Goal: Task Accomplishment & Management: Manage account settings

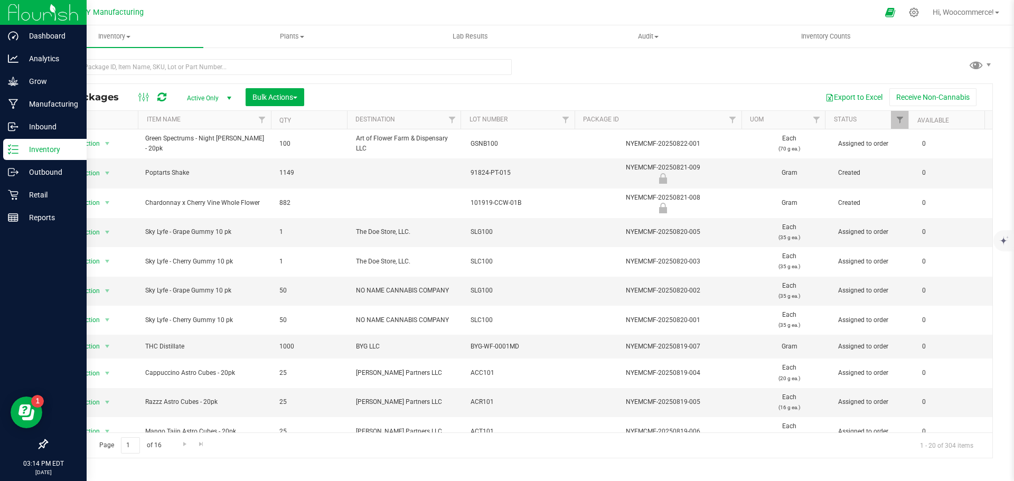
click at [30, 148] on p "Inventory" at bounding box center [49, 149] width 63 height 13
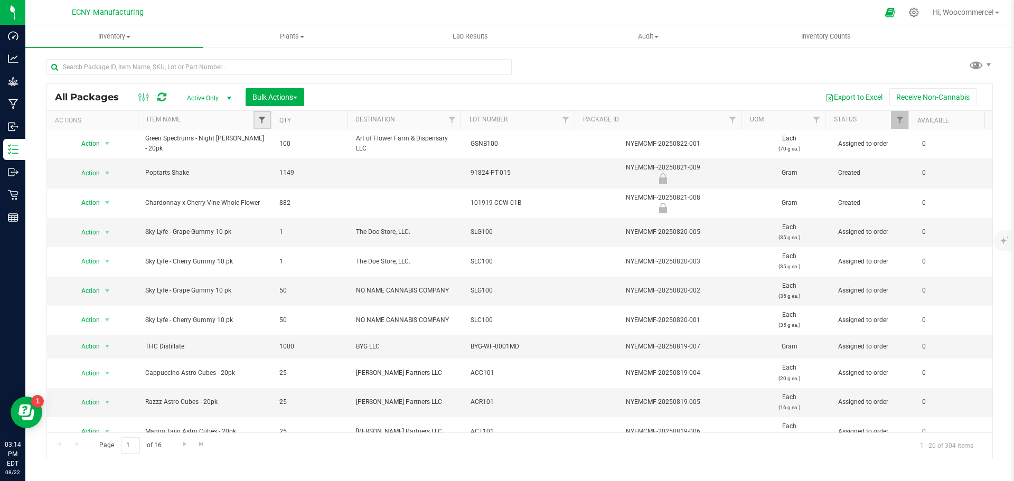
click at [258, 123] on span "Filter" at bounding box center [262, 120] width 8 height 8
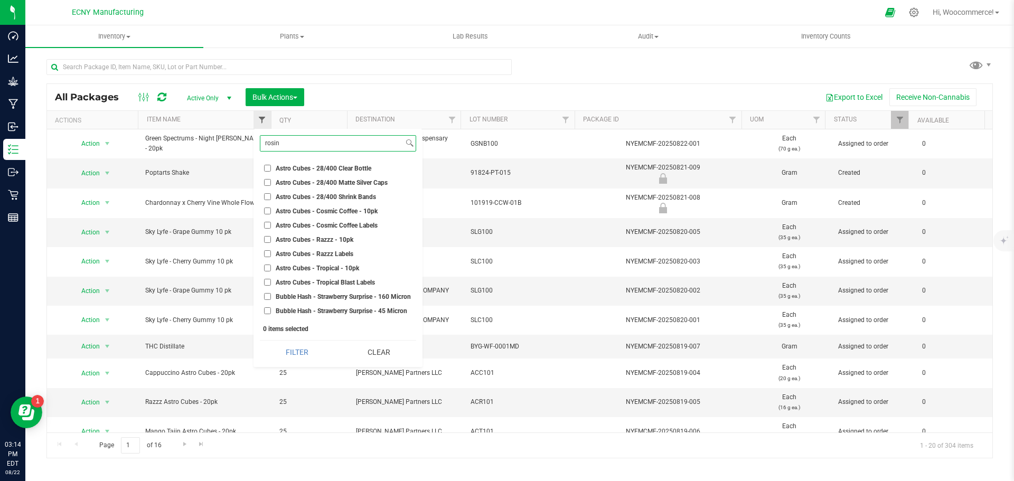
type input "rosin"
click at [260, 341] on button "Filter" at bounding box center [297, 352] width 74 height 23
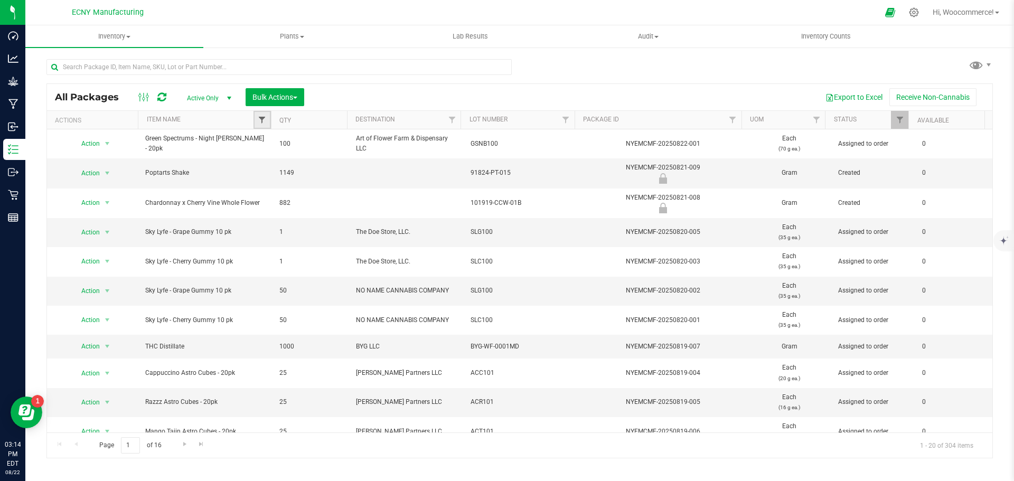
click at [260, 124] on span "Filter" at bounding box center [262, 120] width 8 height 8
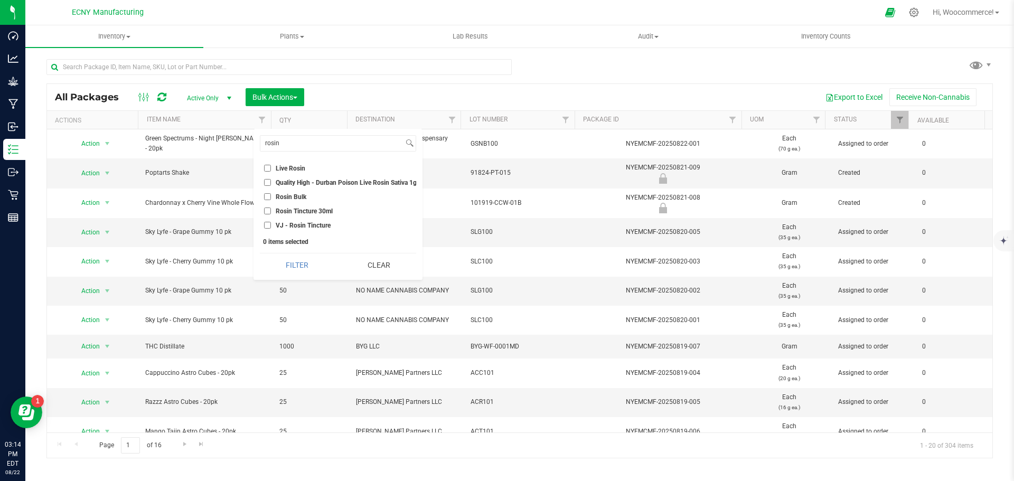
click at [278, 198] on span "Rosin Bulk" at bounding box center [291, 197] width 31 height 6
click at [271, 198] on input "Rosin Bulk" at bounding box center [267, 196] width 7 height 7
checkbox input "true"
click at [285, 269] on button "Filter" at bounding box center [297, 265] width 74 height 23
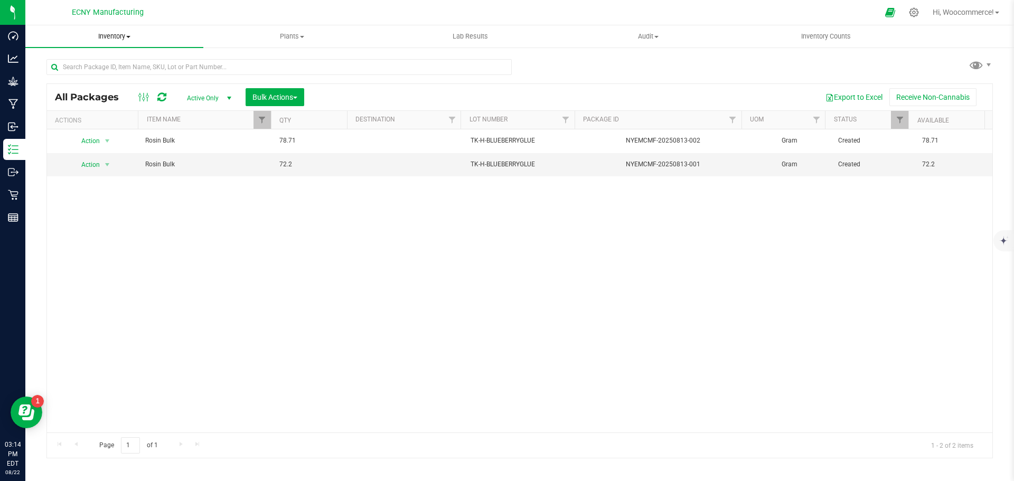
click at [126, 40] on span "Inventory" at bounding box center [114, 37] width 178 height 10
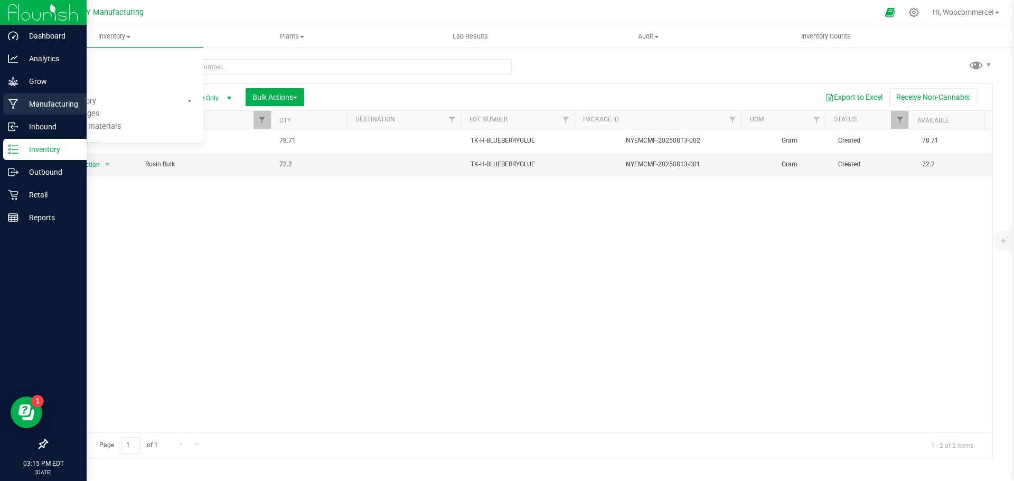
click at [36, 107] on p "Manufacturing" at bounding box center [49, 104] width 63 height 13
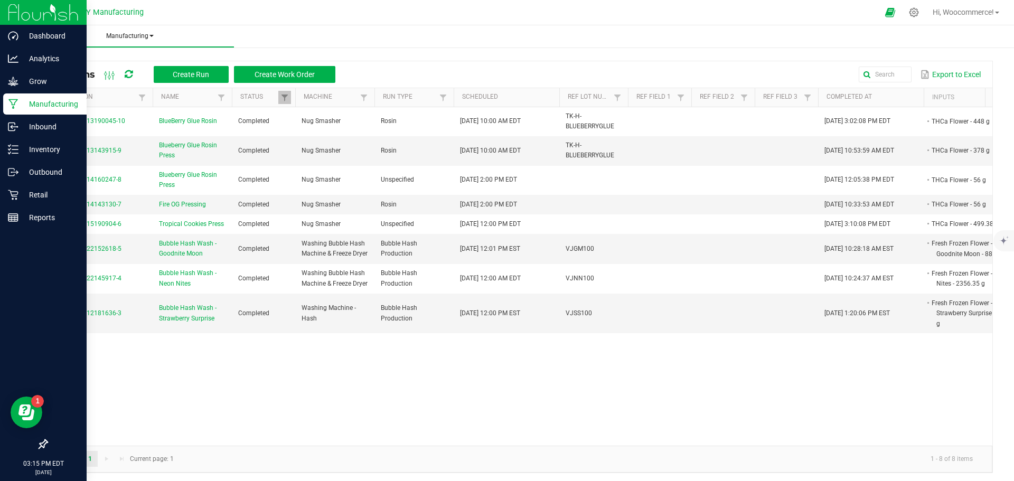
click at [121, 33] on span "Manufacturing" at bounding box center [129, 36] width 209 height 9
click at [253, 40] on ul "Manufacturing All runs Waste log" at bounding box center [532, 36] width 1014 height 23
click at [207, 77] on span "Create Run" at bounding box center [191, 74] width 36 height 8
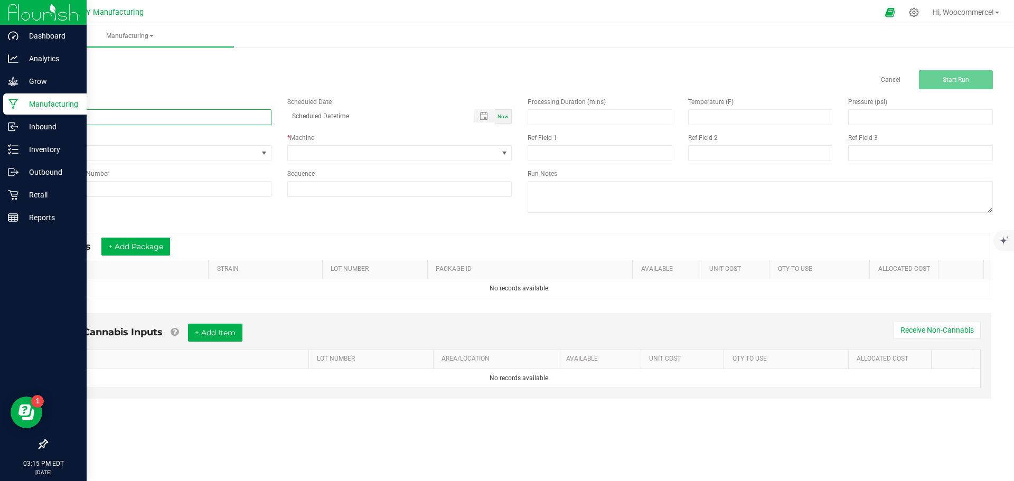
click at [206, 112] on input at bounding box center [158, 117] width 225 height 16
click at [65, 61] on link "< All Runs" at bounding box center [60, 60] width 28 height 7
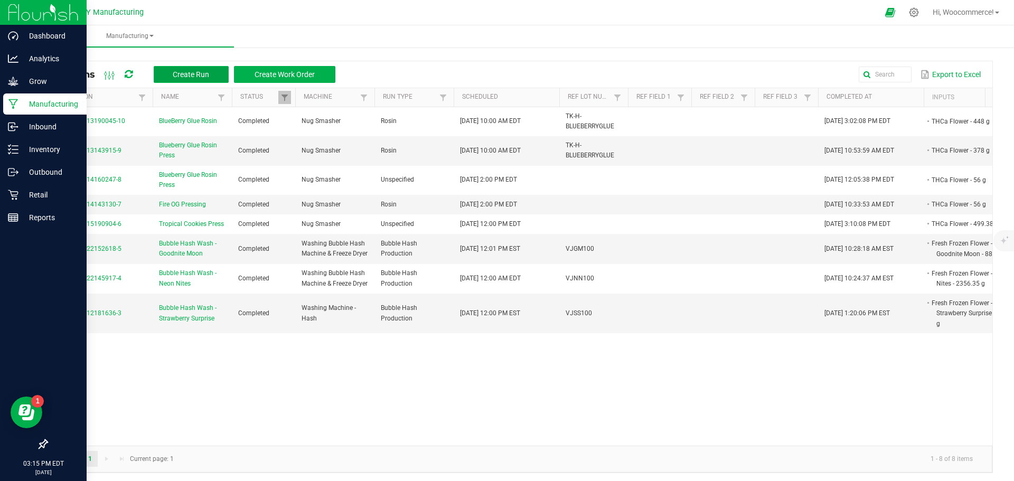
click at [183, 71] on span "Create Run" at bounding box center [191, 74] width 36 height 8
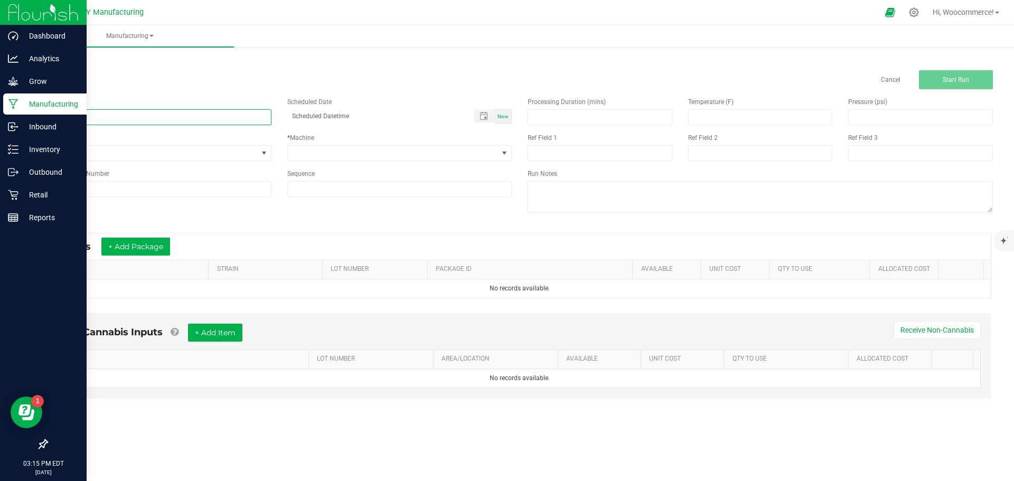
click at [137, 124] on input at bounding box center [158, 117] width 225 height 16
type input "Blueberry Glue Rosin Press"
click at [116, 153] on span "None" at bounding box center [152, 153] width 211 height 15
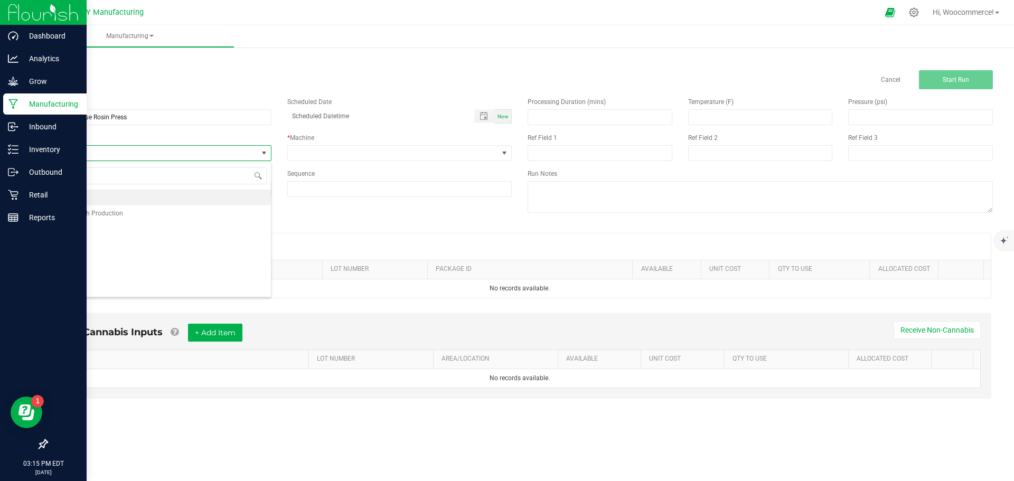
scroll to position [16, 224]
click at [71, 293] on li "Rosin" at bounding box center [159, 293] width 224 height 16
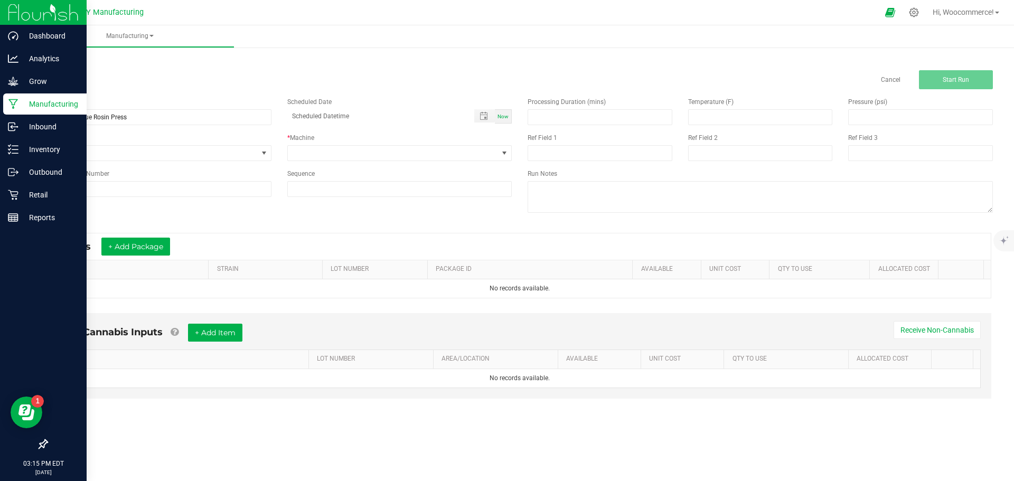
click at [372, 144] on div "* Machine" at bounding box center [399, 147] width 241 height 28
click at [360, 153] on span at bounding box center [393, 153] width 211 height 15
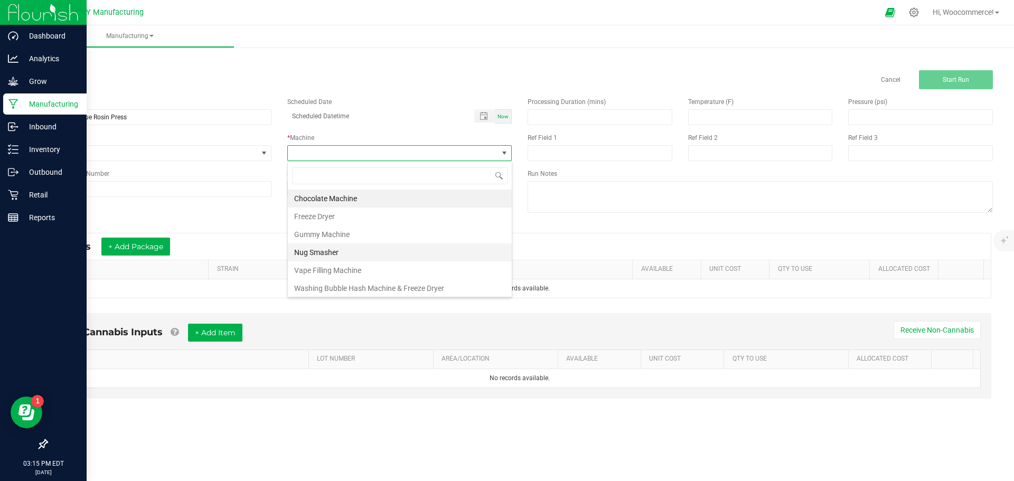
click at [300, 255] on li "Nug Smasher" at bounding box center [400, 252] width 224 height 18
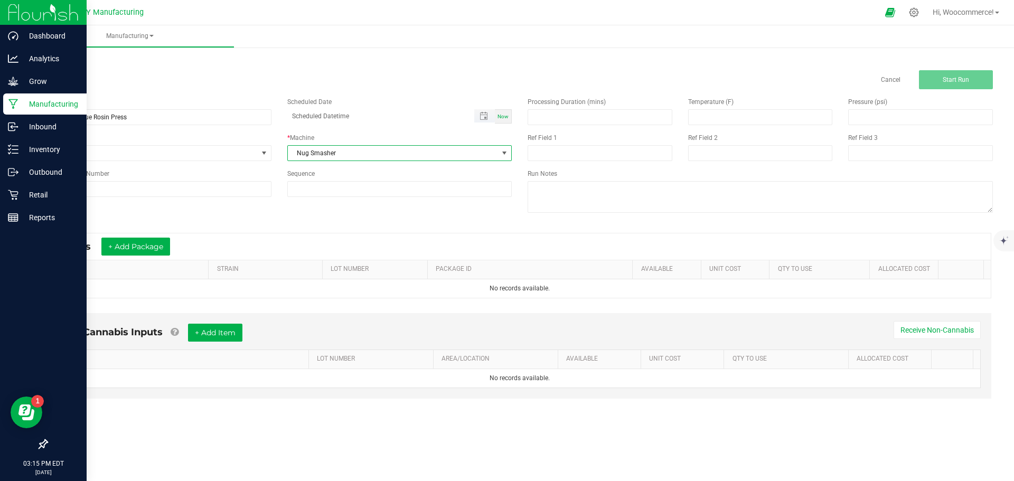
click at [480, 120] on span "Toggle popup" at bounding box center [484, 115] width 21 height 13
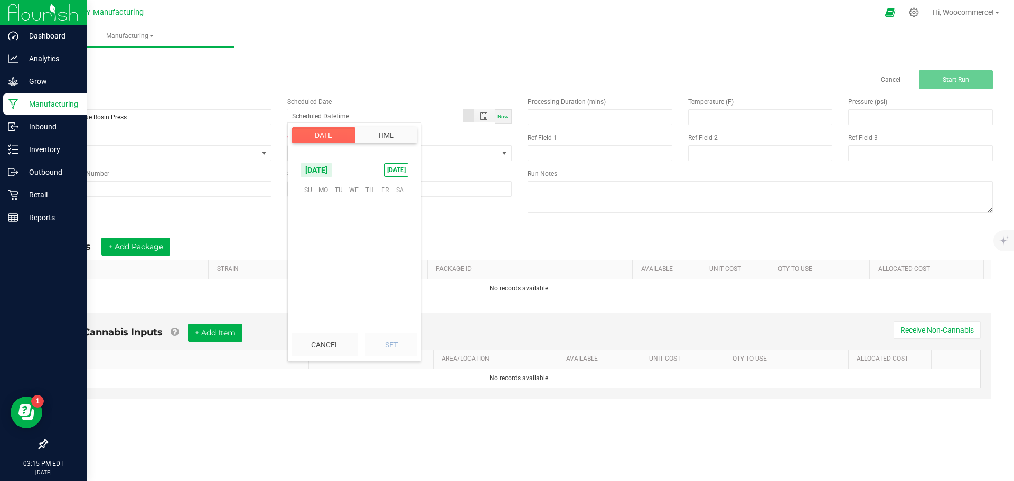
scroll to position [171177, 0]
click at [333, 238] on span "12" at bounding box center [338, 239] width 15 height 16
click at [313, 286] on span "2" at bounding box center [315, 285] width 4 height 7
click at [313, 286] on span "4" at bounding box center [315, 285] width 4 height 7
click at [313, 286] on span "6" at bounding box center [315, 285] width 4 height 7
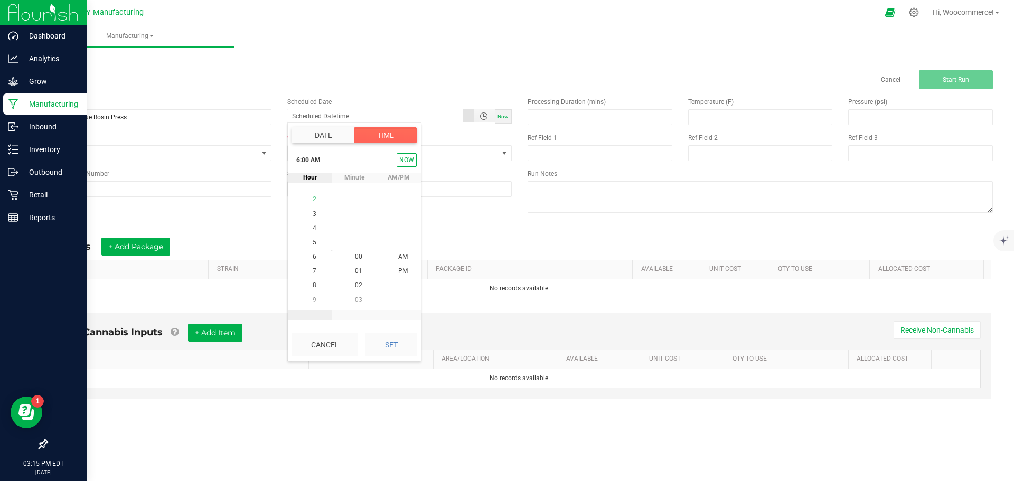
click at [313, 286] on span "8" at bounding box center [315, 285] width 4 height 7
click at [311, 286] on span "10" at bounding box center [314, 285] width 7 height 7
click at [379, 352] on button "Set" at bounding box center [390, 344] width 51 height 23
type input "08/12/2025 10:00 AM"
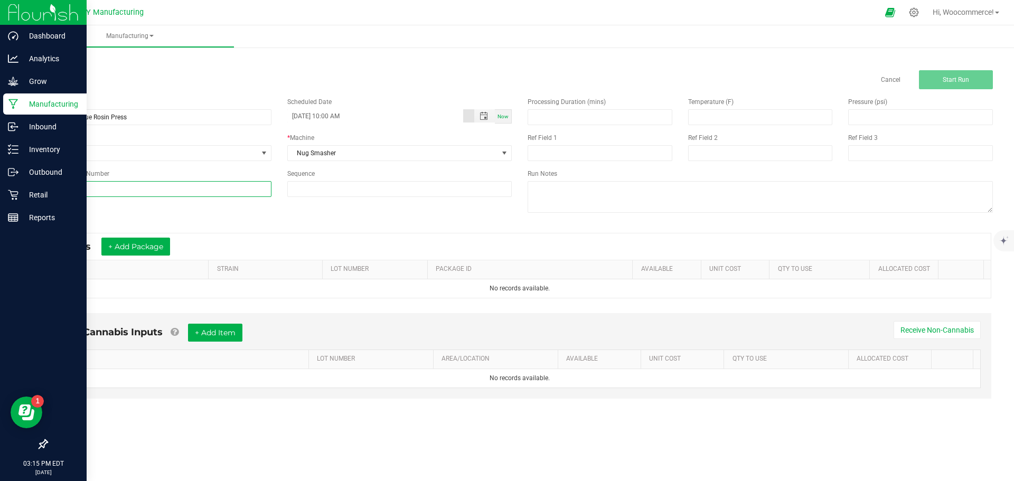
click at [222, 196] on input at bounding box center [158, 189] width 225 height 16
type input "TK-H-BlUEBERRYGLUE"
click at [167, 246] on button "+ Add Package" at bounding box center [135, 247] width 69 height 18
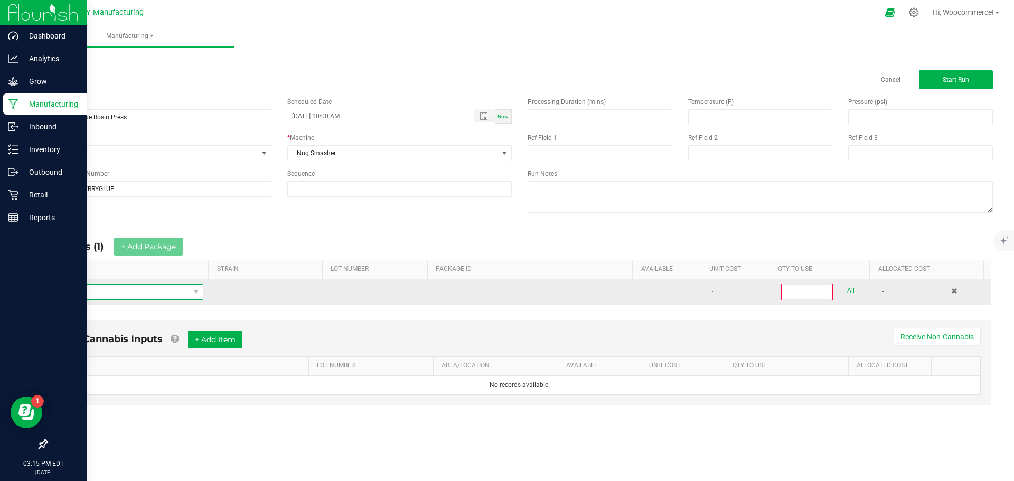
click at [185, 290] on span "NO DATA FOUND" at bounding box center [122, 292] width 134 height 15
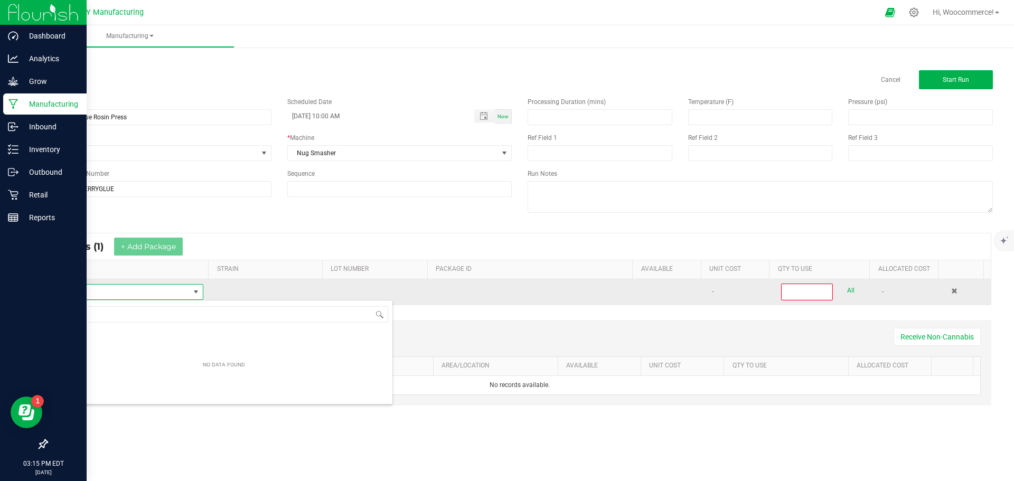
scroll to position [16, 146]
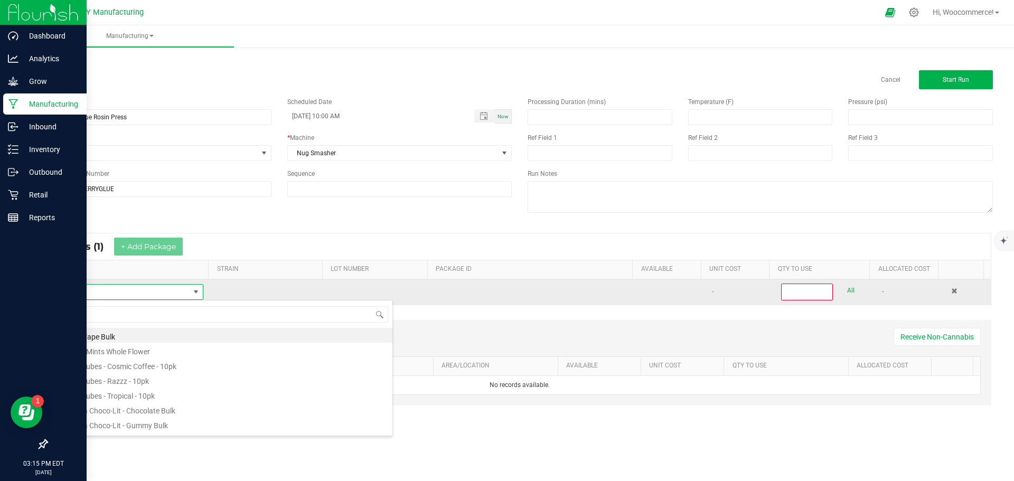
type input "thca"
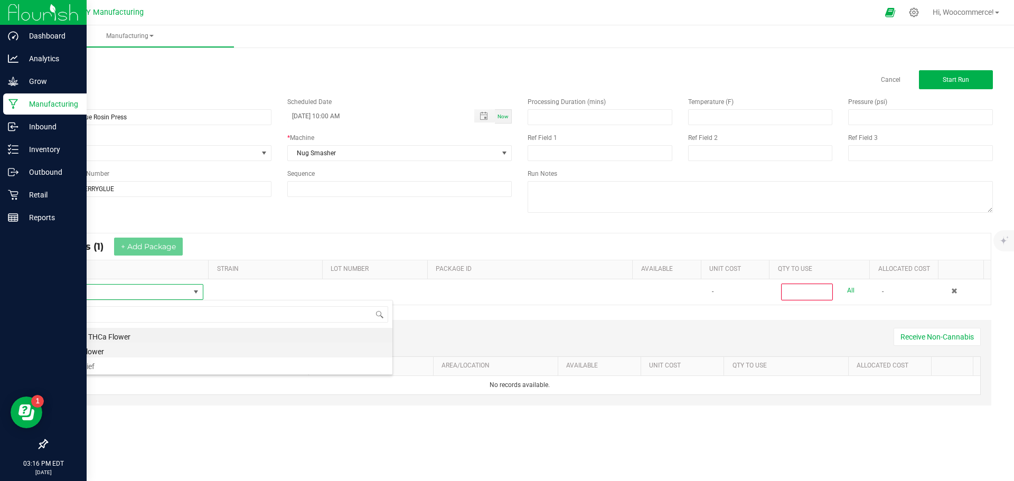
click at [117, 348] on li "THCa Flower" at bounding box center [223, 350] width 337 height 15
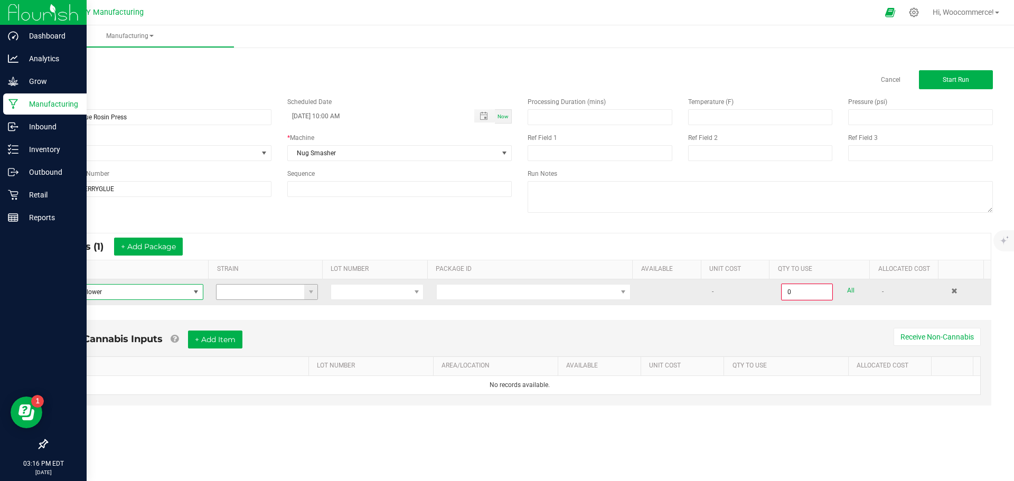
click at [294, 295] on input at bounding box center [261, 292] width 88 height 15
click at [307, 294] on span at bounding box center [311, 292] width 8 height 8
click at [364, 294] on span at bounding box center [370, 292] width 79 height 15
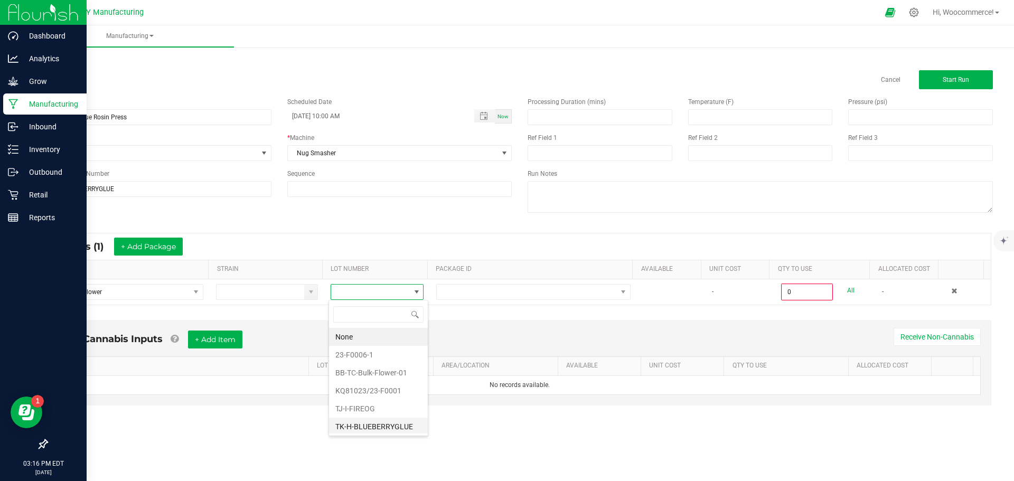
click at [355, 423] on li "TK-H-BLUEBERRYGLUE" at bounding box center [378, 427] width 99 height 18
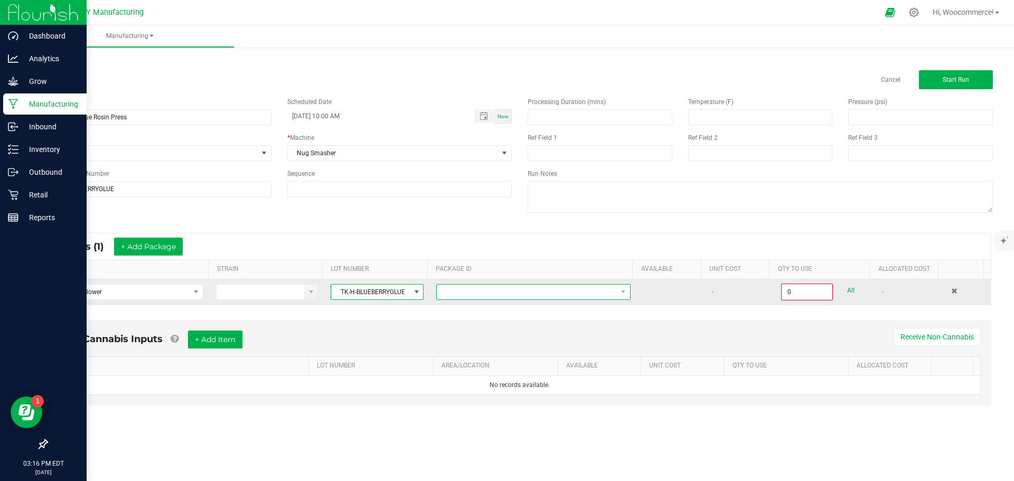
click at [491, 291] on span at bounding box center [527, 292] width 180 height 15
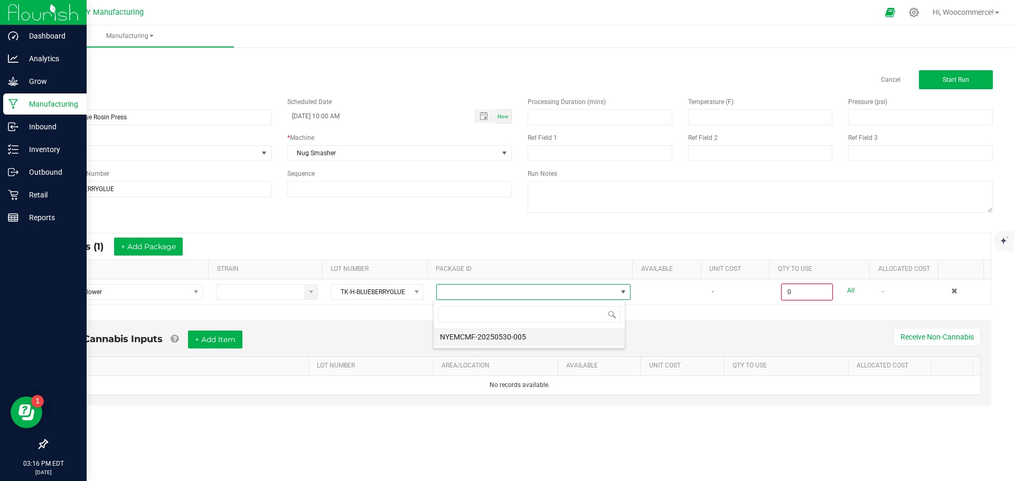
scroll to position [16, 193]
click at [479, 339] on li "NYEMCMF-20250530-005" at bounding box center [529, 337] width 191 height 18
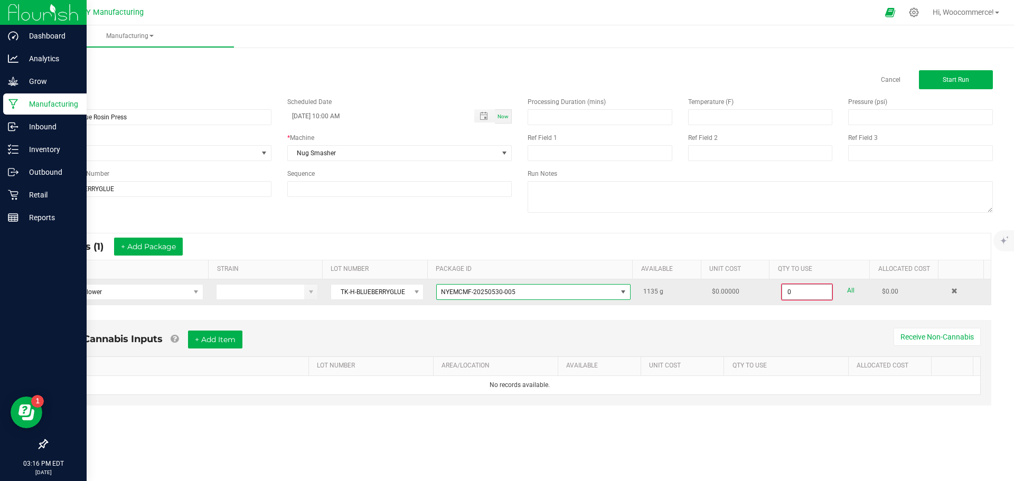
click at [801, 295] on input "0" at bounding box center [807, 292] width 50 height 15
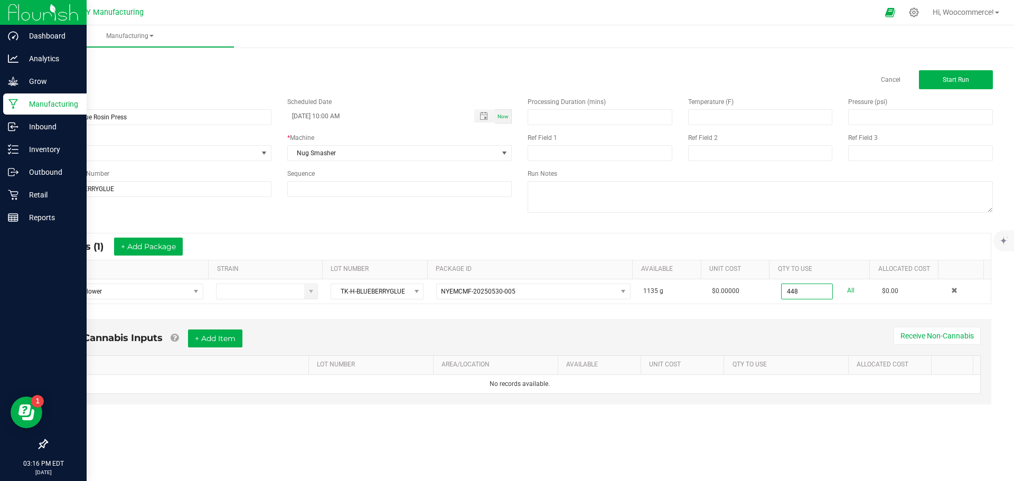
type input "448.0000 g"
click at [761, 339] on div "Non-Cannabis Inputs + Add Item Receive Non-Cannabis" at bounding box center [520, 343] width 922 height 26
click at [626, 128] on div "Processing Duration (mins) Temperature (F) Pressure (psi) Ref Field 1 Ref Field…" at bounding box center [760, 156] width 481 height 134
click at [623, 121] on input at bounding box center [600, 117] width 144 height 15
type input "3.00"
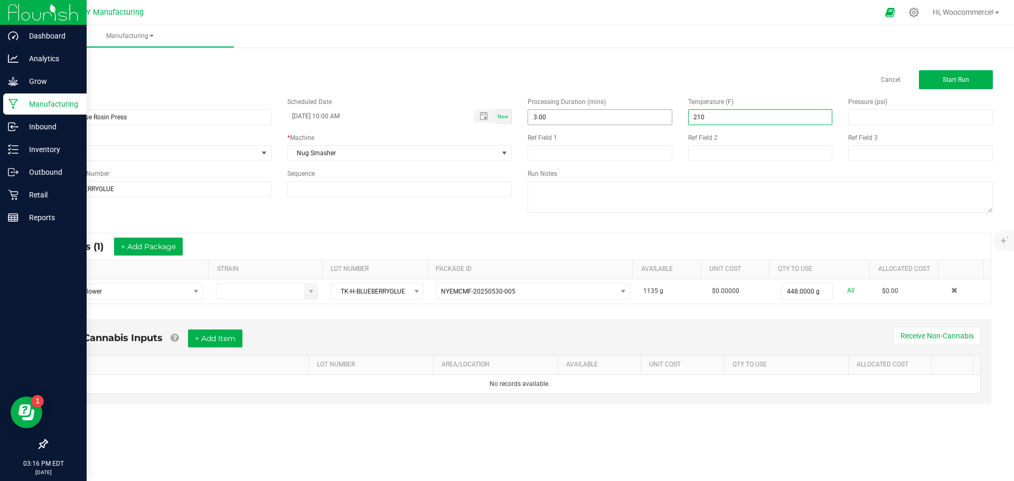
type input "210.00"
type input "1,200.00"
click at [961, 73] on button "Start Run" at bounding box center [956, 79] width 74 height 19
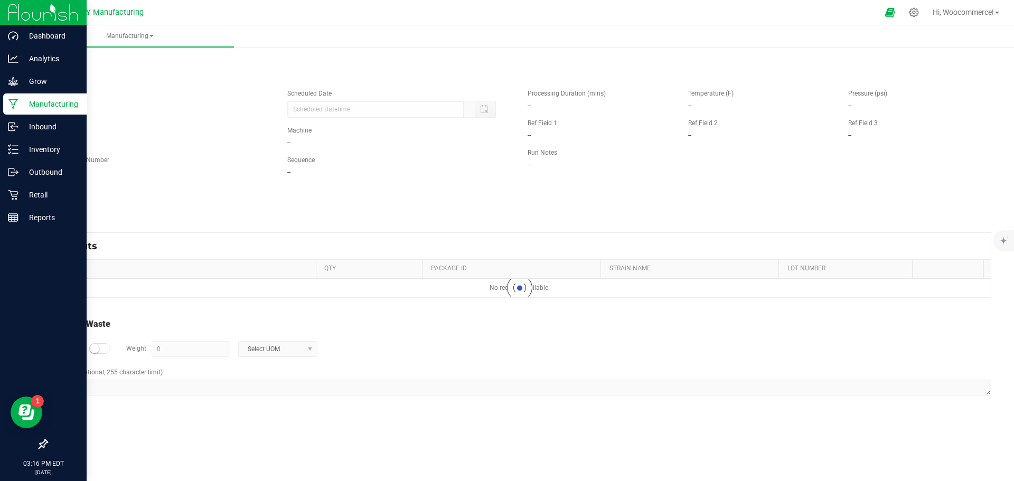
type input "08/12/2025 10:00 AM"
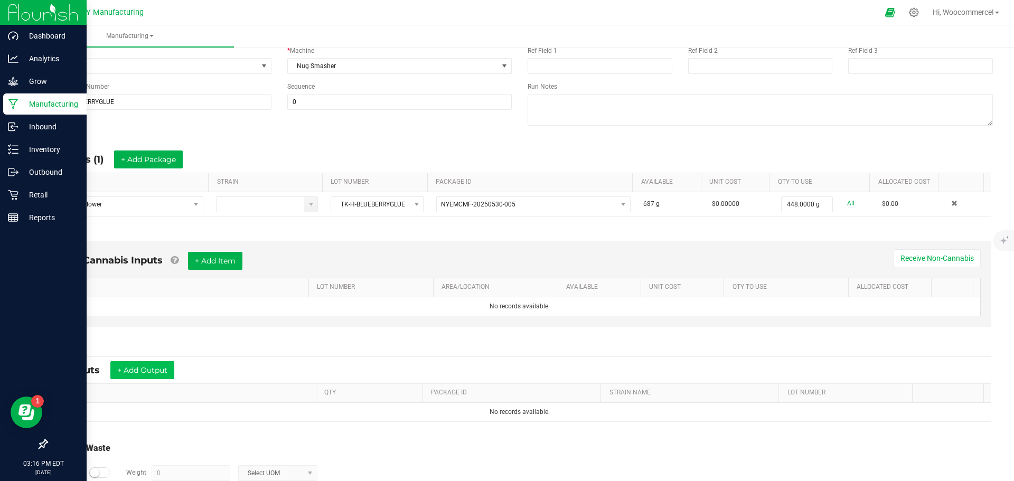
scroll to position [102, 0]
click at [154, 365] on button "+ Add Output" at bounding box center [142, 369] width 64 height 18
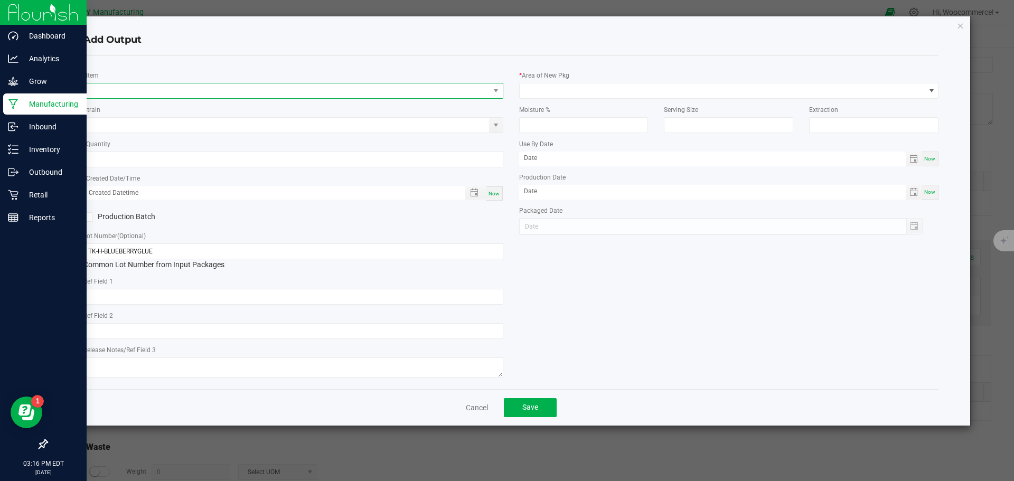
click at [231, 94] on span "NO DATA FOUND" at bounding box center [287, 90] width 406 height 15
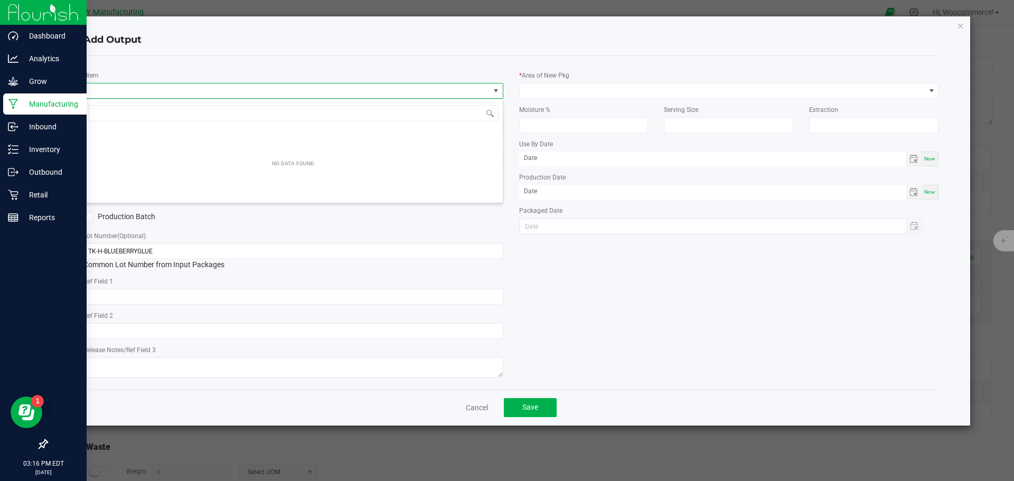
scroll to position [16, 420]
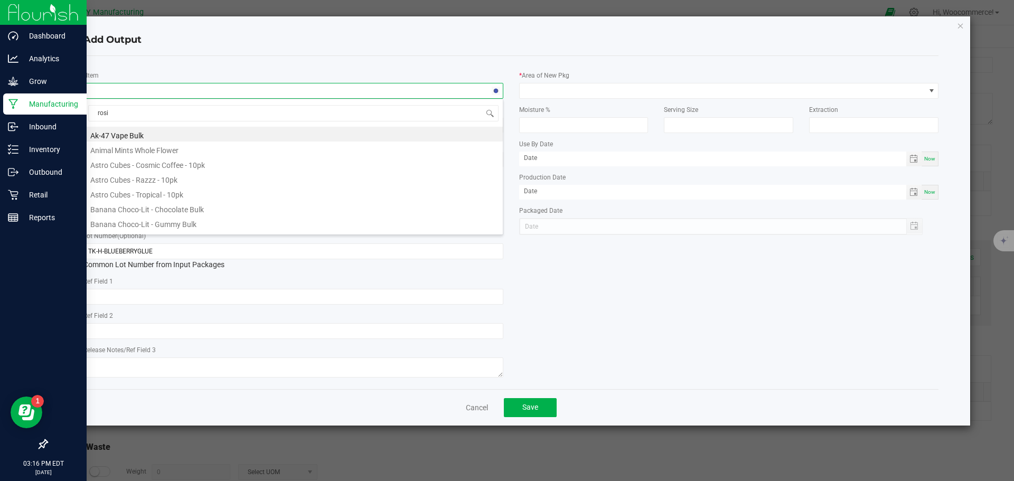
type input "rosin"
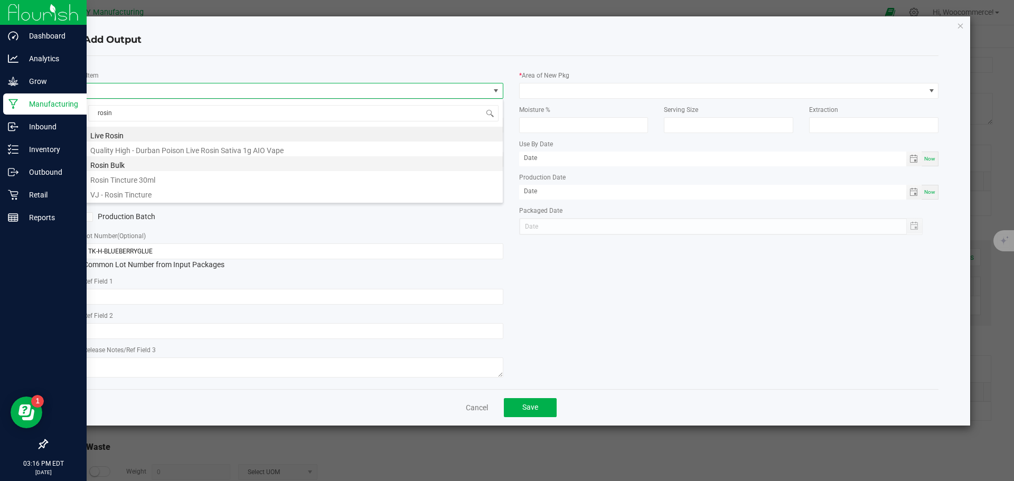
click at [143, 168] on li "Rosin Bulk" at bounding box center [293, 163] width 419 height 15
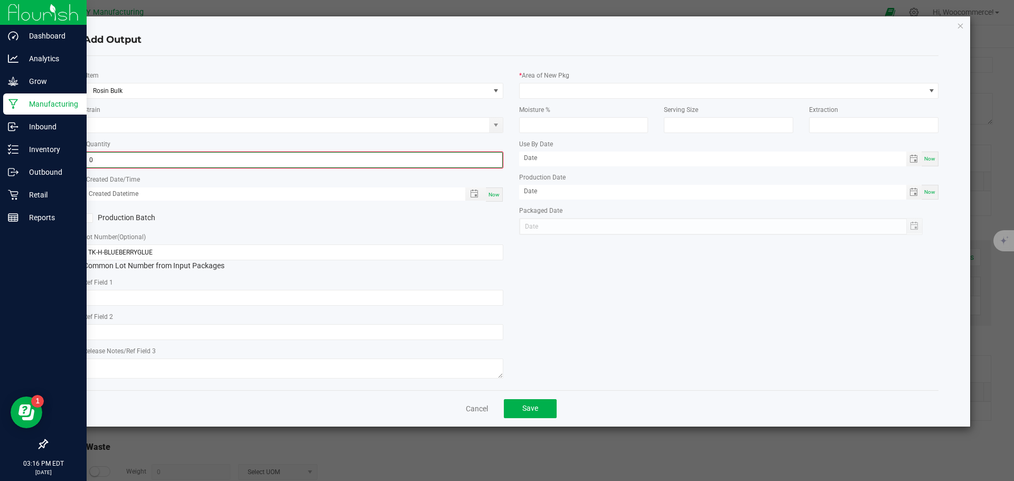
click at [151, 161] on input "0" at bounding box center [294, 160] width 418 height 15
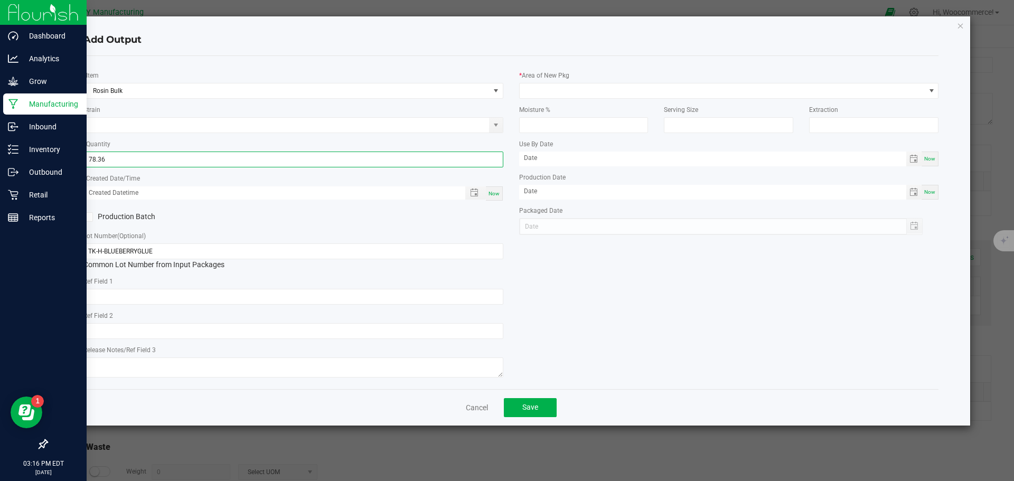
type input "78.3600 g"
click at [173, 185] on div "* Created Date/Time Now" at bounding box center [293, 187] width 420 height 29
type input "month/day/year hour:minute AM"
click at [177, 190] on input "month/day/year hour:minute AM" at bounding box center [269, 192] width 370 height 13
click at [476, 189] on span "Toggle popup" at bounding box center [474, 193] width 8 height 8
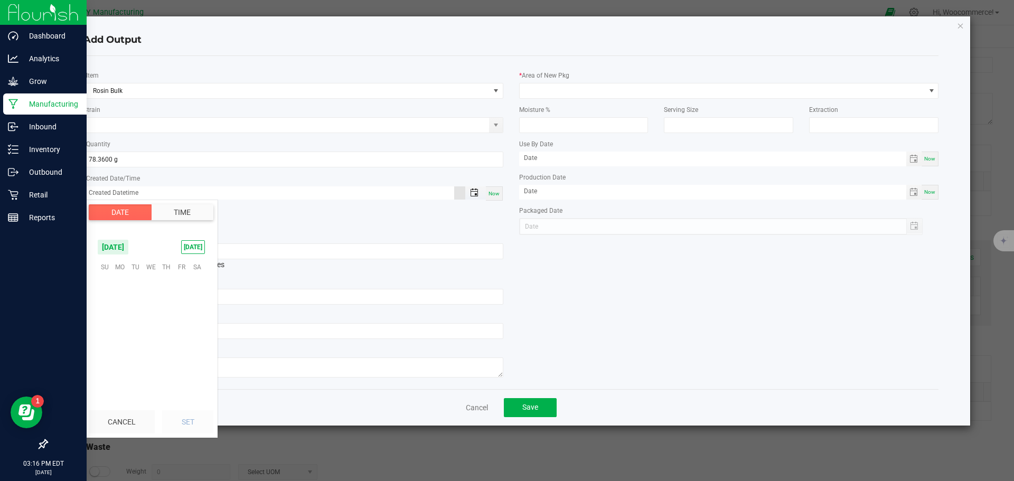
scroll to position [171177, 0]
click at [129, 325] on span "19" at bounding box center [135, 332] width 15 height 16
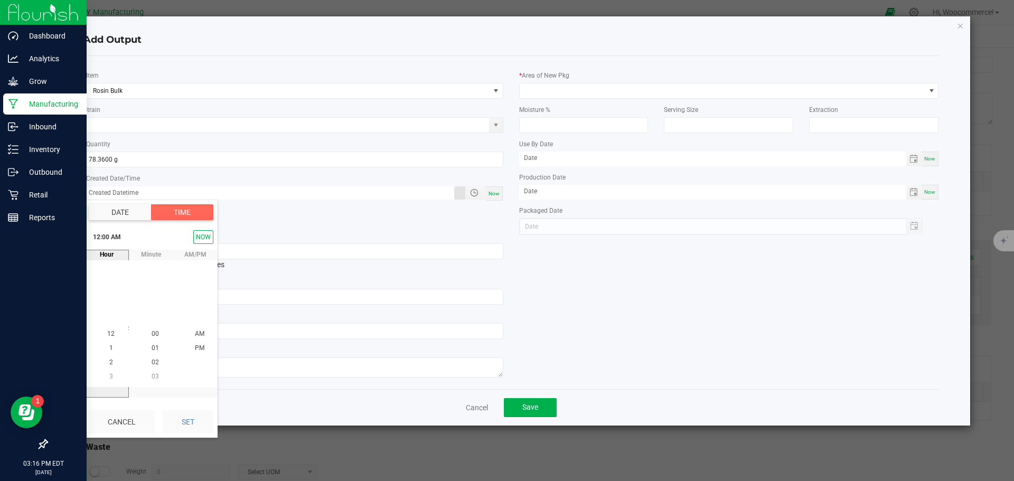
click at [113, 214] on button "Date" at bounding box center [120, 212] width 63 height 16
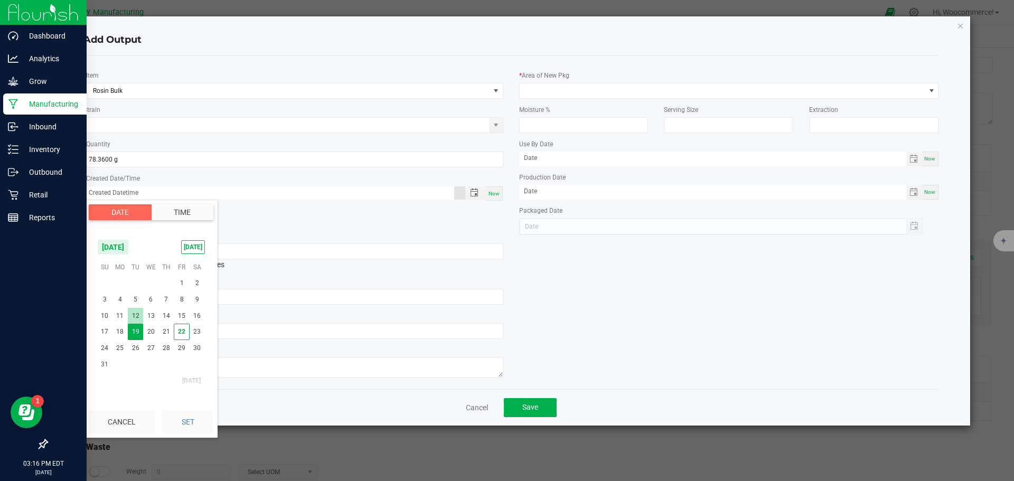
click at [137, 313] on span "12" at bounding box center [135, 316] width 15 height 16
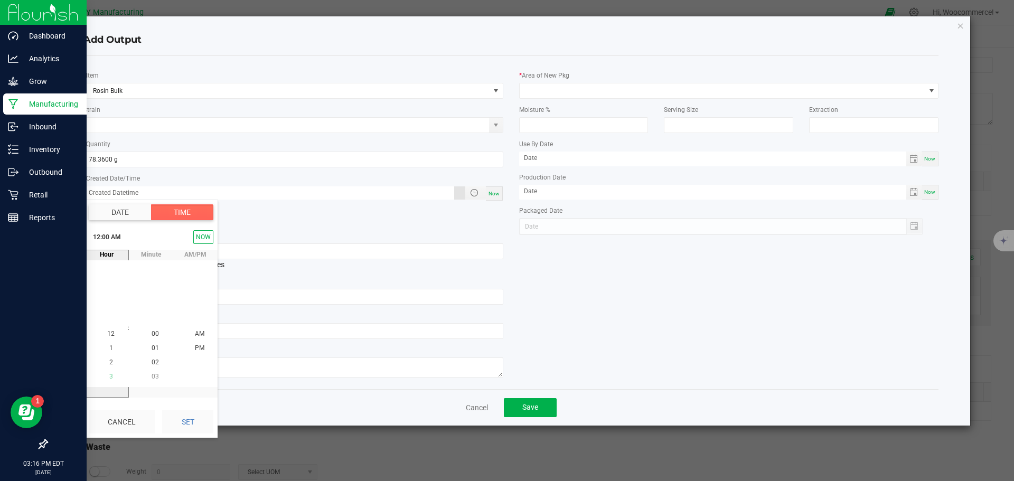
click at [109, 379] on span "3" at bounding box center [111, 376] width 4 height 7
click at [109, 364] on span "5" at bounding box center [111, 362] width 4 height 7
click at [190, 350] on li "PM" at bounding box center [199, 348] width 25 height 14
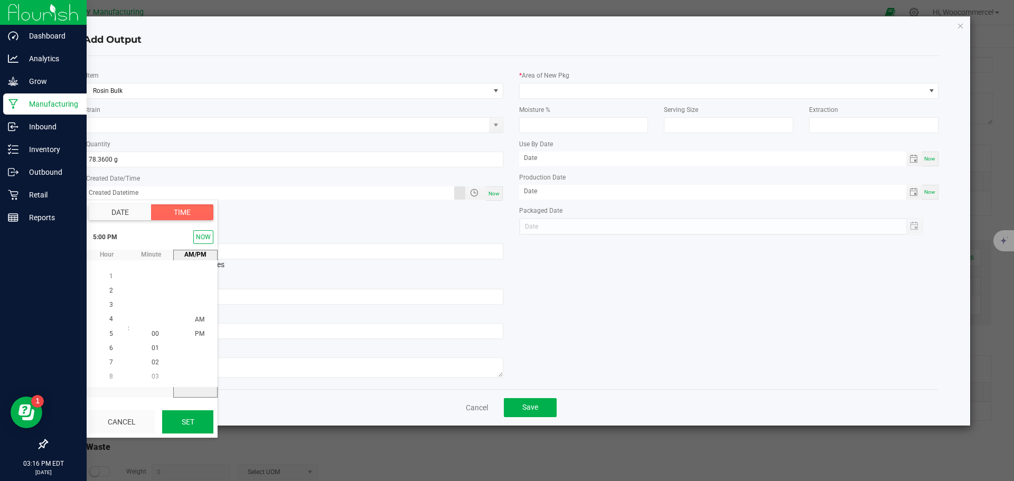
click at [193, 415] on button "Set" at bounding box center [187, 421] width 51 height 23
type input "08/12/2025 5:00 PM"
type input "08/12/2025"
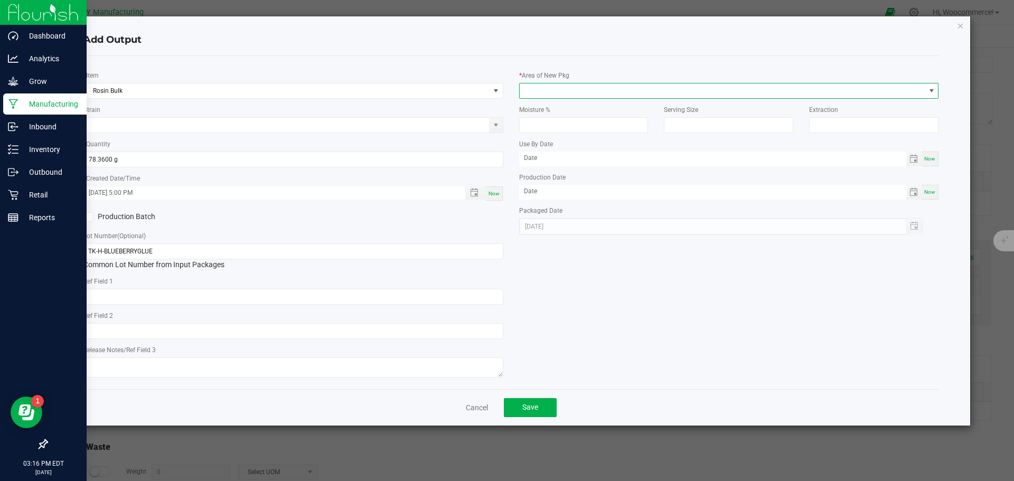
click at [548, 91] on span at bounding box center [723, 90] width 406 height 15
click at [547, 136] on li "Storage Room 1" at bounding box center [729, 136] width 419 height 18
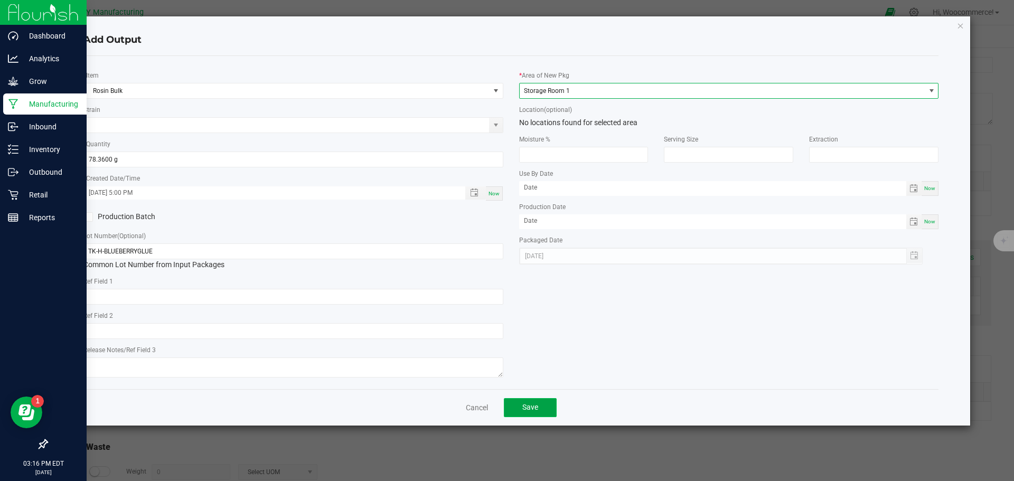
click at [523, 405] on span "Save" at bounding box center [530, 407] width 16 height 8
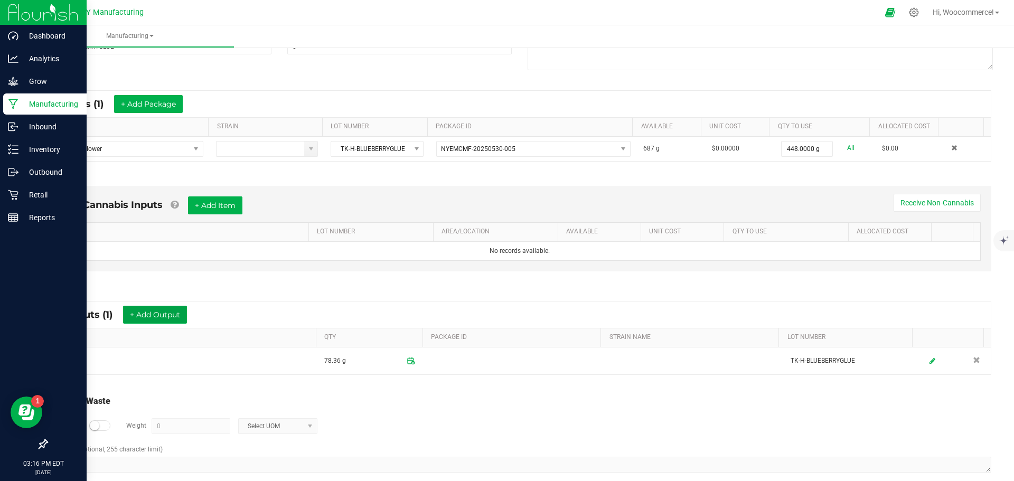
scroll to position [171, 0]
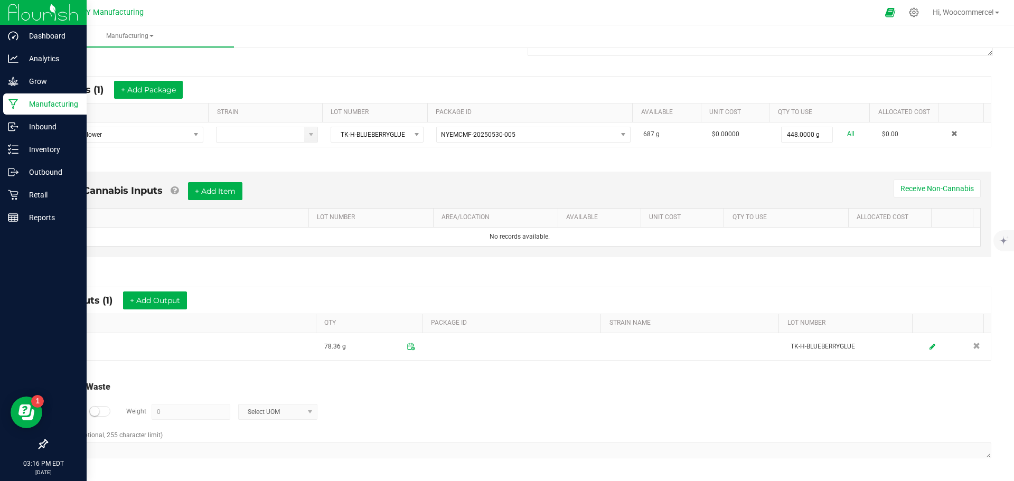
click at [109, 409] on div at bounding box center [99, 411] width 21 height 11
click at [157, 409] on input "0" at bounding box center [191, 412] width 78 height 15
click at [251, 413] on span "Select UOM" at bounding box center [271, 412] width 65 height 15
click at [263, 321] on li "Gram" at bounding box center [277, 320] width 78 height 15
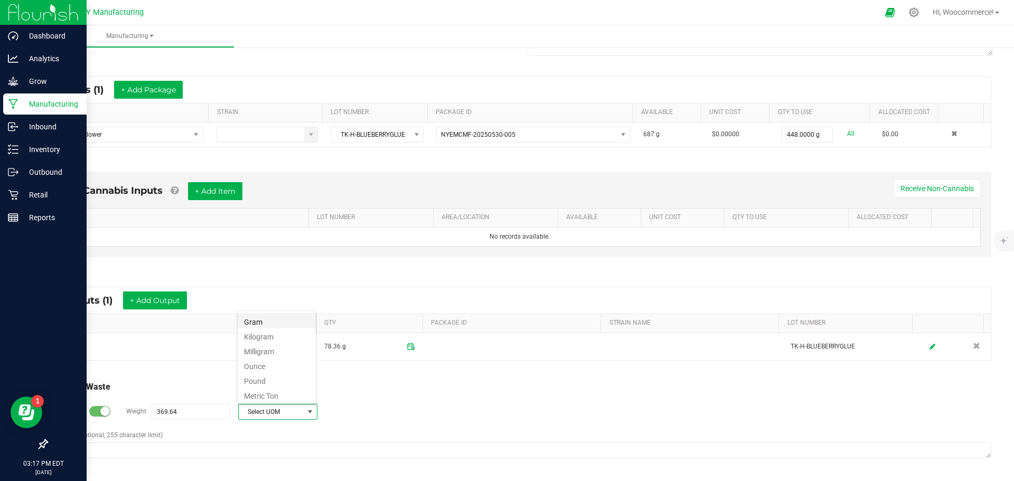
type input "369.64 g"
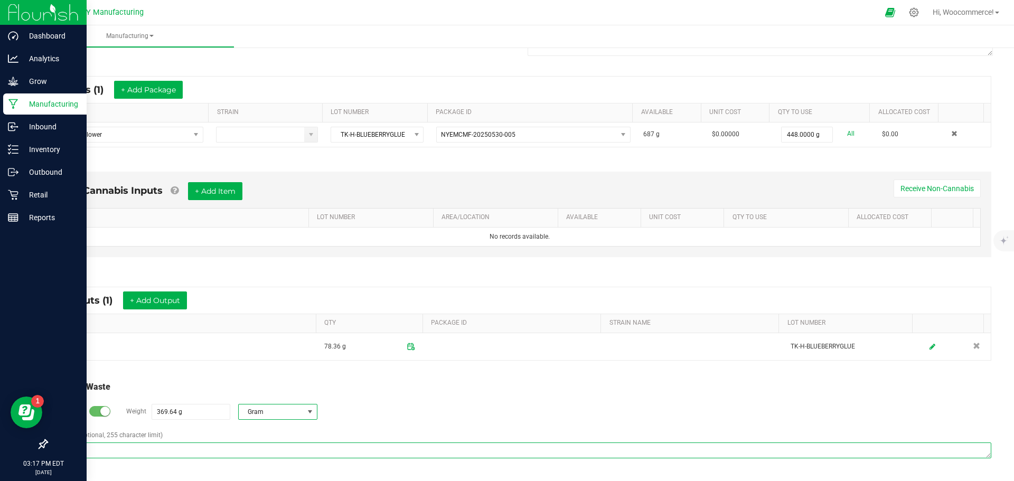
click at [149, 457] on textarea "Comment (optional, 255 character limit)" at bounding box center [519, 451] width 943 height 16
drag, startPoint x: 183, startPoint y: 442, endPoint x: 45, endPoint y: 439, distance: 137.3
click at [45, 439] on div "Total Run Waste Log Waste? Weight 369.64 g Gram Comment (optional, 255 characte…" at bounding box center [520, 420] width 962 height 100
type textarea "Pucks waste - saved to be mixed into oil"
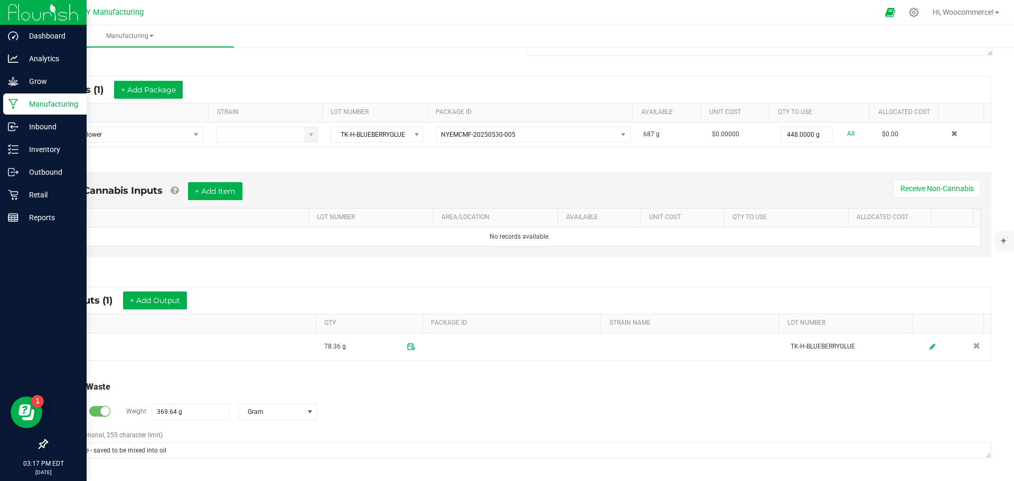
click at [389, 466] on div "Total Run Waste Log Waste? Weight 369.64 g Gram Comment (optional, 255 characte…" at bounding box center [520, 420] width 962 height 100
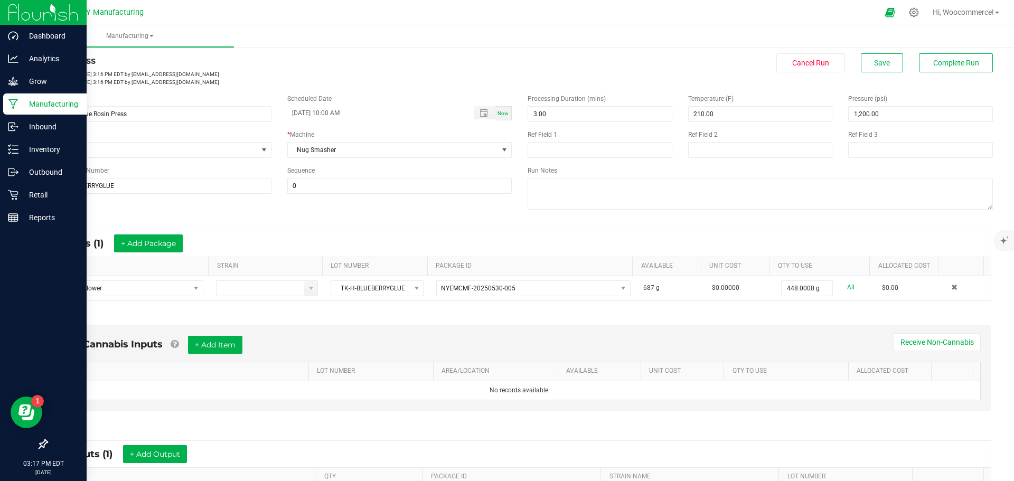
scroll to position [0, 0]
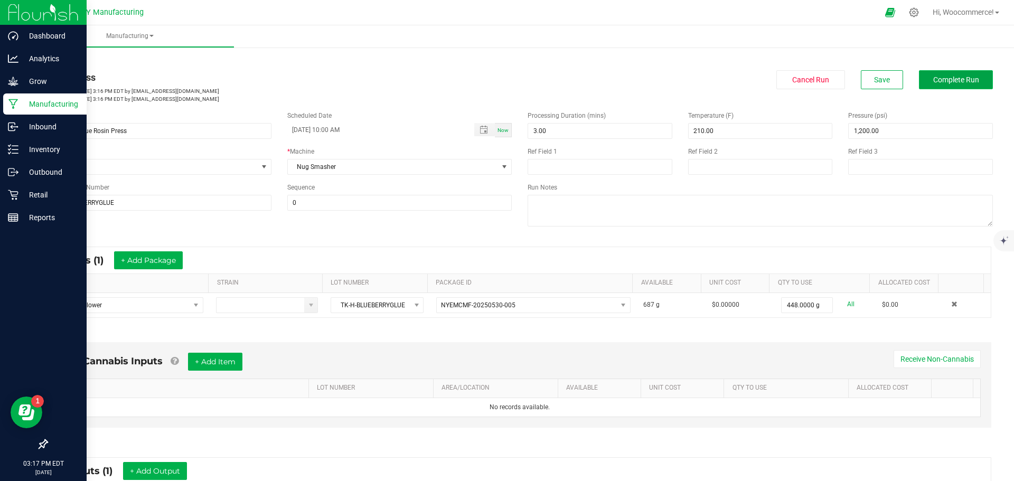
click at [940, 76] on span "Complete Run" at bounding box center [956, 80] width 46 height 8
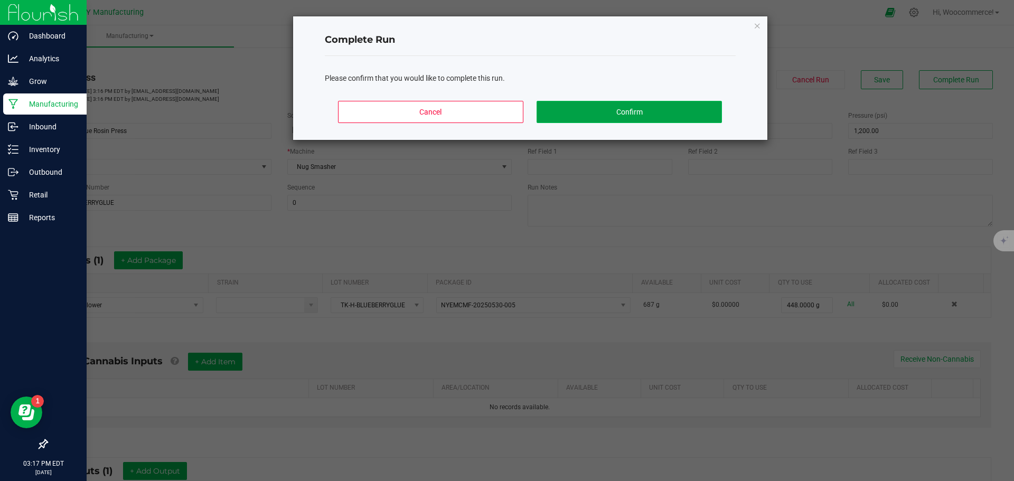
click at [602, 113] on button "Confirm" at bounding box center [629, 112] width 185 height 22
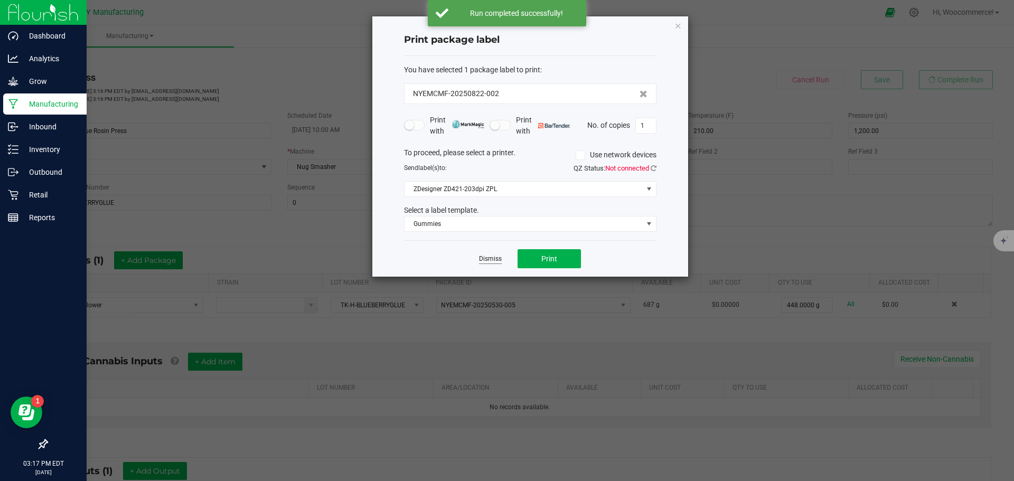
click at [490, 257] on link "Dismiss" at bounding box center [490, 259] width 23 height 9
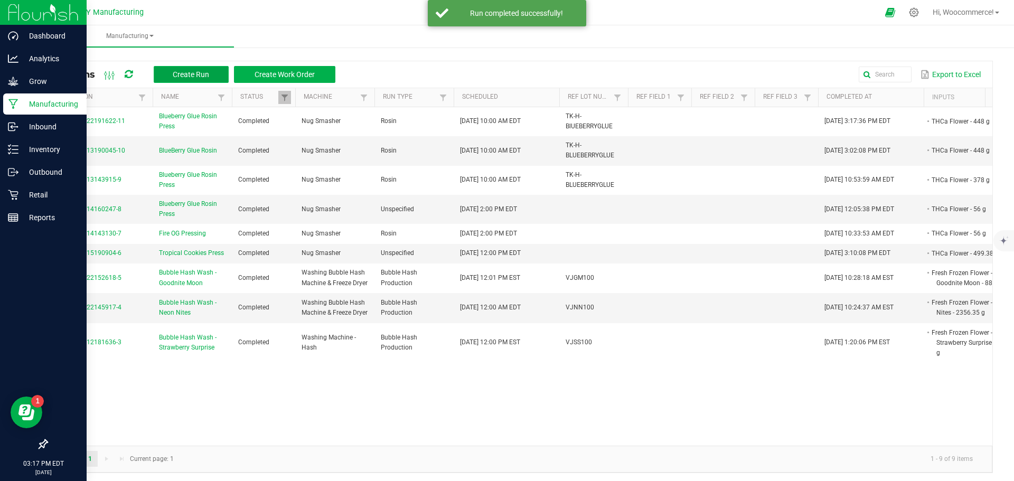
click at [202, 71] on span "Create Run" at bounding box center [191, 74] width 36 height 8
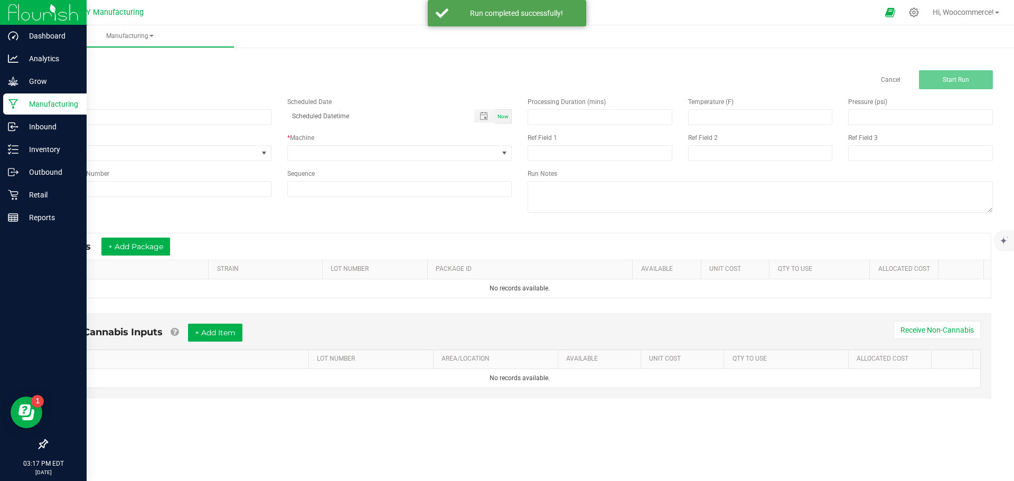
click at [229, 128] on div "Name Scheduled Date Now Run Type None * Machine Reference Lot Number Sequence" at bounding box center [279, 147] width 481 height 116
click at [230, 119] on input at bounding box center [158, 117] width 225 height 16
type input "Blueberry Glue Rosin Press"
click at [170, 152] on span "None" at bounding box center [152, 153] width 211 height 15
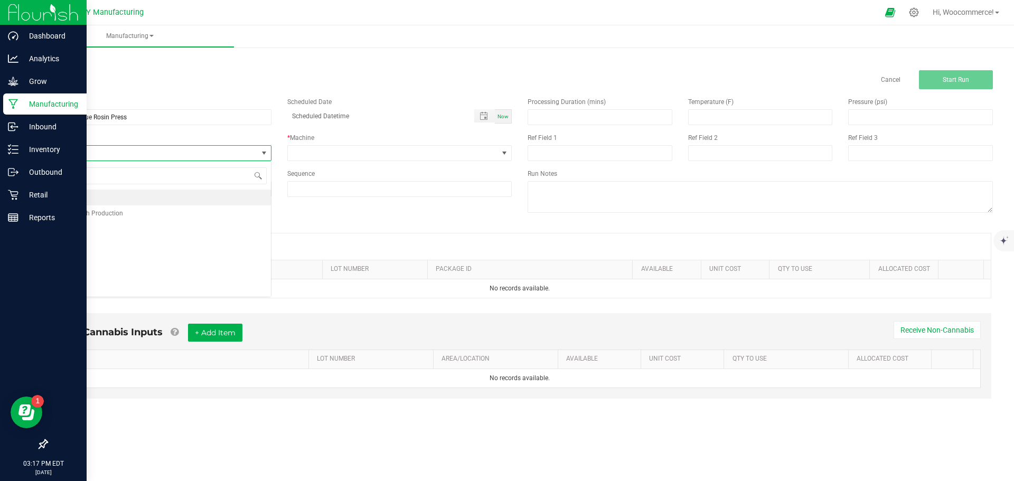
scroll to position [16, 224]
click at [81, 290] on li "Rosin" at bounding box center [159, 293] width 224 height 16
click at [368, 155] on span at bounding box center [393, 153] width 211 height 15
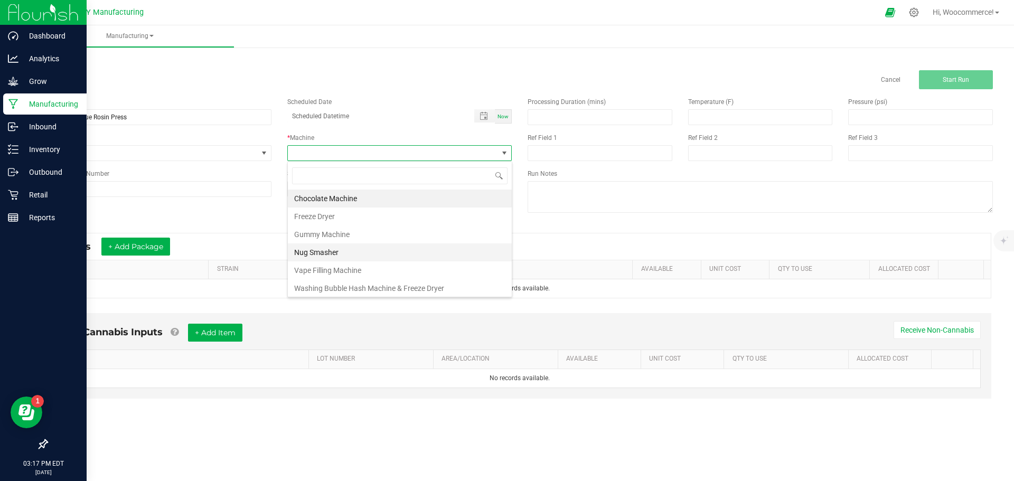
click at [315, 250] on li "Nug Smasher" at bounding box center [400, 252] width 224 height 18
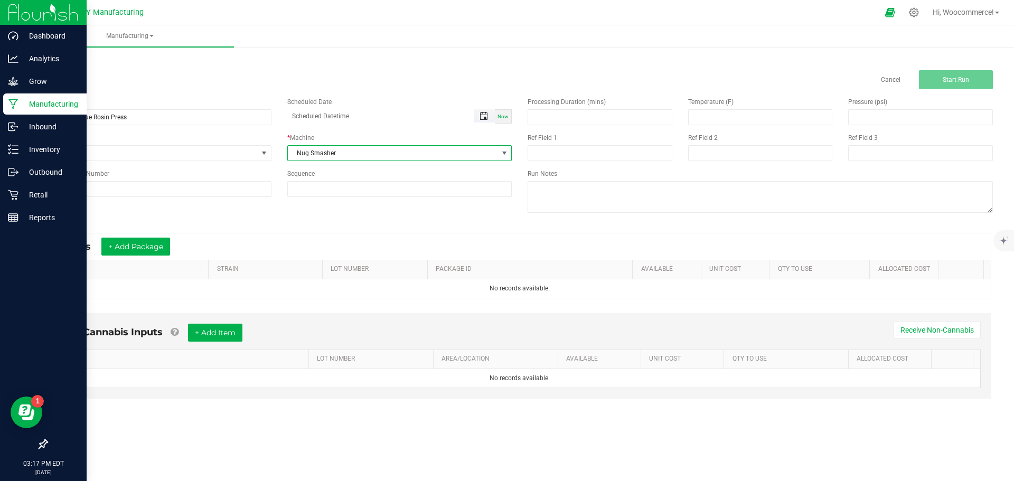
click at [483, 116] on span "Toggle popup" at bounding box center [484, 116] width 8 height 8
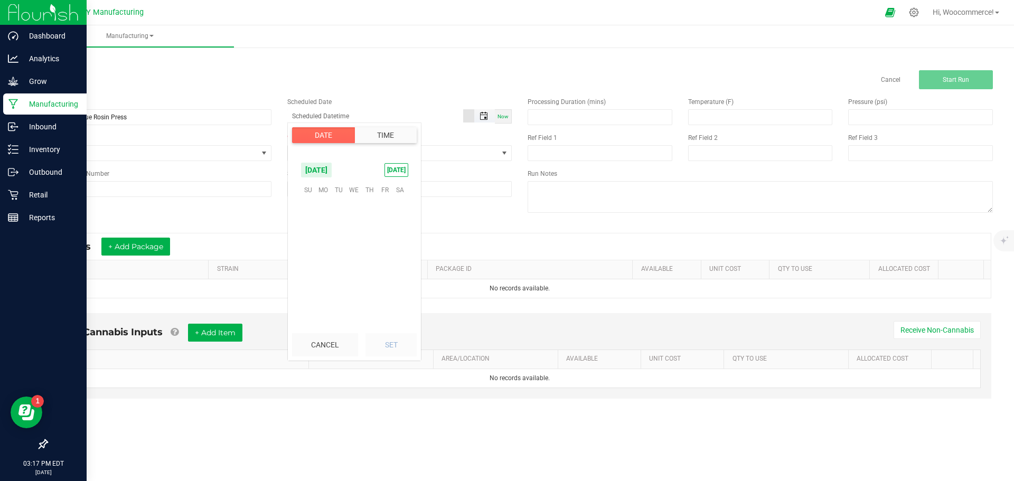
scroll to position [171177, 0]
click at [349, 232] on span "13" at bounding box center [353, 239] width 15 height 16
click at [309, 294] on li "3" at bounding box center [314, 300] width 25 height 14
click at [309, 294] on li "6" at bounding box center [314, 301] width 25 height 14
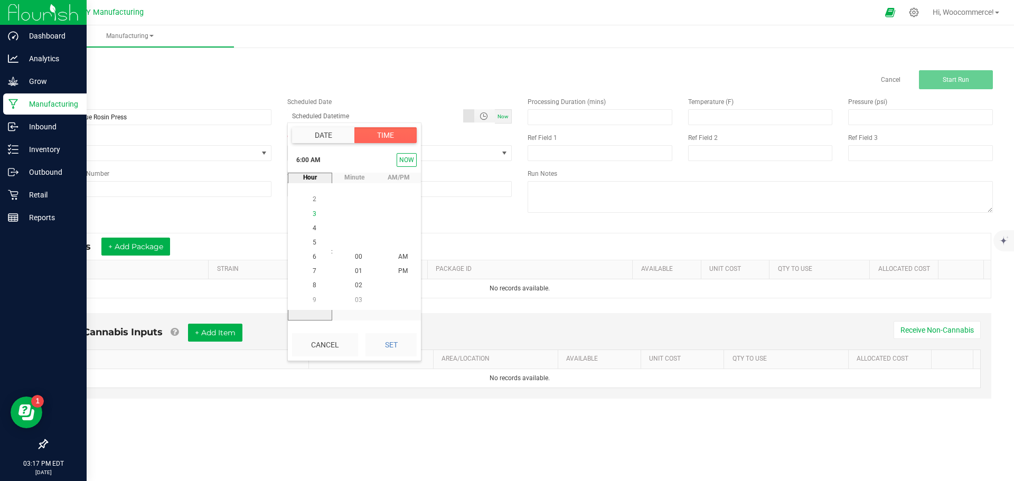
click at [309, 294] on ul "12 1 2 3 4 5 6 7 8 9 10 11 12 1 2 3 4 5 6 7 8 9 10 11" at bounding box center [314, 336] width 25 height 344
click at [309, 294] on li "9" at bounding box center [314, 300] width 25 height 14
click at [309, 294] on li "12" at bounding box center [314, 300] width 25 height 14
click at [311, 227] on span "10" at bounding box center [314, 227] width 7 height 7
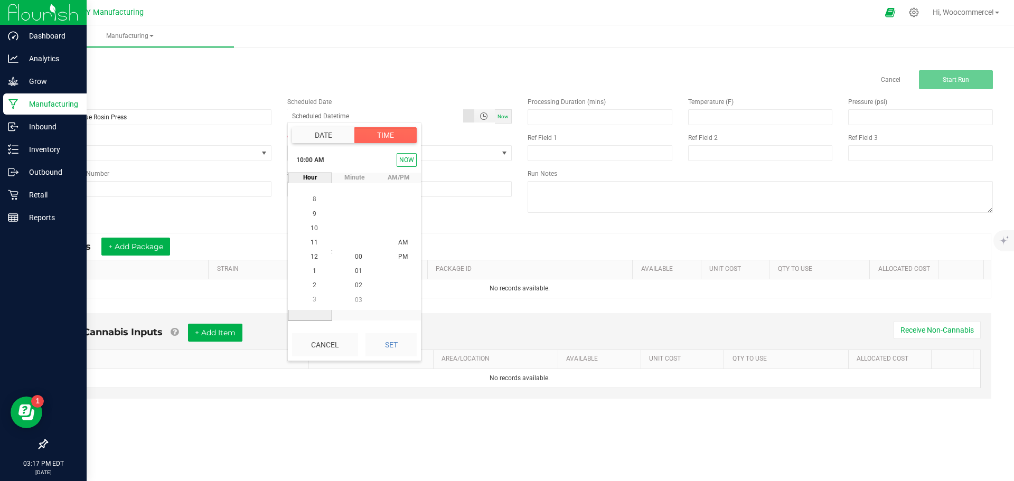
scroll to position [0, 0]
click at [387, 335] on button "Set" at bounding box center [390, 344] width 51 height 23
type input "08/13/2025 10:00 AM"
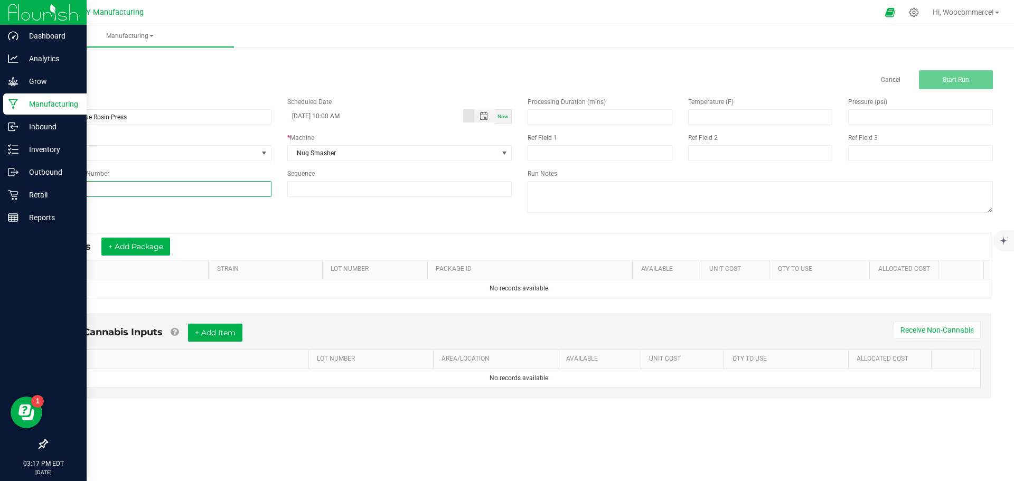
click at [110, 190] on input at bounding box center [158, 189] width 225 height 16
type input "TK-H-BlUEBERRYGLUE"
click at [555, 113] on input at bounding box center [600, 117] width 144 height 15
type input "3.00"
type input "210.00"
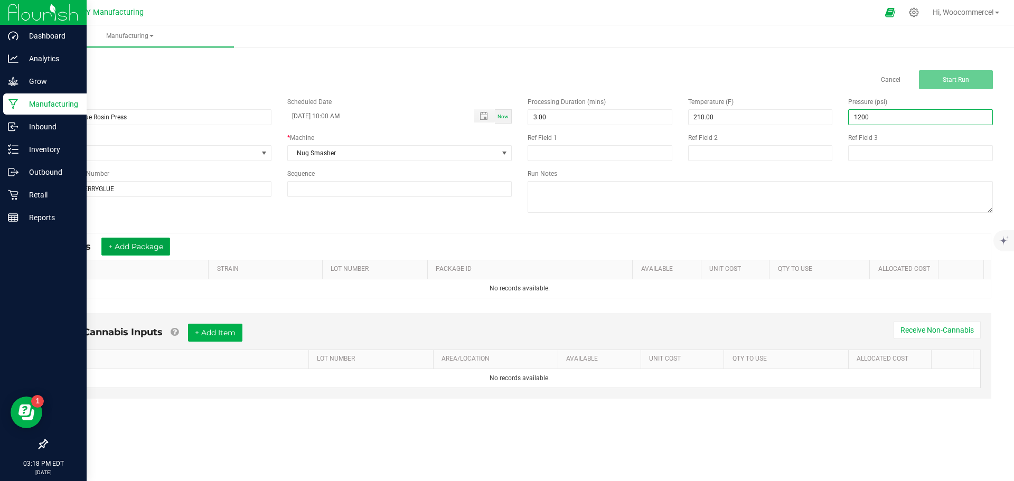
type input "1,200.00"
click at [154, 242] on button "+ Add Package" at bounding box center [135, 247] width 69 height 18
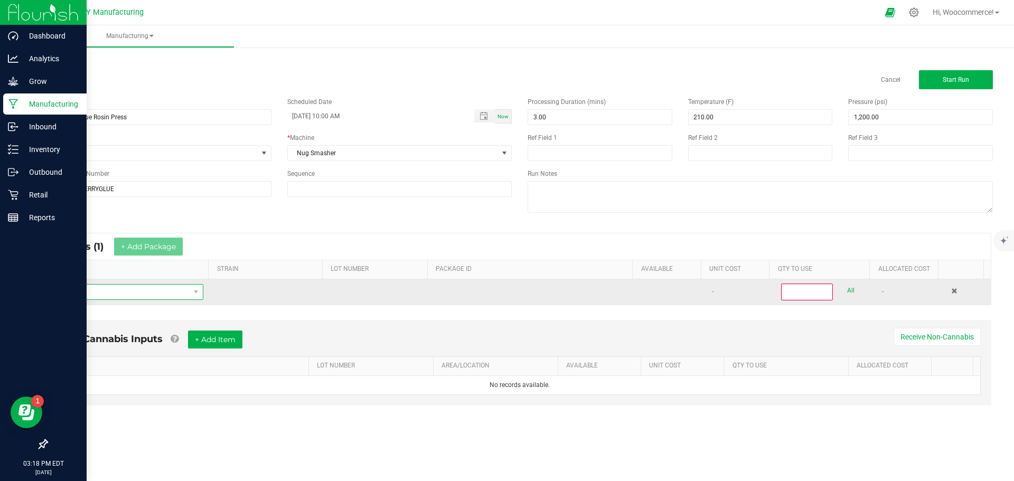
click at [177, 295] on span "NO DATA FOUND" at bounding box center [122, 292] width 134 height 15
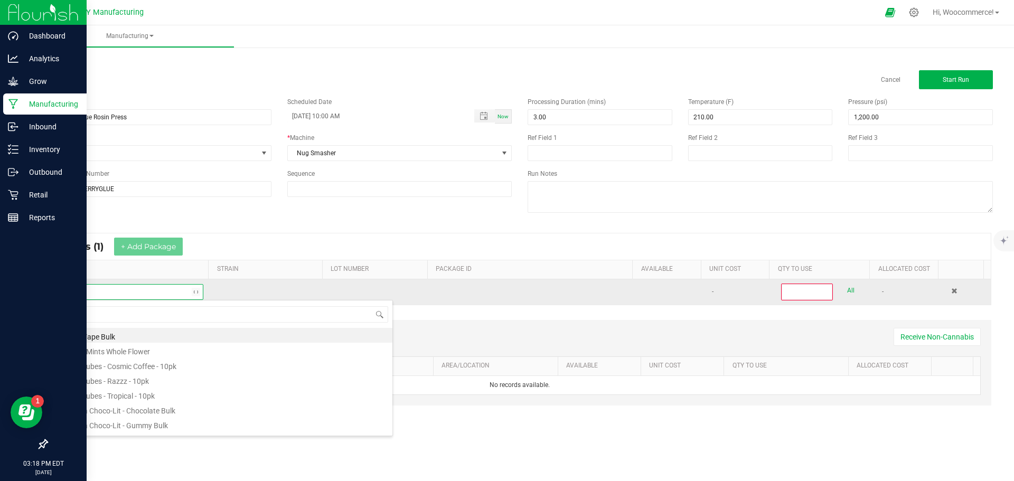
scroll to position [16, 146]
type input "thca"
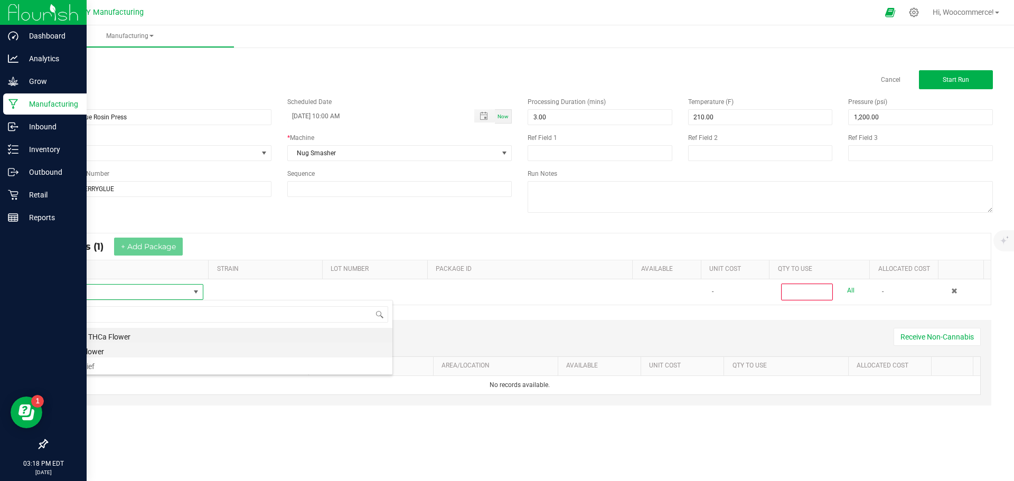
click at [103, 348] on li "THCa Flower" at bounding box center [223, 350] width 337 height 15
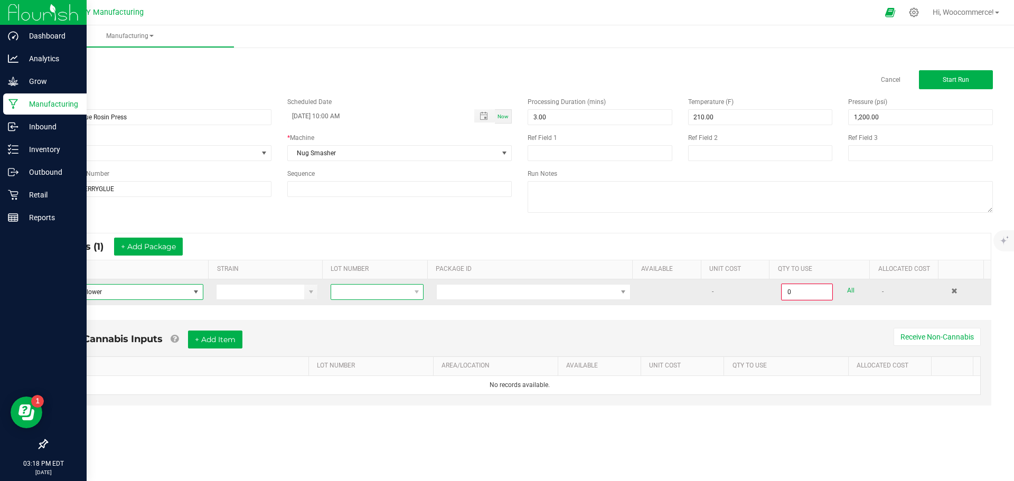
click at [376, 285] on span at bounding box center [370, 292] width 79 height 15
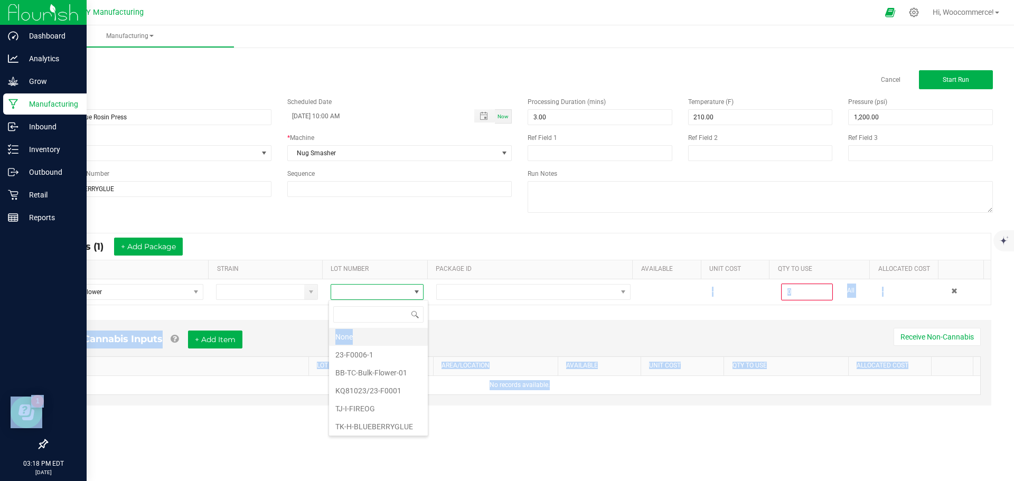
drag, startPoint x: 376, startPoint y: 284, endPoint x: 365, endPoint y: 338, distance: 54.9
click at [365, 338] on body "Dashboard Analytics Grow Manufacturing Inbound Inventory Outbound Retail Report…" at bounding box center [507, 240] width 1014 height 481
click at [346, 429] on li "TK-H-BLUEBERRYGLUE" at bounding box center [378, 427] width 99 height 18
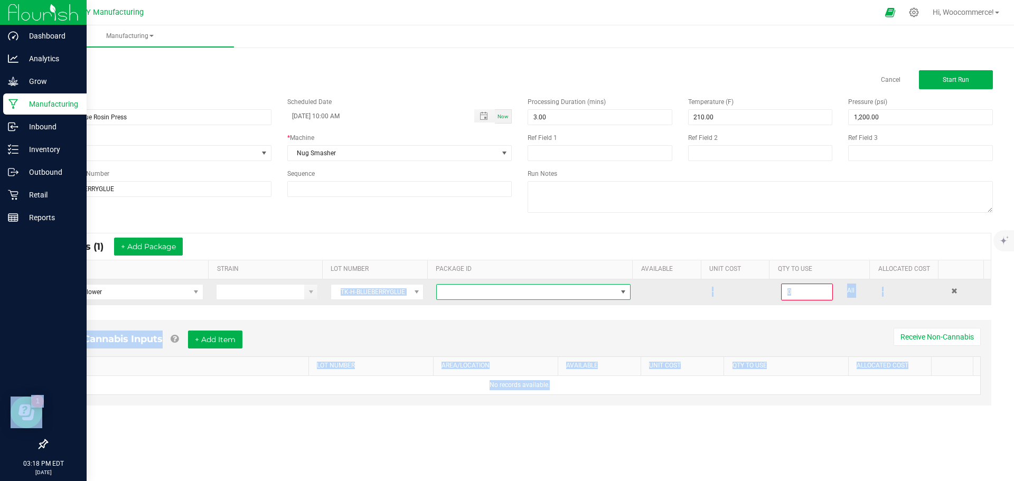
click at [485, 292] on span at bounding box center [527, 292] width 180 height 15
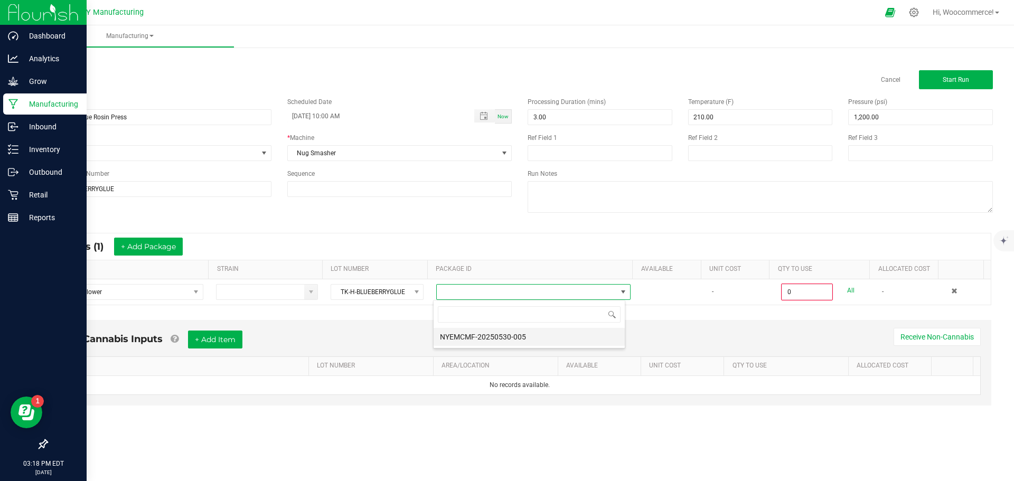
scroll to position [16, 193]
click at [465, 340] on li "NYEMCMF-20250530-005" at bounding box center [529, 337] width 191 height 18
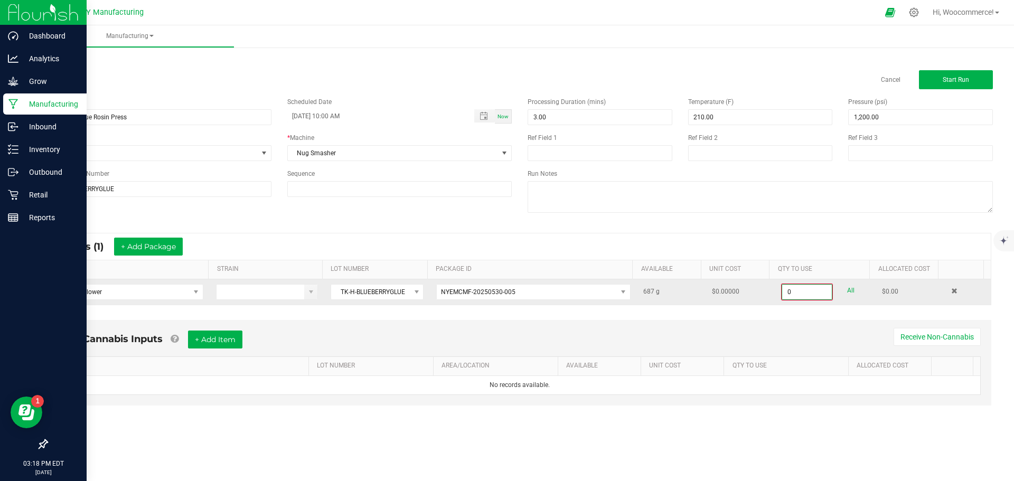
click at [799, 288] on input "0" at bounding box center [807, 292] width 50 height 15
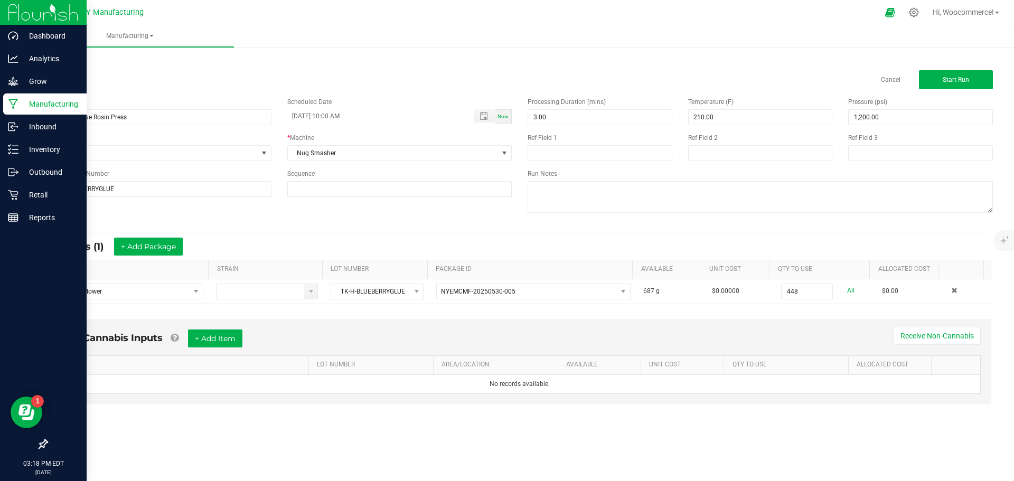
type input "448.0000 g"
click at [755, 330] on div "Non-Cannabis Inputs + Add Item Receive Non-Cannabis" at bounding box center [520, 343] width 922 height 26
click at [940, 79] on button "Start Run" at bounding box center [956, 79] width 74 height 19
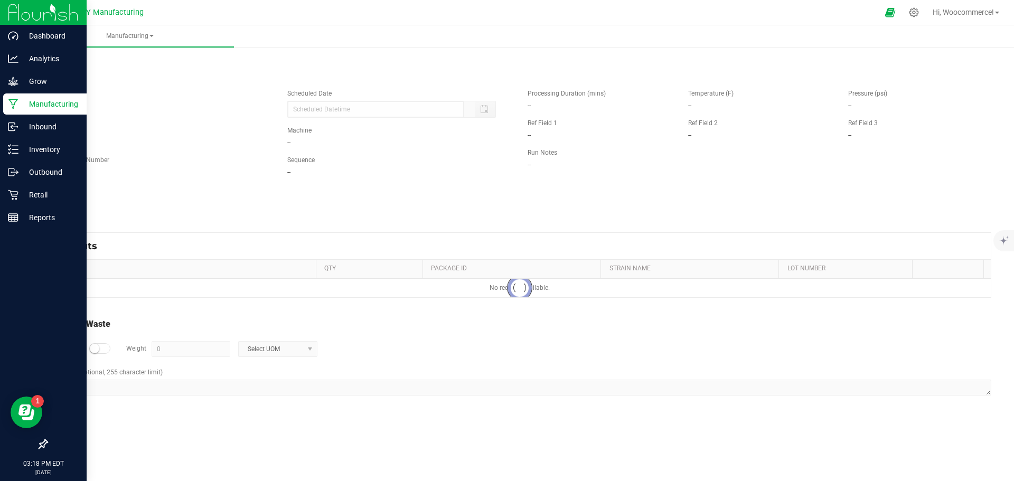
type input "08/13/2025 10:00 AM"
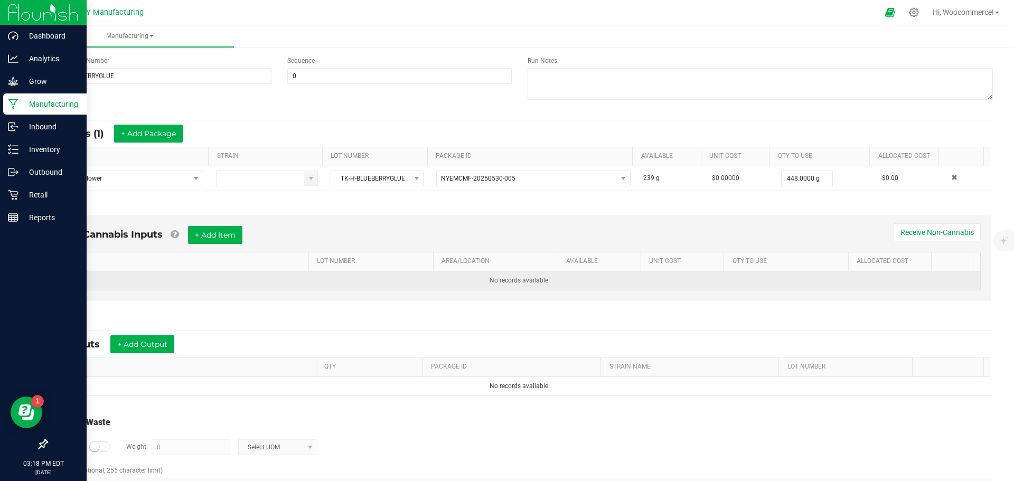
scroll to position [130, 0]
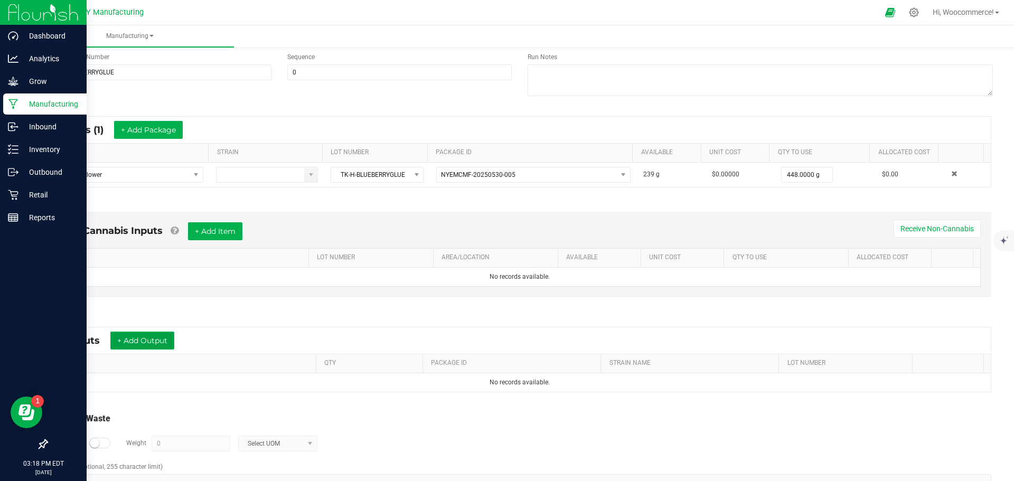
click at [141, 343] on button "+ Add Output" at bounding box center [142, 341] width 64 height 18
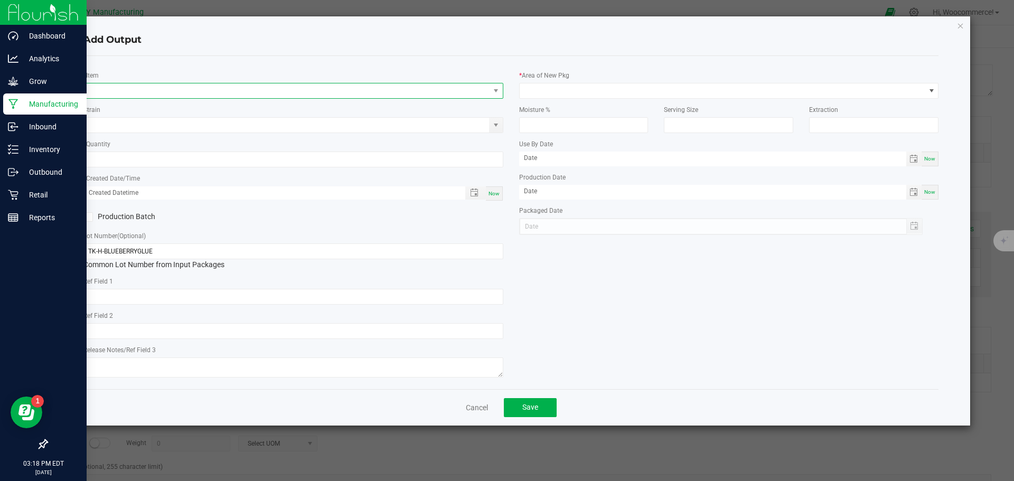
click at [335, 93] on span "NO DATA FOUND" at bounding box center [287, 90] width 406 height 15
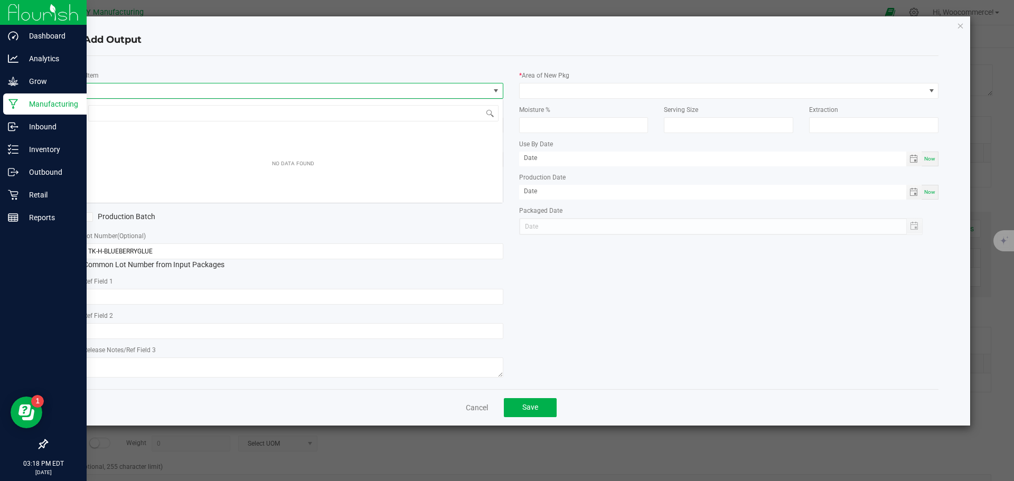
scroll to position [16, 420]
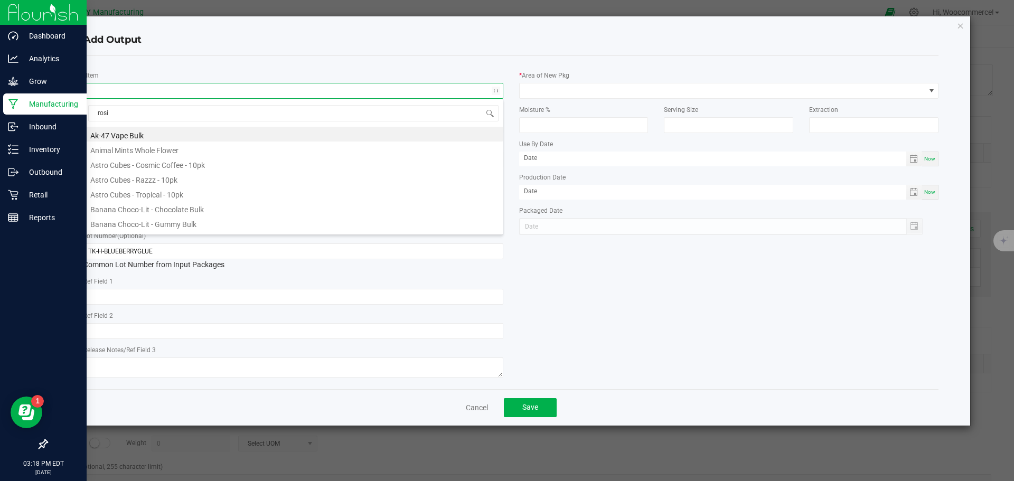
type input "rosin"
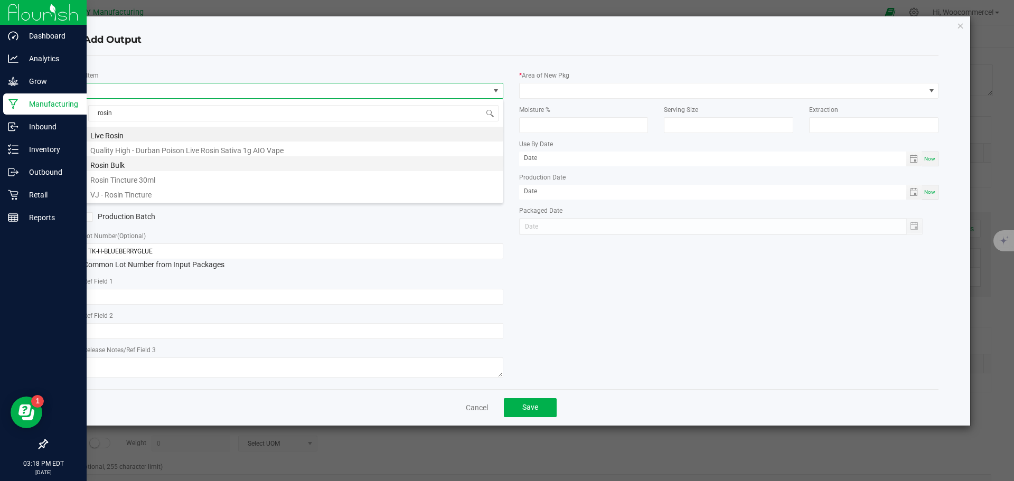
click at [154, 166] on li "Rosin Bulk" at bounding box center [293, 163] width 419 height 15
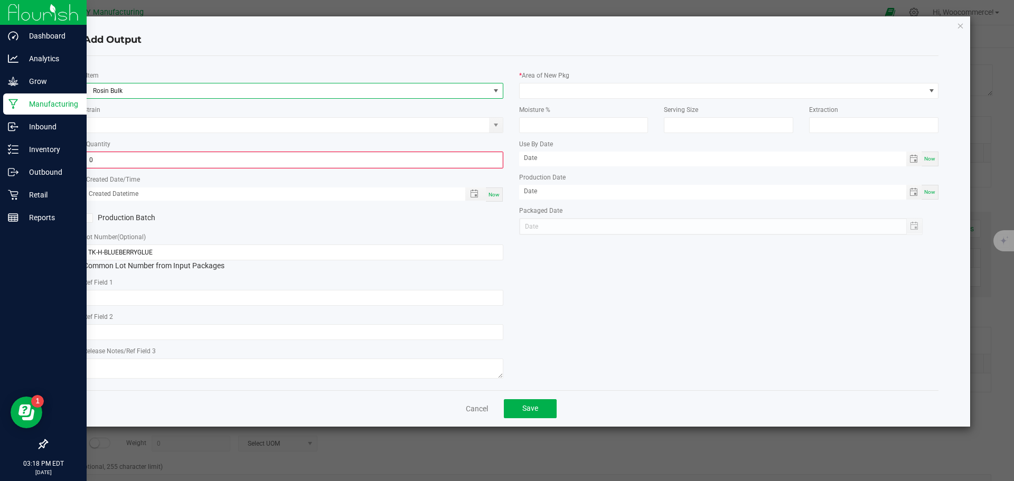
click at [154, 166] on input "0" at bounding box center [294, 160] width 418 height 15
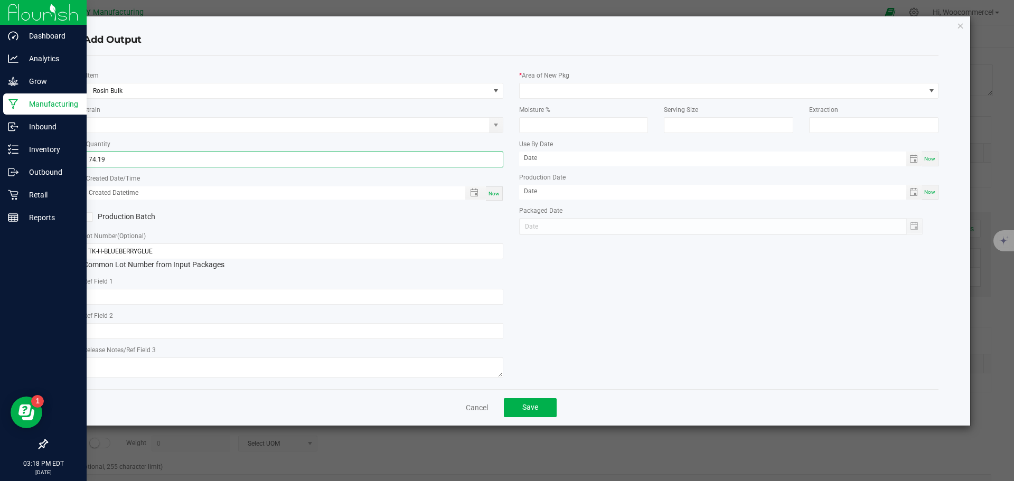
type input "74.1900 g"
click at [181, 212] on label "Production Batch" at bounding box center [184, 216] width 202 height 11
click at [0, 0] on input "Production Batch" at bounding box center [0, 0] width 0 height 0
click at [475, 190] on span "Toggle popup" at bounding box center [474, 193] width 8 height 8
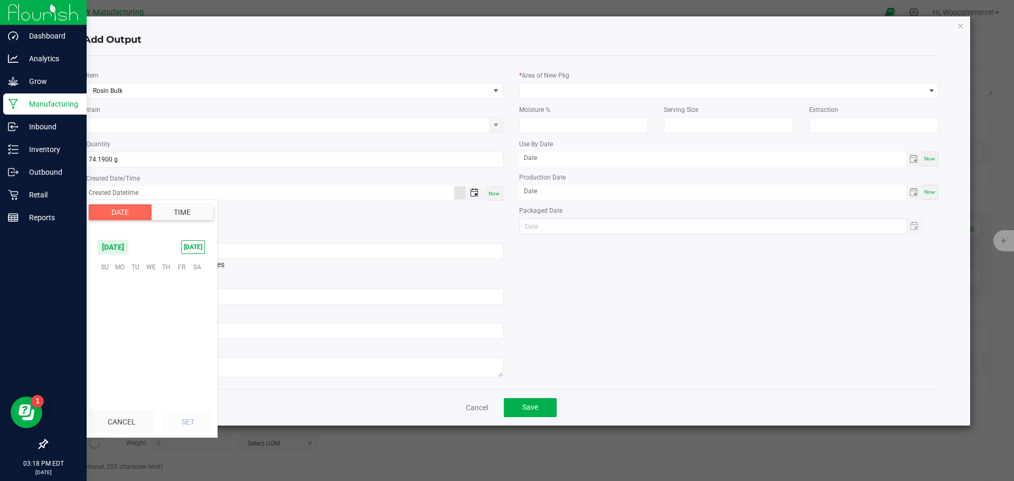
scroll to position [171177, 0]
click at [149, 317] on span "13" at bounding box center [150, 316] width 15 height 16
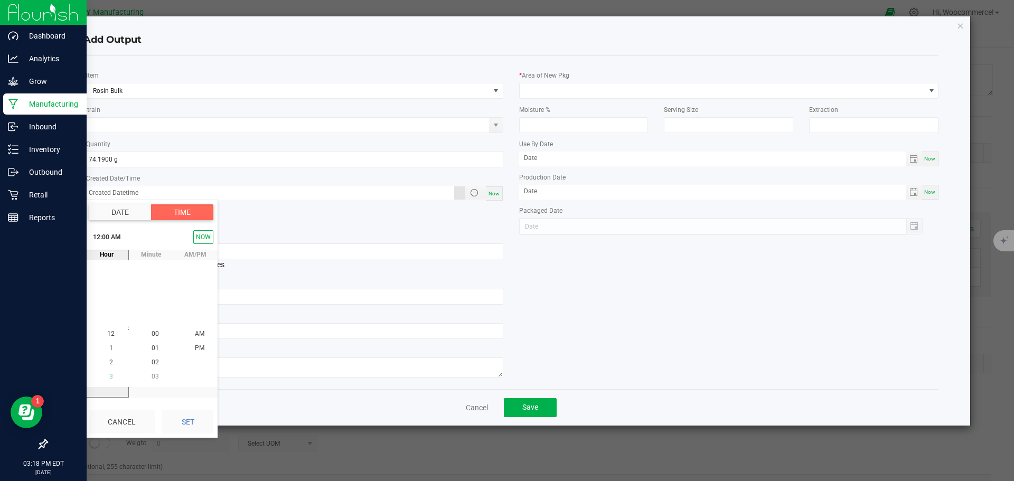
click at [116, 371] on li "3" at bounding box center [110, 377] width 25 height 14
click at [116, 371] on li "6" at bounding box center [110, 377] width 25 height 14
click at [116, 371] on li "9" at bounding box center [110, 377] width 25 height 14
click at [109, 280] on span "5" at bounding box center [111, 276] width 4 height 7
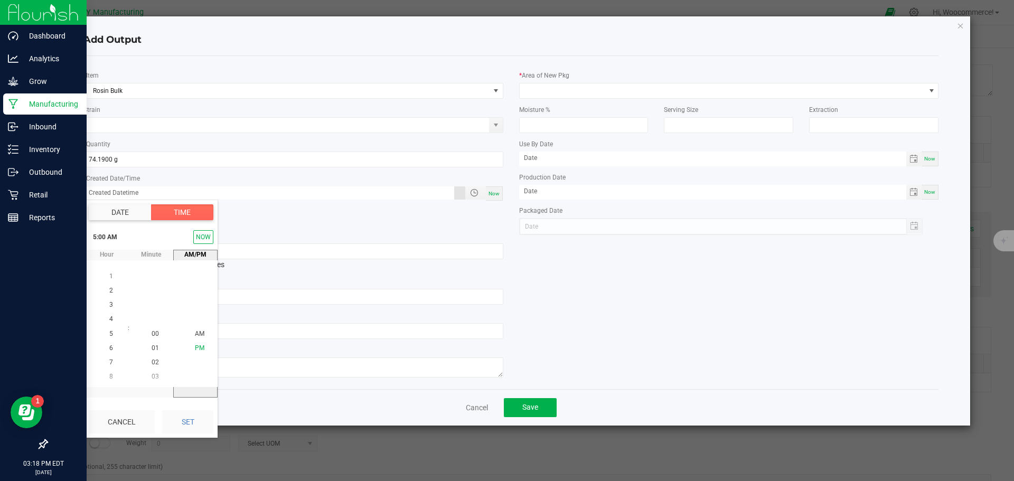
click at [196, 352] on li "PM" at bounding box center [199, 348] width 25 height 14
click at [194, 417] on button "Set" at bounding box center [187, 421] width 51 height 23
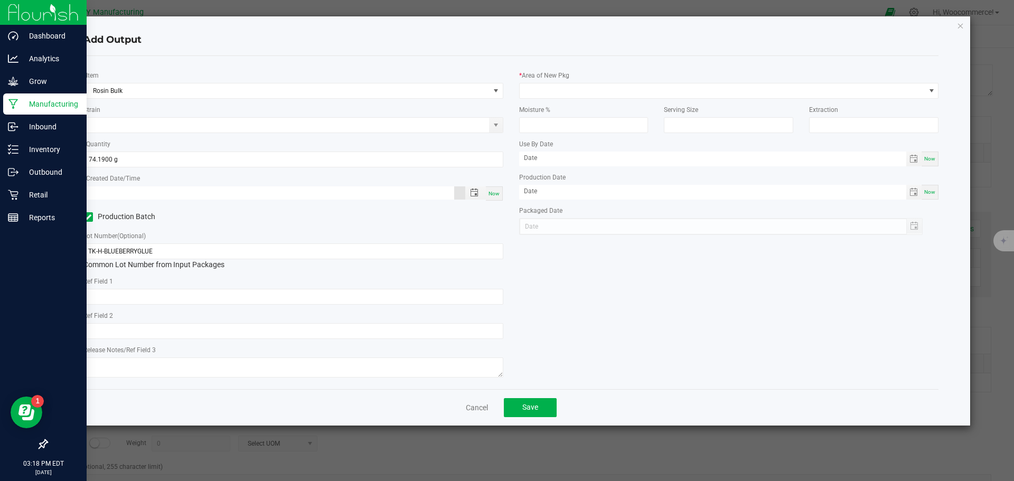
type input "08/13/2025 5:00 PM"
type input "08/13/2025"
click at [585, 78] on div "* Area of New Pkg" at bounding box center [729, 84] width 420 height 29
click at [572, 87] on span at bounding box center [723, 90] width 406 height 15
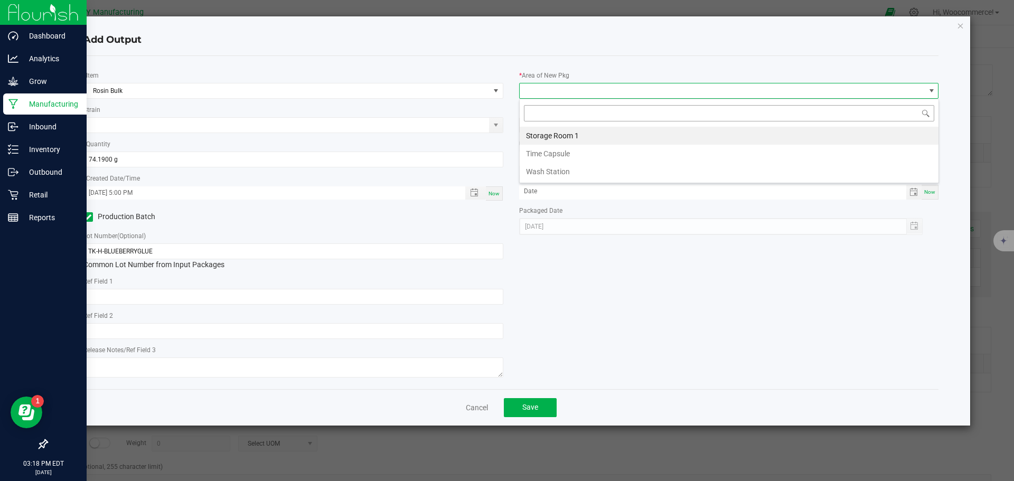
scroll to position [16, 420]
click at [546, 127] on li "Storage Room 1" at bounding box center [729, 136] width 419 height 18
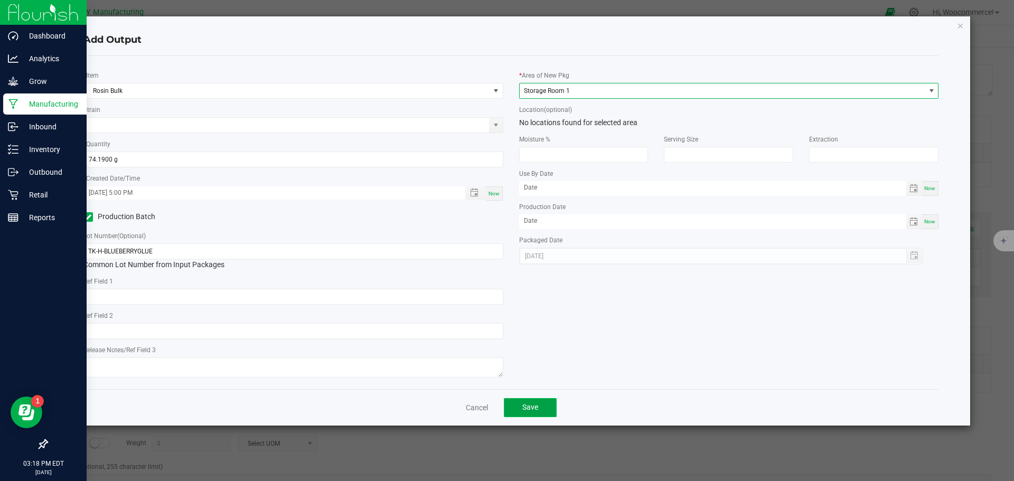
click at [517, 410] on button "Save" at bounding box center [530, 407] width 53 height 19
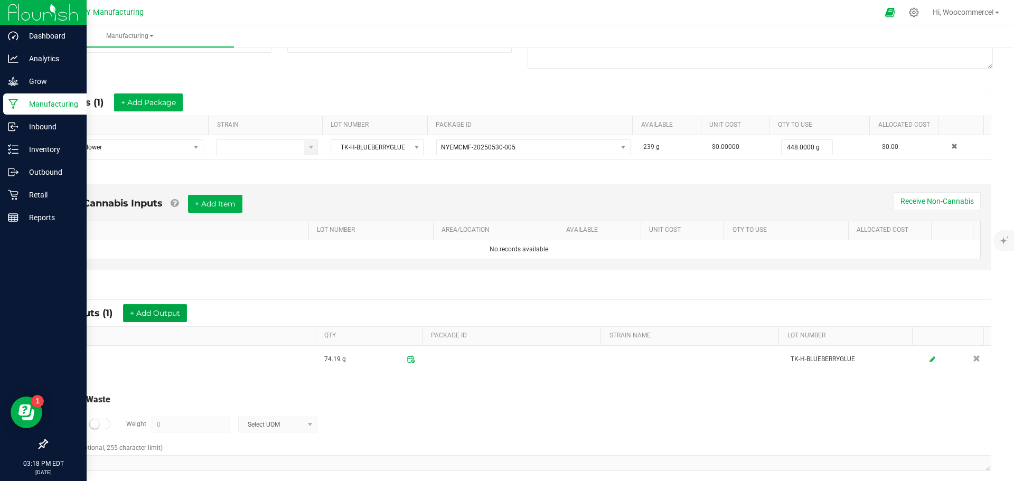
scroll to position [171, 0]
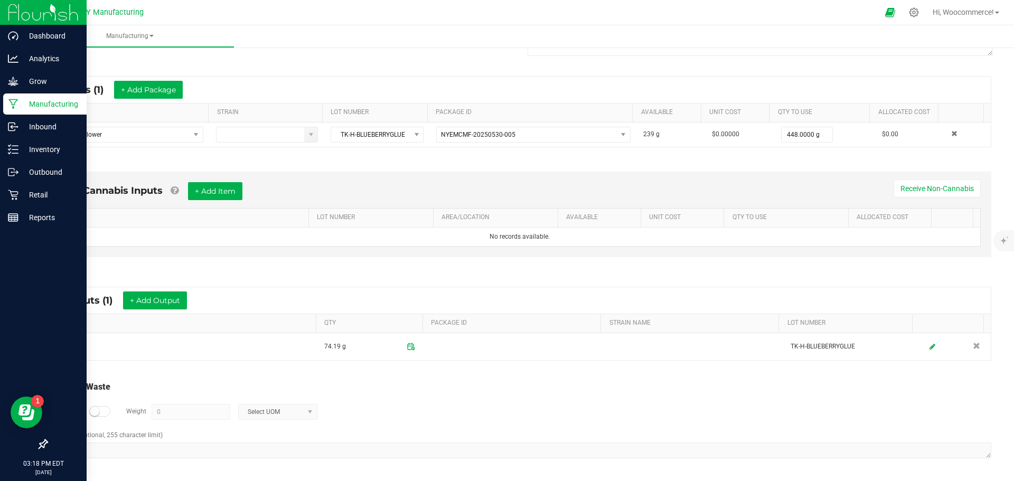
click at [104, 407] on div at bounding box center [99, 411] width 21 height 11
click at [196, 406] on input "0" at bounding box center [191, 412] width 78 height 15
click at [275, 414] on span "Select UOM" at bounding box center [271, 412] width 65 height 15
click at [259, 325] on li "Gram" at bounding box center [277, 320] width 78 height 15
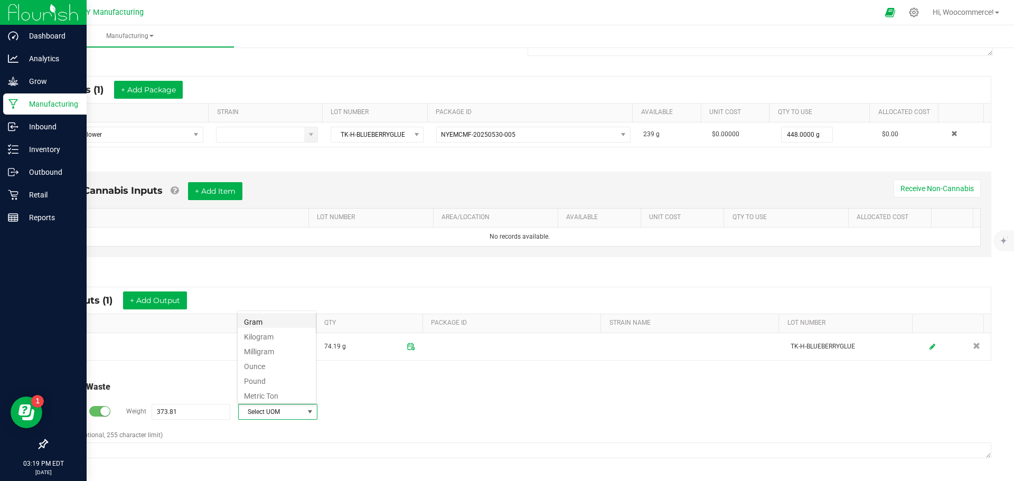
type input "373.81 g"
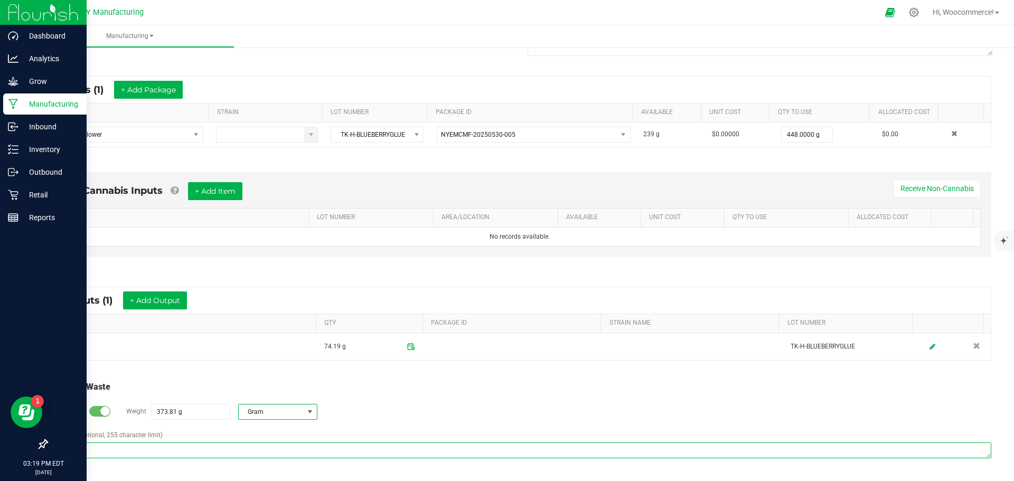
click at [109, 451] on textarea "Comment (optional, 255 character limit)" at bounding box center [519, 451] width 943 height 16
paste textarea "Pucks waste - saved to be mixed into oil"
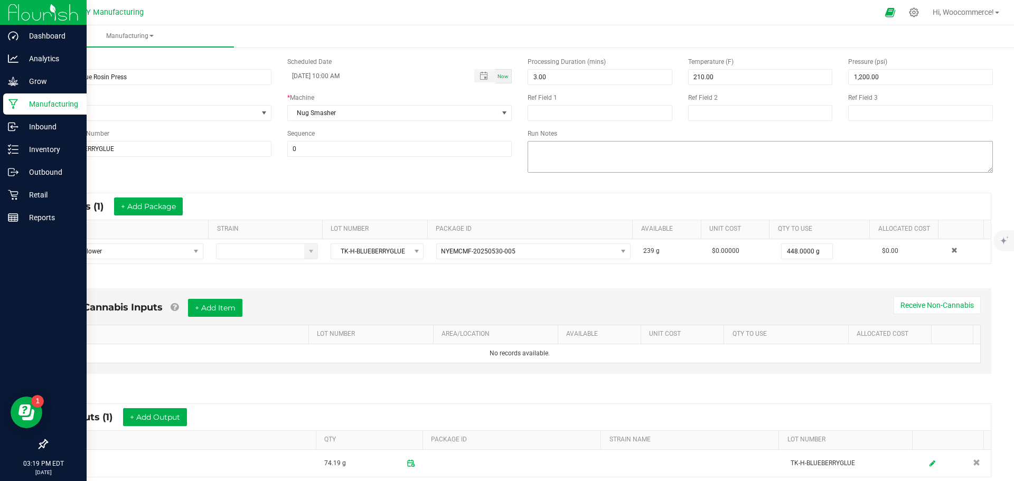
scroll to position [0, 0]
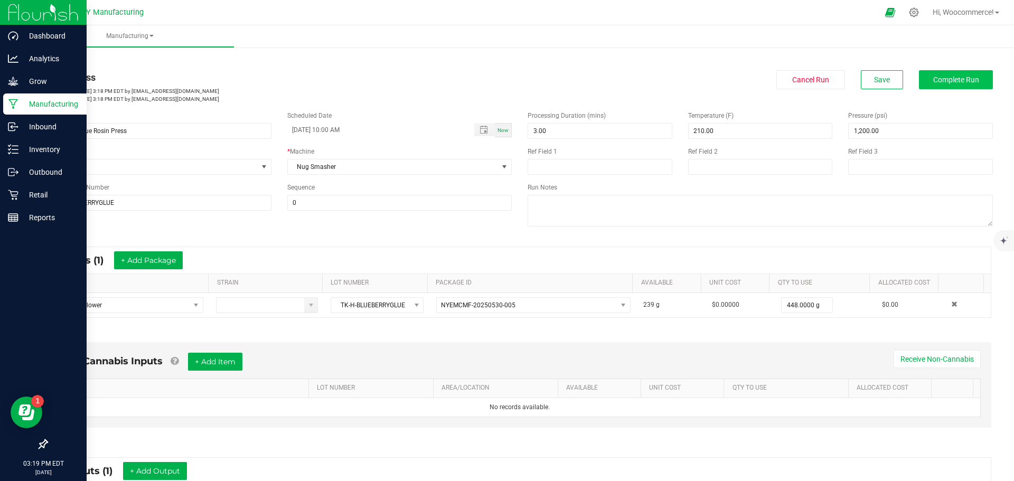
type textarea "Pucks waste - saved to be mixed into oil"
click at [930, 85] on button "Complete Run" at bounding box center [956, 79] width 74 height 19
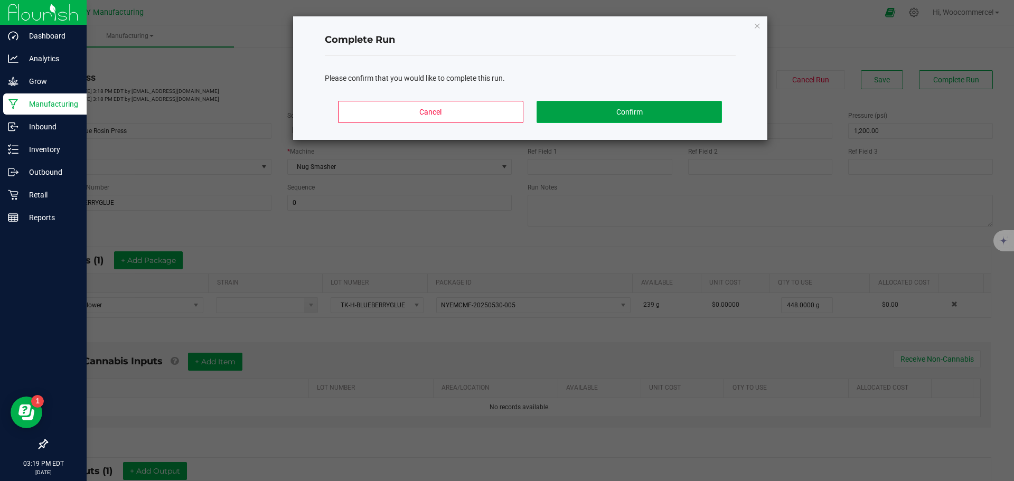
click at [622, 111] on button "Confirm" at bounding box center [629, 112] width 185 height 22
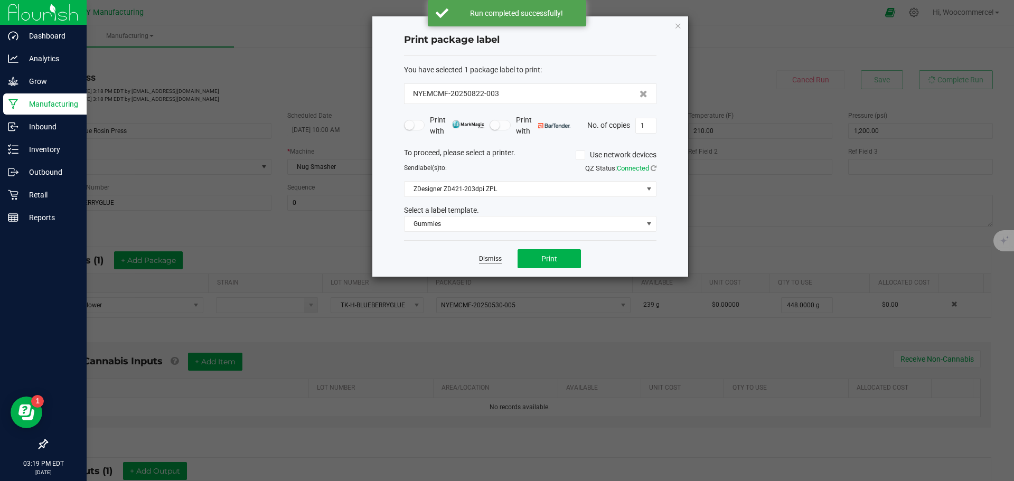
click at [493, 262] on link "Dismiss" at bounding box center [490, 259] width 23 height 9
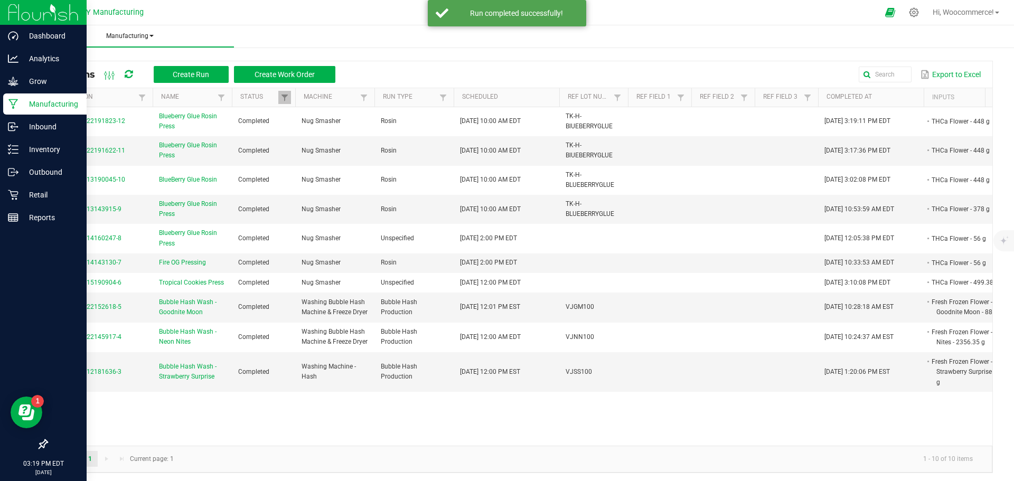
click at [124, 37] on span "Manufacturing" at bounding box center [129, 36] width 209 height 9
click at [278, 39] on ul "Manufacturing All runs Waste log" at bounding box center [532, 36] width 1014 height 23
click at [164, 76] on button "Create Run" at bounding box center [191, 74] width 75 height 17
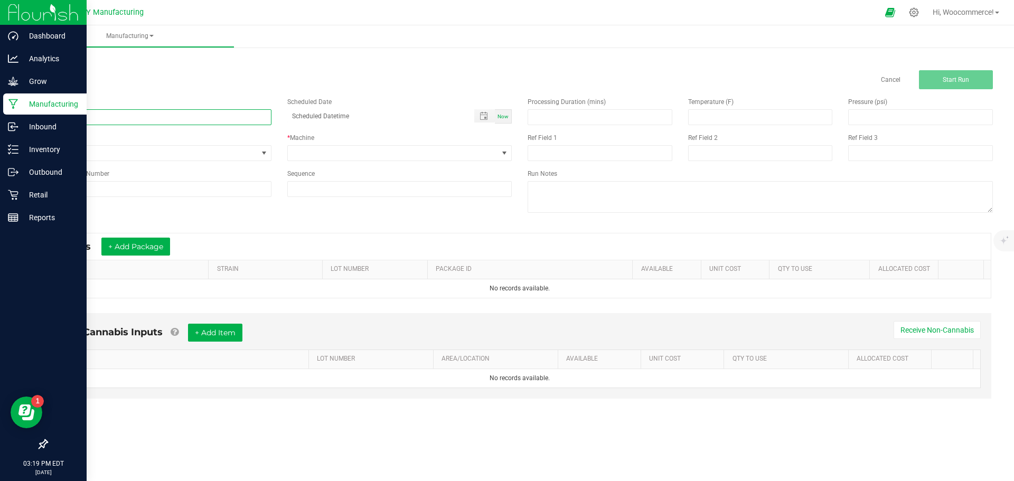
click at [194, 109] on input at bounding box center [158, 117] width 225 height 16
type input "Blueberry Glue Rosin Press"
click at [474, 112] on span at bounding box center [391, 115] width 208 height 13
click at [482, 116] on span "Toggle popup" at bounding box center [484, 116] width 8 height 8
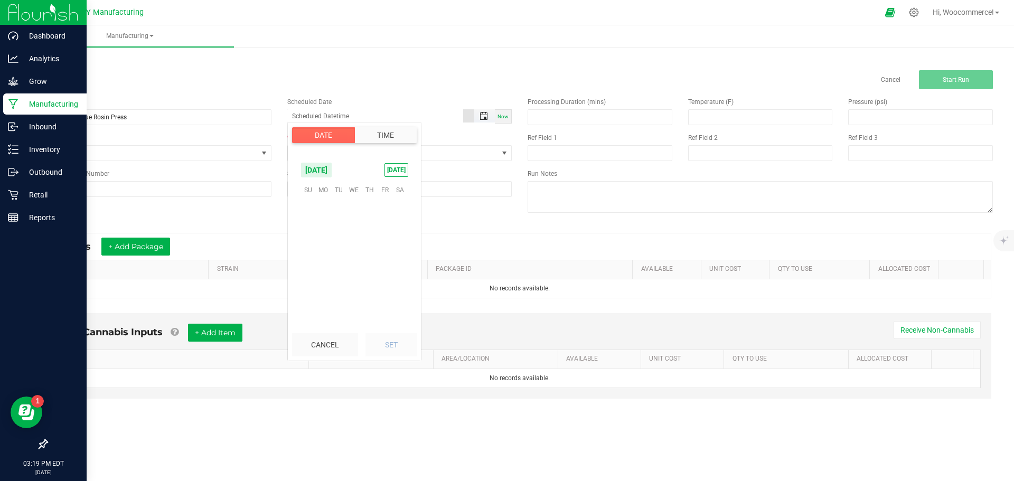
scroll to position [171177, 0]
click at [371, 238] on span "14" at bounding box center [369, 239] width 15 height 16
click at [308, 283] on li "2" at bounding box center [314, 286] width 25 height 14
click at [308, 283] on li "4" at bounding box center [314, 286] width 25 height 14
click at [308, 283] on li "6" at bounding box center [314, 286] width 25 height 14
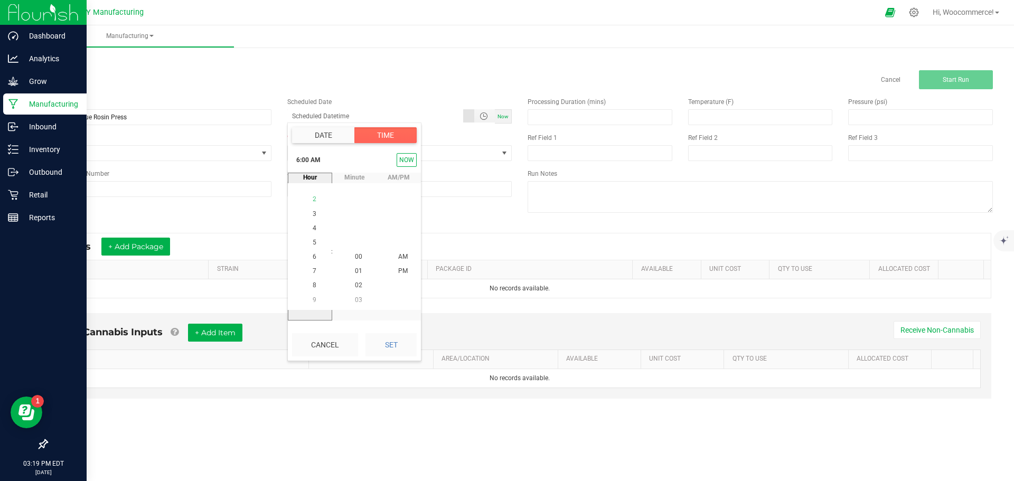
click at [308, 283] on ul "12 1 2 3 4 5 6 7 8 9 10 11 12 1 2 3 4 5 6 7 8 9 10 11" at bounding box center [314, 336] width 25 height 344
click at [308, 283] on li "8" at bounding box center [314, 286] width 25 height 14
click at [311, 283] on span "10" at bounding box center [314, 285] width 7 height 7
click at [395, 339] on button "Set" at bounding box center [390, 344] width 51 height 23
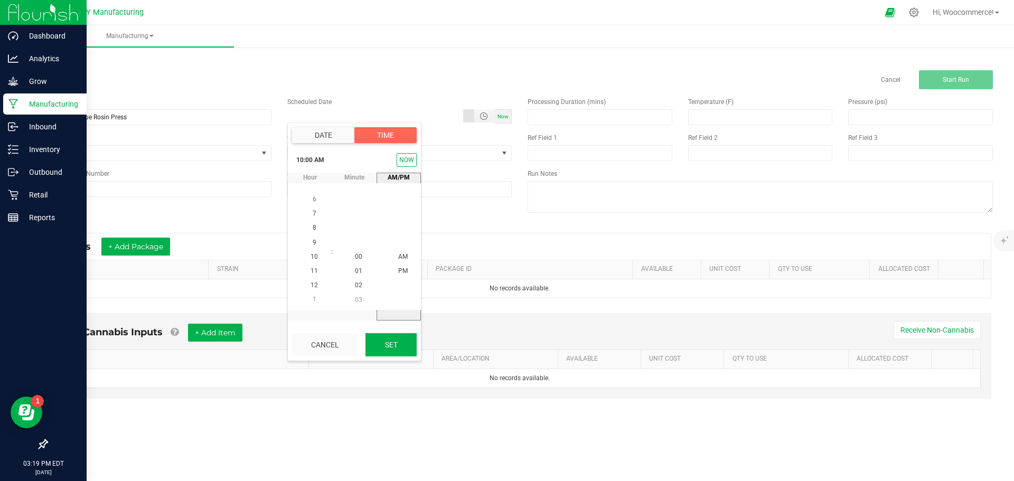
type input "08/14/2025 10:00 AM"
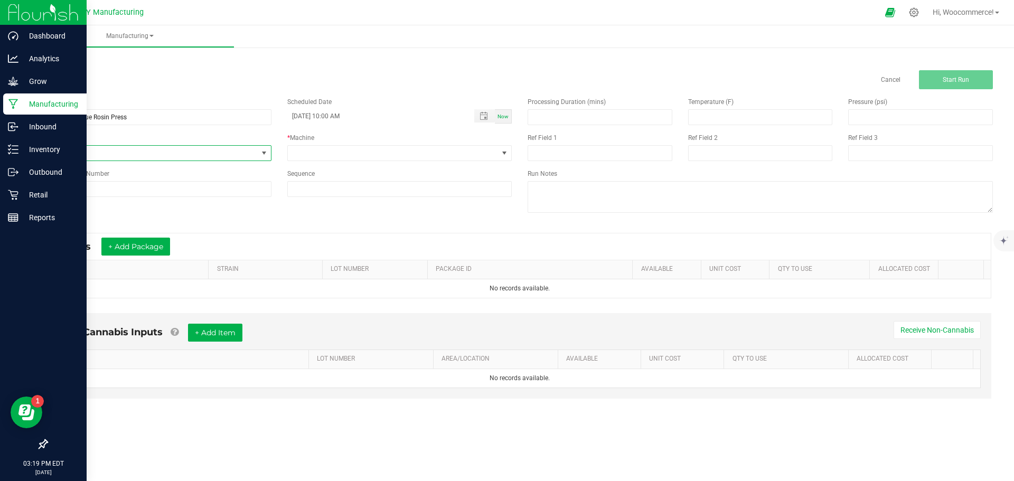
click at [263, 155] on span at bounding box center [264, 153] width 8 height 8
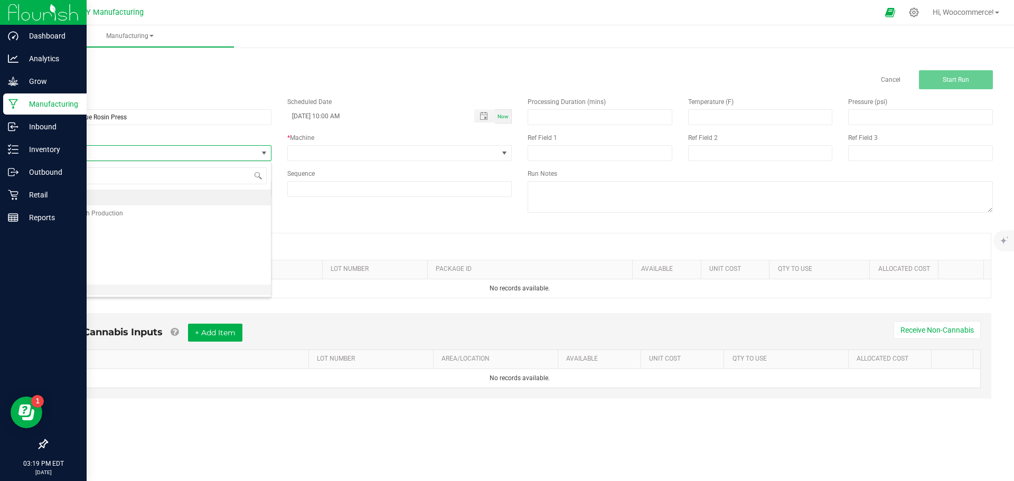
click at [100, 286] on li "Rosin" at bounding box center [159, 293] width 224 height 16
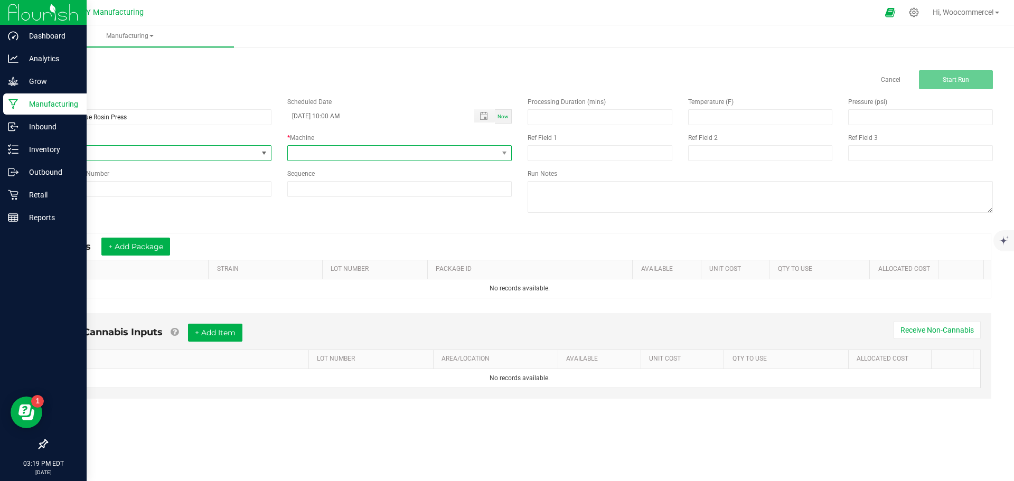
click at [299, 156] on span at bounding box center [393, 153] width 211 height 15
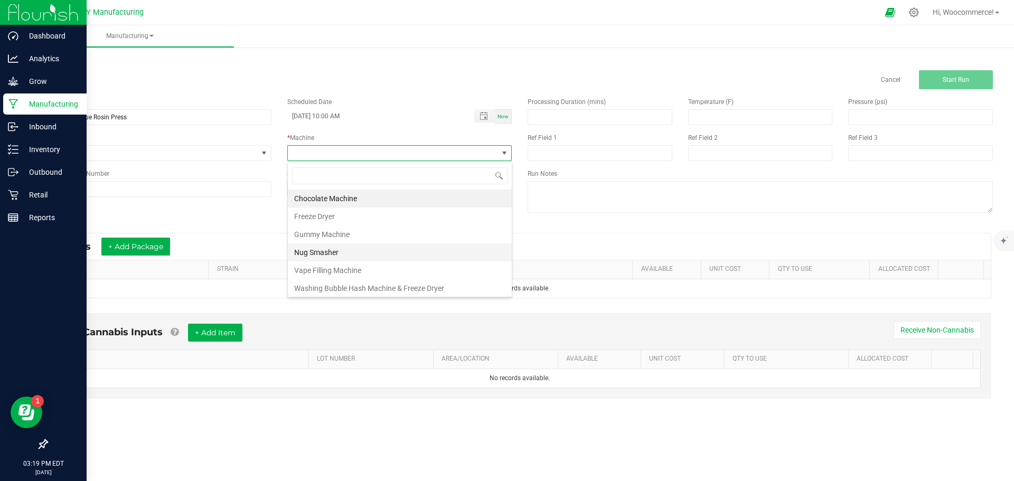
click at [308, 249] on li "Nug Smasher" at bounding box center [400, 252] width 224 height 18
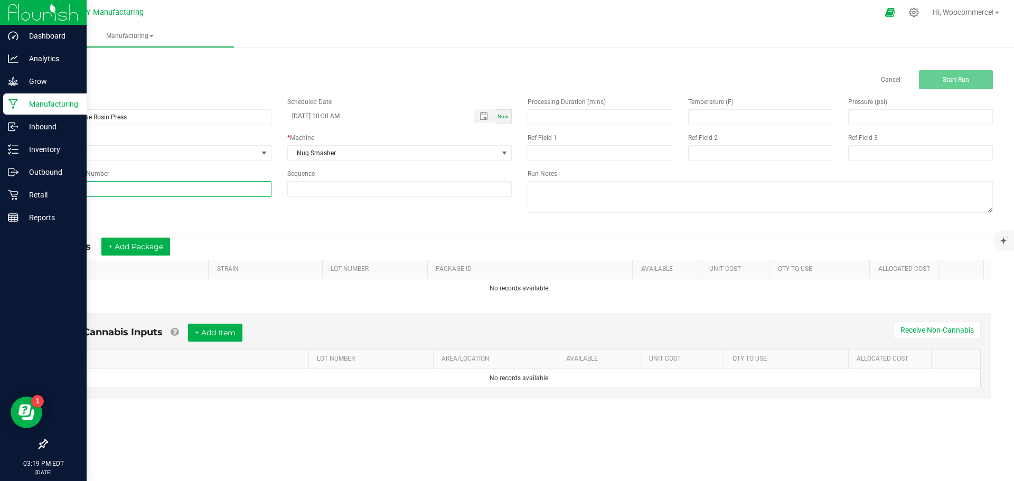
click at [248, 182] on input at bounding box center [158, 189] width 225 height 16
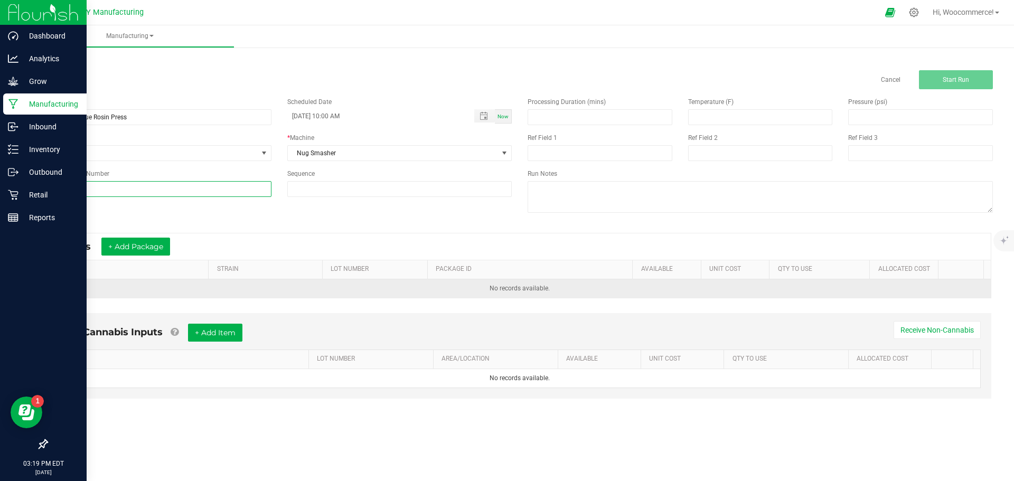
type input "TK-H-BlUEBERRYGLUE"
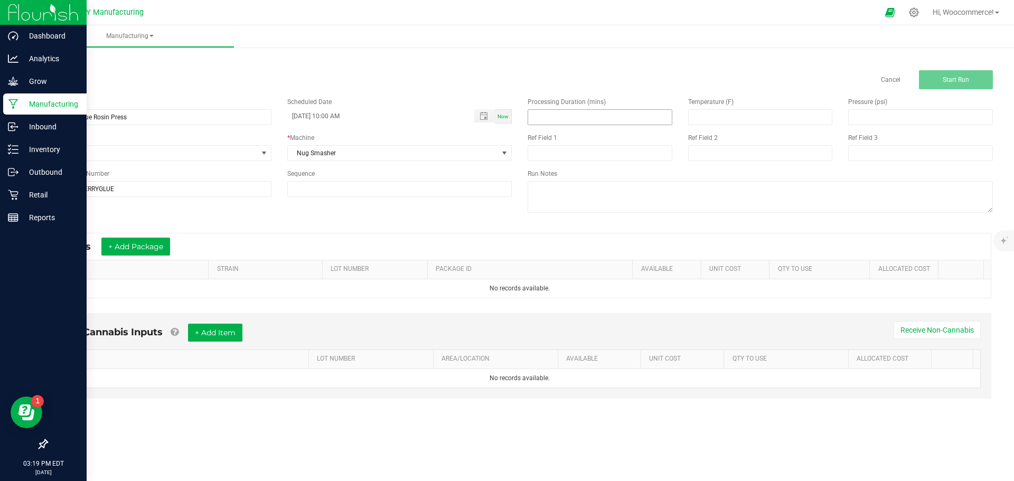
click at [565, 120] on input at bounding box center [600, 117] width 144 height 15
type input "3.00"
type input "210.00"
type input "1,200.00"
click at [168, 250] on button "+ Add Package" at bounding box center [135, 247] width 69 height 18
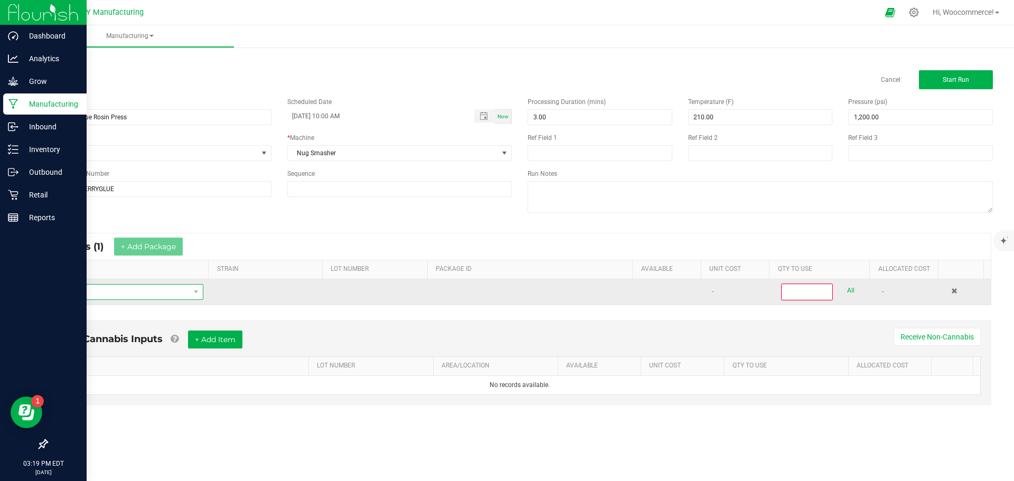
click at [193, 296] on span "NO DATA FOUND" at bounding box center [195, 292] width 13 height 15
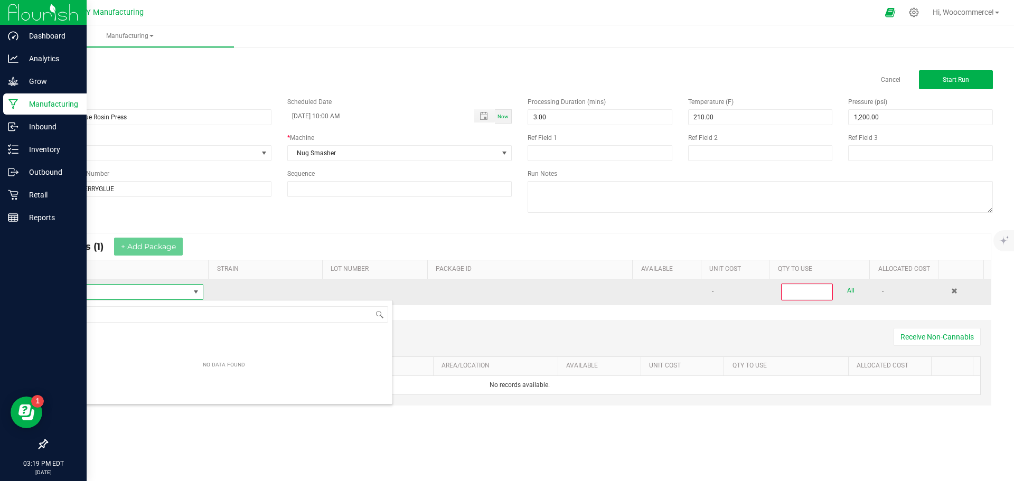
scroll to position [16, 146]
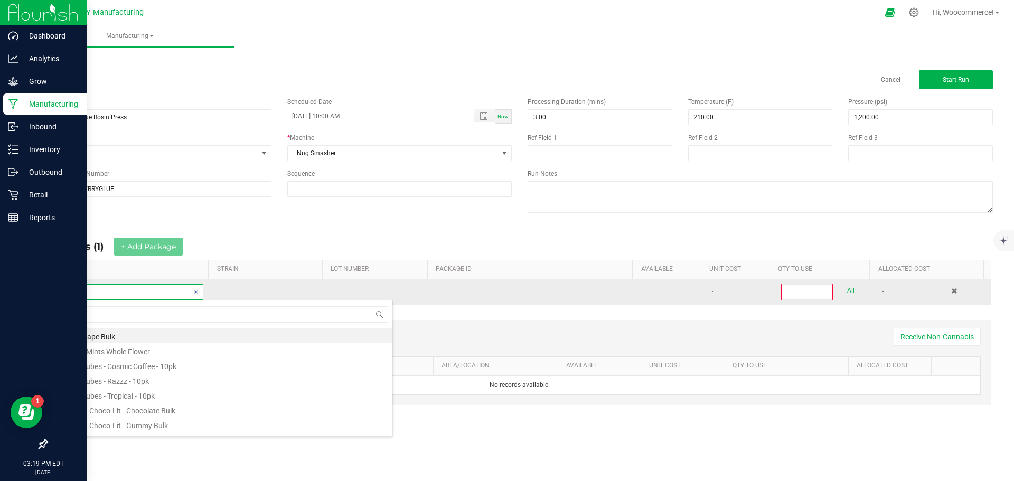
type input "thc"
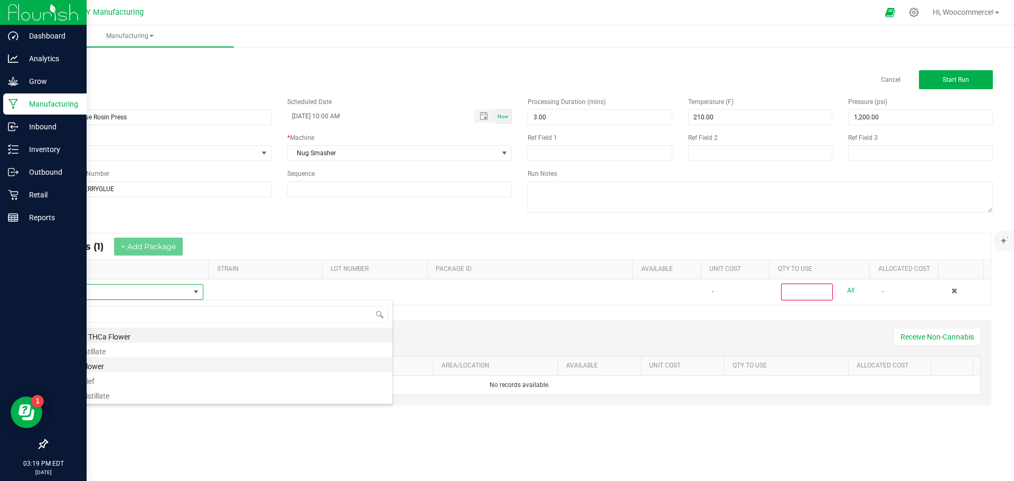
click at [102, 328] on ul "Ground THCa Flower THC Distillate THCa Flower THCa Kief THCv Distillate" at bounding box center [223, 328] width 337 height 0
click at [102, 360] on li "THCa Flower" at bounding box center [223, 365] width 337 height 15
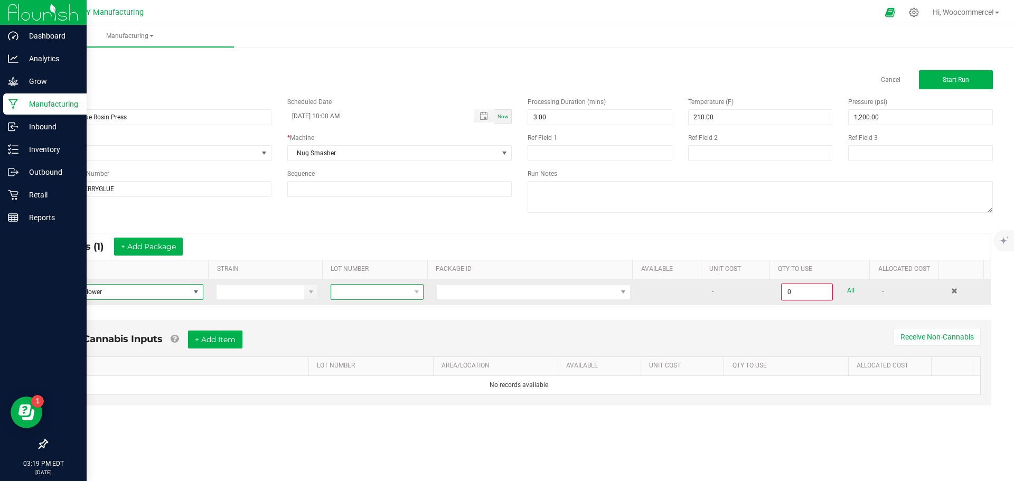
click at [337, 288] on span at bounding box center [370, 292] width 79 height 15
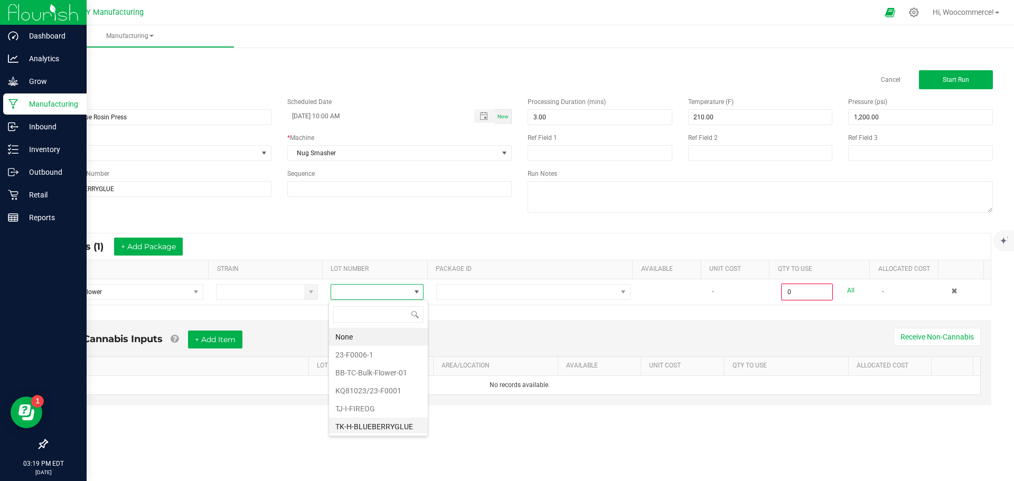
click at [340, 432] on li "TK-H-BLUEBERRYGLUE" at bounding box center [378, 427] width 99 height 18
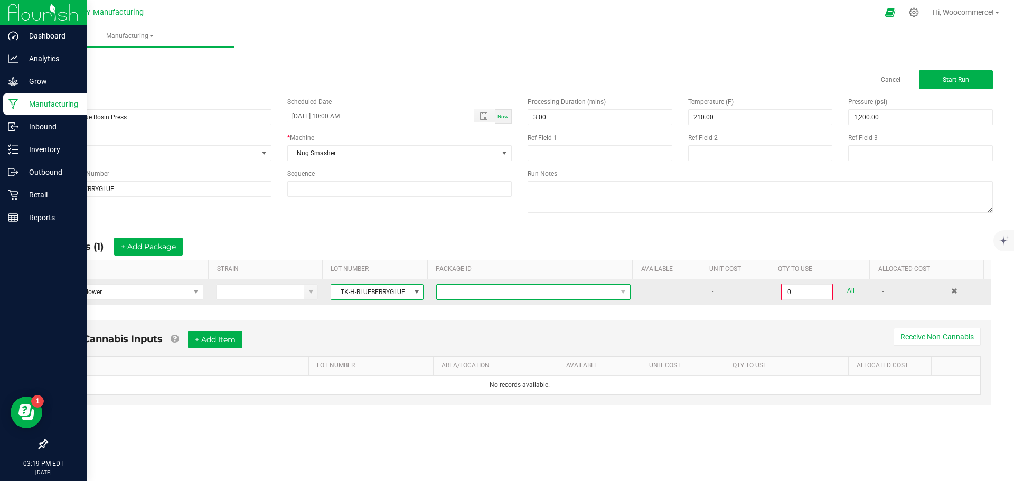
click at [599, 299] on span at bounding box center [533, 292] width 194 height 16
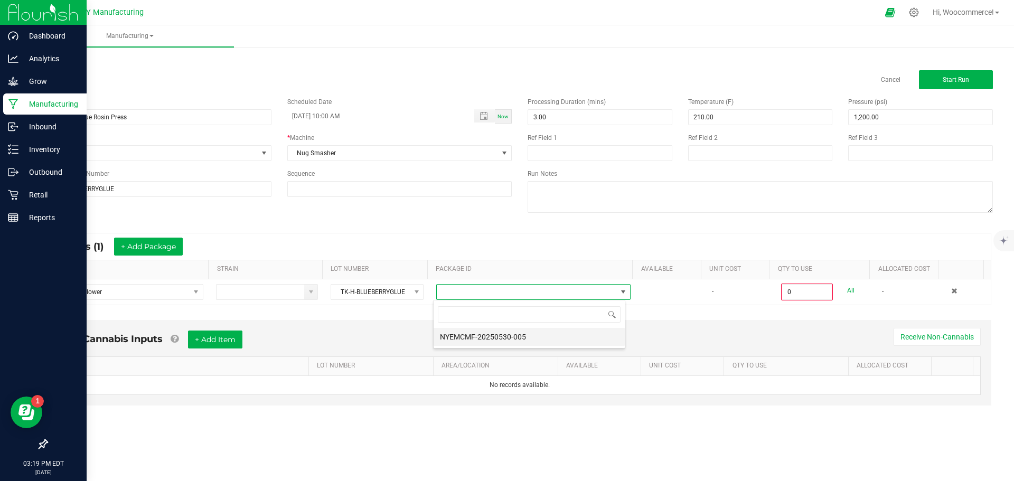
click at [514, 339] on li "NYEMCMF-20250530-005" at bounding box center [529, 337] width 191 height 18
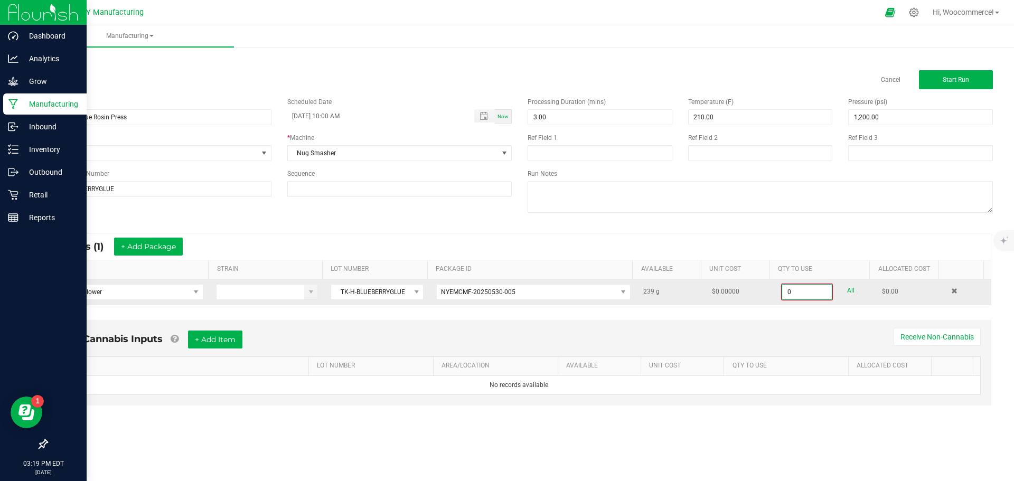
click at [795, 291] on input "0" at bounding box center [807, 292] width 50 height 15
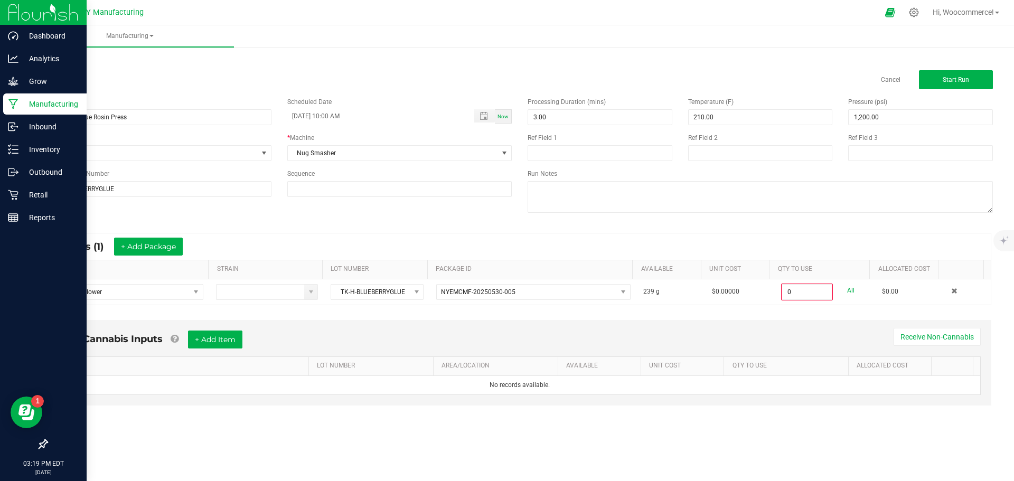
type input "0.0000 g"
click at [701, 324] on div "Non-Cannabis Inputs + Add Item Receive Non-Cannabis ITEM LOT NUMBER AREA/LOCATI…" at bounding box center [519, 363] width 943 height 86
click at [402, 92] on div "Name Blueberry Glue Rosin Press Scheduled Date 08/14/2025 10:00 AM Now Run Type…" at bounding box center [279, 147] width 481 height 116
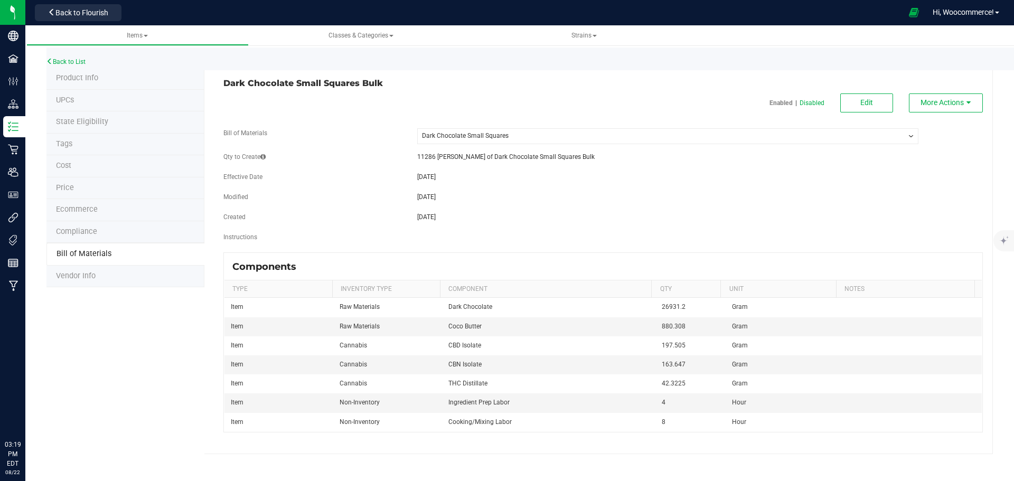
select select "228"
click at [102, 10] on span "Back to Flourish" at bounding box center [81, 12] width 53 height 8
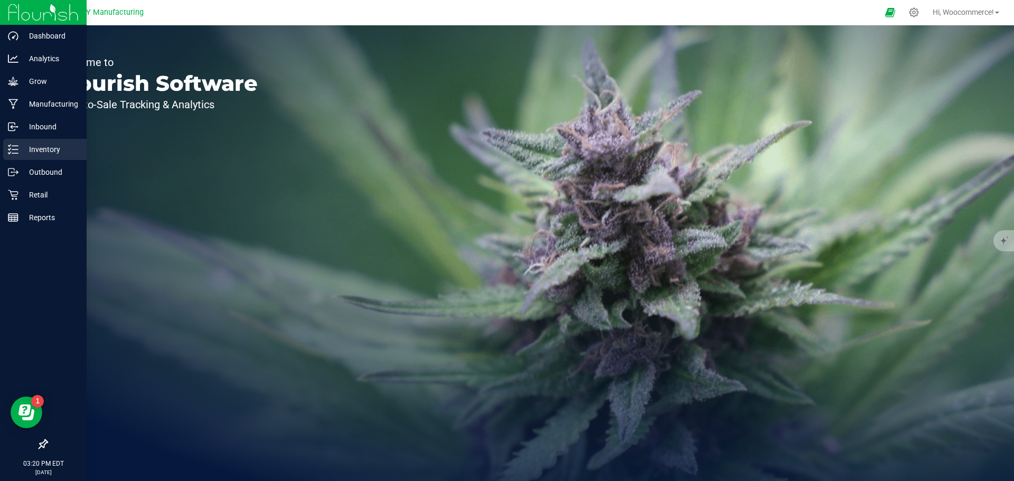
click at [22, 141] on div "Inventory" at bounding box center [44, 149] width 83 height 21
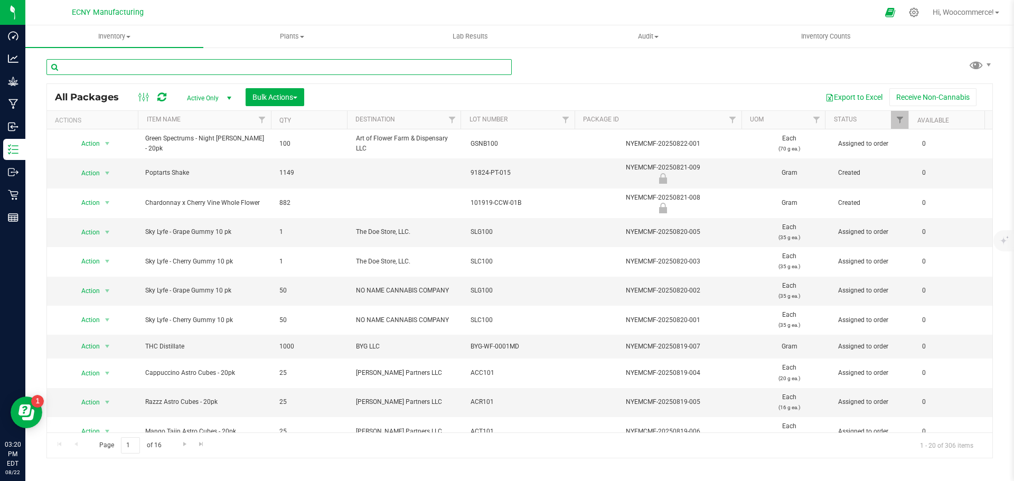
click at [206, 73] on input "text" at bounding box center [278, 67] width 465 height 16
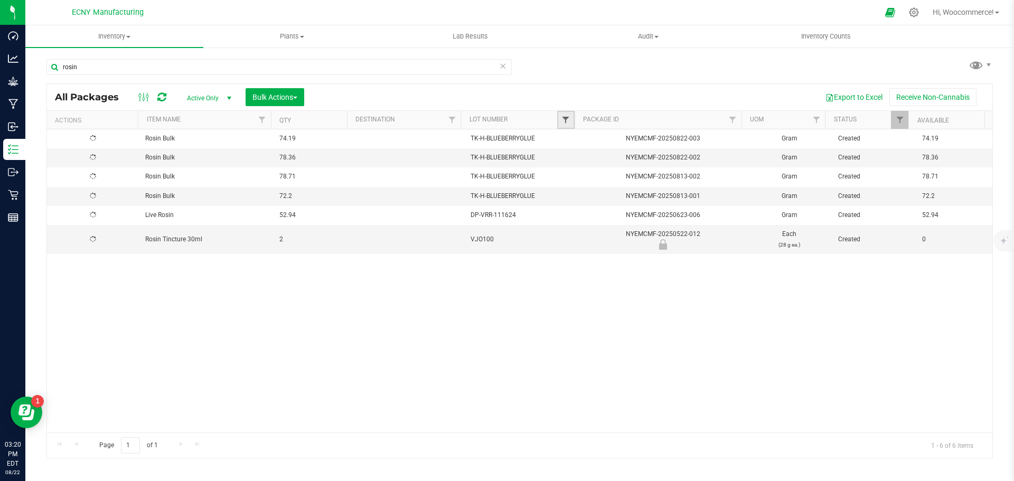
click at [565, 124] on span "Filter" at bounding box center [565, 120] width 8 height 8
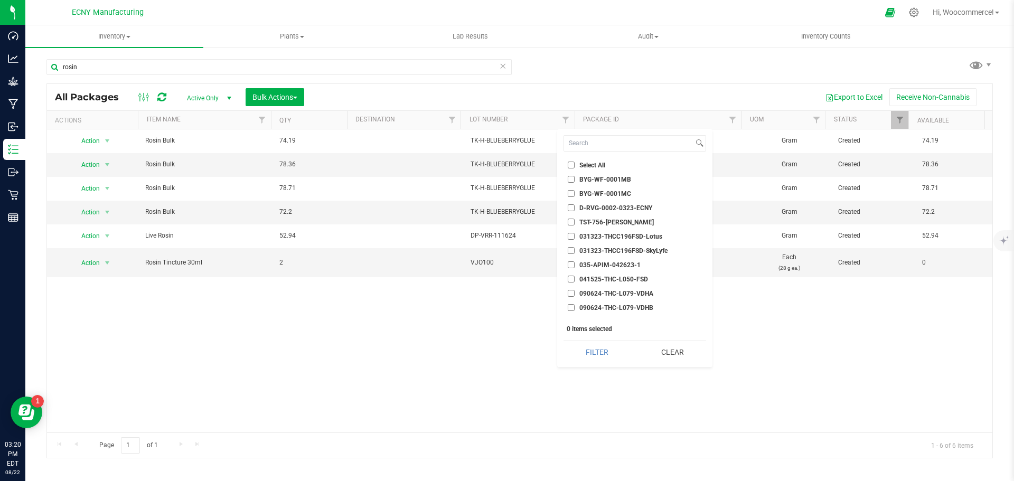
click at [410, 314] on div "Action Action Adjust qty Create package Edit attributes Global inventory Locate…" at bounding box center [519, 280] width 945 height 303
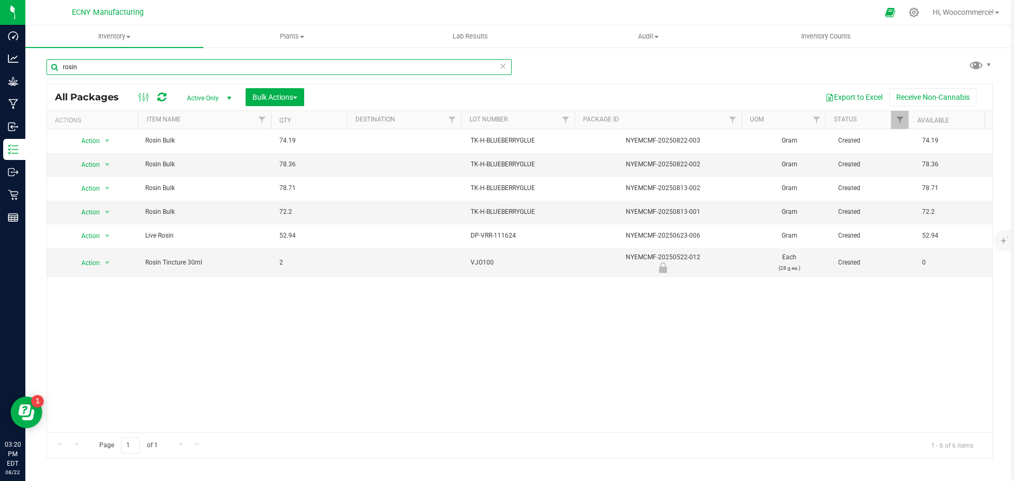
drag, startPoint x: 97, startPoint y: 70, endPoint x: 51, endPoint y: 76, distance: 46.8
click at [51, 76] on div "rosin" at bounding box center [278, 71] width 465 height 24
type input "flower"
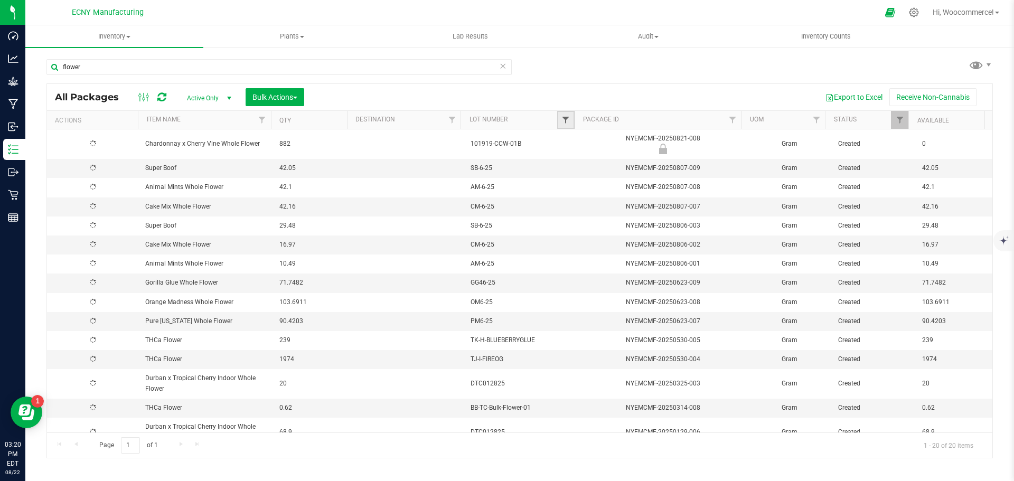
click at [567, 118] on span "Filter" at bounding box center [565, 120] width 8 height 8
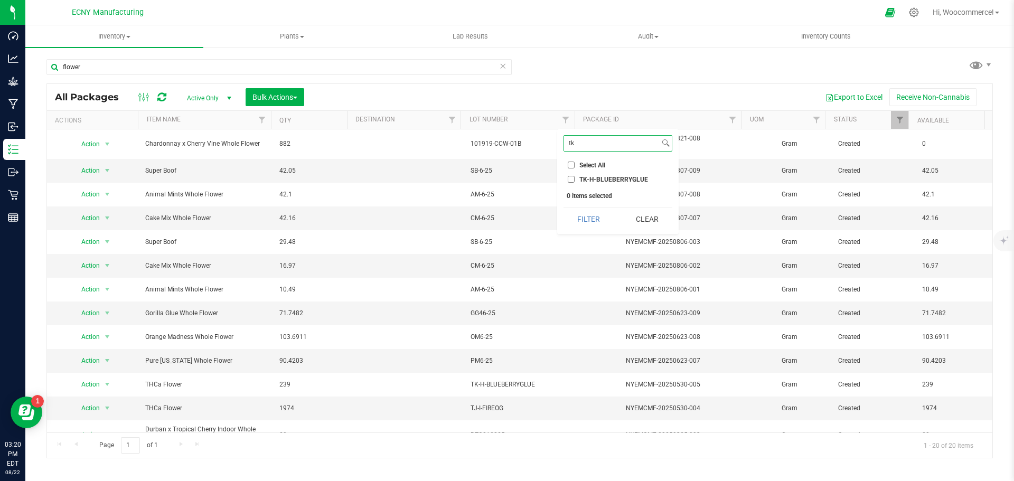
type input "tk"
click at [569, 179] on input "TK-H-BLUEBERRYGLUE" at bounding box center [571, 179] width 7 height 7
checkbox input "true"
click at [589, 219] on button "Filter" at bounding box center [589, 219] width 51 height 23
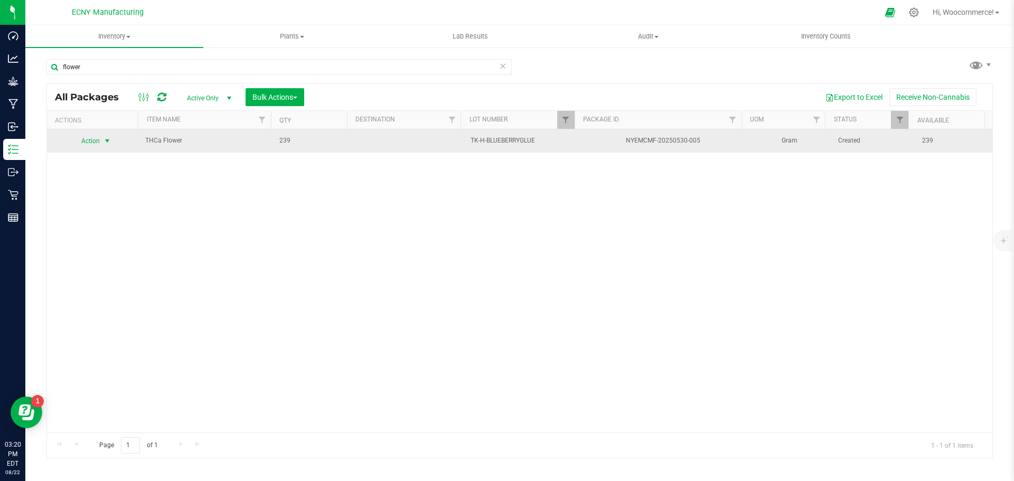
click at [104, 144] on span "select" at bounding box center [107, 141] width 8 height 8
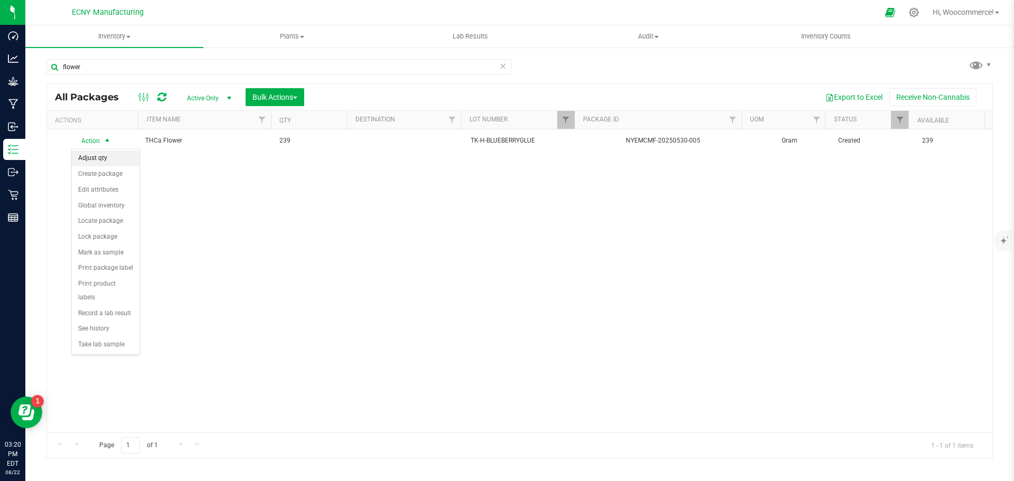
click at [105, 155] on li "Adjust qty" at bounding box center [106, 159] width 68 height 16
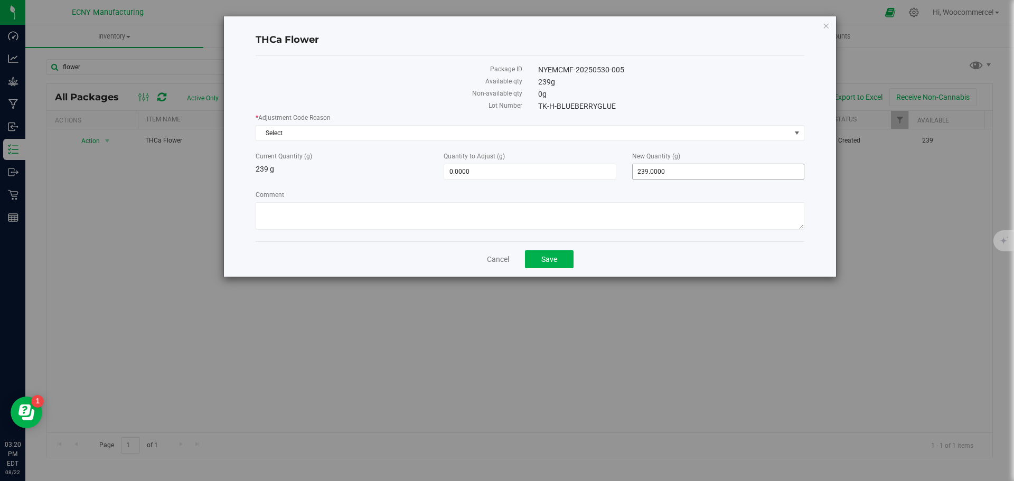
click at [647, 170] on span "239.0000 239" at bounding box center [718, 172] width 172 height 16
click at [680, 175] on input "239" at bounding box center [718, 171] width 171 height 15
click at [638, 268] on div "Cancel Save" at bounding box center [530, 258] width 549 height 35
click at [647, 172] on span "239.0000 239" at bounding box center [718, 172] width 172 height 16
type input "266.0"
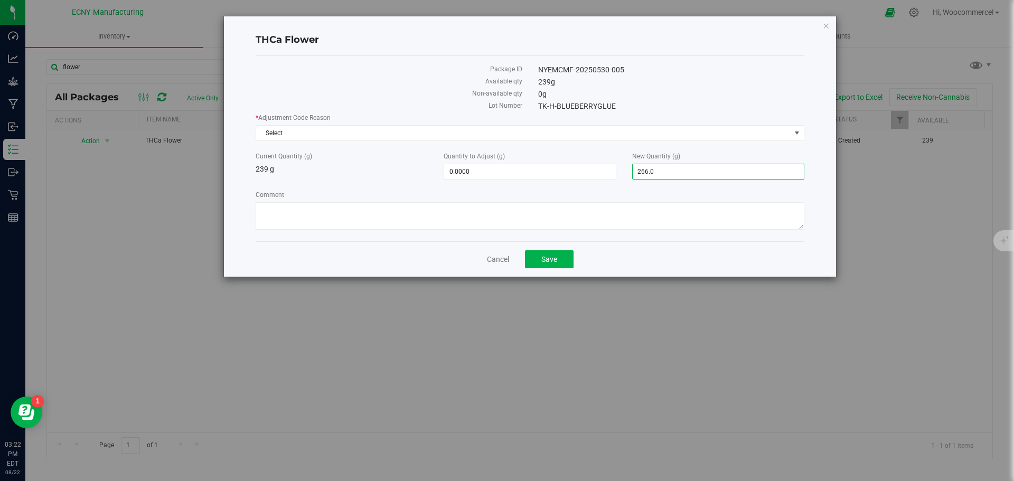
type input "27.0000"
type input "266.0000"
click at [598, 238] on div "Package ID NYEMCMF-20250530-005 Available qty 239 g Non-available qty 0 g Lot N…" at bounding box center [530, 148] width 549 height 185
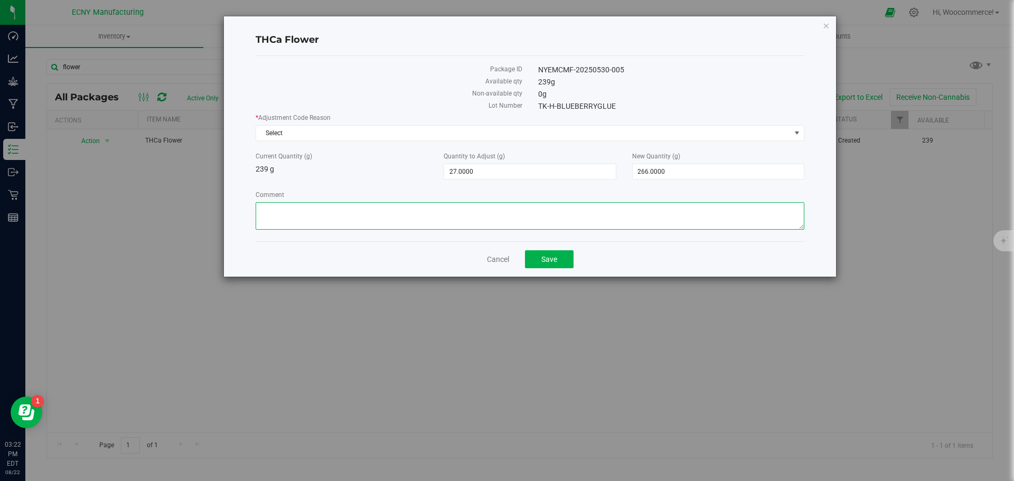
click at [591, 223] on textarea "Comment" at bounding box center [530, 215] width 549 height 27
type textarea "E"
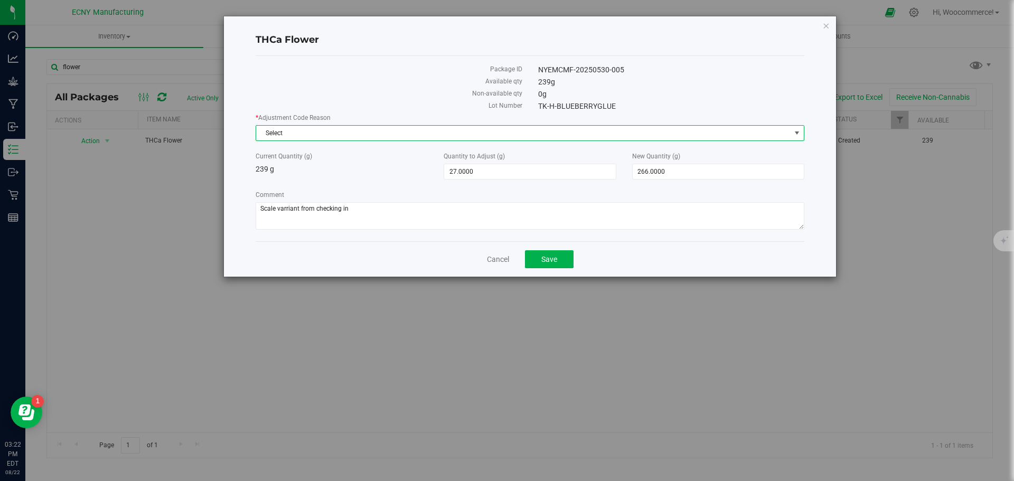
click at [532, 128] on span "Select" at bounding box center [523, 133] width 535 height 15
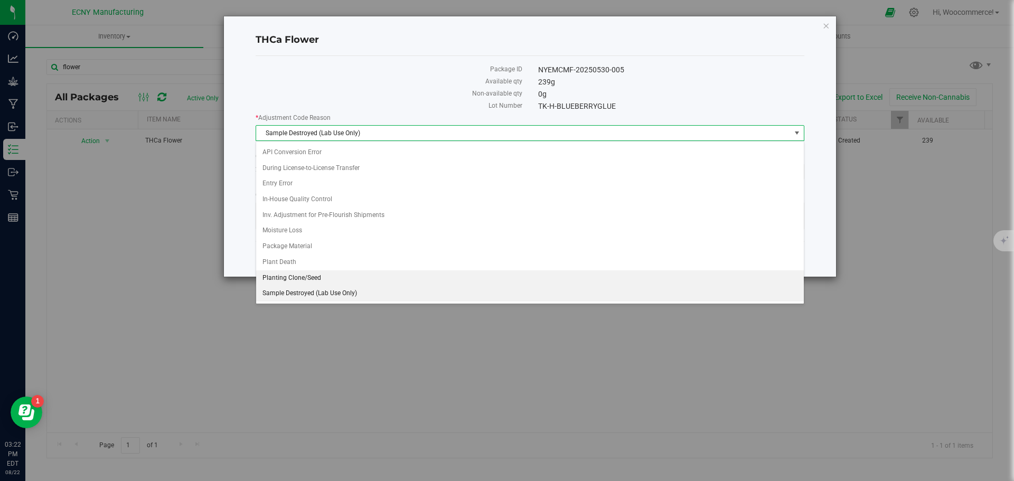
scroll to position [49, 0]
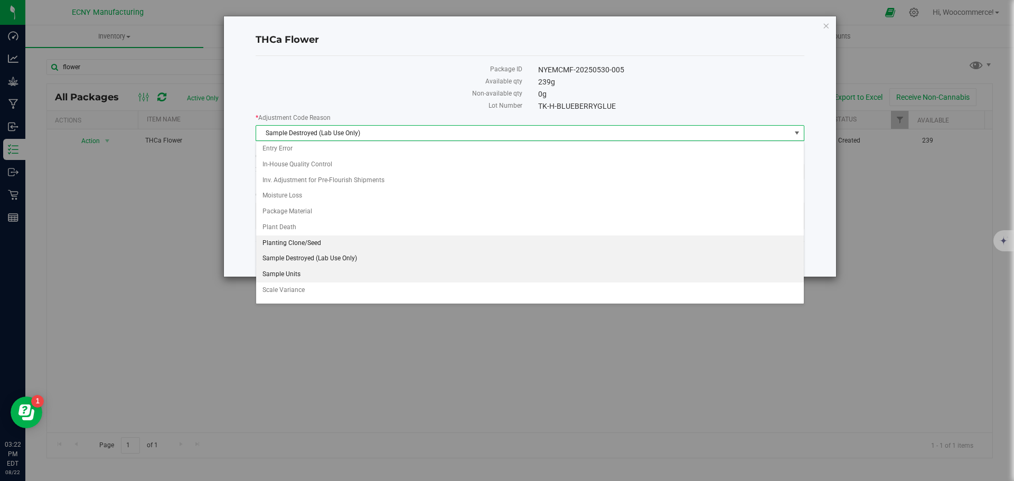
click at [283, 275] on li "Sample Units" at bounding box center [530, 275] width 548 height 16
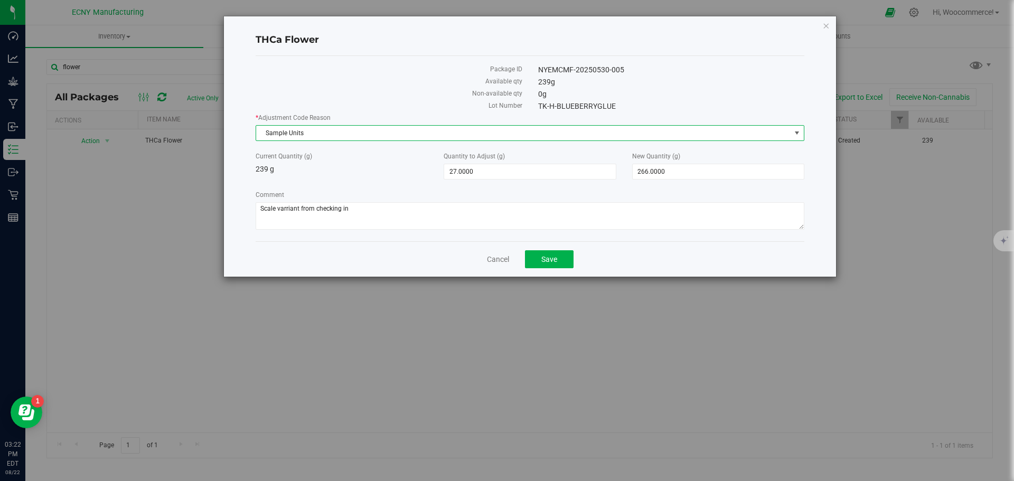
click at [290, 139] on span "Sample Units" at bounding box center [523, 133] width 535 height 15
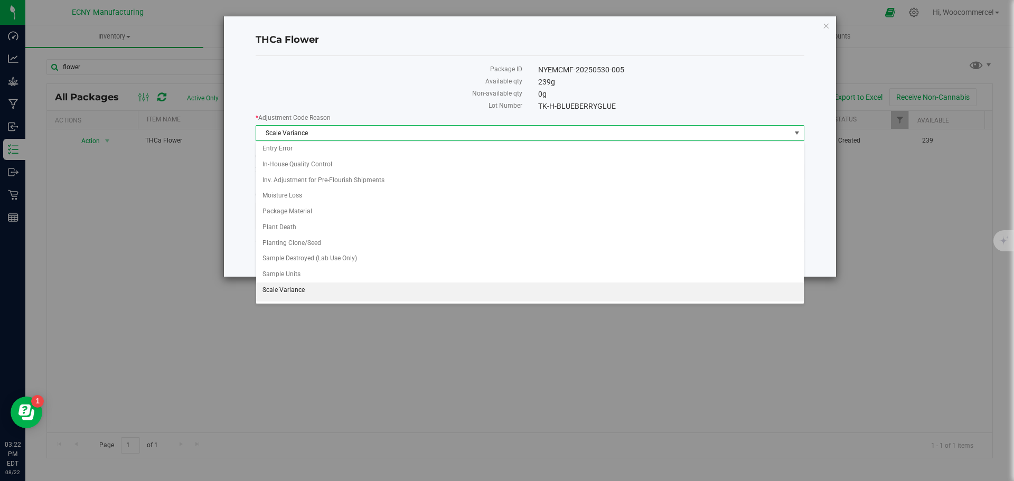
drag, startPoint x: 281, startPoint y: 292, endPoint x: 279, endPoint y: 298, distance: 7.2
click at [279, 298] on ul "API Adjustment Error API Conversion Error During License-to-License Transfer En…" at bounding box center [530, 227] width 548 height 267
click at [279, 294] on li "Scale Variance" at bounding box center [530, 291] width 548 height 16
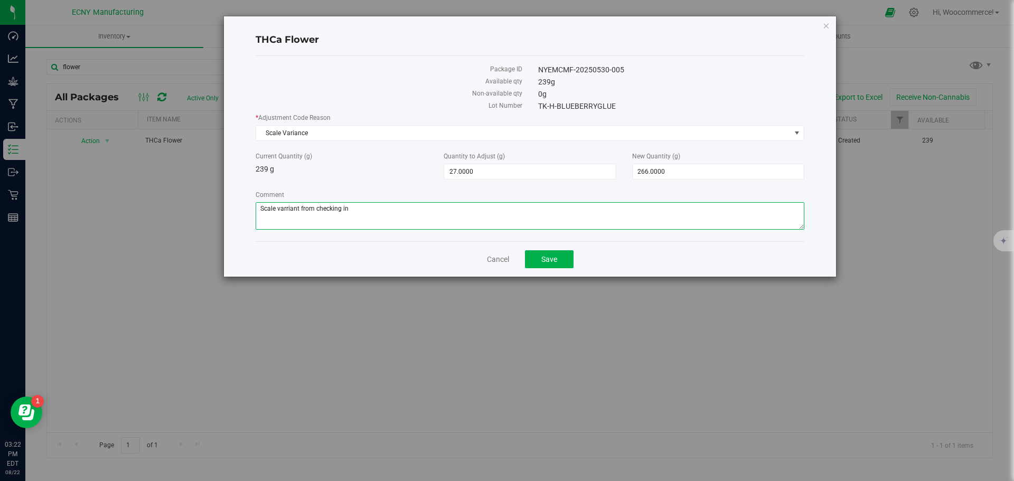
click at [287, 209] on textarea "Comment" at bounding box center [530, 215] width 549 height 27
click at [363, 216] on textarea "Comment" at bounding box center [530, 215] width 549 height 27
type textarea "Scale variant from checking in"
click at [555, 249] on div "Cancel Save" at bounding box center [530, 258] width 549 height 35
click at [540, 259] on button "Save" at bounding box center [549, 259] width 49 height 18
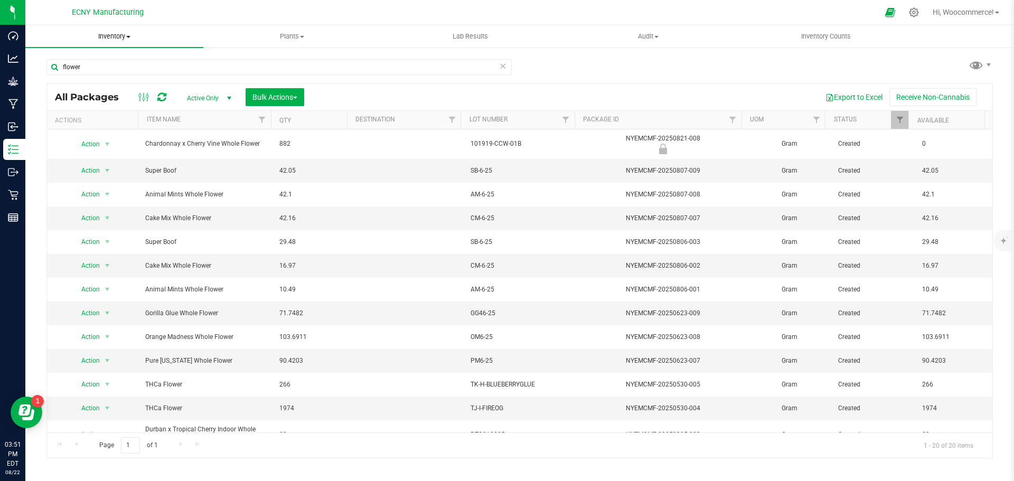
click at [117, 36] on span "Inventory" at bounding box center [114, 37] width 178 height 10
click at [86, 130] on span "From bill of materials" at bounding box center [73, 127] width 96 height 9
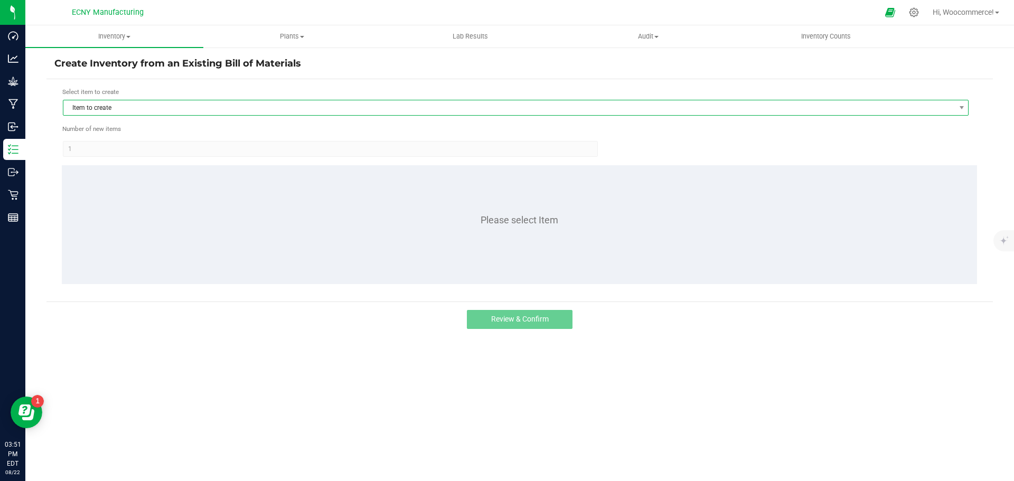
click at [229, 108] on span "Item to create" at bounding box center [509, 107] width 892 height 15
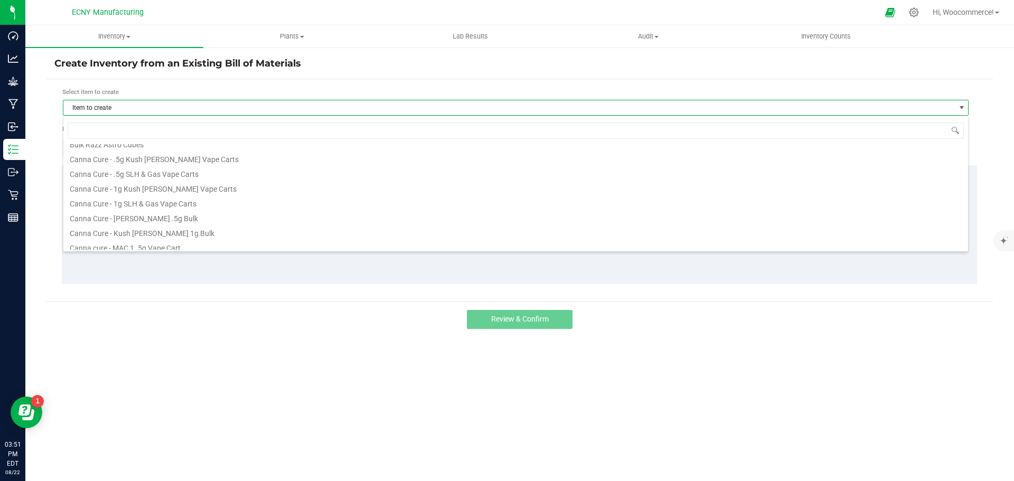
scroll to position [186, 0]
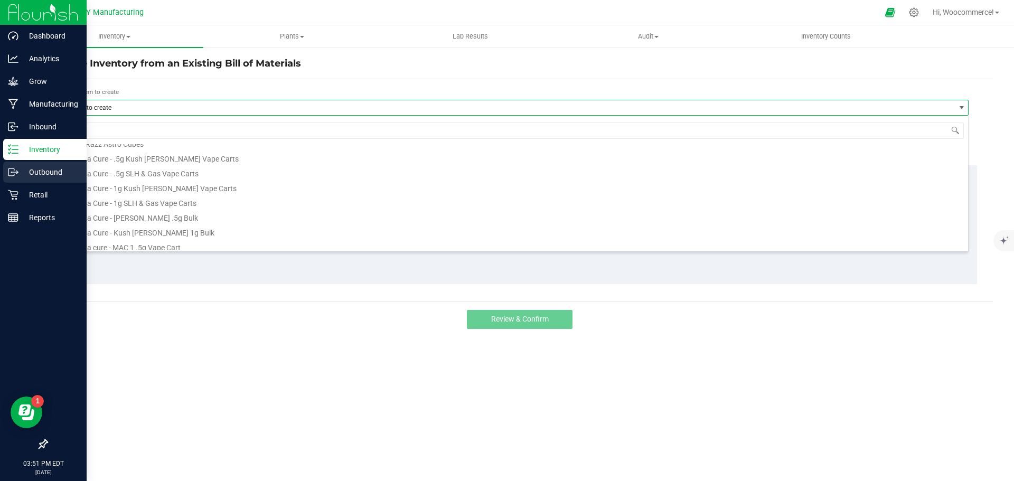
click at [4, 178] on div "Outbound" at bounding box center [44, 172] width 83 height 21
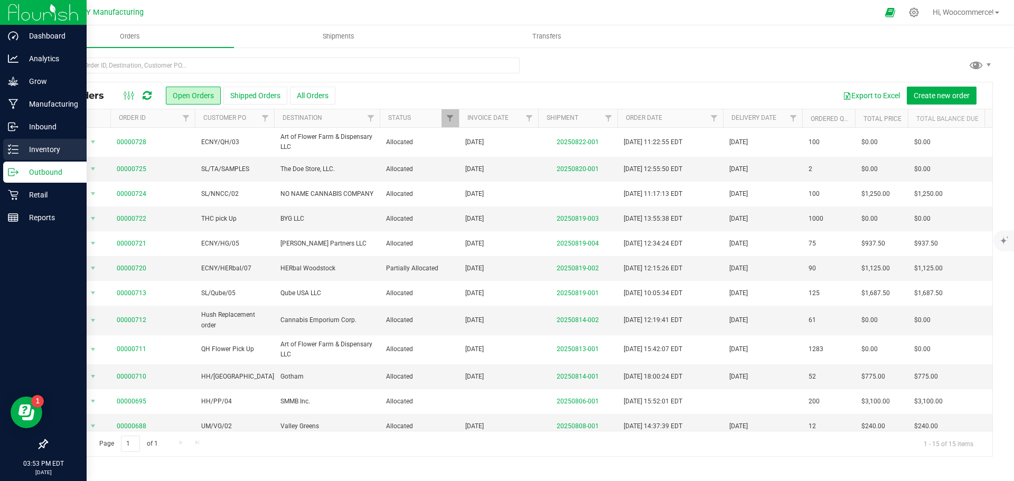
click at [21, 153] on p "Inventory" at bounding box center [49, 149] width 63 height 13
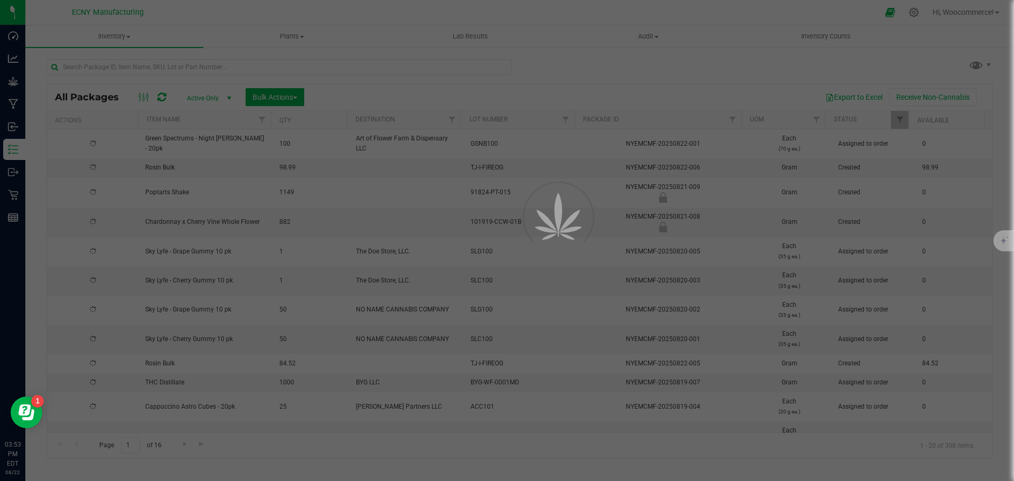
click at [156, 68] on div at bounding box center [507, 240] width 1014 height 481
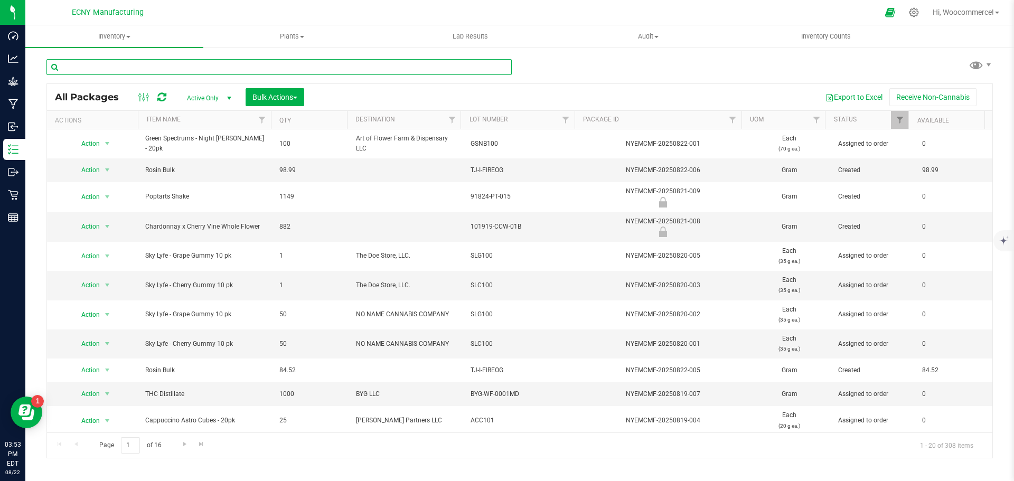
click at [156, 68] on input "text" at bounding box center [278, 67] width 465 height 16
type input "hhh101"
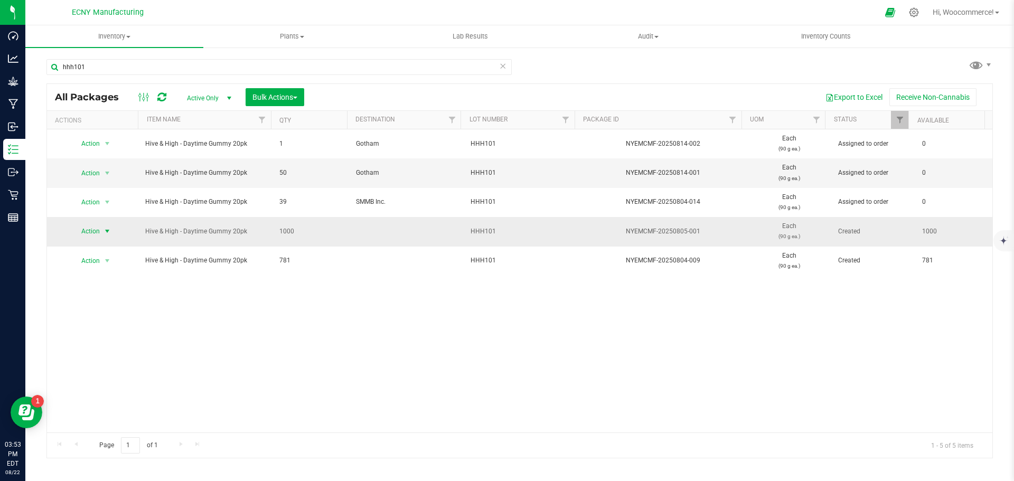
click at [76, 239] on span "Action" at bounding box center [86, 231] width 29 height 15
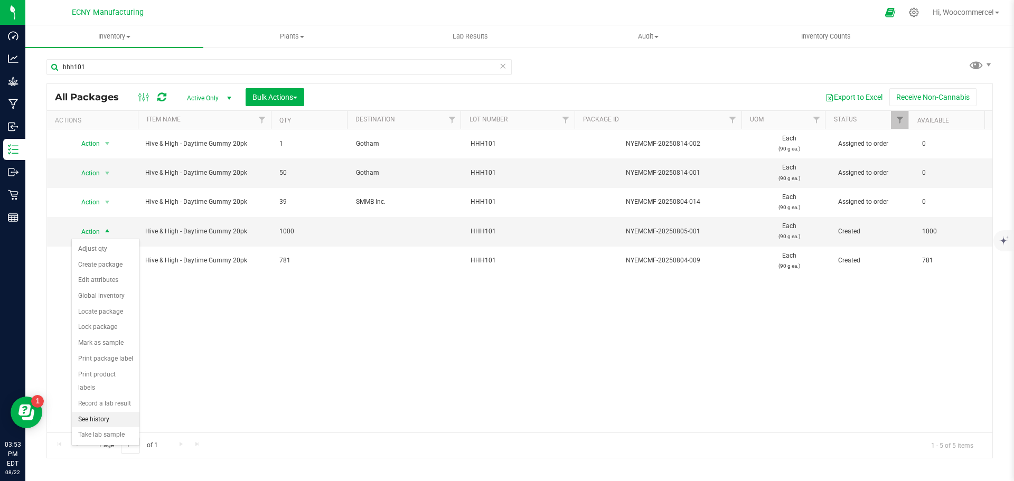
click at [89, 412] on li "See history" at bounding box center [106, 420] width 68 height 16
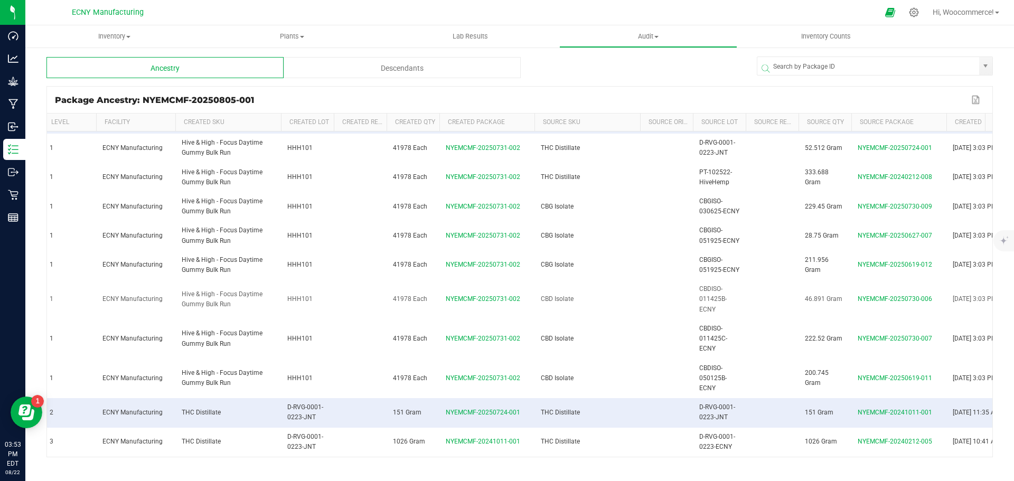
scroll to position [0, 4]
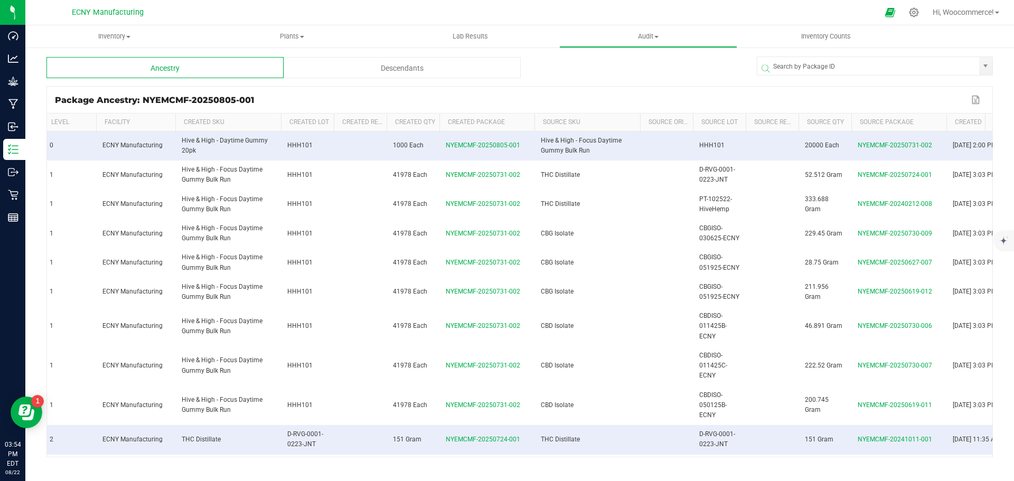
click at [363, 88] on div "Package Ancestry: NYEMCMF-20250805-001 Export to Excel" at bounding box center [519, 100] width 945 height 26
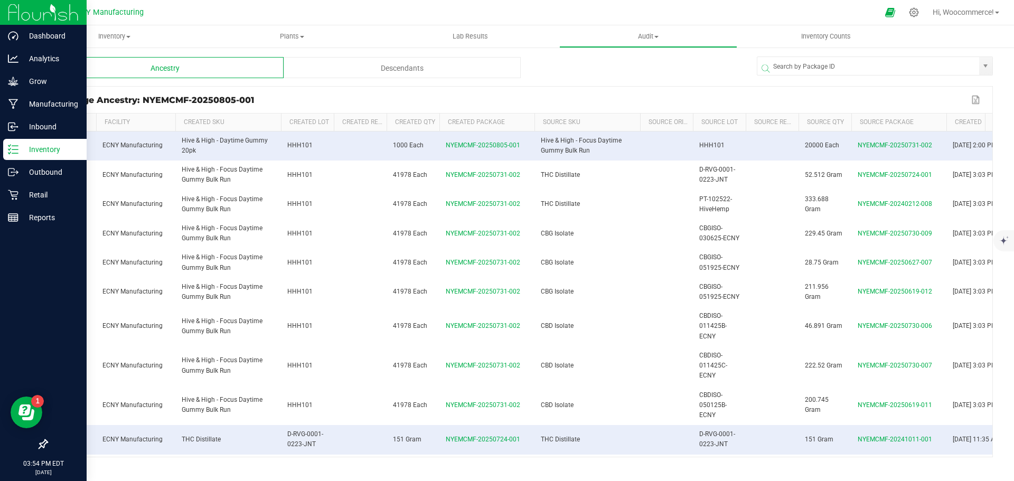
click at [19, 154] on p "Inventory" at bounding box center [49, 149] width 63 height 13
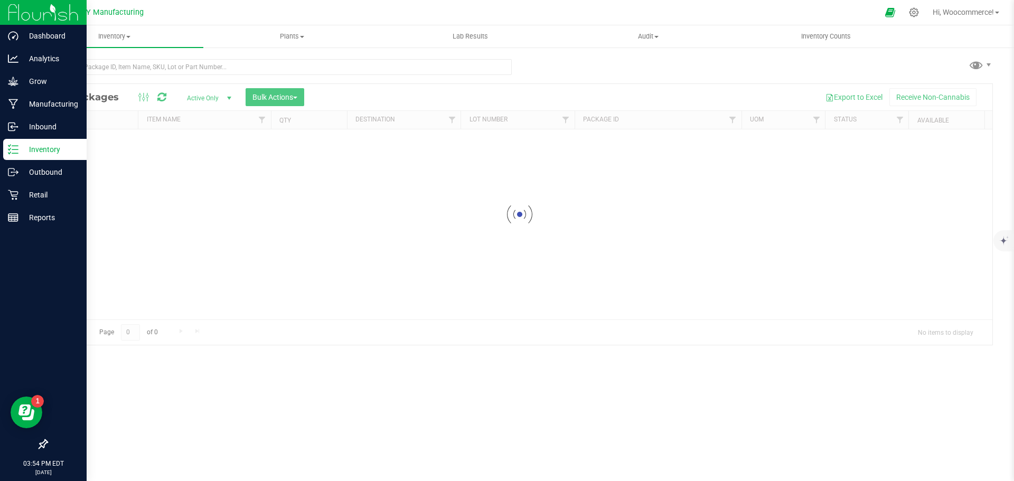
click at [19, 154] on p "Inventory" at bounding box center [49, 149] width 63 height 13
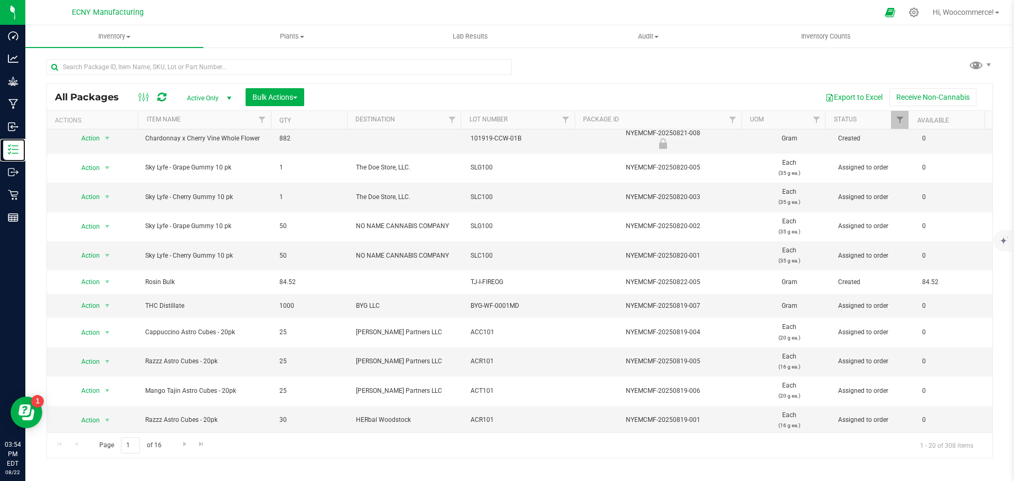
scroll to position [88, 0]
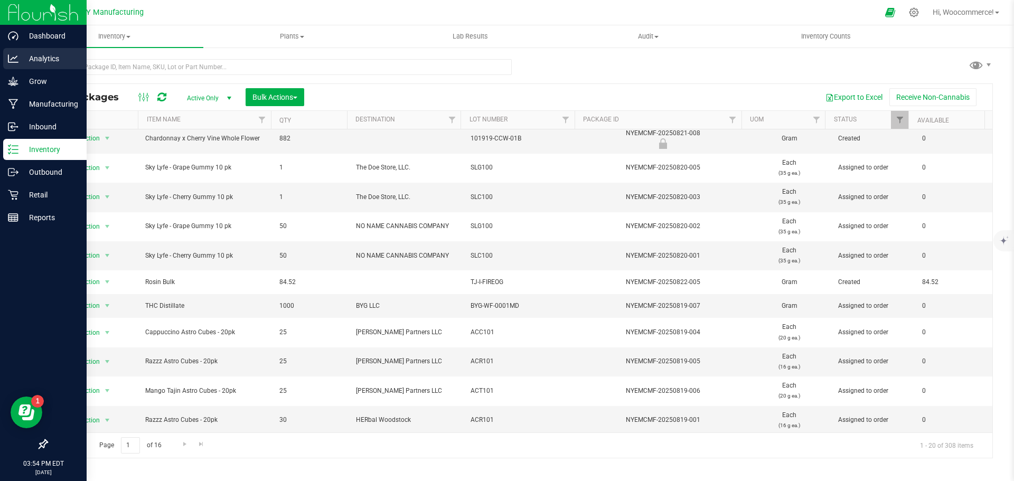
click at [23, 64] on p "Analytics" at bounding box center [49, 58] width 63 height 13
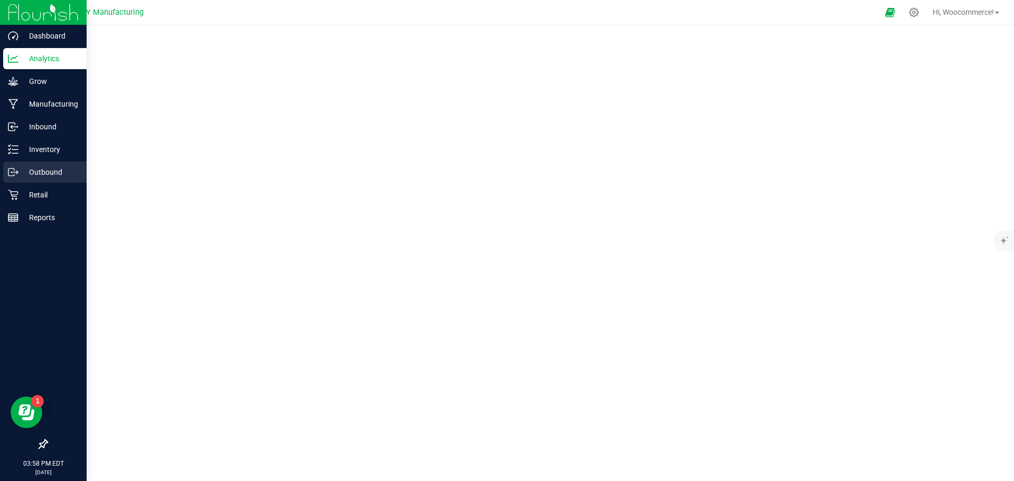
click at [20, 172] on p "Outbound" at bounding box center [49, 172] width 63 height 13
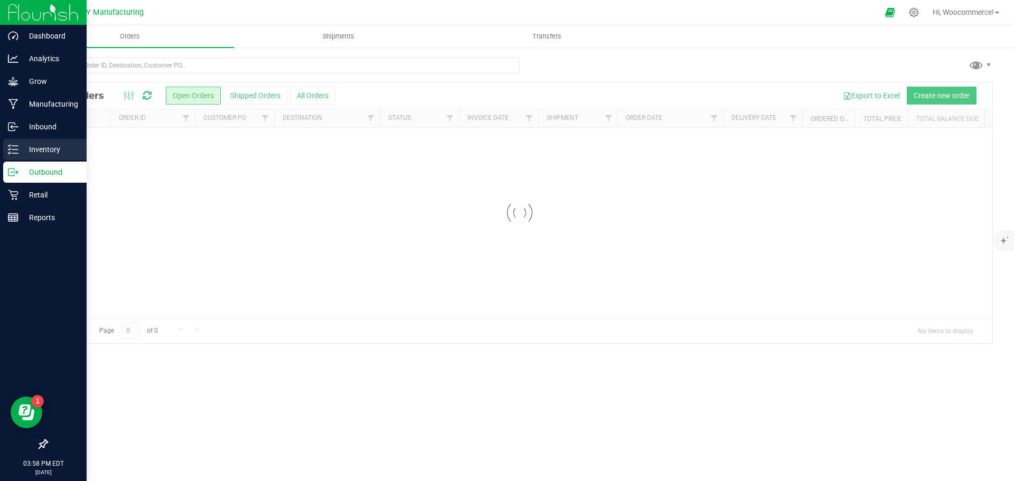
click at [33, 153] on p "Inventory" at bounding box center [49, 149] width 63 height 13
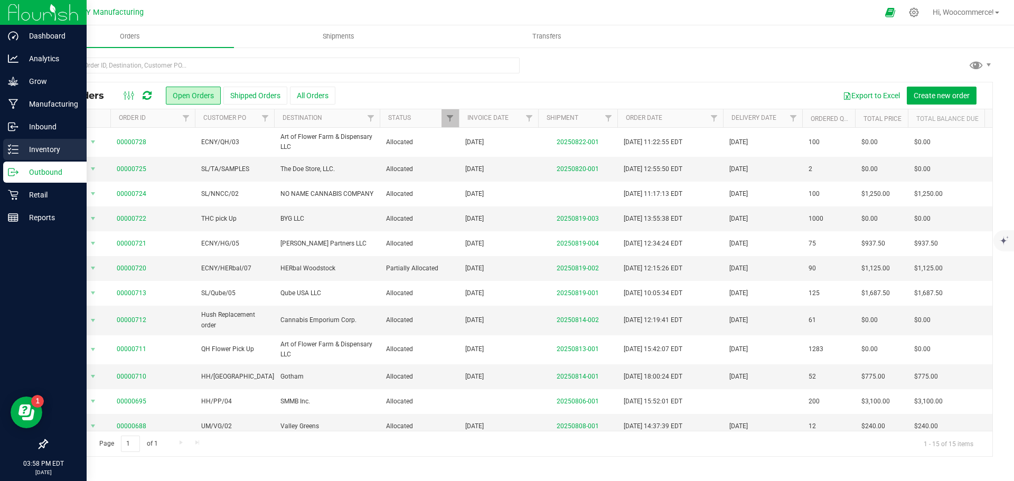
click at [33, 153] on p "Inventory" at bounding box center [49, 149] width 63 height 13
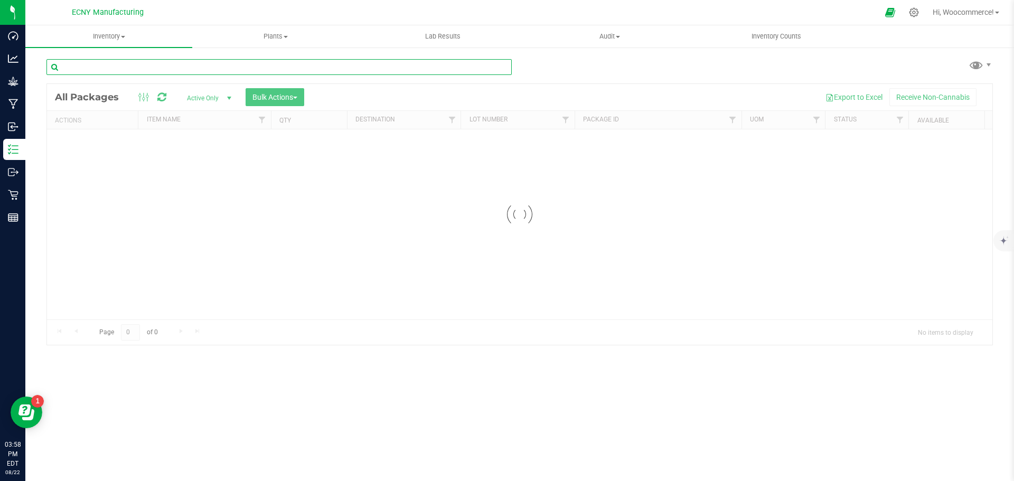
click at [180, 65] on input "text" at bounding box center [278, 67] width 465 height 16
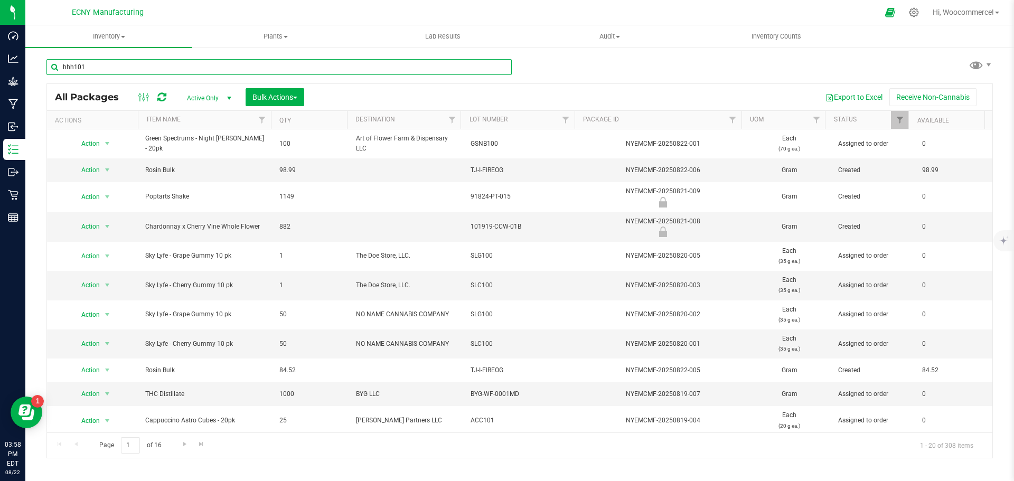
type input "hhh101"
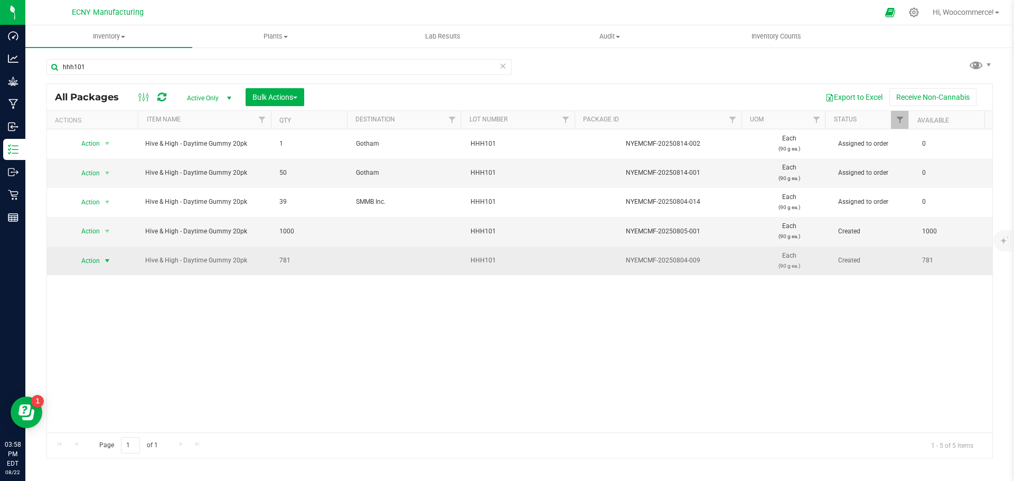
click at [79, 261] on span "Action" at bounding box center [86, 261] width 29 height 15
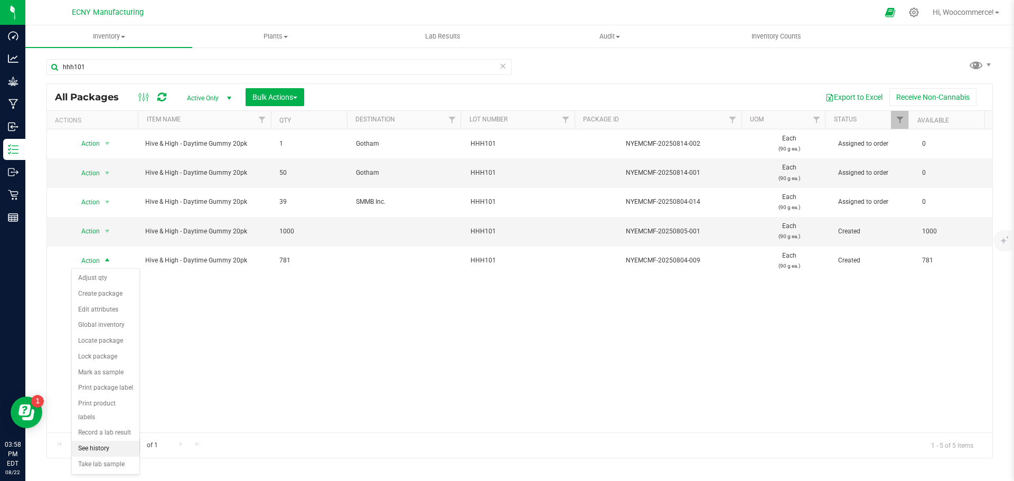
click at [89, 441] on li "See history" at bounding box center [106, 449] width 68 height 16
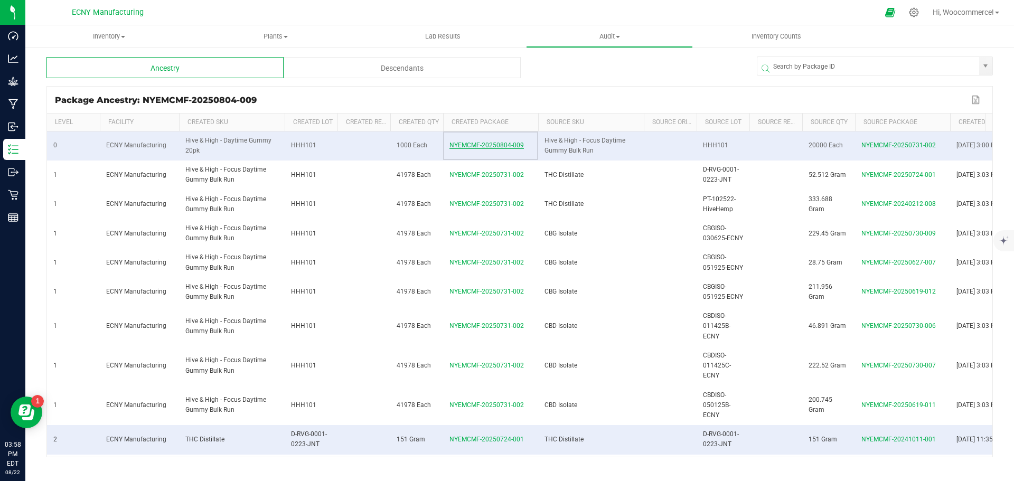
click at [478, 142] on span "NYEMCMF-20250804-009" at bounding box center [486, 145] width 74 height 7
click at [476, 147] on span "NYEMCMF-20250804-009" at bounding box center [486, 145] width 74 height 7
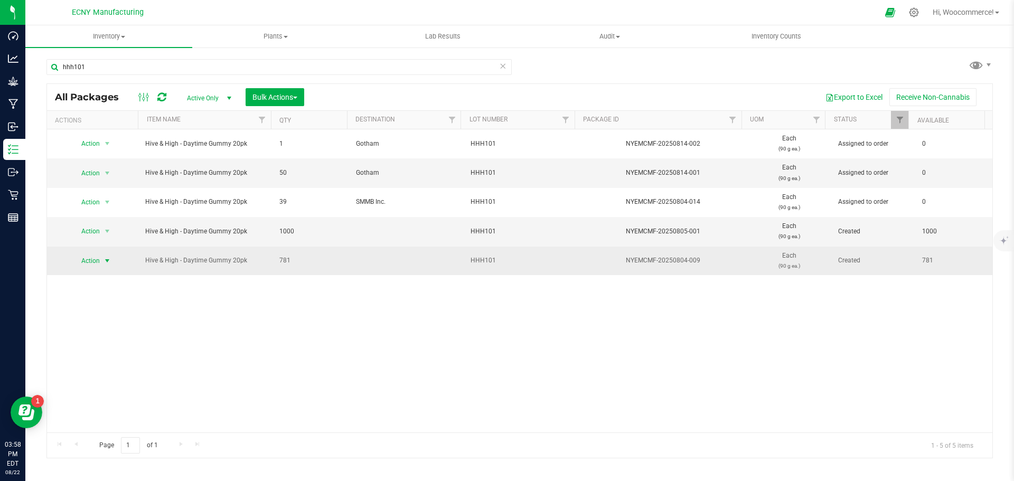
click at [97, 266] on span "Action" at bounding box center [86, 261] width 29 height 15
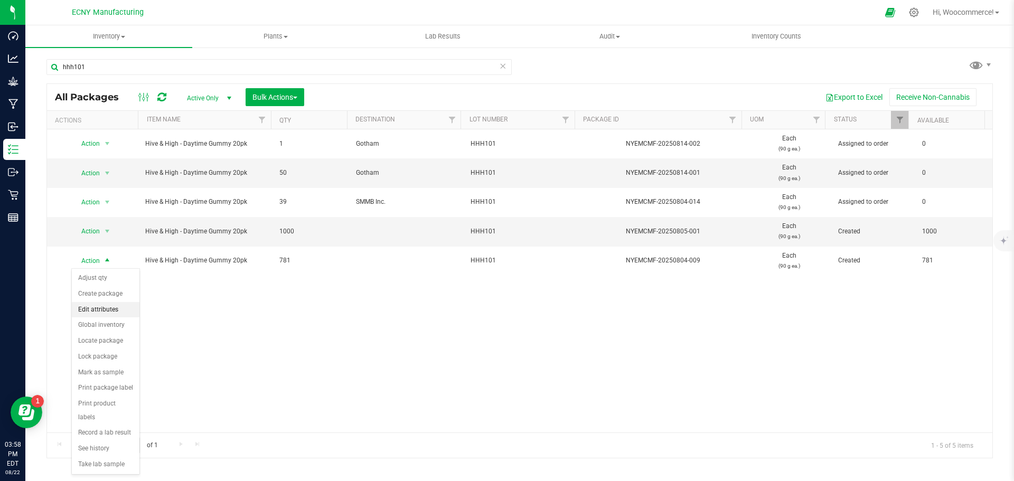
click at [89, 316] on li "Edit attributes" at bounding box center [106, 310] width 68 height 16
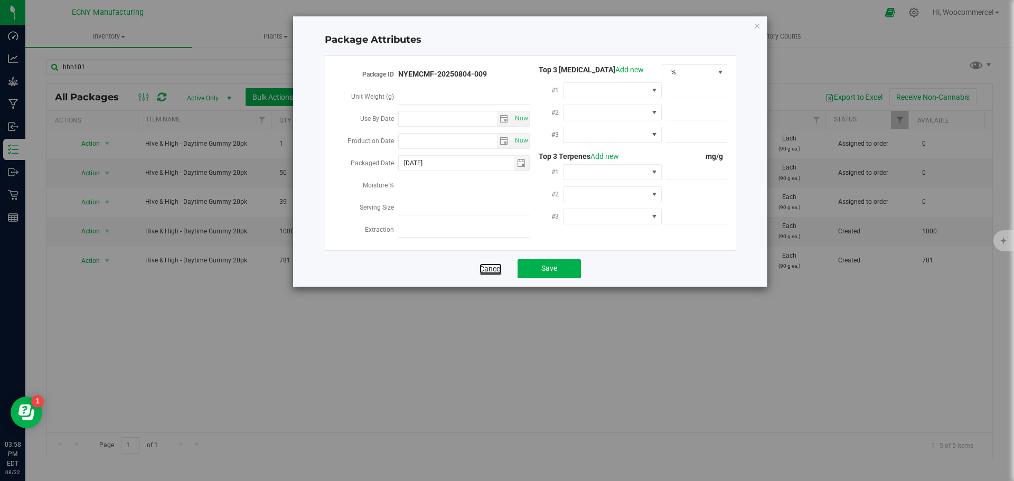
click at [492, 269] on link "Cancel" at bounding box center [491, 269] width 22 height 11
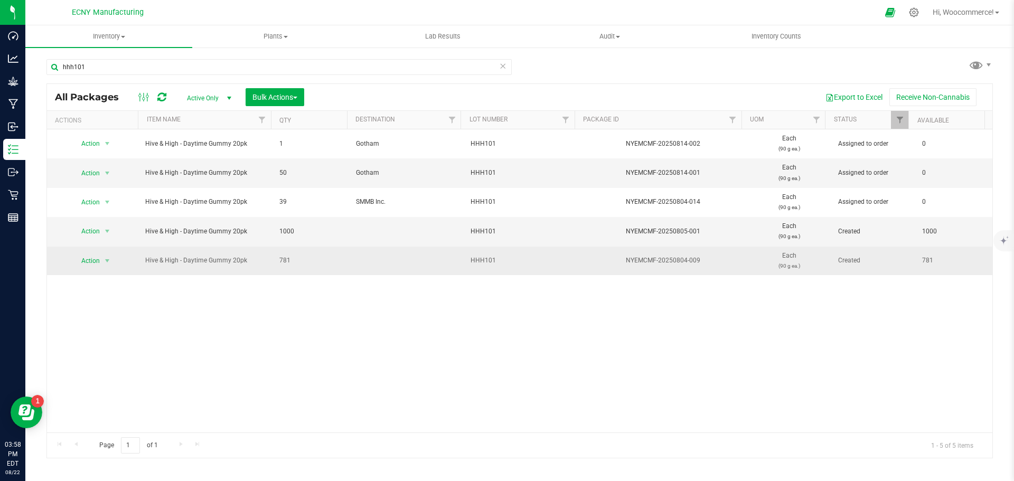
click at [117, 266] on div "Action Action Adjust qty Create package Edit attributes Global inventory Locate…" at bounding box center [92, 261] width 79 height 15
click at [105, 261] on span "select" at bounding box center [107, 261] width 8 height 8
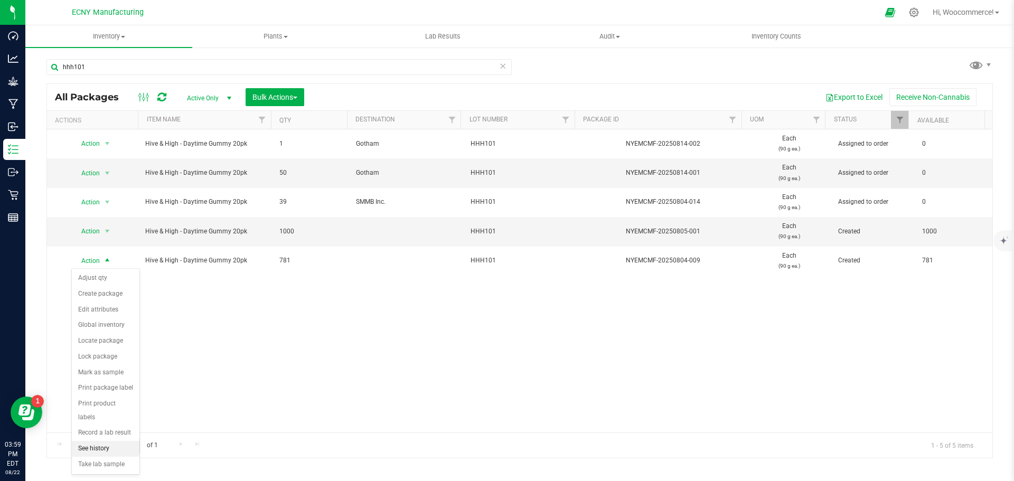
click at [91, 441] on li "See history" at bounding box center [106, 449] width 68 height 16
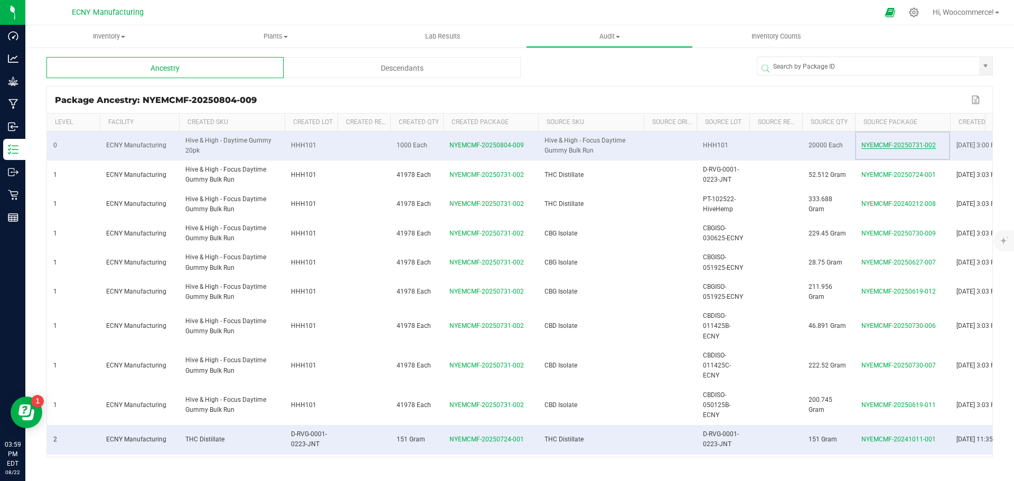
click at [864, 145] on span "NYEMCMF-20250731-002" at bounding box center [898, 145] width 74 height 7
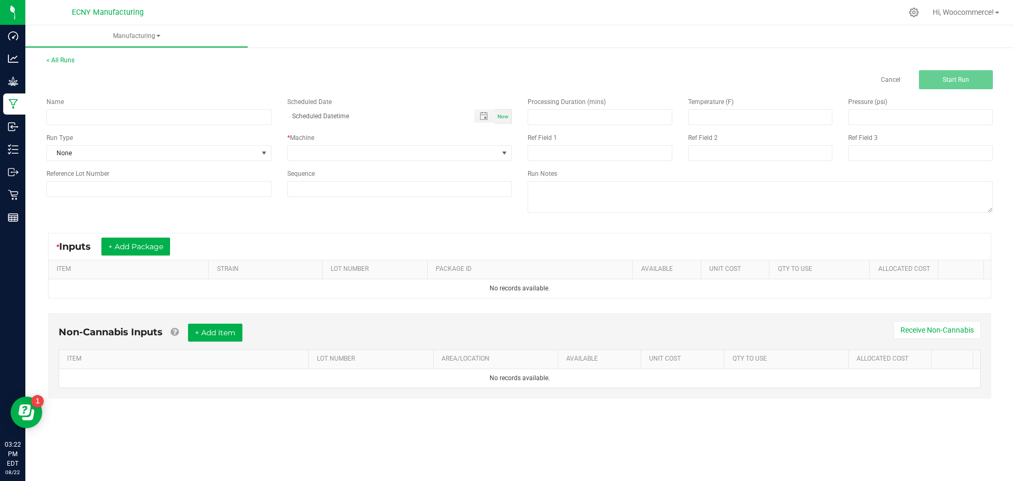
click at [175, 106] on div "Name" at bounding box center [158, 102] width 225 height 10
click at [165, 111] on input at bounding box center [158, 117] width 225 height 16
type input "Blueberry Glue Rosin Press"
click at [111, 156] on span "None" at bounding box center [152, 153] width 211 height 15
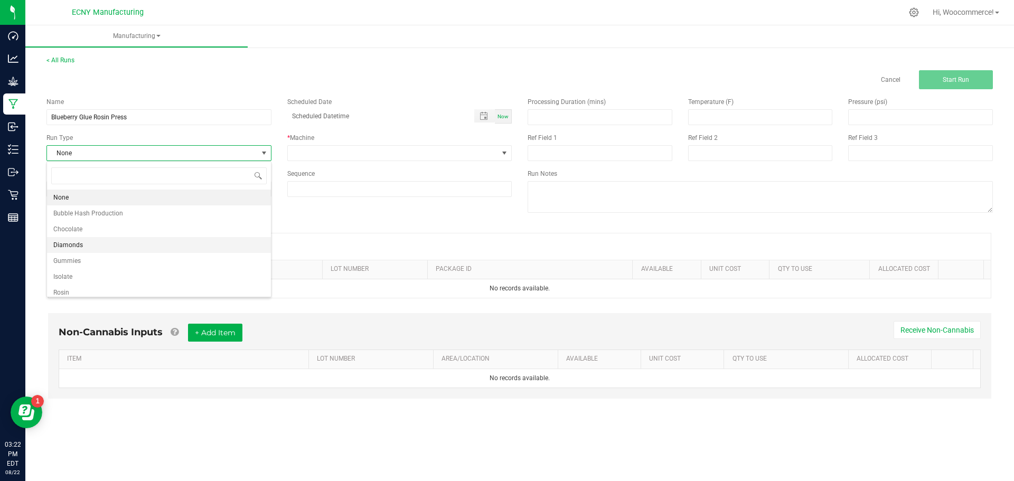
scroll to position [16, 224]
click at [59, 290] on span "Rosin" at bounding box center [61, 292] width 16 height 11
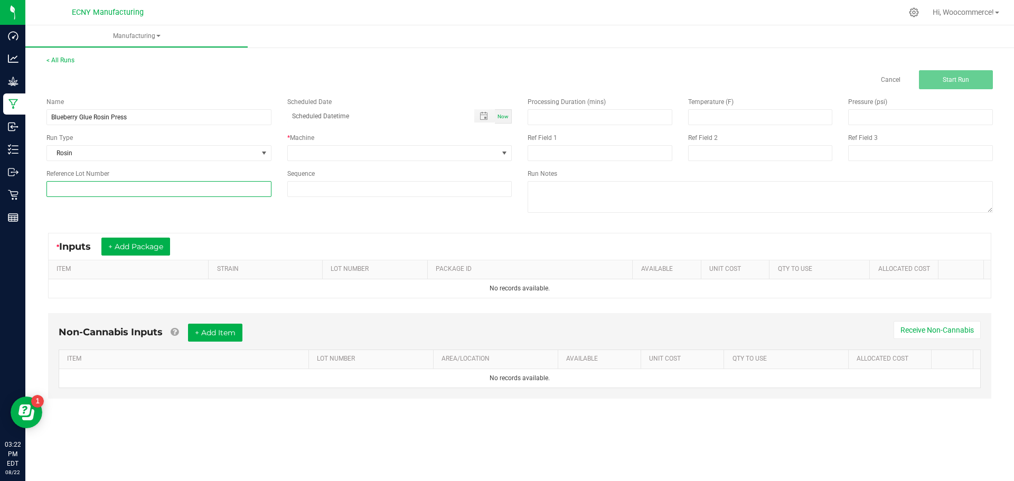
click at [88, 190] on input at bounding box center [158, 189] width 225 height 16
type input "TK-H-BlUEBERRYGLUE"
click at [349, 148] on span at bounding box center [393, 153] width 211 height 15
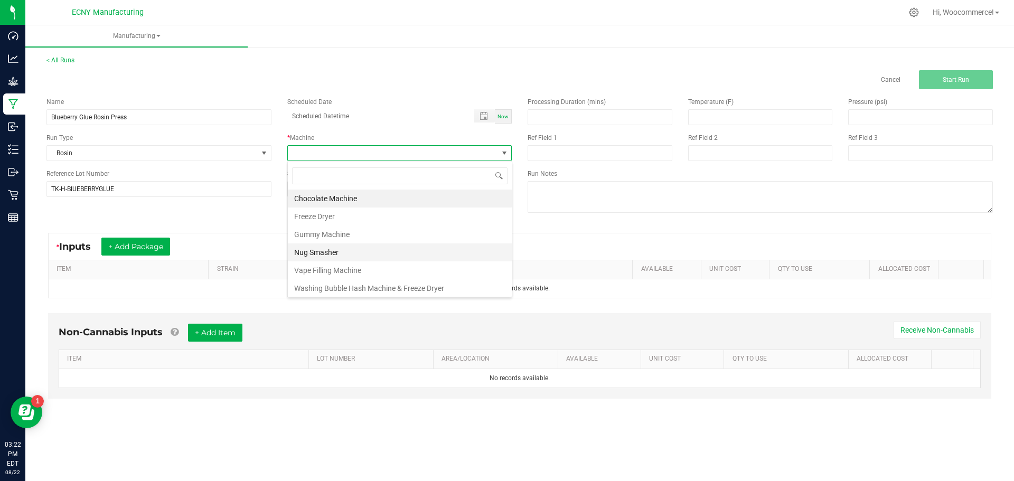
click at [316, 250] on li "Nug Smasher" at bounding box center [400, 252] width 224 height 18
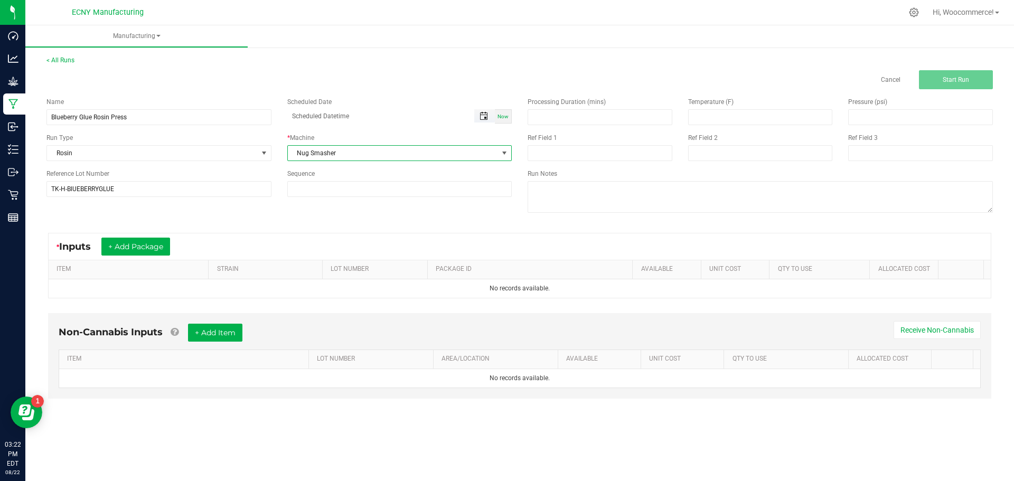
click at [480, 119] on span "Toggle popup" at bounding box center [484, 116] width 8 height 8
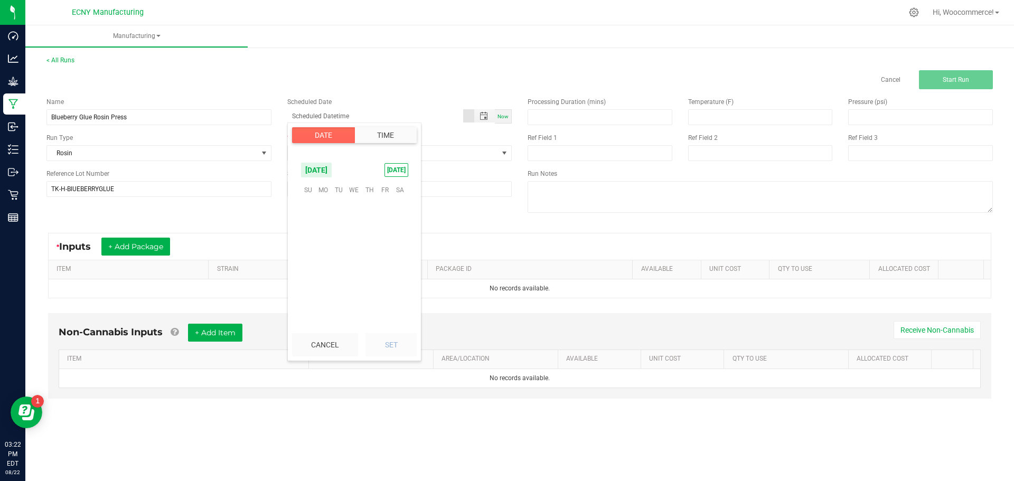
scroll to position [171177, 0]
click at [369, 241] on span "14" at bounding box center [369, 239] width 15 height 16
click at [307, 298] on li "3" at bounding box center [314, 300] width 25 height 14
click at [307, 298] on li "6" at bounding box center [314, 301] width 25 height 14
click at [307, 298] on li "9" at bounding box center [314, 300] width 25 height 14
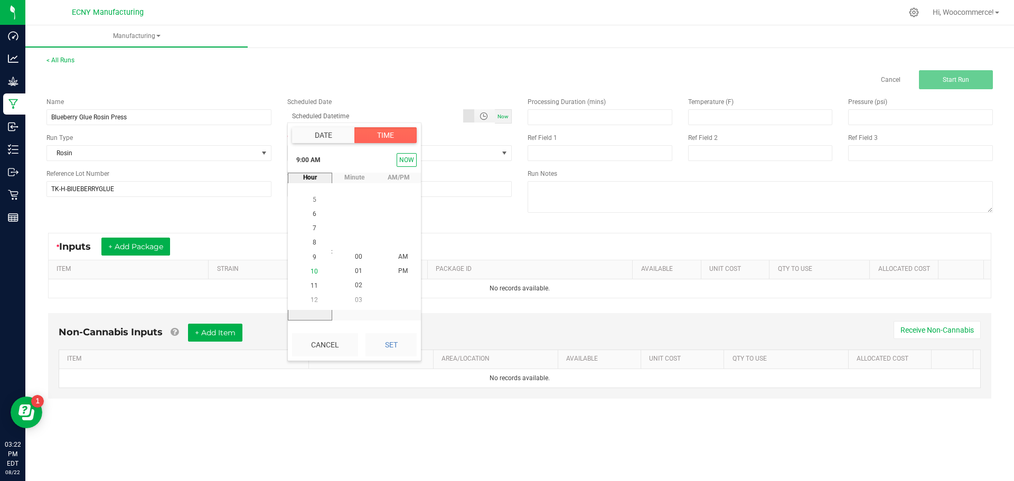
click at [306, 270] on li "10" at bounding box center [314, 272] width 25 height 14
click at [388, 348] on button "Set" at bounding box center [390, 344] width 51 height 23
type input "08/14/2025 10:00 AM"
click at [650, 121] on input at bounding box center [600, 117] width 144 height 15
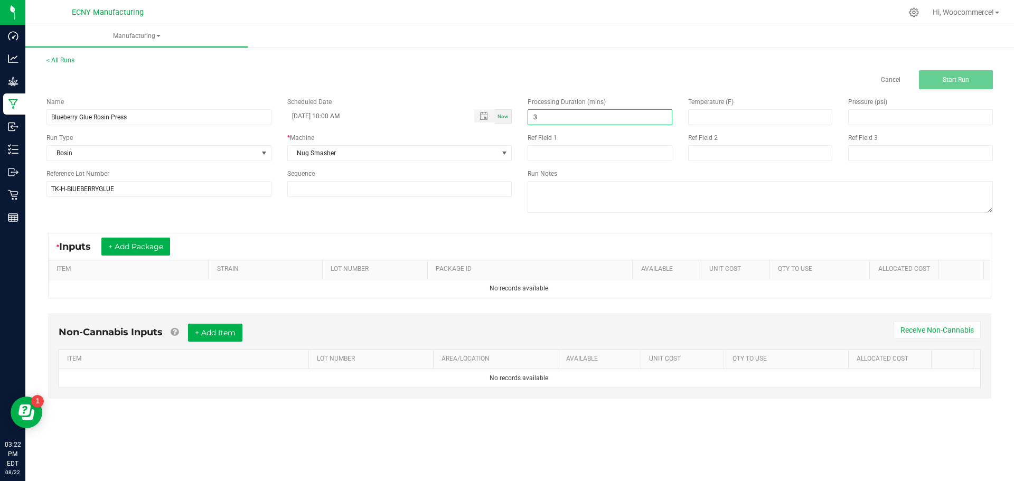
type input "3.00"
type input "210.00"
type input "1,200.00"
click at [424, 237] on div "* Inputs + Add Package" at bounding box center [520, 246] width 942 height 26
click at [139, 251] on button "+ Add Package" at bounding box center [135, 247] width 69 height 18
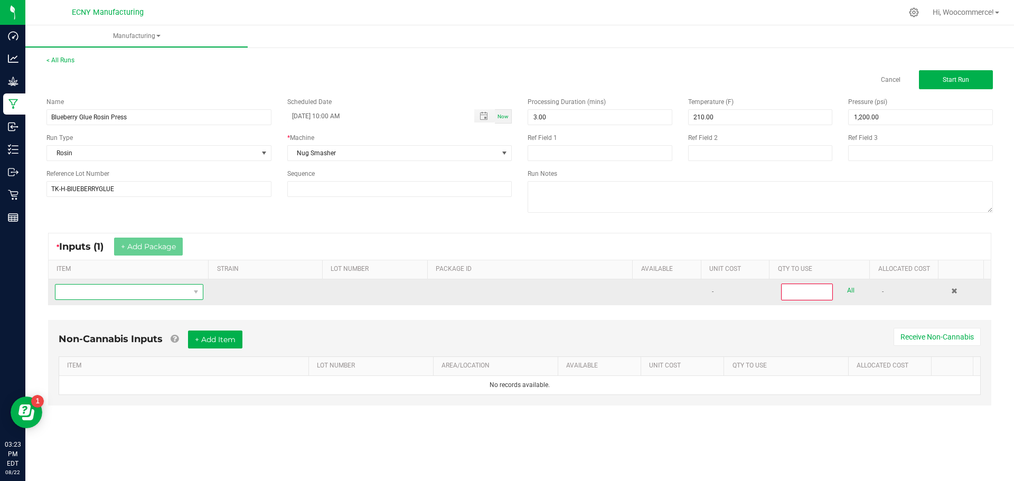
click at [175, 288] on span "NO DATA FOUND" at bounding box center [122, 292] width 134 height 15
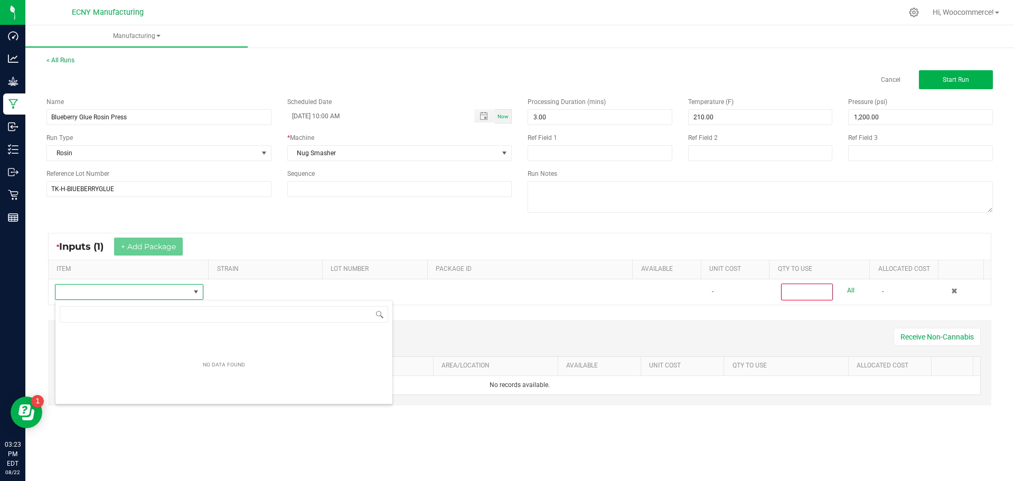
scroll to position [16, 146]
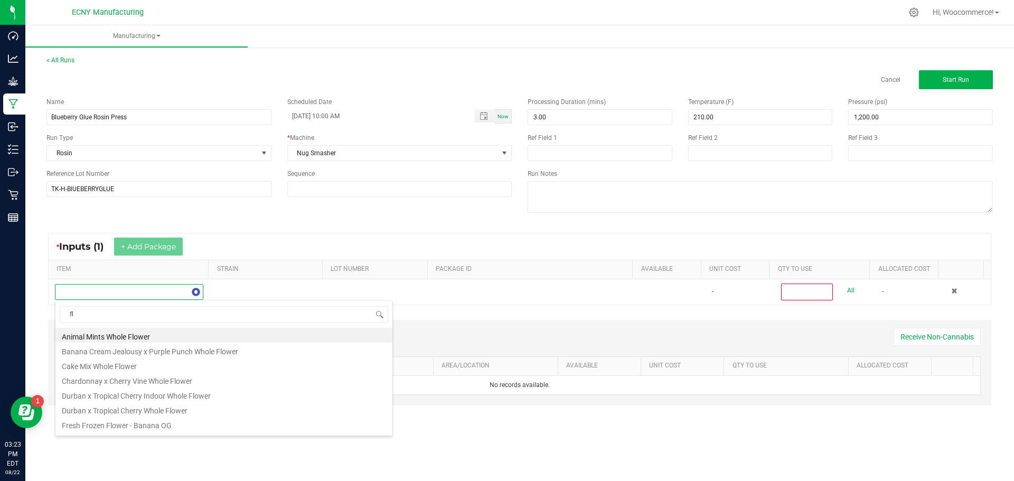
type input "f"
type input "thc"
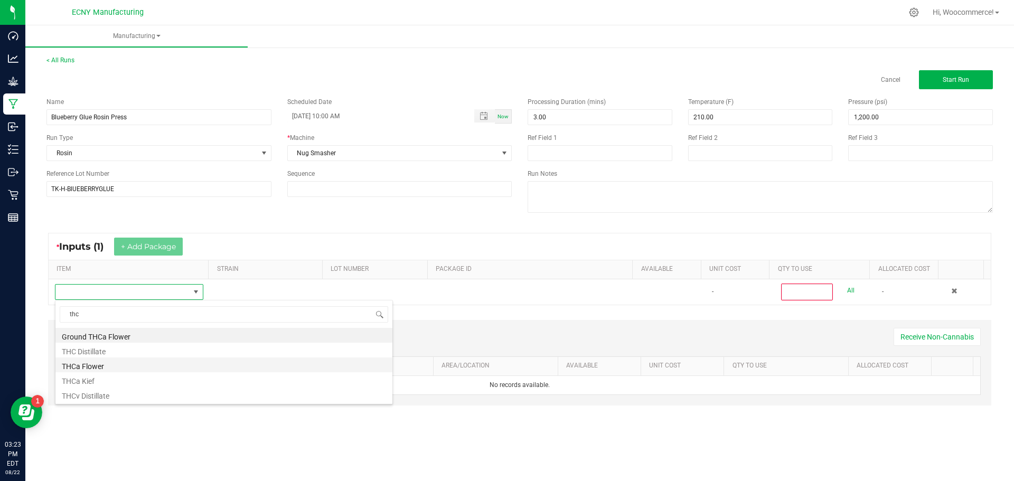
click at [97, 328] on ul "Ground THCa Flower THC Distillate THCa Flower THCa Kief THCv Distillate" at bounding box center [223, 328] width 337 height 0
click at [97, 370] on li "THCa Flower" at bounding box center [223, 365] width 337 height 15
type input "0"
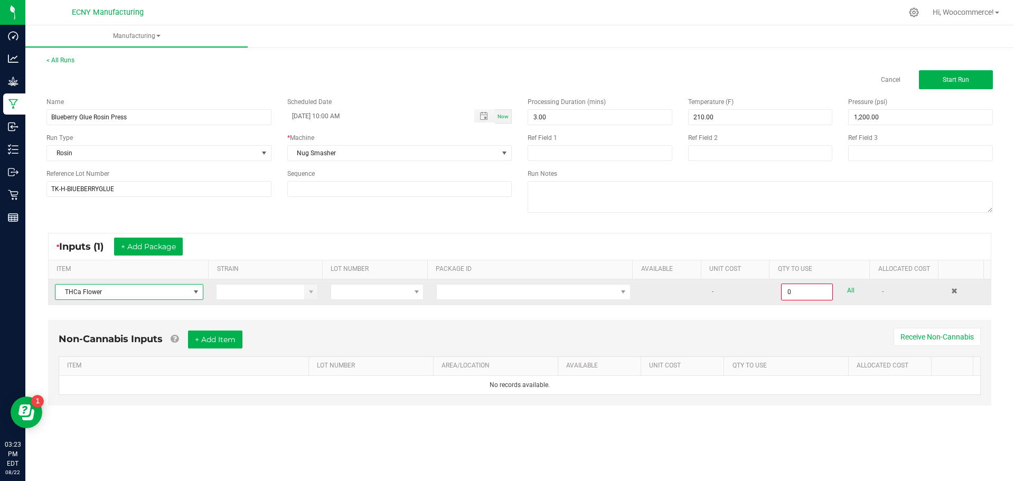
click at [327, 294] on td at bounding box center [377, 291] width 106 height 25
click at [331, 295] on span at bounding box center [370, 292] width 79 height 15
type input "t"
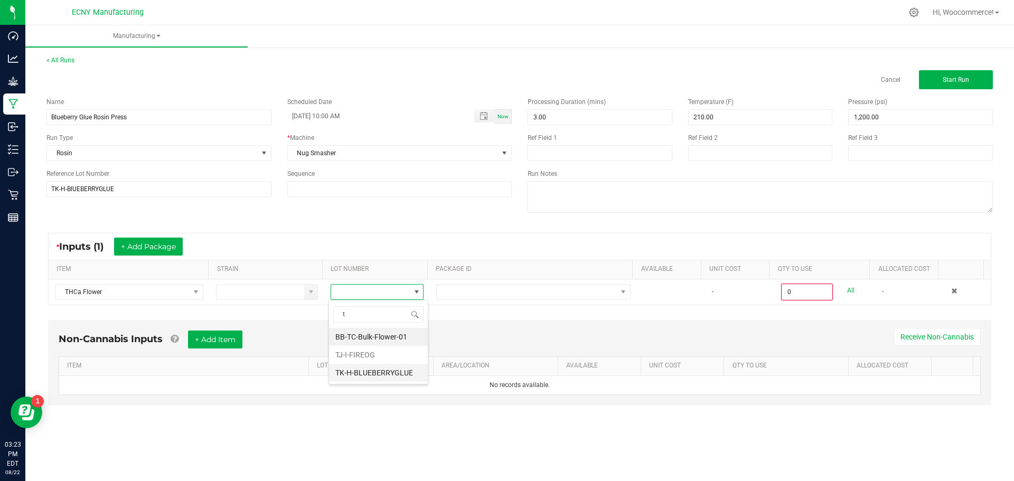
click at [356, 370] on li "TK-H-BLUEBERRYGLUE" at bounding box center [378, 373] width 99 height 18
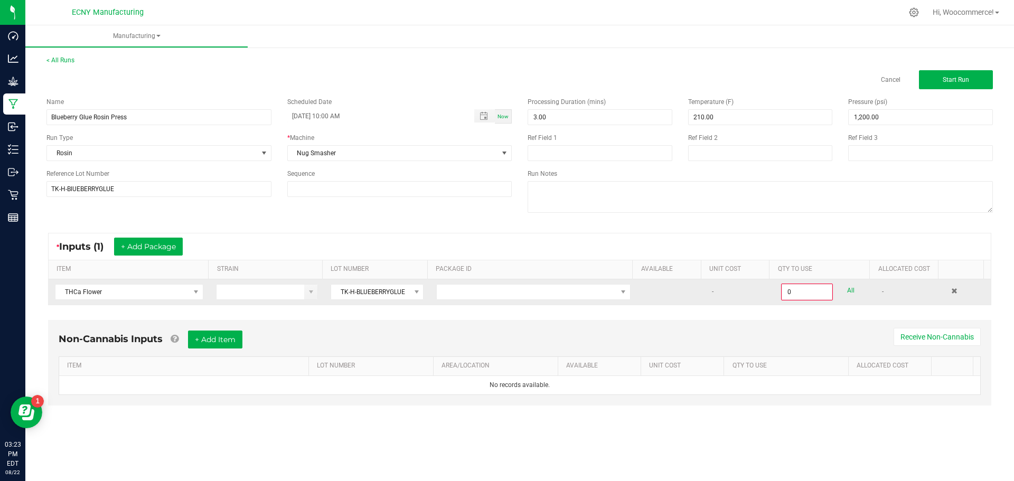
click at [487, 283] on td at bounding box center [533, 291] width 207 height 25
click at [480, 295] on span at bounding box center [527, 292] width 180 height 15
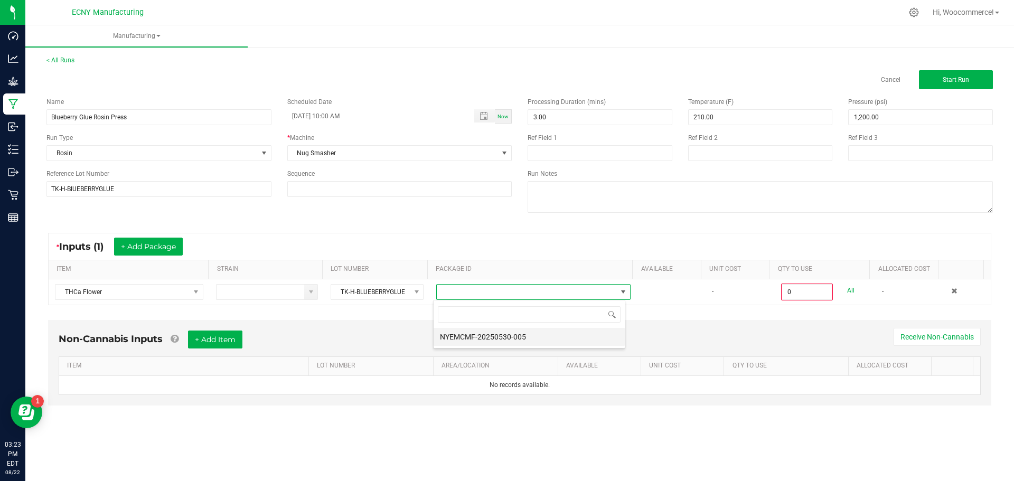
click at [472, 335] on li "NYEMCMF-20250530-005" at bounding box center [529, 337] width 191 height 18
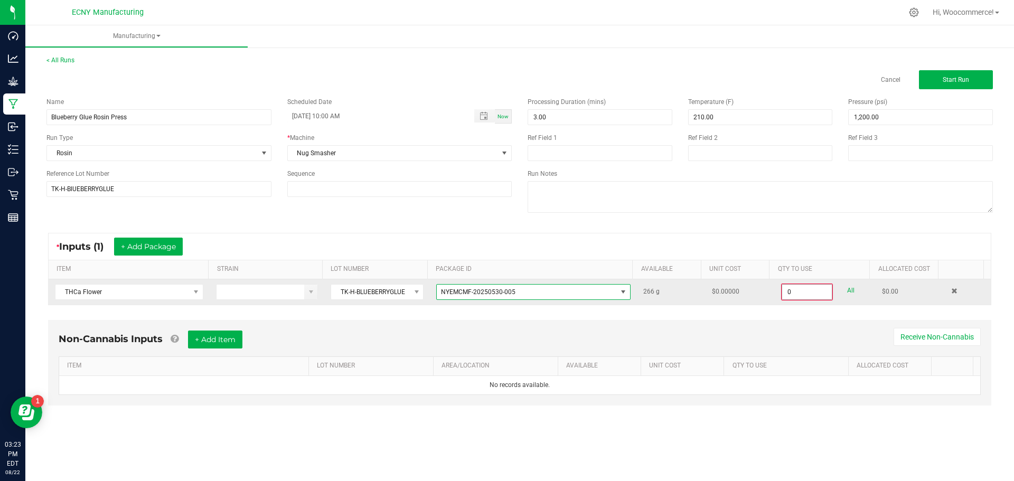
click at [787, 286] on input "0" at bounding box center [807, 292] width 50 height 15
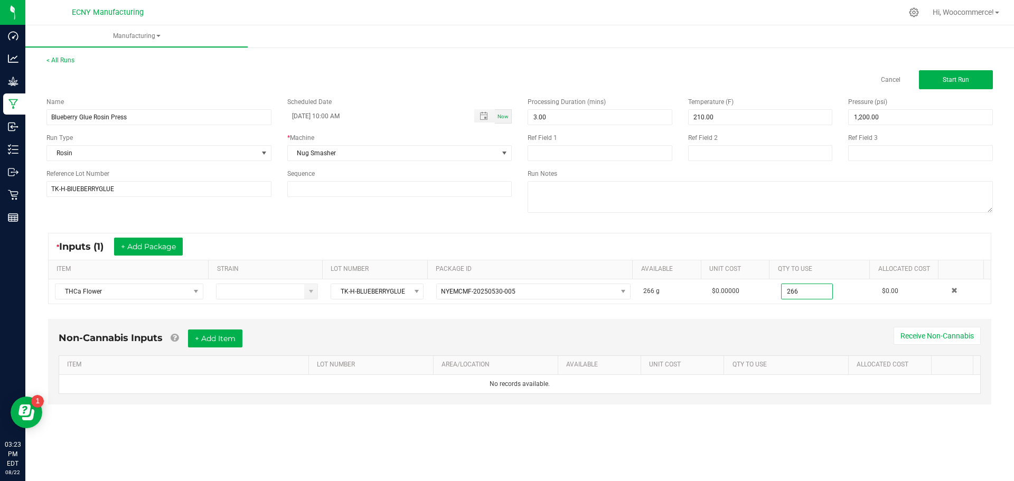
type input "266.0000 g"
click at [680, 335] on div "Non-Cannabis Inputs + Add Item Receive Non-Cannabis" at bounding box center [520, 343] width 922 height 26
click at [937, 73] on button "Start Run" at bounding box center [956, 79] width 74 height 19
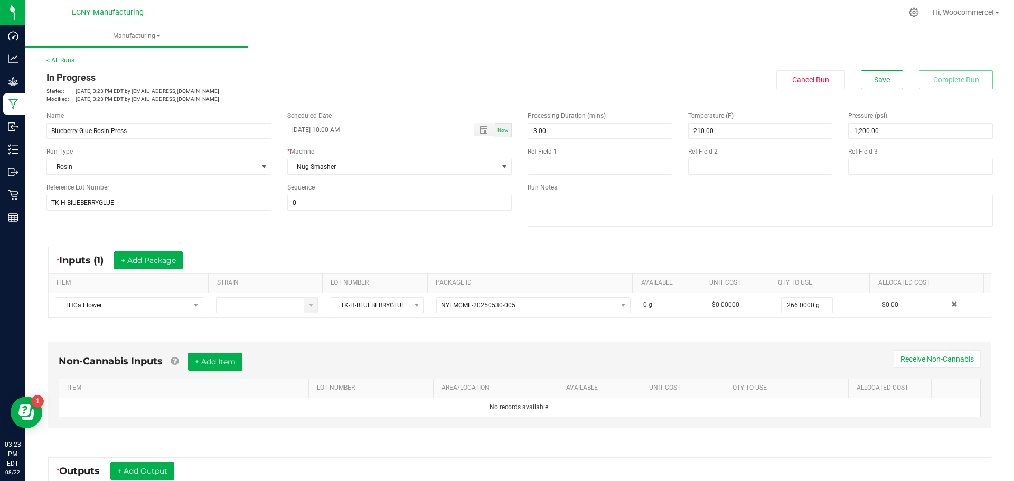
scroll to position [162, 0]
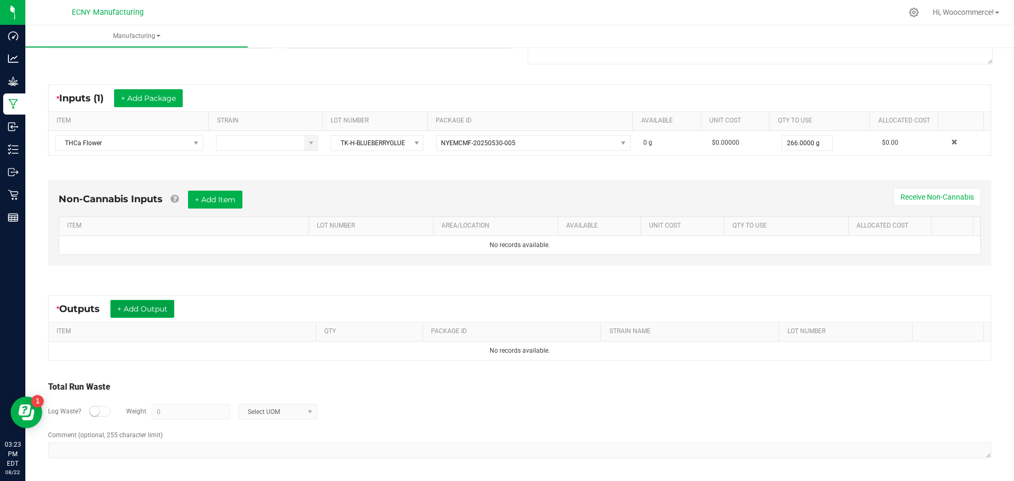
click at [127, 315] on button "+ Add Output" at bounding box center [142, 309] width 64 height 18
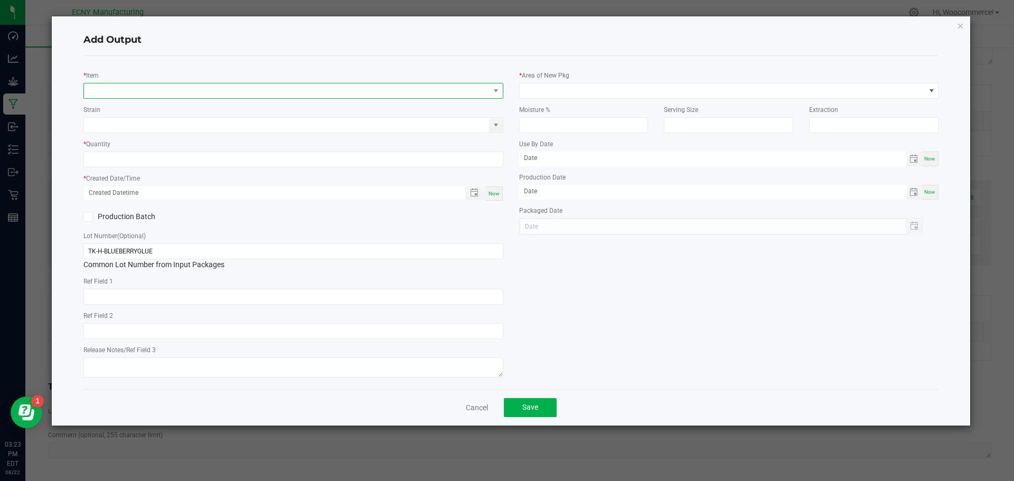
click at [172, 95] on span "NO DATA FOUND" at bounding box center [287, 90] width 406 height 15
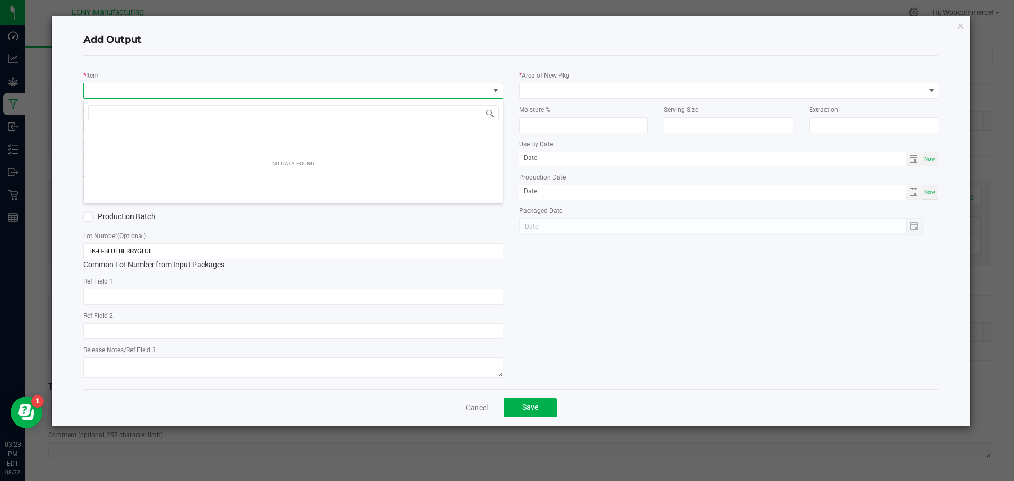
scroll to position [16, 420]
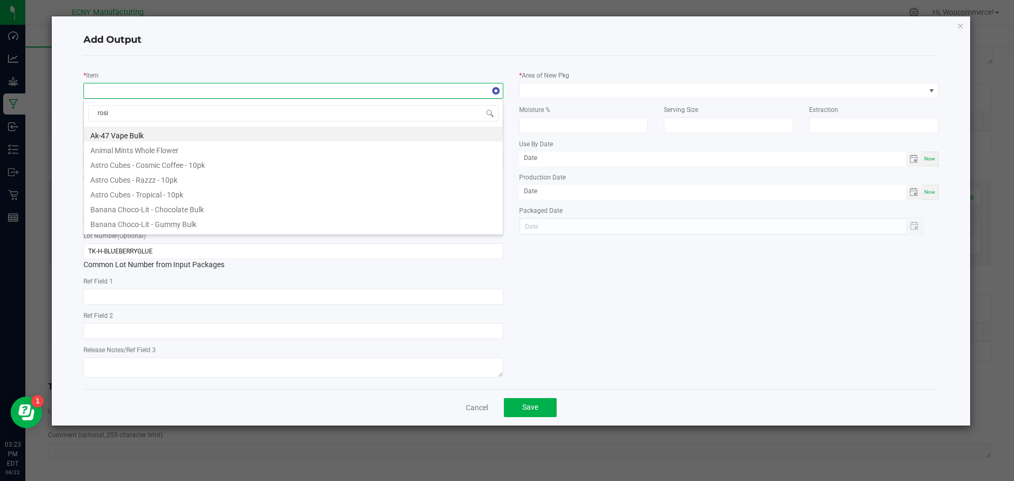
type input "rosin"
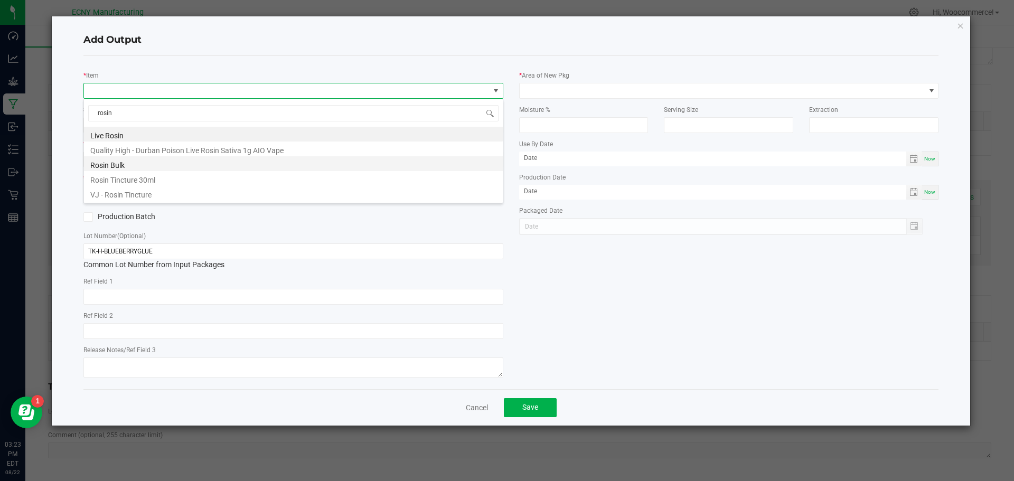
click at [119, 161] on li "Rosin Bulk" at bounding box center [293, 163] width 419 height 15
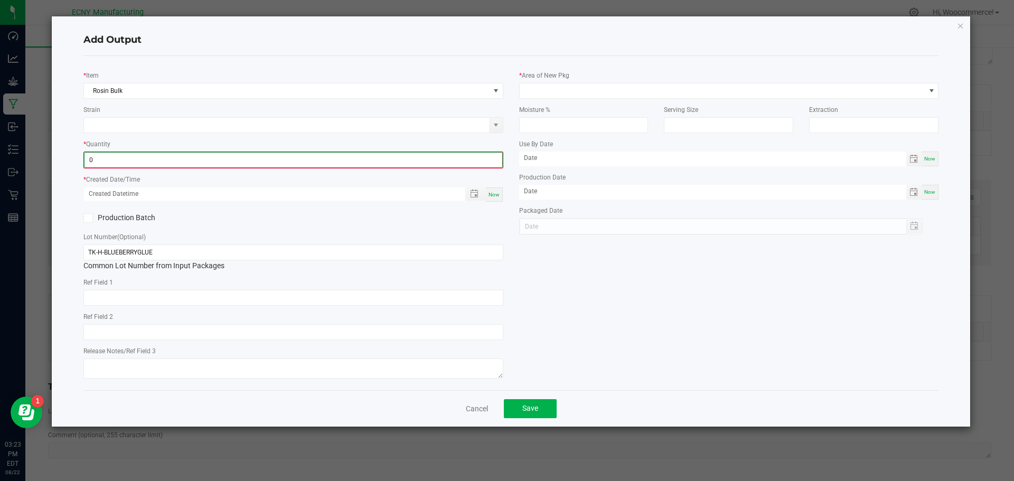
click at [119, 161] on input "0" at bounding box center [294, 160] width 418 height 15
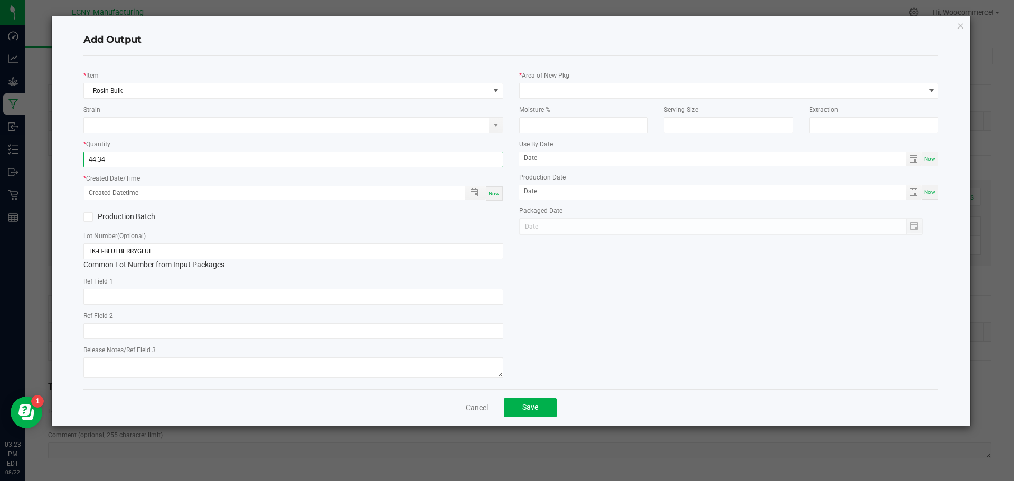
type input "44.3400 g"
click at [181, 210] on div "Production Batch" at bounding box center [185, 217] width 218 height 16
click at [476, 189] on span "Toggle popup" at bounding box center [474, 193] width 8 height 8
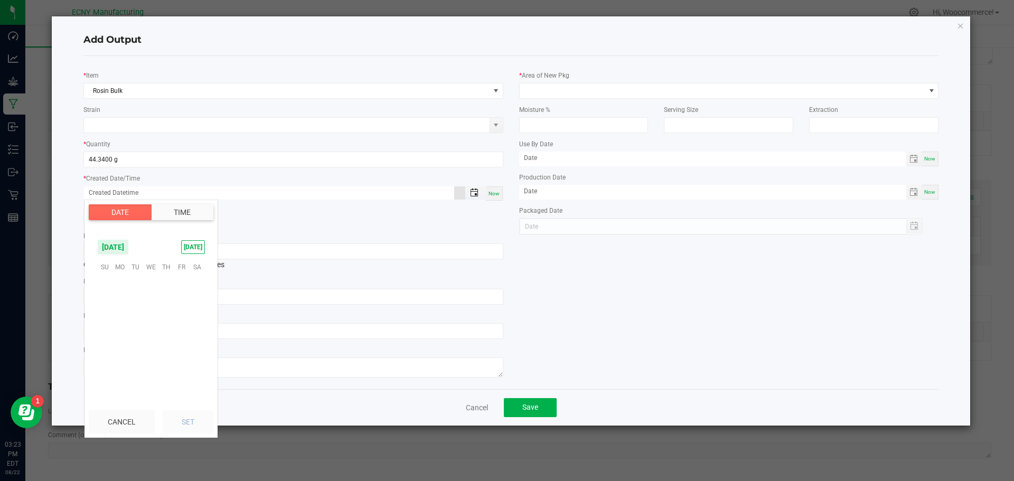
scroll to position [171177, 0]
click at [165, 318] on span "14" at bounding box center [165, 316] width 15 height 16
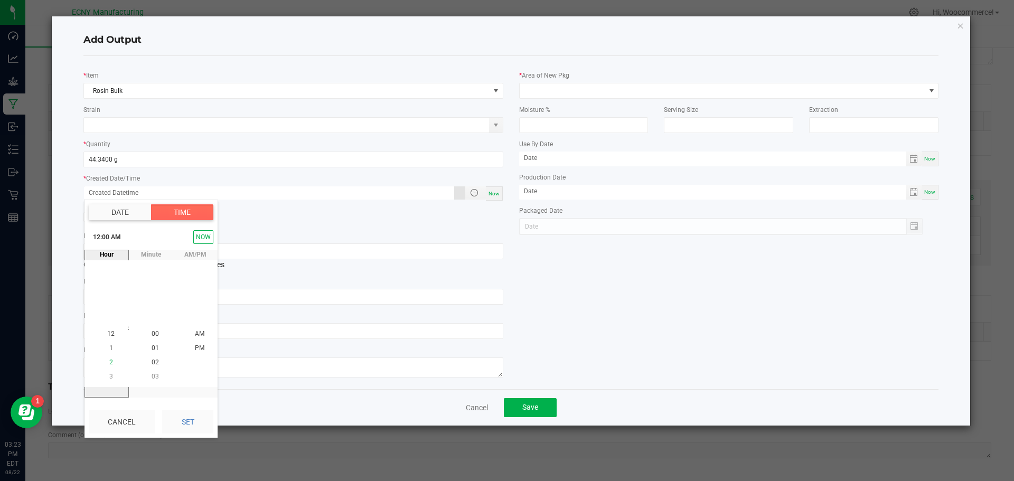
click at [109, 361] on span "2" at bounding box center [111, 362] width 4 height 7
click at [109, 352] on span "3" at bounding box center [111, 348] width 4 height 7
click at [187, 350] on li "PM" at bounding box center [199, 348] width 25 height 14
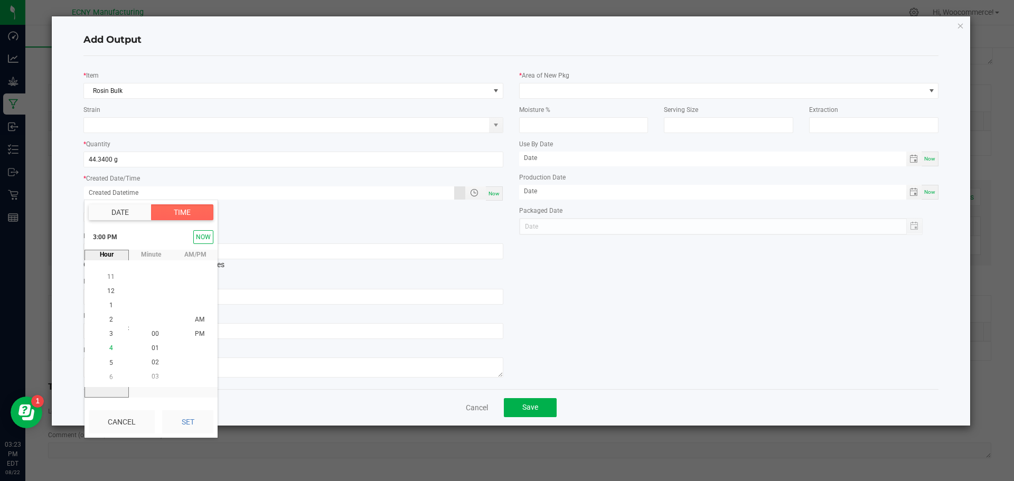
click at [113, 345] on li "4" at bounding box center [110, 349] width 25 height 14
click at [181, 421] on button "Set" at bounding box center [187, 421] width 51 height 23
type input "08/14/2025 4:00 PM"
type input "08/14/2025"
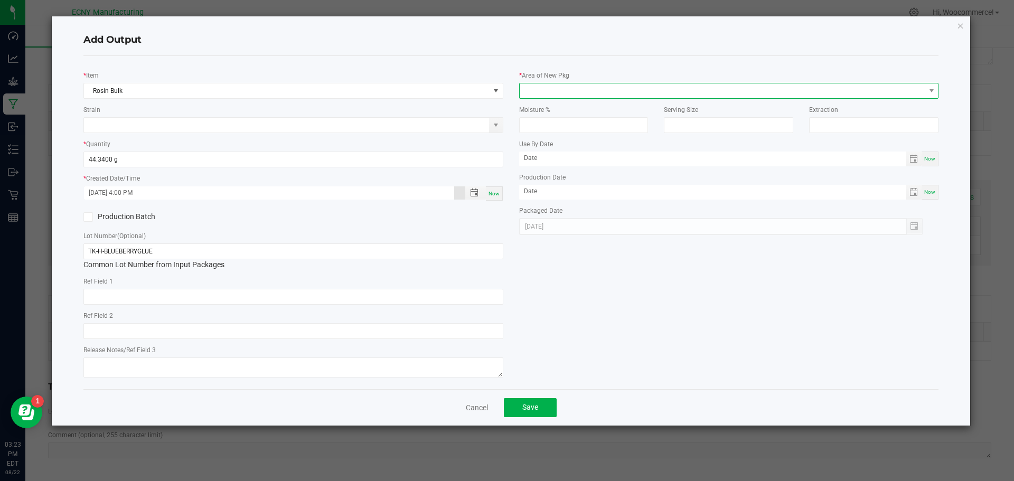
click at [537, 92] on span at bounding box center [723, 90] width 406 height 15
click at [533, 129] on li "Storage Room 1" at bounding box center [729, 136] width 419 height 18
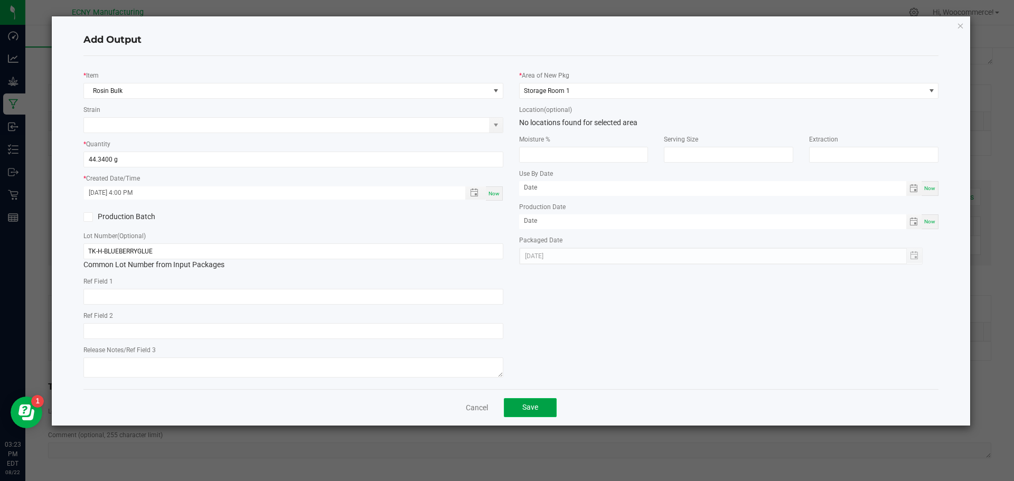
click at [511, 406] on button "Save" at bounding box center [530, 407] width 53 height 19
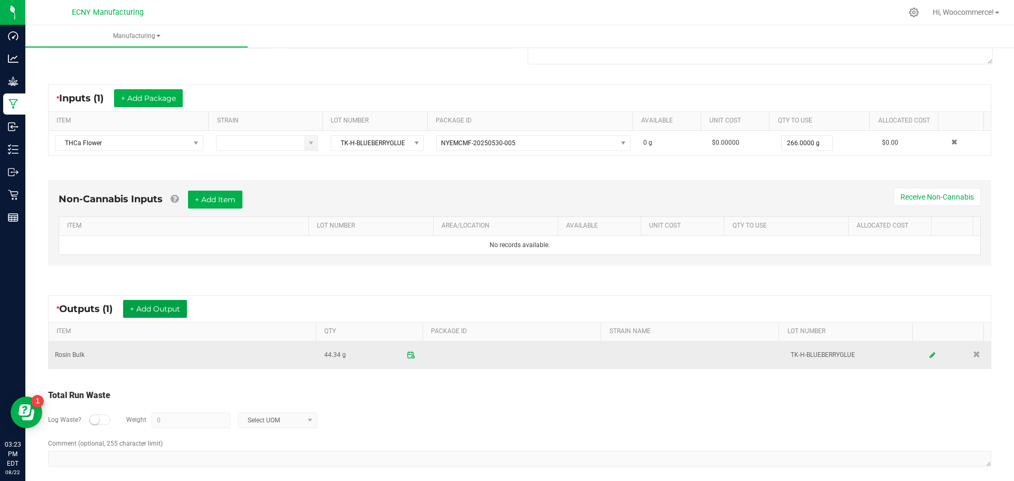
scroll to position [171, 0]
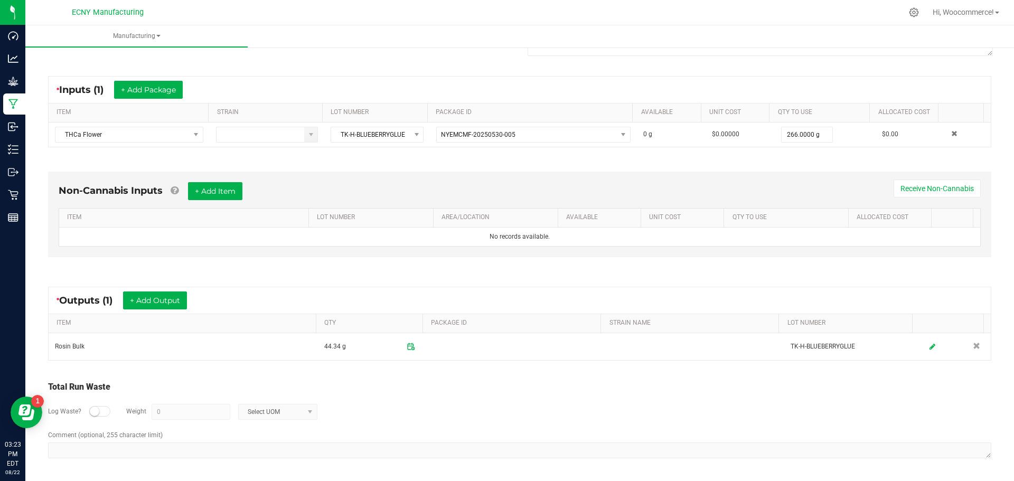
click at [88, 411] on div "Log Waste? Weight 0 Select UOM" at bounding box center [519, 411] width 943 height 37
click at [98, 416] on div at bounding box center [99, 411] width 21 height 11
click at [170, 412] on input "0" at bounding box center [191, 412] width 78 height 15
type input "221.66"
click at [130, 452] on textarea "Comment (optional, 255 character limit)" at bounding box center [519, 451] width 943 height 16
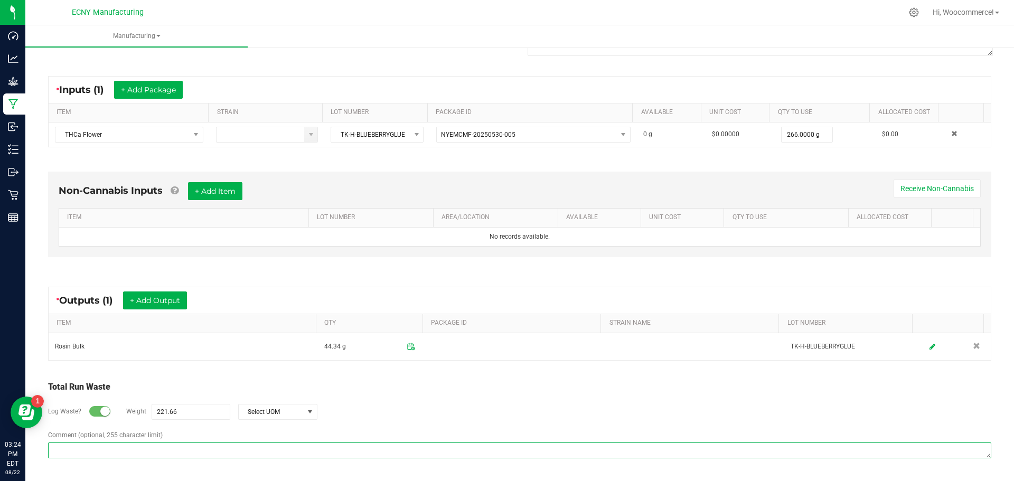
paste textarea "Pucks waste - saved to be mixed into oil"
type textarea "Pucks waste - saved to be mixed into oil"
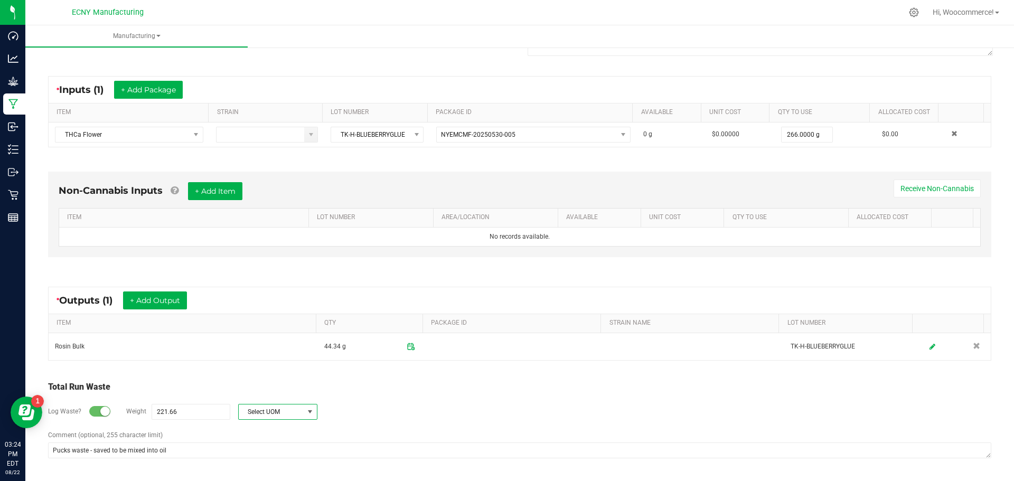
click at [261, 412] on span "Select UOM" at bounding box center [271, 412] width 65 height 15
click at [266, 318] on li "Gram" at bounding box center [277, 320] width 78 height 15
type input "221.66 g"
click at [442, 399] on div "Log Waste? Weight 221.66 g Gram" at bounding box center [519, 411] width 943 height 37
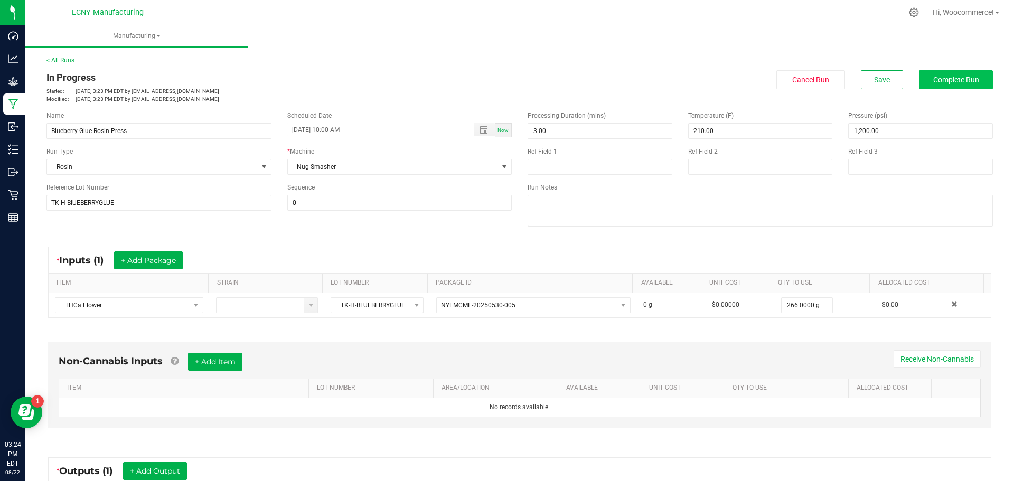
scroll to position [1, 0]
click at [922, 88] on button "Complete Run" at bounding box center [956, 79] width 74 height 19
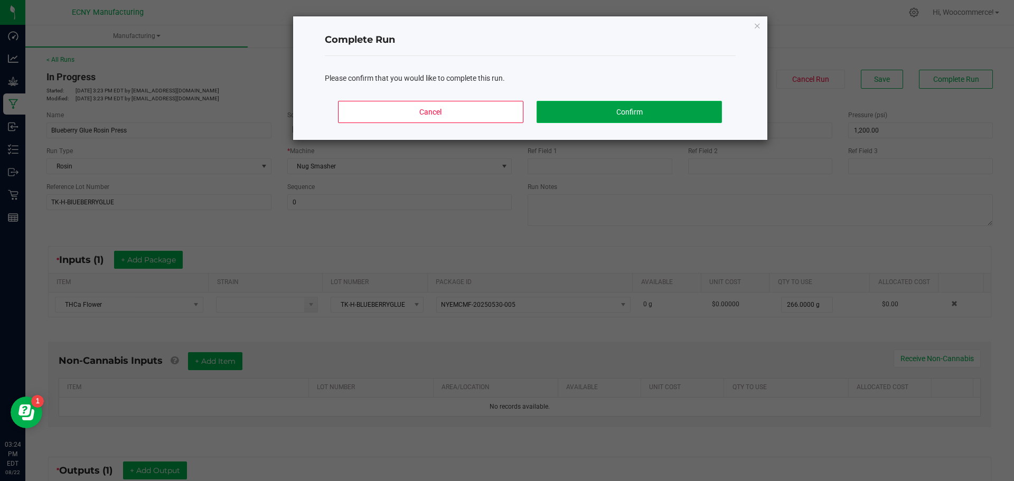
click at [648, 103] on button "Confirm" at bounding box center [629, 112] width 185 height 22
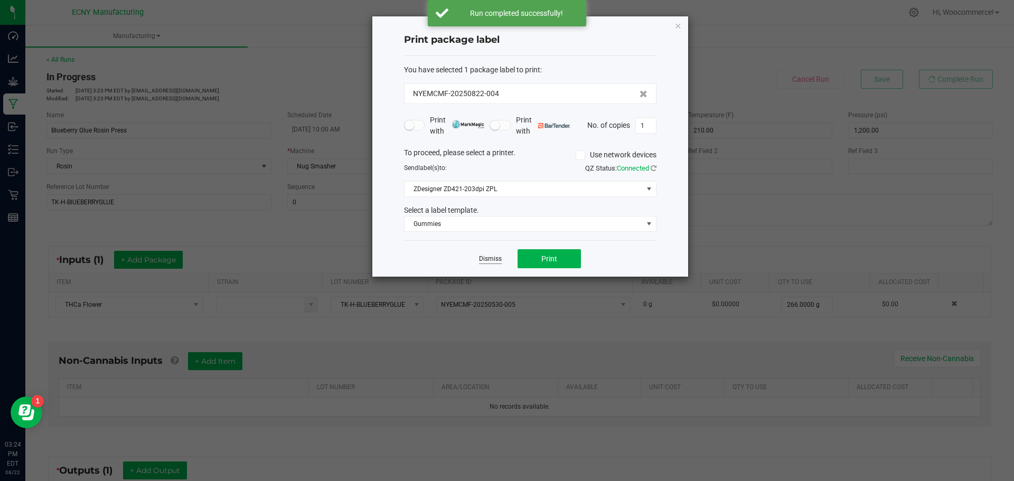
click at [481, 262] on link "Dismiss" at bounding box center [490, 259] width 23 height 9
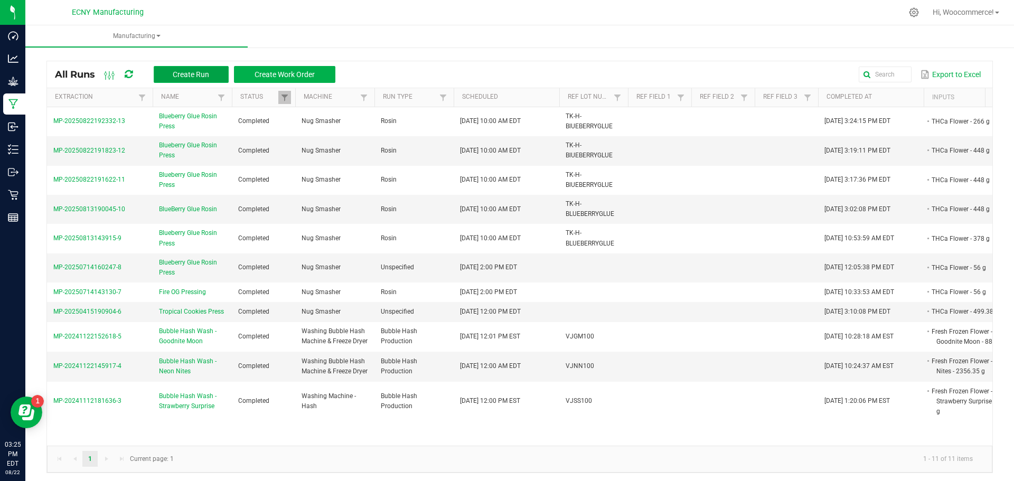
click at [194, 76] on span "Create Run" at bounding box center [191, 74] width 36 height 8
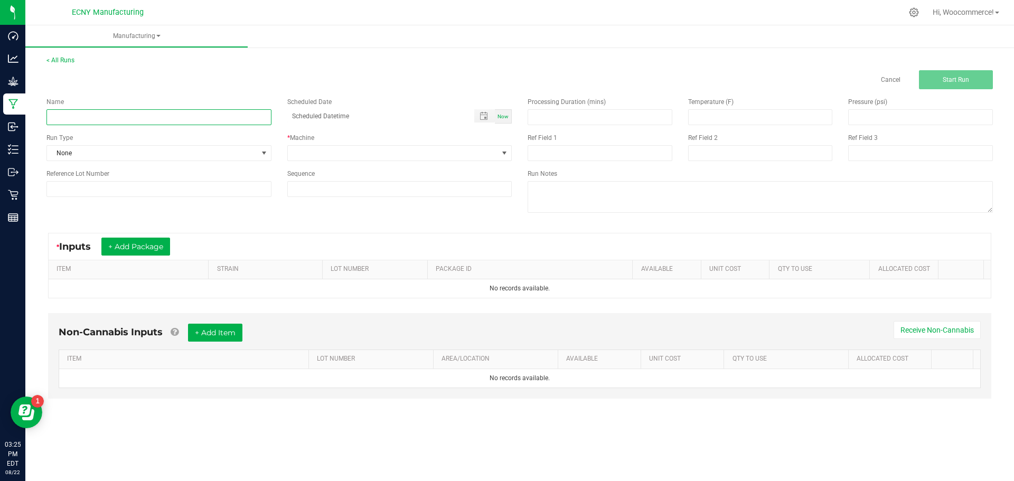
click at [249, 123] on input at bounding box center [158, 117] width 225 height 16
click at [483, 112] on span "Toggle popup" at bounding box center [484, 116] width 8 height 8
type input "Fire OG Rosin Press"
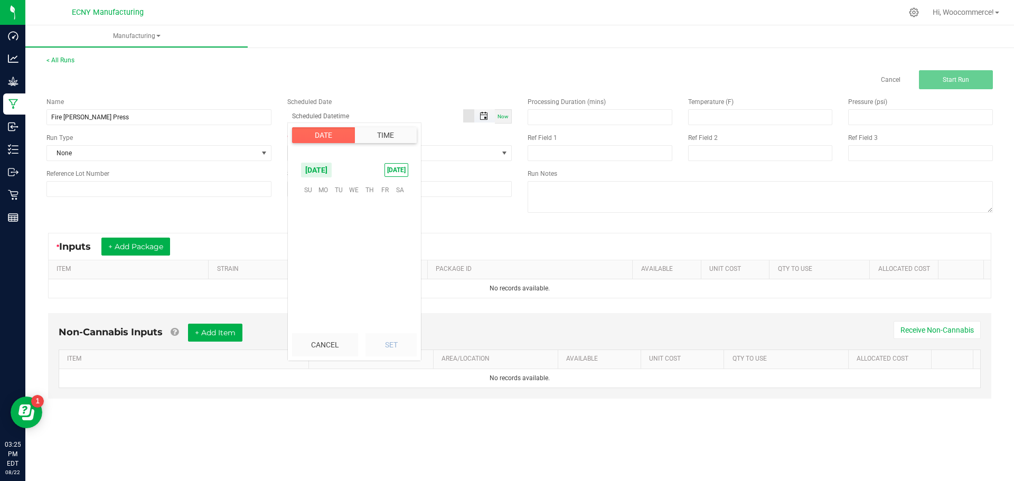
scroll to position [171177, 0]
click at [339, 262] on span "19" at bounding box center [338, 255] width 15 height 16
click at [339, 262] on kendo-virtualization "00 01 02 03 04 05 06 07 08 09 10 11 12 13 14 15 16 17 18 19 20 21 22 23 24 25 2…" at bounding box center [358, 257] width 159 height 127
click at [313, 285] on span "2" at bounding box center [315, 285] width 4 height 7
click at [313, 285] on span "4" at bounding box center [315, 285] width 4 height 7
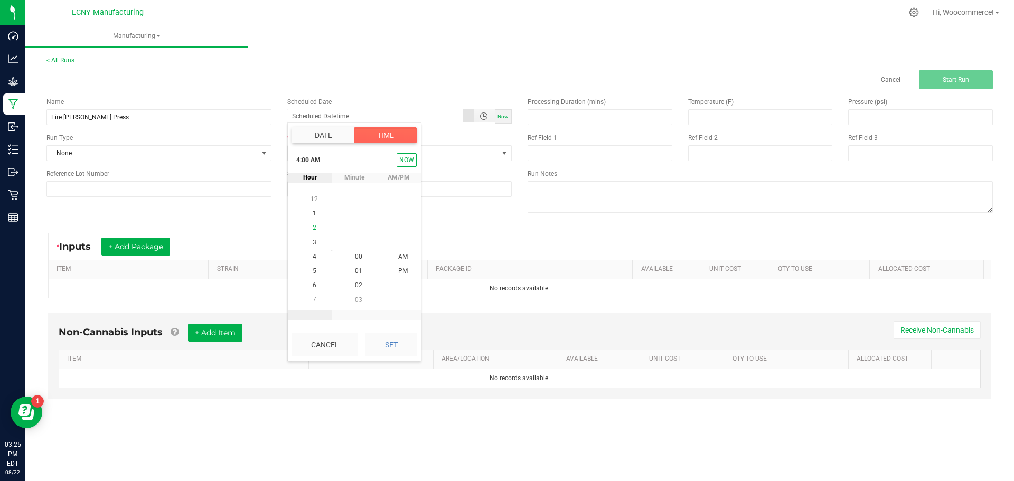
click at [313, 285] on span "6" at bounding box center [315, 285] width 4 height 7
click at [313, 285] on span "8" at bounding box center [315, 285] width 4 height 7
click at [311, 285] on span "10" at bounding box center [314, 285] width 7 height 7
click at [386, 351] on button "Set" at bounding box center [390, 344] width 51 height 23
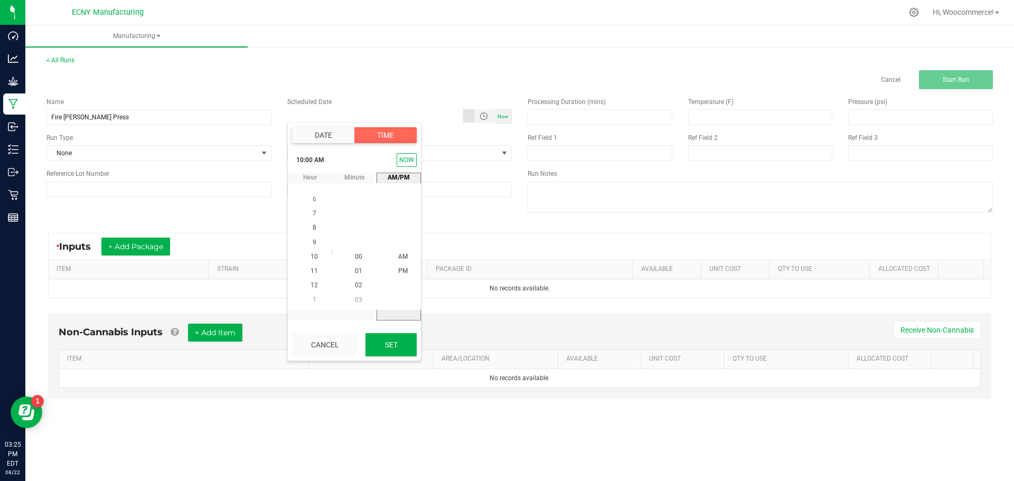
type input "08/19/2025 10:00 AM"
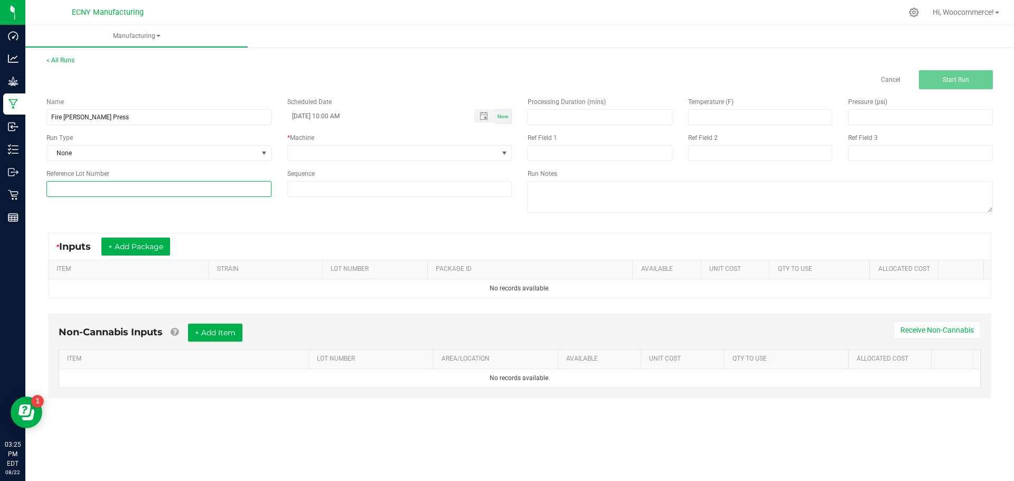
click at [232, 184] on input at bounding box center [158, 189] width 225 height 16
type input "Tj"
click at [126, 256] on div "* Inputs + Add Package" at bounding box center [520, 246] width 942 height 26
click at [126, 251] on button "+ Add Package" at bounding box center [135, 247] width 69 height 18
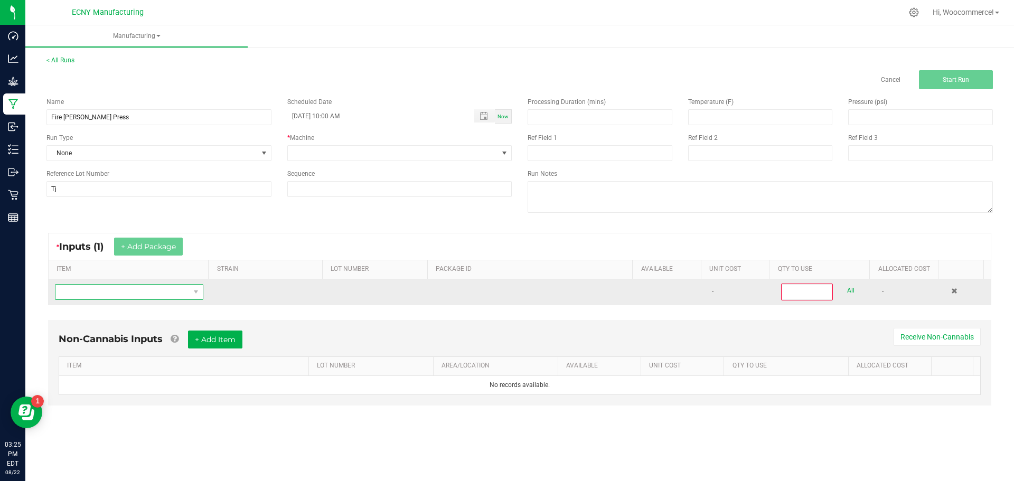
click at [153, 294] on span "NO DATA FOUND" at bounding box center [122, 292] width 134 height 15
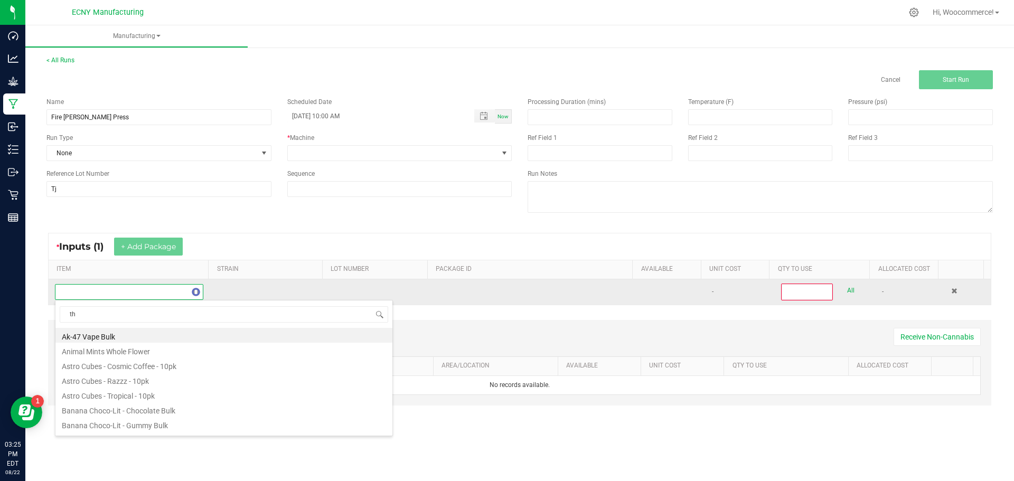
scroll to position [16, 146]
type input "thcaq"
click at [153, 294] on span at bounding box center [122, 292] width 134 height 15
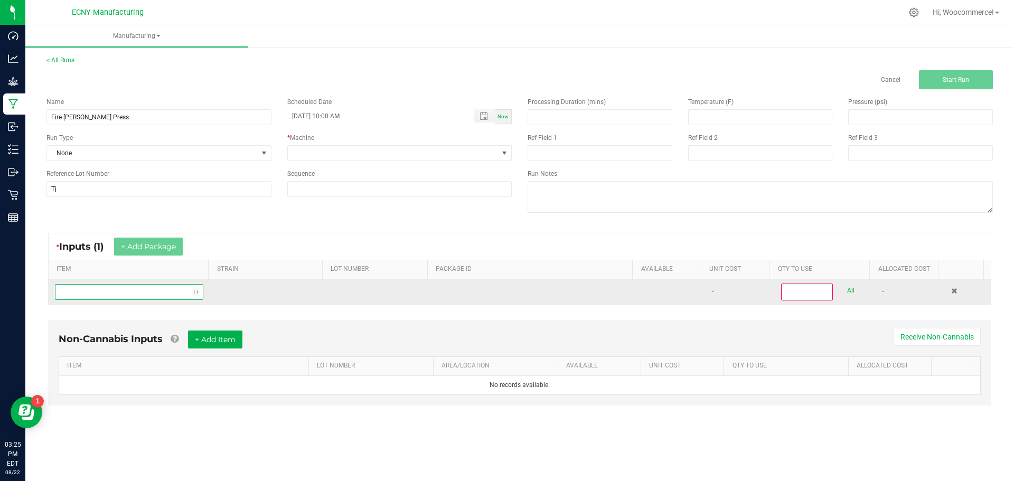
click at [153, 293] on span "NO DATA FOUND" at bounding box center [122, 292] width 134 height 15
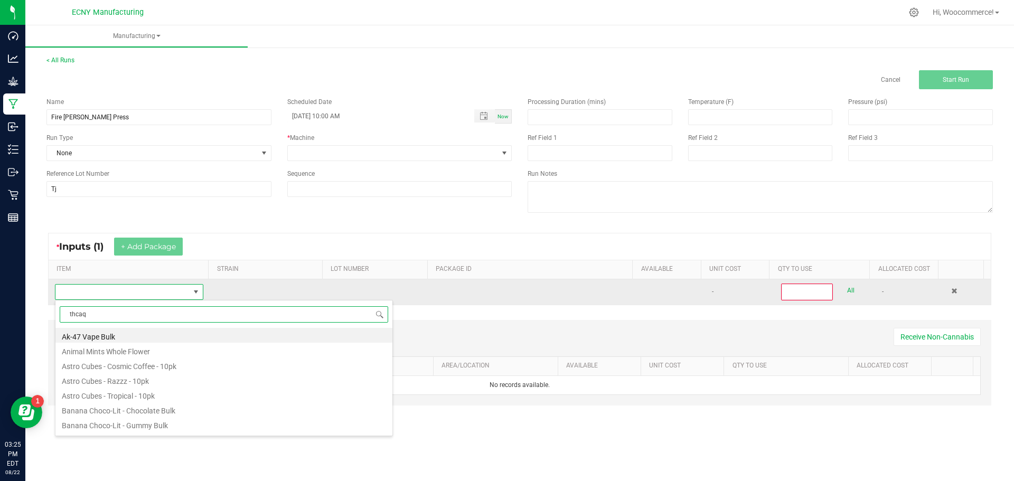
type input "thca"
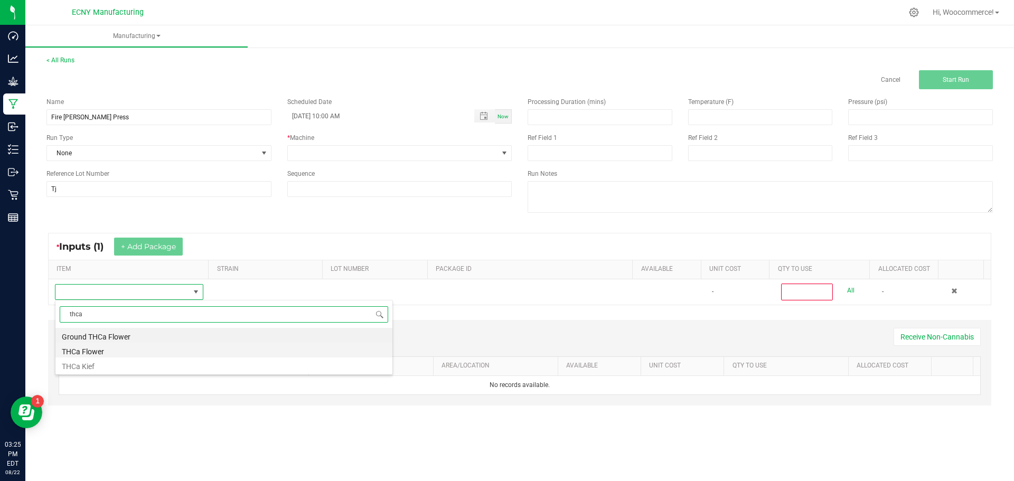
click at [92, 351] on li "THCa Flower" at bounding box center [223, 350] width 337 height 15
type input "0"
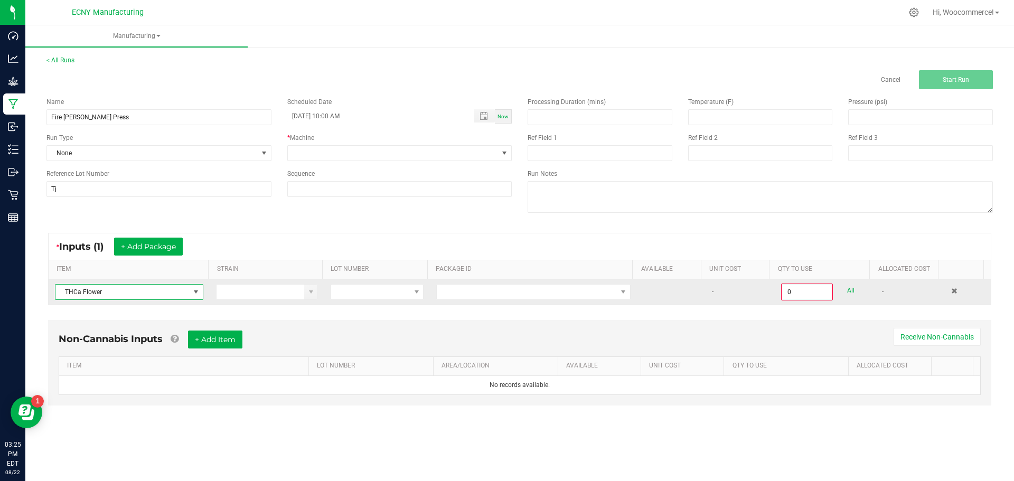
click at [356, 280] on td at bounding box center [377, 291] width 106 height 25
click at [348, 287] on span at bounding box center [370, 292] width 79 height 15
type input "fire"
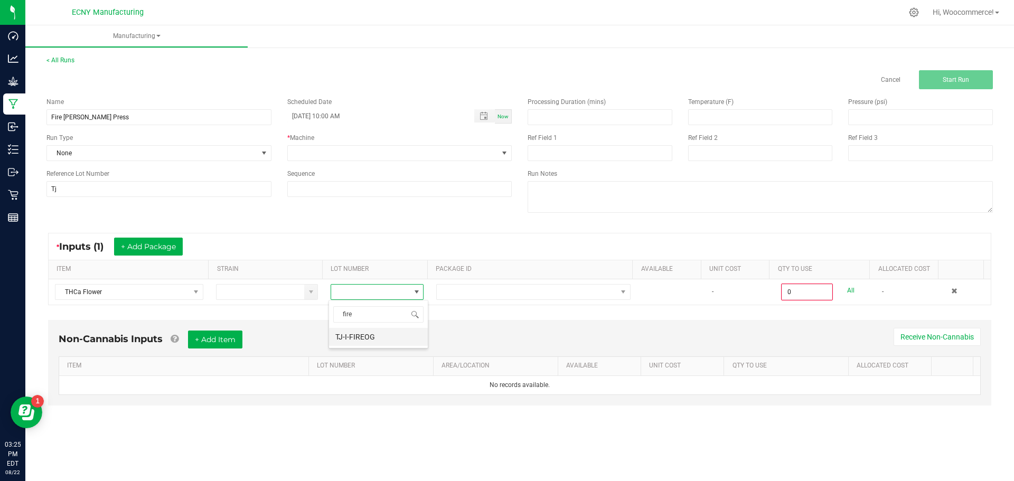
click at [349, 334] on li "TJ-I-FIREOG" at bounding box center [378, 337] width 99 height 18
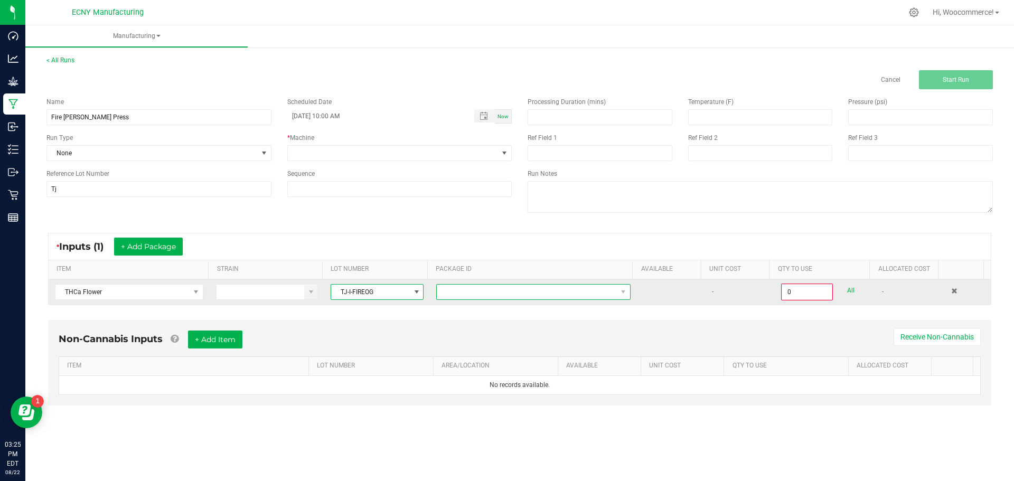
click at [481, 298] on span at bounding box center [527, 292] width 180 height 15
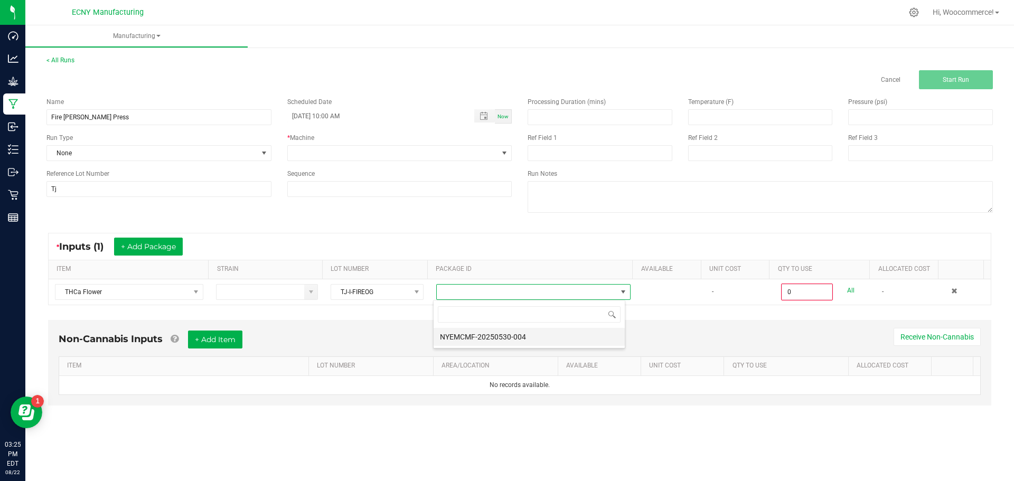
click at [474, 329] on li "NYEMCMF-20250530-004" at bounding box center [529, 337] width 191 height 18
type input "0.0000 g"
click at [368, 146] on span at bounding box center [393, 153] width 211 height 15
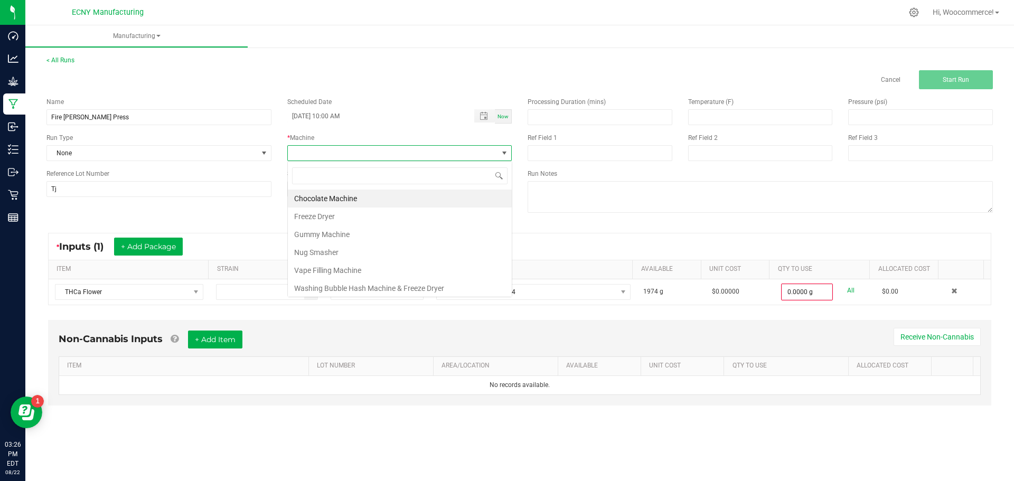
scroll to position [16, 224]
click at [314, 257] on li "Nug Smasher" at bounding box center [400, 252] width 224 height 18
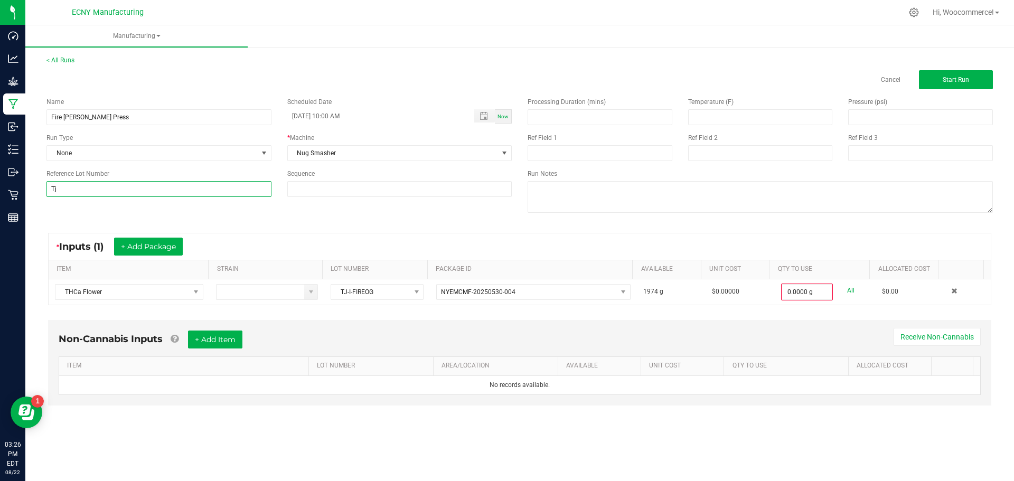
click at [190, 195] on input "Tj" at bounding box center [158, 189] width 225 height 16
type input "TJ-I-FIREOG"
click at [551, 108] on div "Processing Duration (mins)" at bounding box center [600, 111] width 161 height 28
click at [550, 115] on input at bounding box center [600, 117] width 144 height 15
type input "3.00"
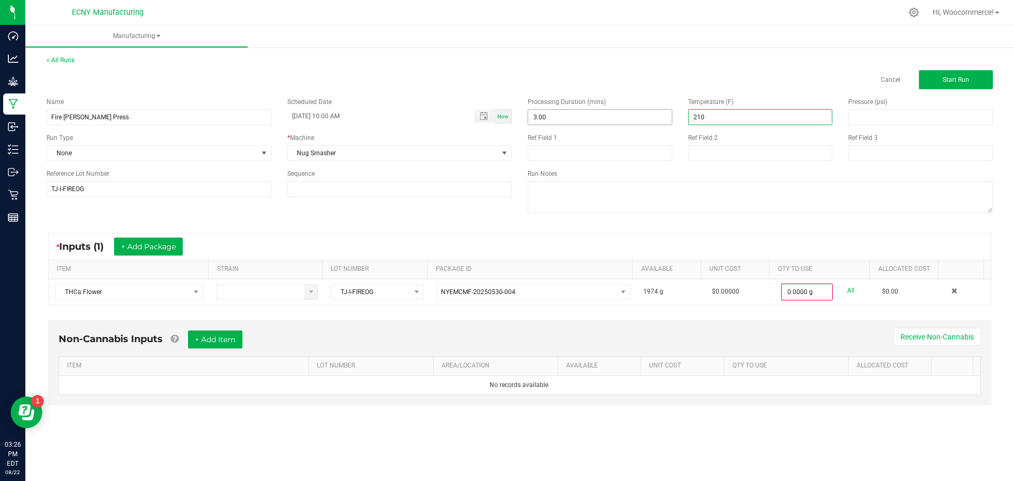
type input "210.00"
type input "1,200.00"
click at [462, 220] on div "Name Fire OG Rosin Press Scheduled Date 08/19/2025 10:00 AM Now Run Type None *…" at bounding box center [520, 156] width 962 height 134
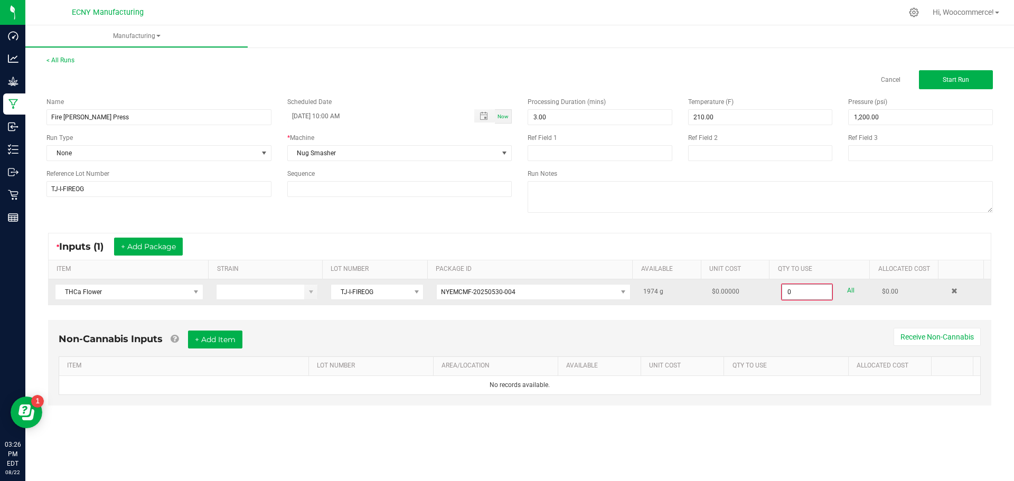
click at [786, 291] on input "0" at bounding box center [807, 292] width 50 height 15
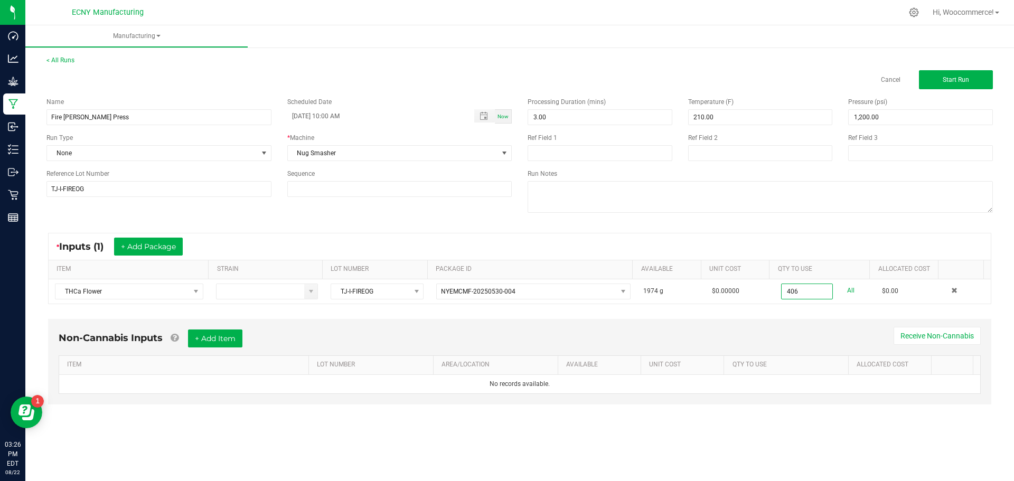
type input "406.0000 g"
click at [516, 339] on div "Non-Cannabis Inputs + Add Item Receive Non-Cannabis" at bounding box center [520, 343] width 922 height 26
click at [963, 74] on button "Start Run" at bounding box center [956, 79] width 74 height 19
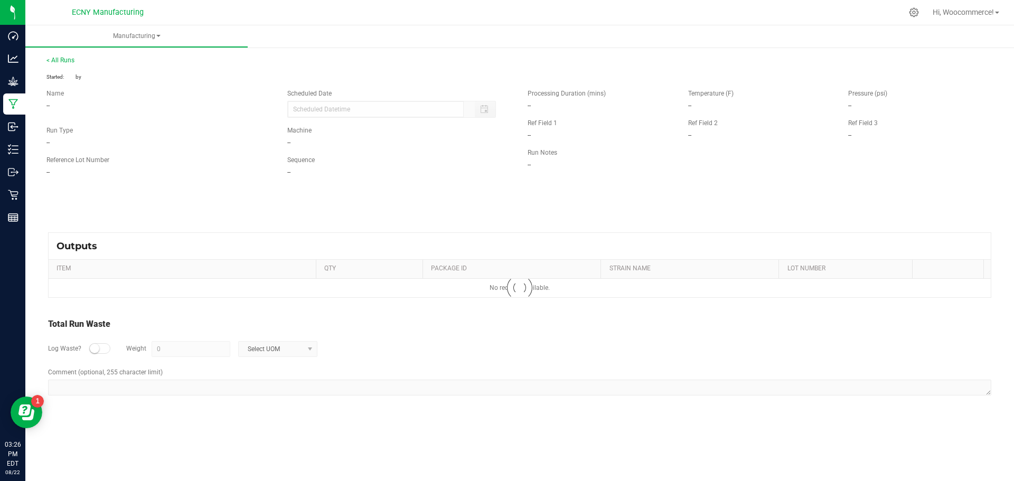
type input "08/19/2025 10:00 AM"
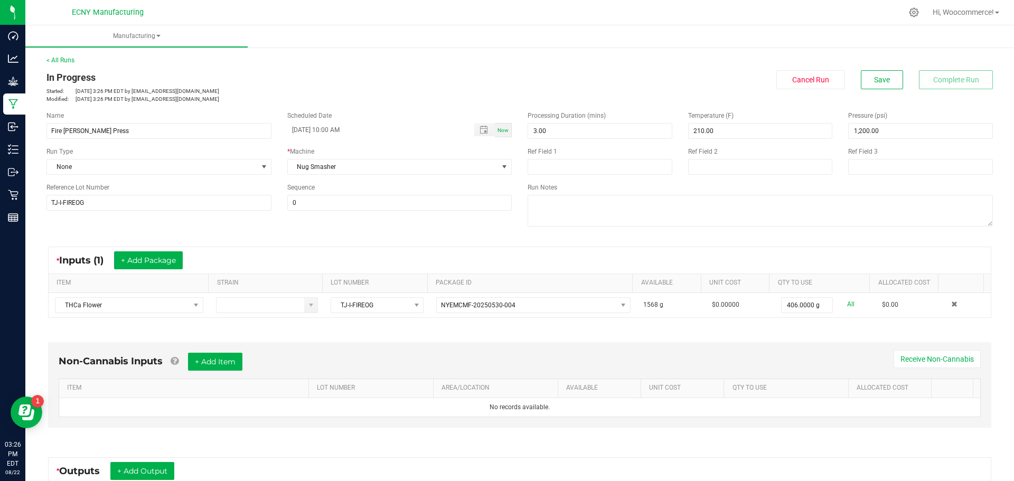
scroll to position [162, 0]
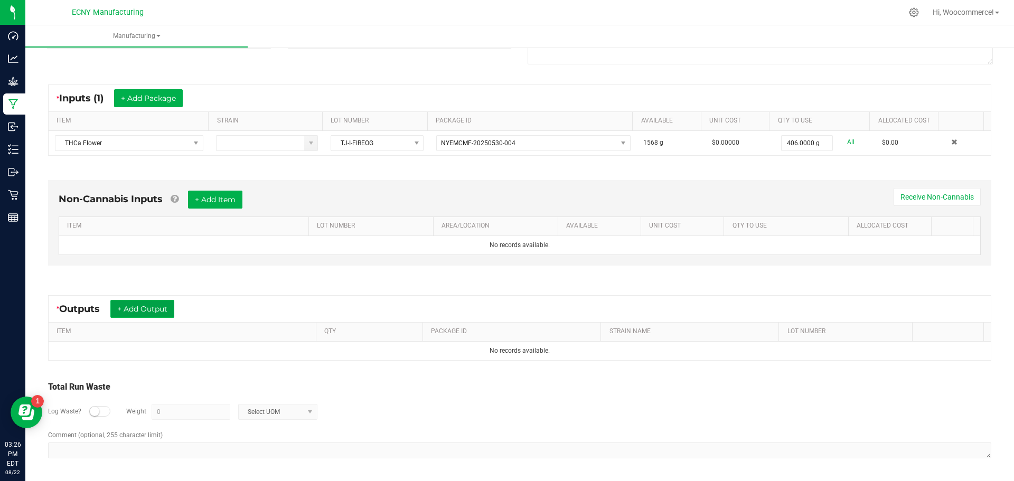
click at [161, 304] on button "+ Add Output" at bounding box center [142, 309] width 64 height 18
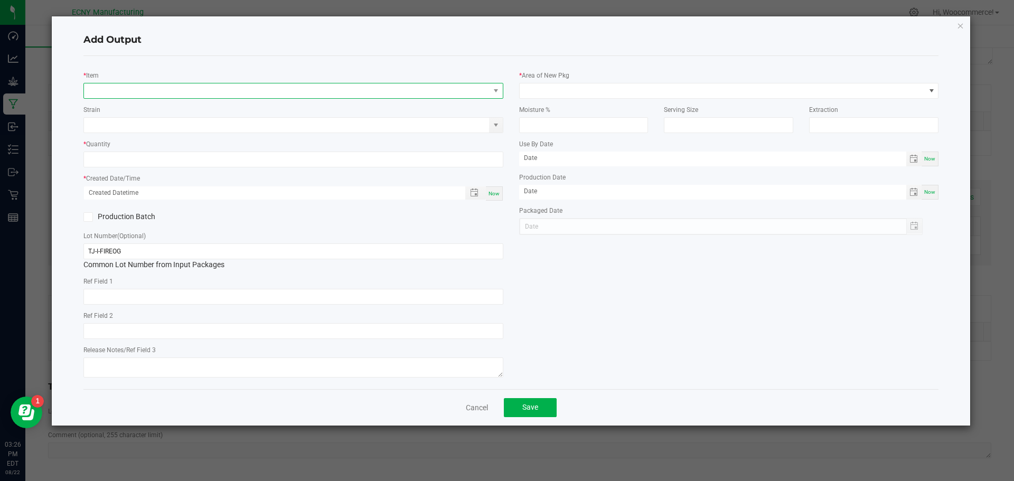
click at [253, 88] on span "NO DATA FOUND" at bounding box center [287, 90] width 406 height 15
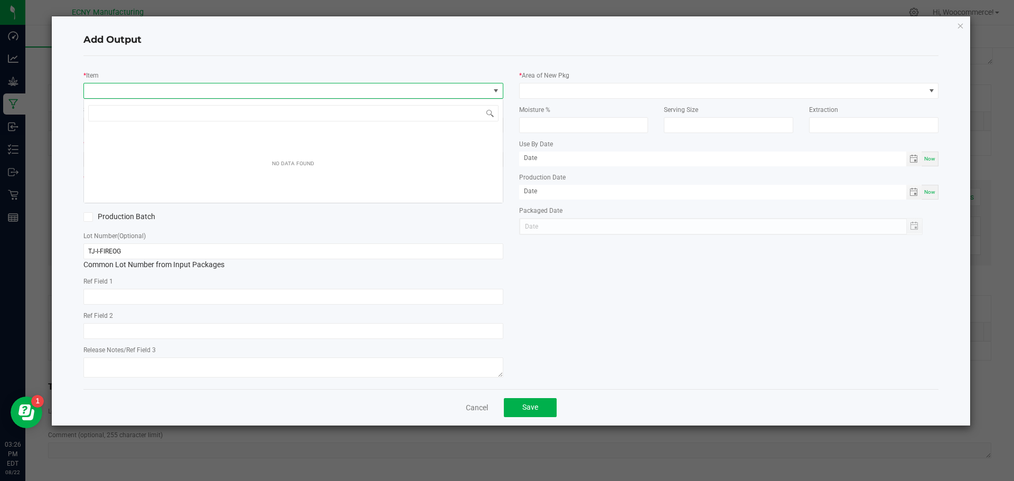
scroll to position [16, 420]
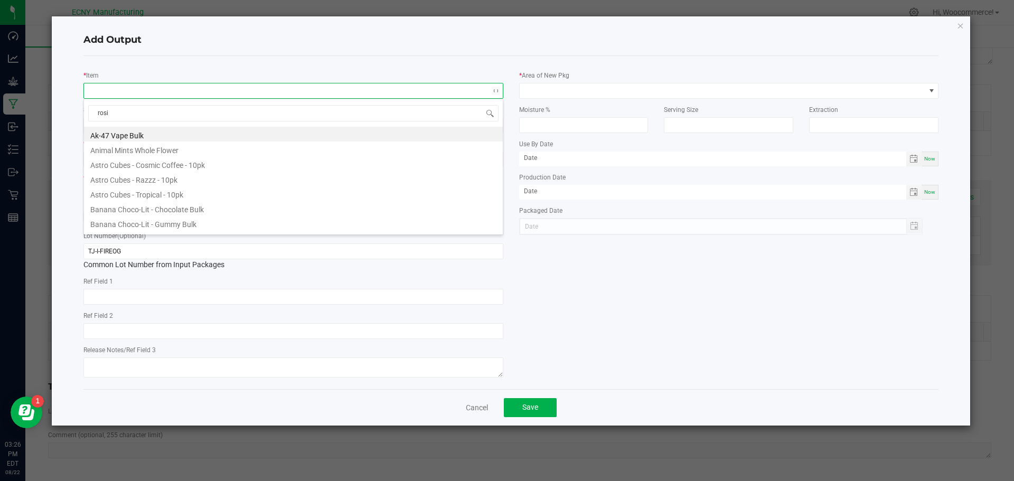
type input "rosin"
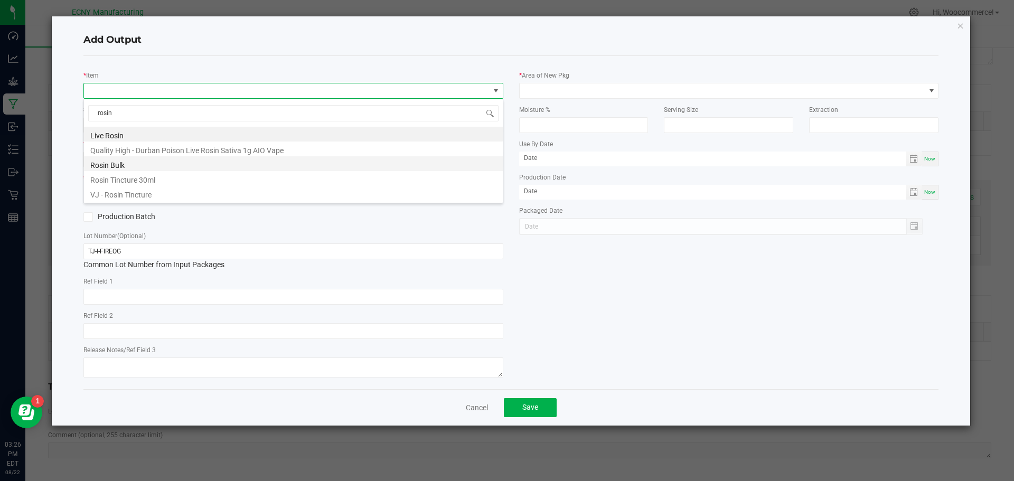
click at [118, 162] on li "Rosin Bulk" at bounding box center [293, 163] width 419 height 15
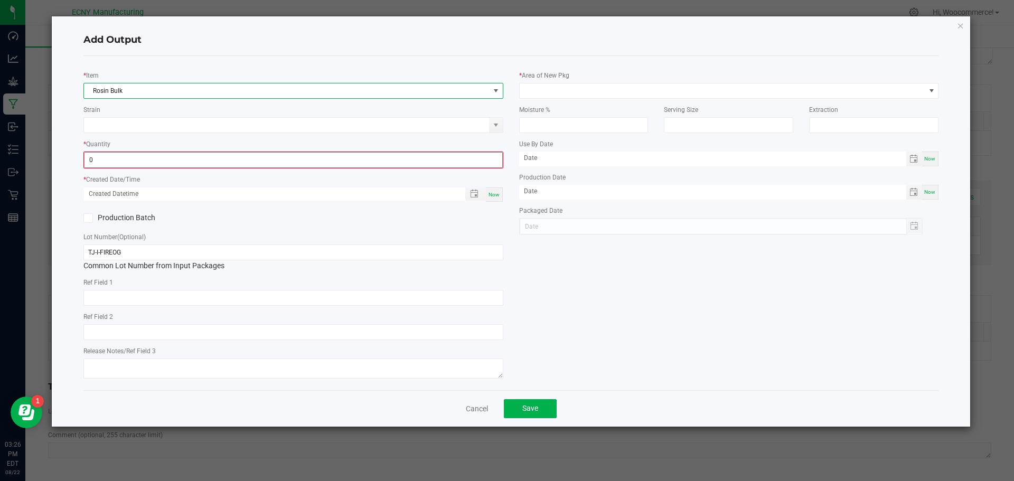
click at [125, 164] on input "0" at bounding box center [294, 160] width 418 height 15
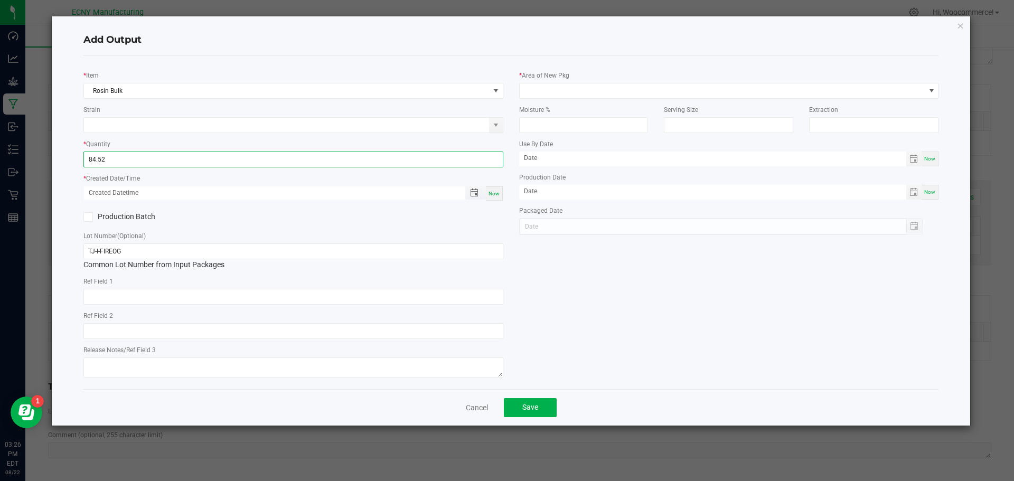
click at [468, 195] on span "Toggle popup" at bounding box center [474, 193] width 18 height 8
type input "84.5200 g"
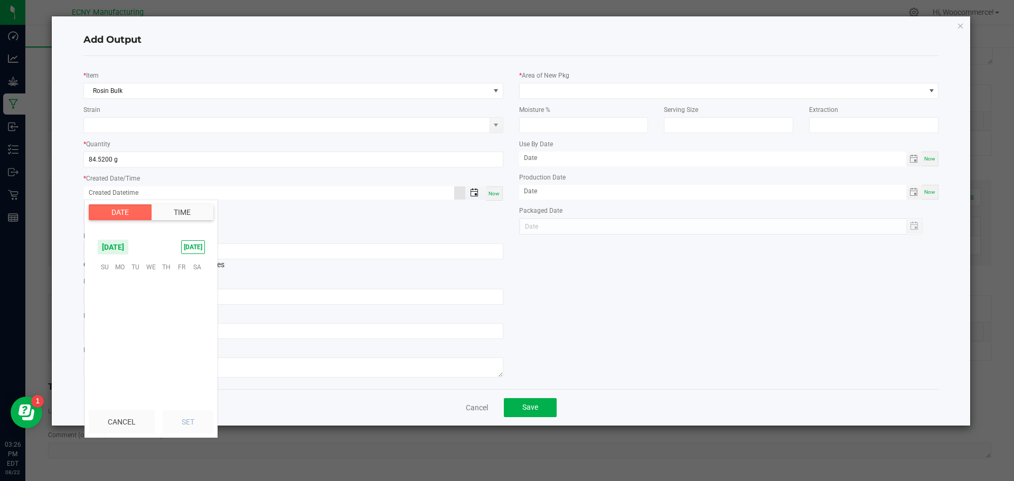
scroll to position [171177, 0]
click at [129, 333] on span "19" at bounding box center [135, 332] width 15 height 16
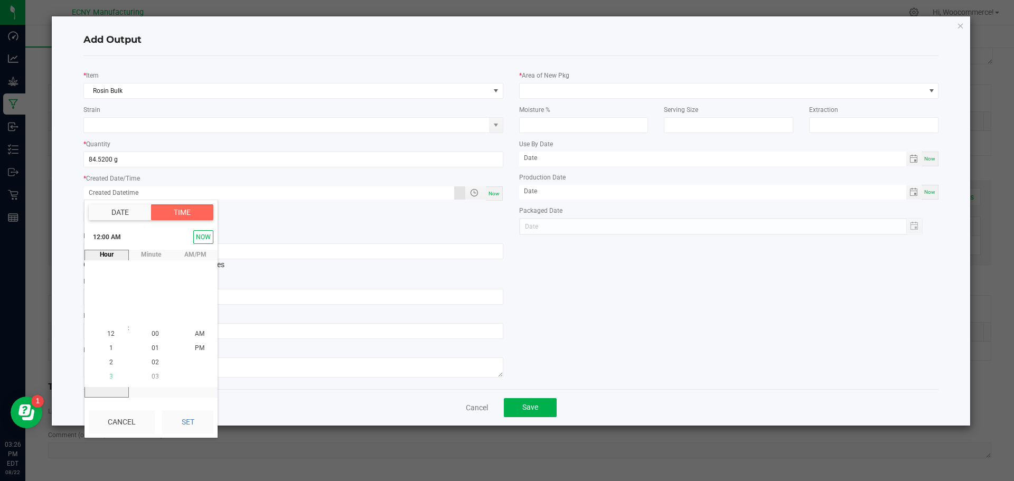
click at [118, 377] on li "3" at bounding box center [110, 377] width 25 height 14
click at [109, 359] on span "5" at bounding box center [111, 362] width 4 height 7
click at [195, 345] on span "PM" at bounding box center [200, 347] width 10 height 7
click at [203, 411] on button "Set" at bounding box center [187, 421] width 51 height 23
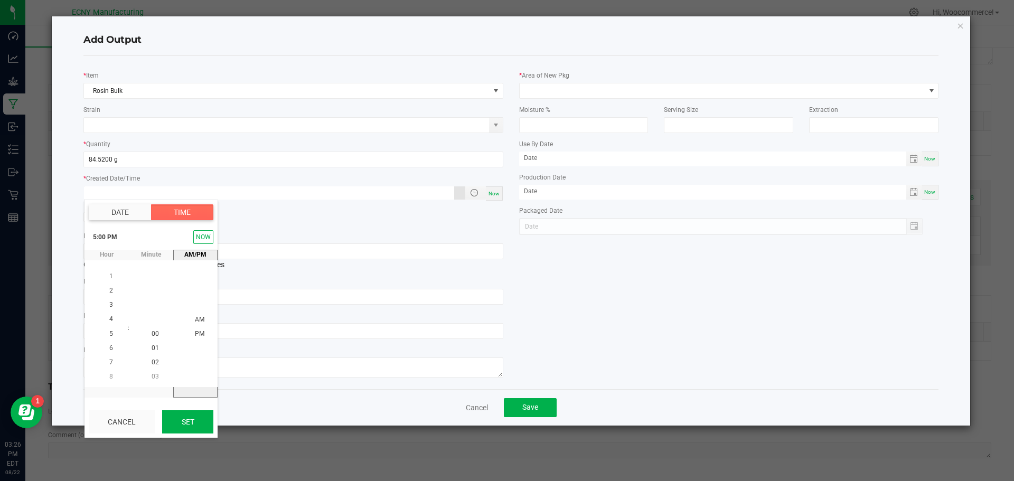
type input "08/19/2025 5:00 PM"
type input "08/19/2025"
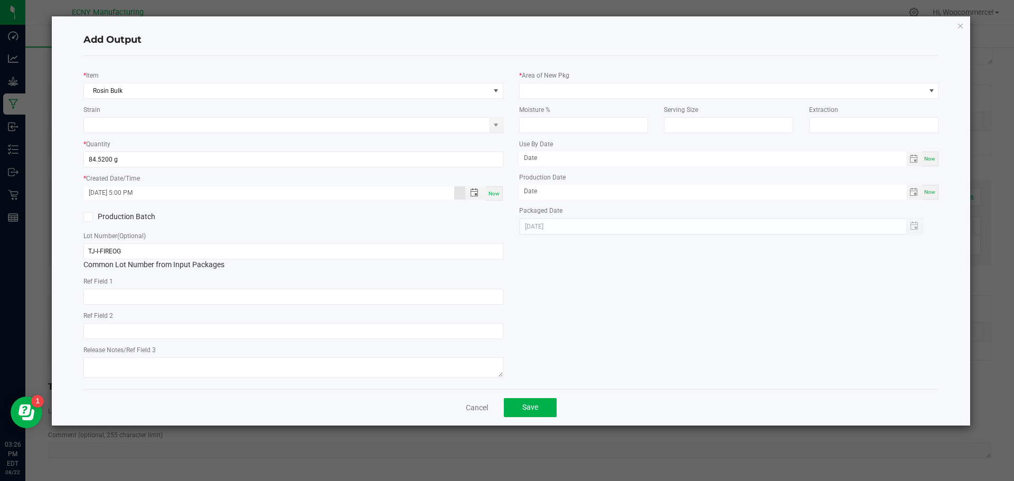
click at [546, 80] on div "* Area of New Pkg" at bounding box center [729, 84] width 420 height 29
click at [546, 83] on span at bounding box center [723, 90] width 406 height 15
click at [541, 127] on li "Storage Room 1" at bounding box center [729, 136] width 419 height 18
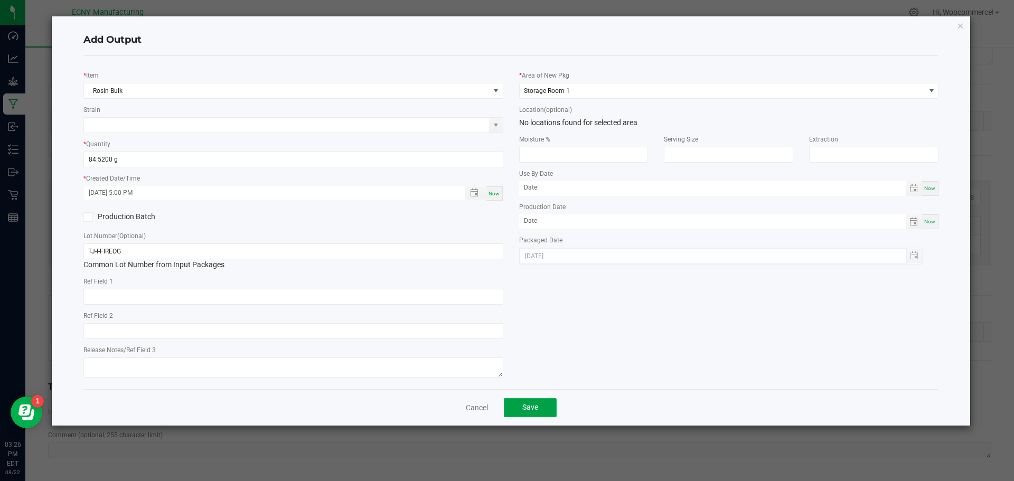
click at [530, 409] on span "Save" at bounding box center [530, 407] width 16 height 8
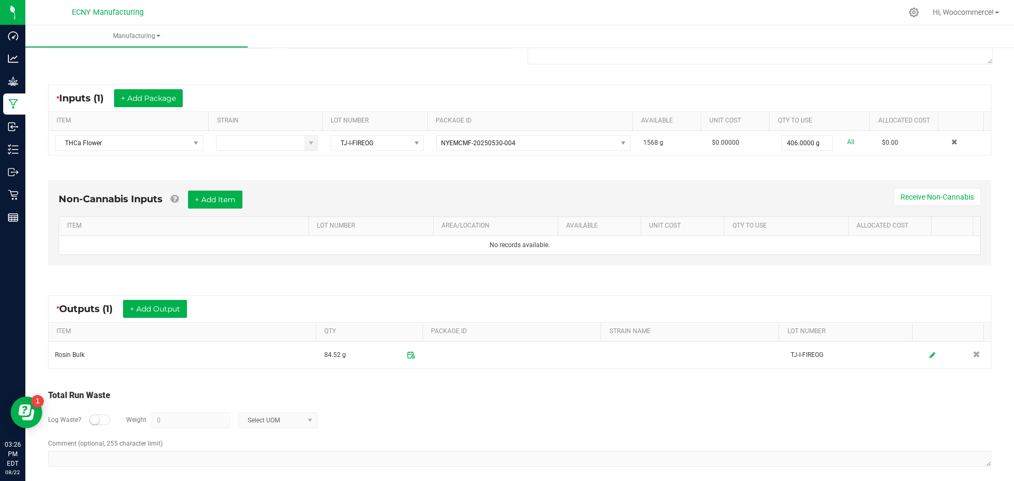
click at [101, 420] on div at bounding box center [99, 420] width 21 height 11
click at [160, 420] on input "0" at bounding box center [191, 420] width 78 height 15
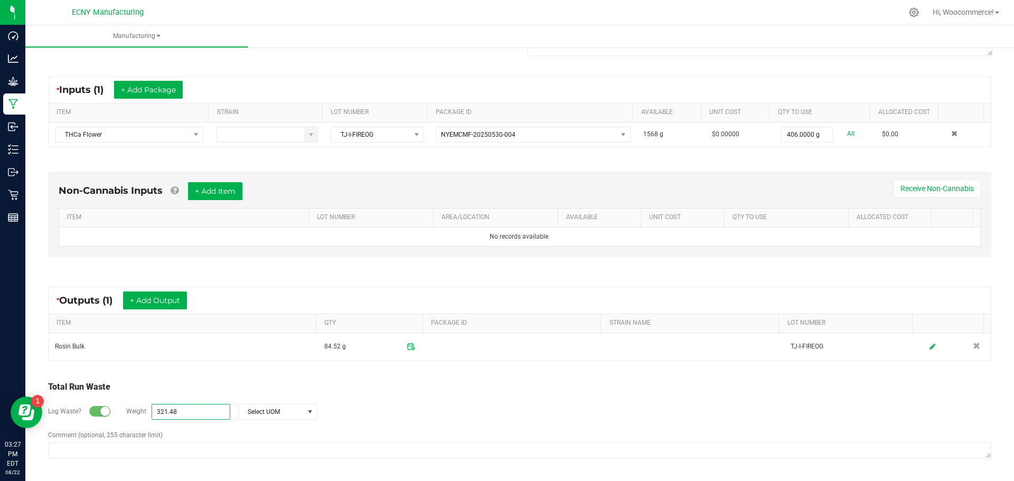
type input "321.48"
click at [147, 440] on div "Comment (optional, 255 character limit)" at bounding box center [519, 445] width 943 height 31
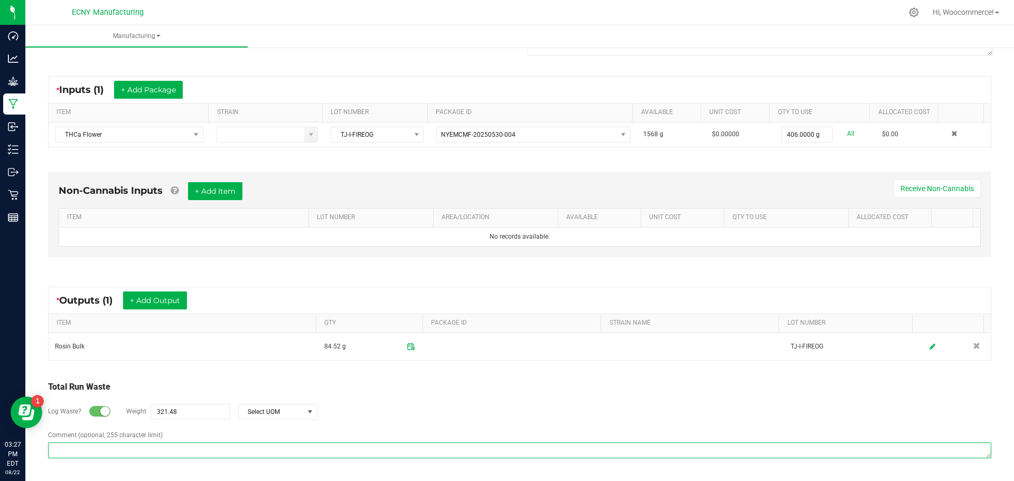
click at [142, 443] on textarea "Comment (optional, 255 character limit)" at bounding box center [519, 451] width 943 height 16
paste textarea "Pucks waste - saved to be mixed into oil"
type textarea "Pucks waste - saved to be mixed into oil"
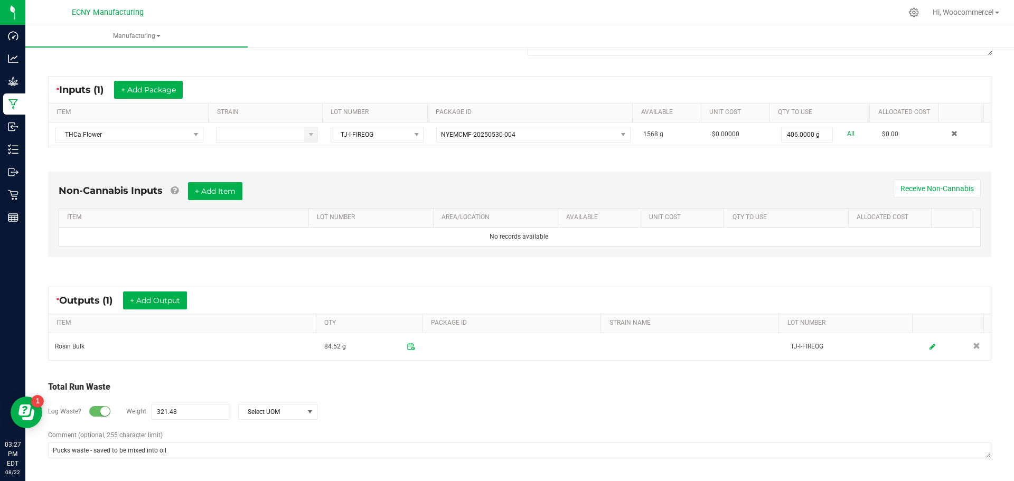
click at [437, 396] on div "Log Waste? Weight 321.48 Select UOM" at bounding box center [519, 411] width 943 height 37
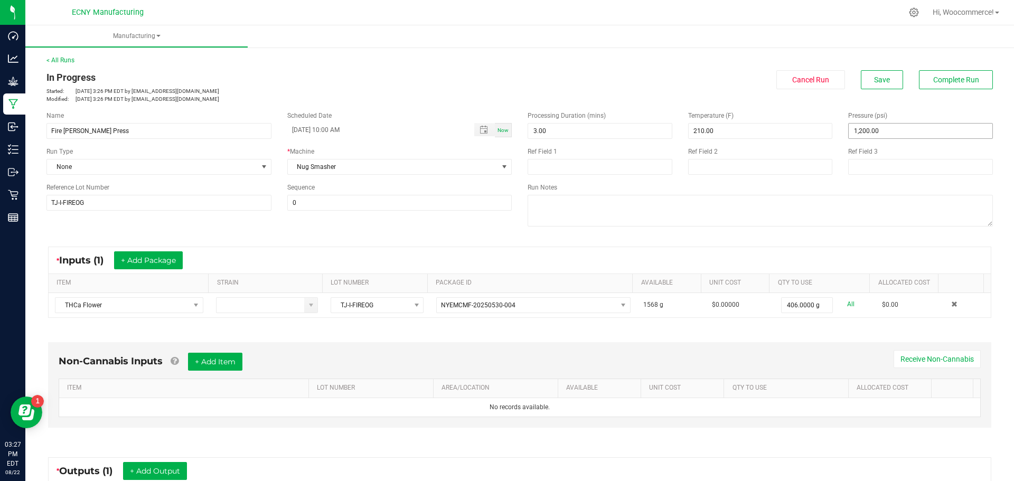
scroll to position [1, 0]
click at [933, 80] on span "Complete Run" at bounding box center [956, 79] width 46 height 8
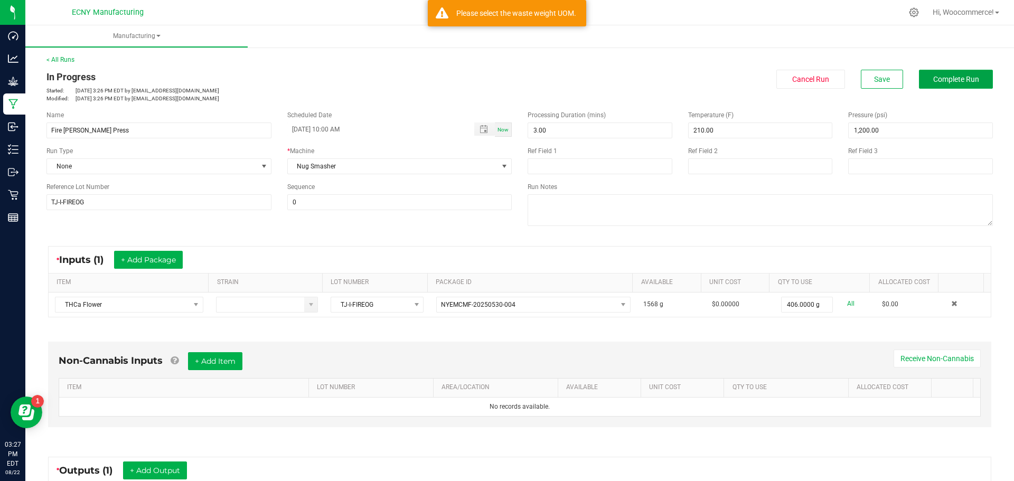
scroll to position [171, 0]
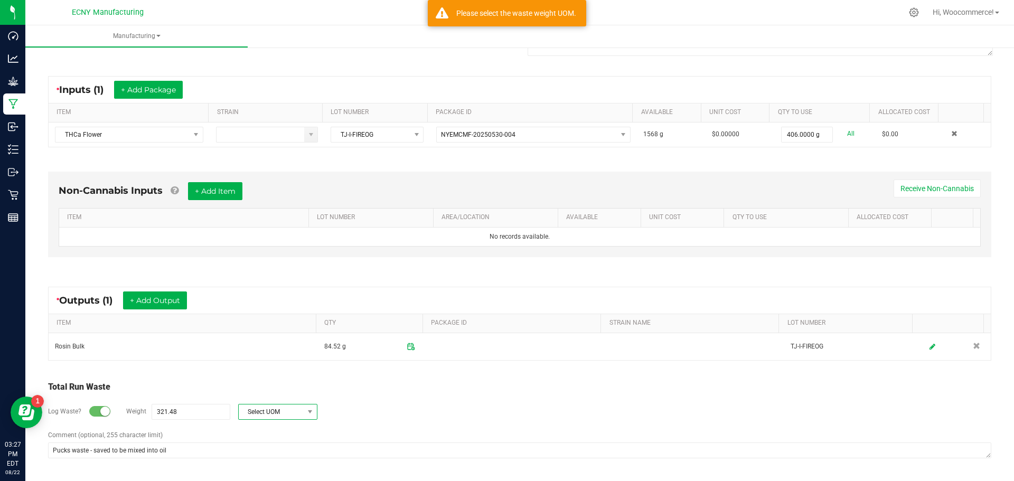
click at [305, 405] on span at bounding box center [309, 412] width 13 height 15
click at [283, 322] on li "Gram" at bounding box center [277, 320] width 78 height 15
type input "321.48 g"
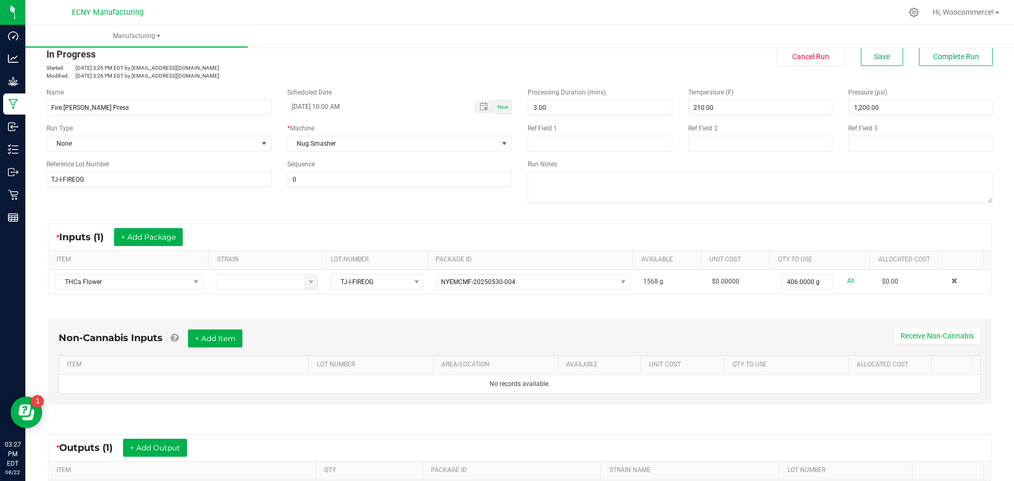
scroll to position [0, 0]
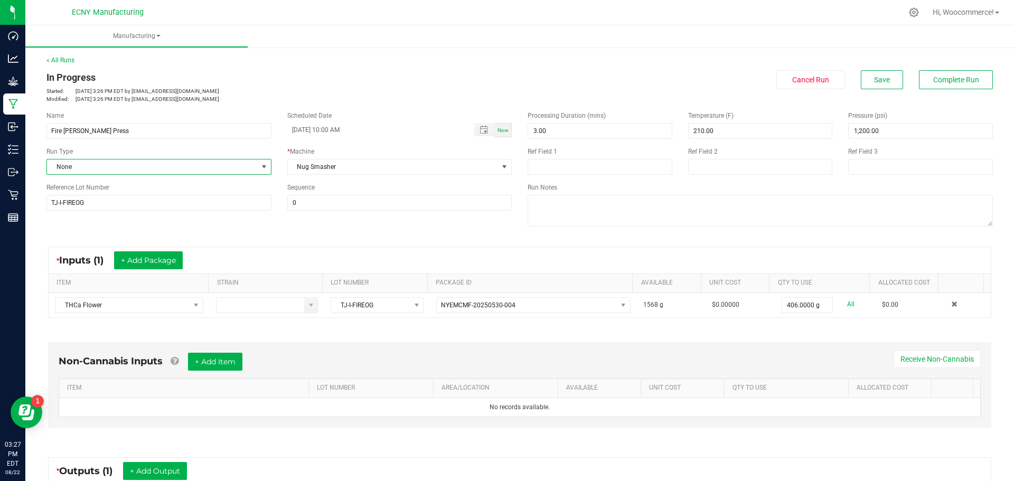
click at [260, 167] on span at bounding box center [264, 167] width 8 height 8
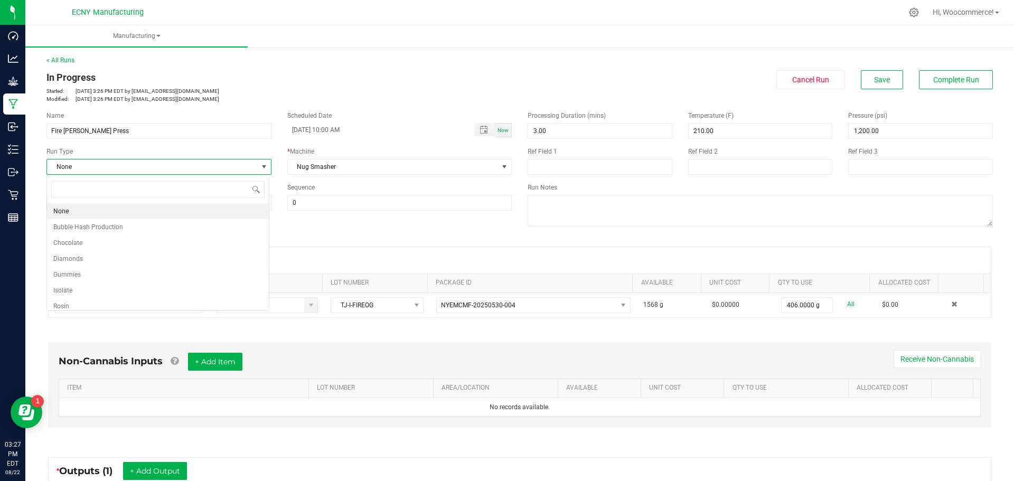
scroll to position [16, 223]
click at [71, 306] on li "Rosin" at bounding box center [158, 306] width 222 height 16
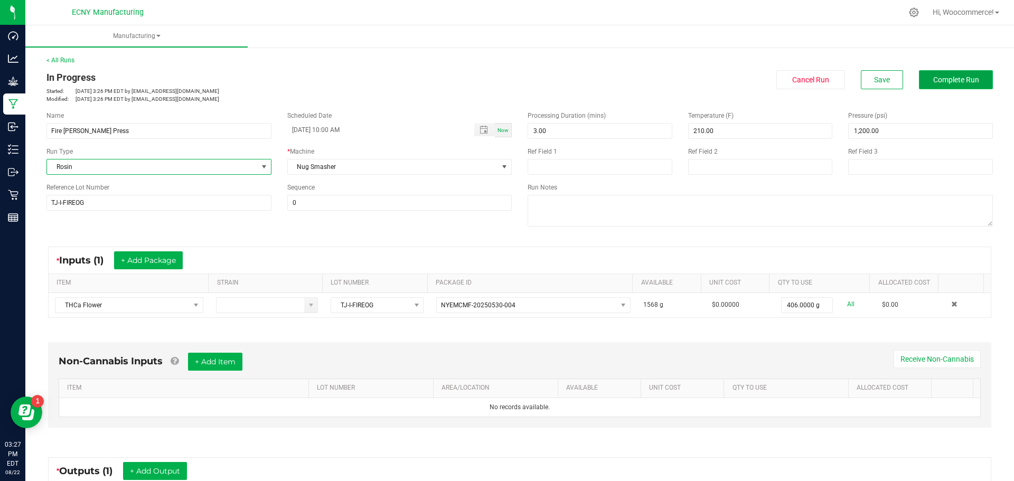
click at [934, 77] on span "Complete Run" at bounding box center [956, 80] width 46 height 8
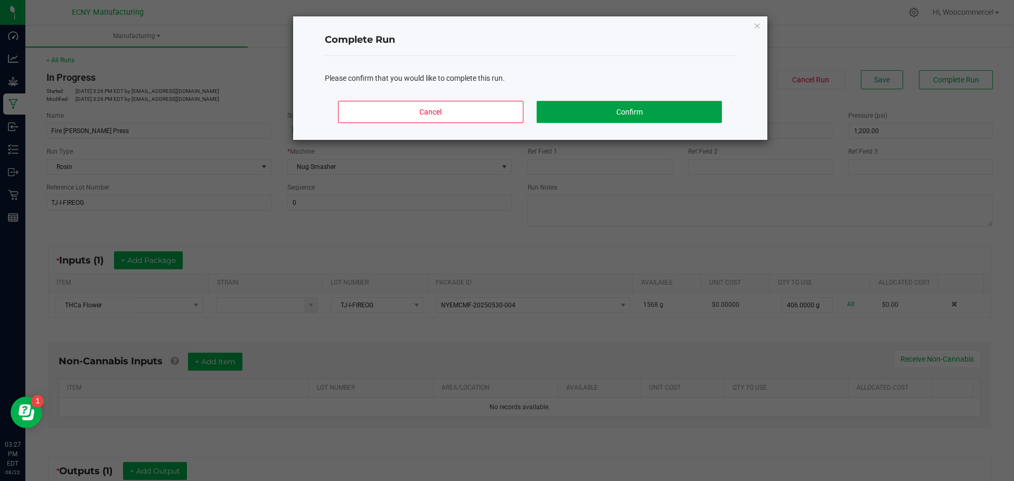
click at [655, 113] on button "Confirm" at bounding box center [629, 112] width 185 height 22
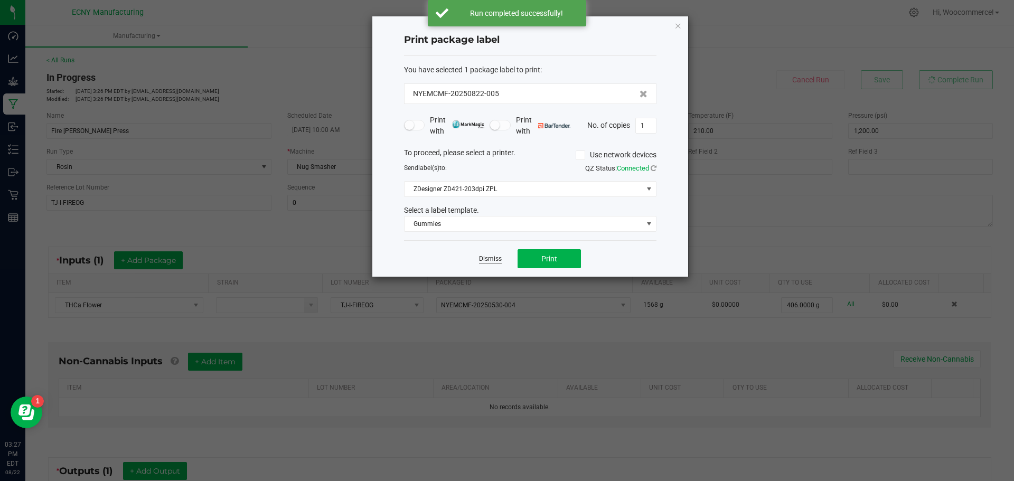
click at [484, 256] on link "Dismiss" at bounding box center [490, 259] width 23 height 9
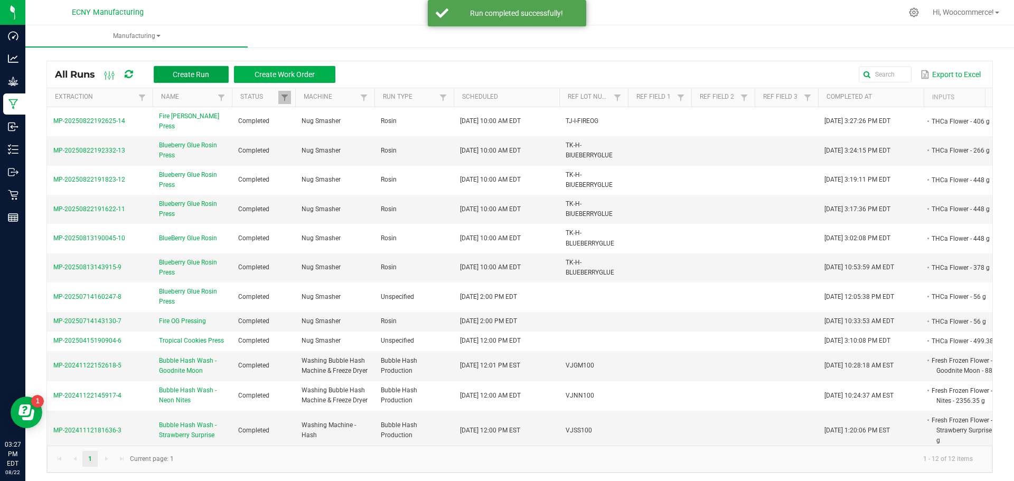
click at [192, 74] on span "Create Run" at bounding box center [191, 74] width 36 height 8
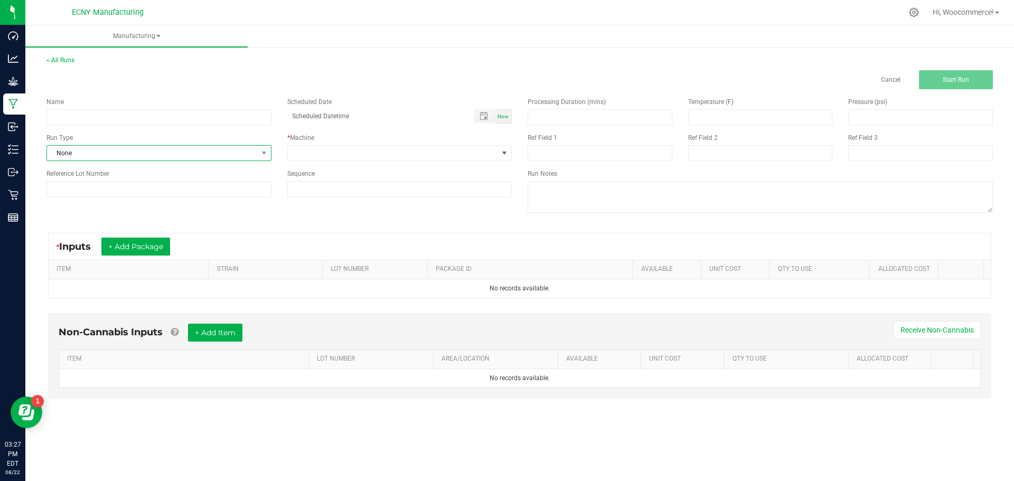
click at [160, 156] on span "None" at bounding box center [152, 153] width 211 height 15
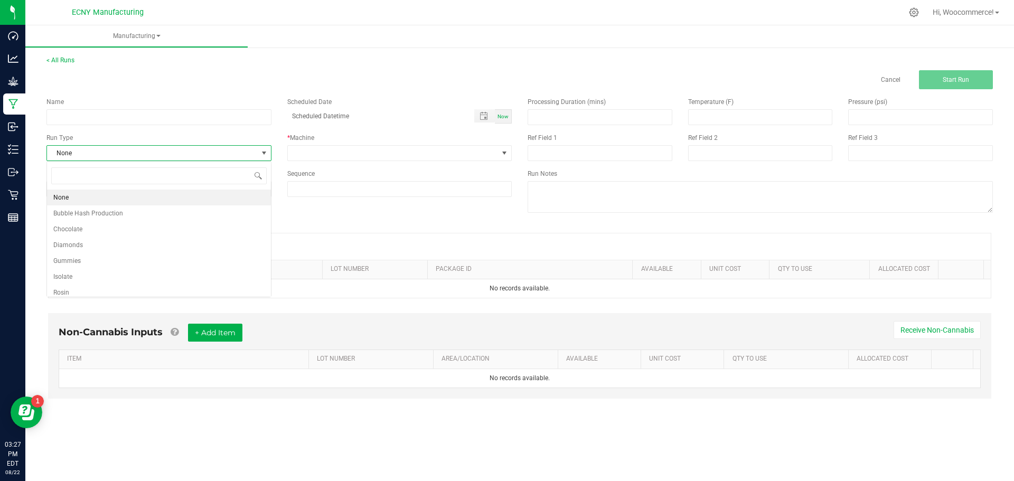
scroll to position [16, 224]
click at [57, 296] on div "None Bubble Hash Production Chocolate Diamonds Gummies Isolate Rosin Vape Cart …" at bounding box center [158, 229] width 225 height 136
click at [58, 293] on span "Rosin" at bounding box center [61, 292] width 16 height 11
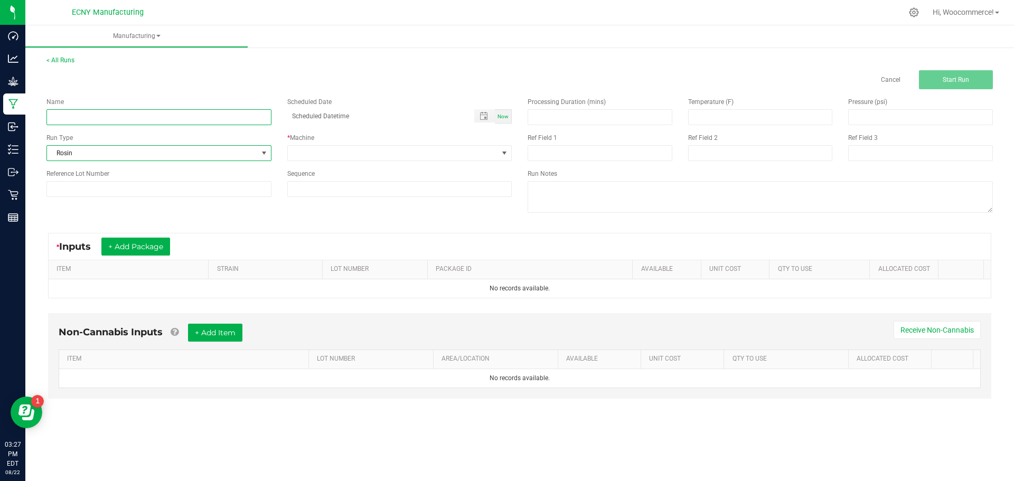
click at [103, 123] on input at bounding box center [158, 117] width 225 height 16
type input "Fire OG Rosin Press"
click at [62, 193] on input at bounding box center [158, 189] width 225 height 16
click at [486, 110] on span "Toggle popup" at bounding box center [484, 115] width 21 height 13
type input "TJ-I-FIREOG"
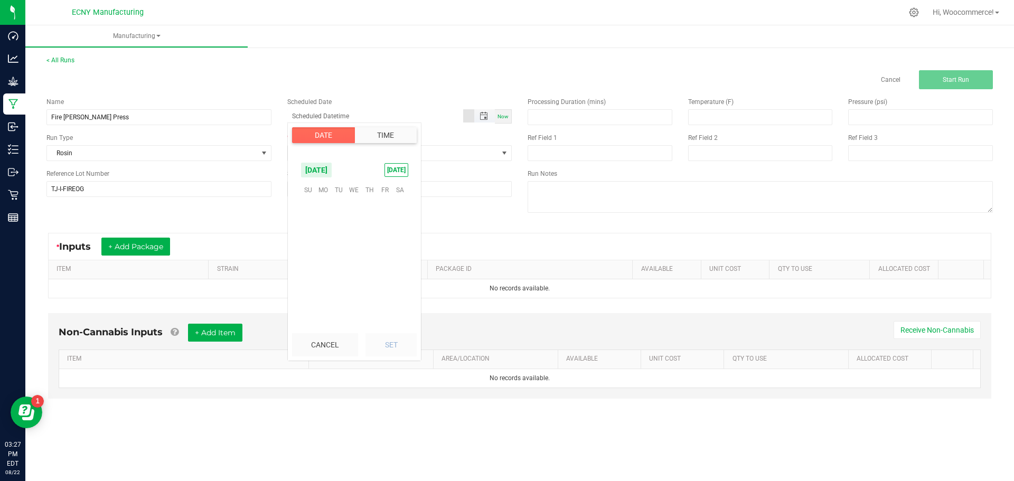
scroll to position [171177, 0]
click at [370, 256] on span "21" at bounding box center [369, 255] width 15 height 16
click at [313, 288] on li "2" at bounding box center [314, 286] width 25 height 14
click at [313, 288] on li "4" at bounding box center [314, 286] width 25 height 14
click at [313, 288] on li "6" at bounding box center [314, 286] width 25 height 14
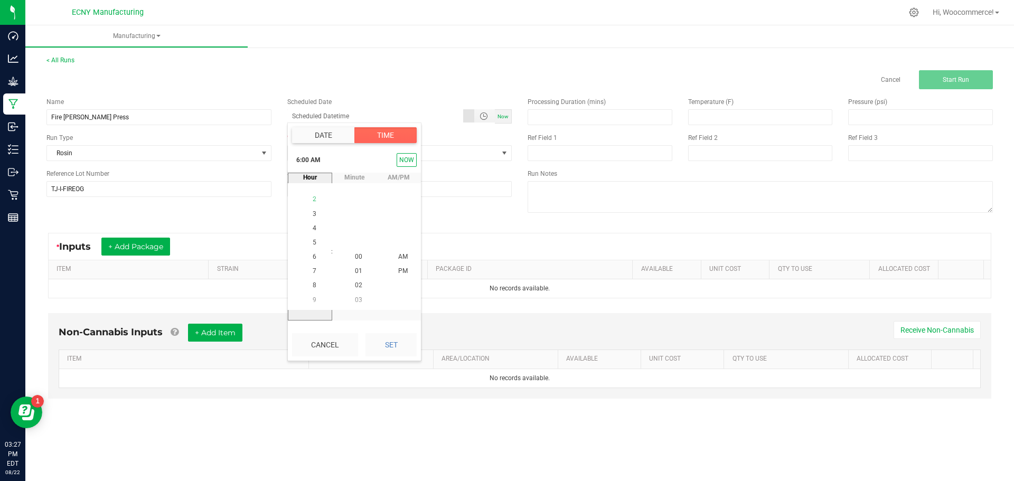
click at [313, 288] on li "8" at bounding box center [314, 286] width 25 height 14
click at [313, 288] on span "10" at bounding box center [314, 285] width 7 height 7
click at [387, 337] on button "Set" at bounding box center [390, 344] width 51 height 23
type input "08/21/2025 10:00 AM"
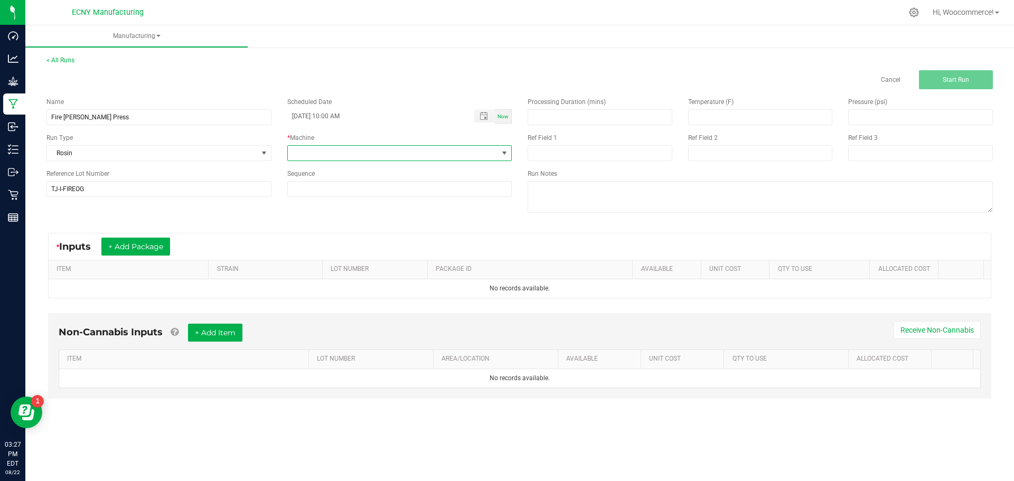
click at [476, 153] on span at bounding box center [393, 153] width 211 height 15
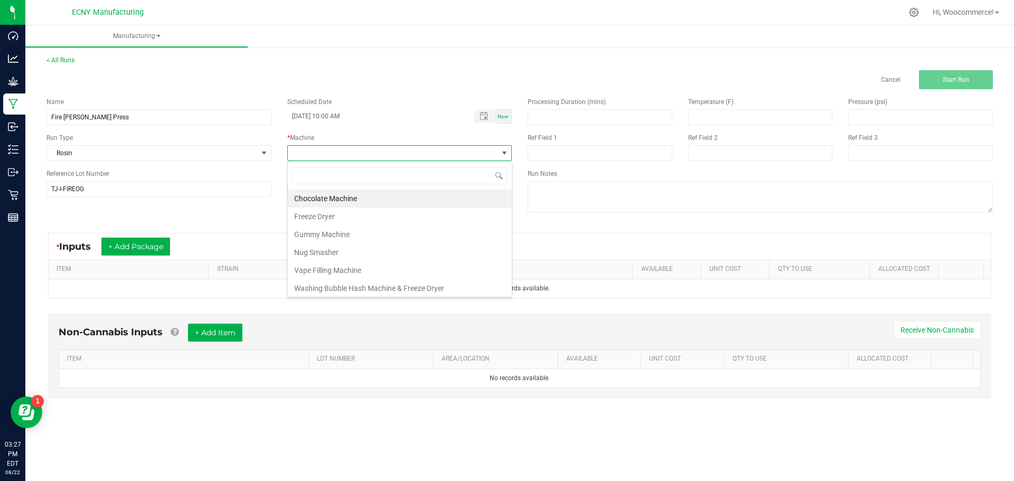
scroll to position [16, 224]
click at [476, 153] on span at bounding box center [393, 153] width 211 height 15
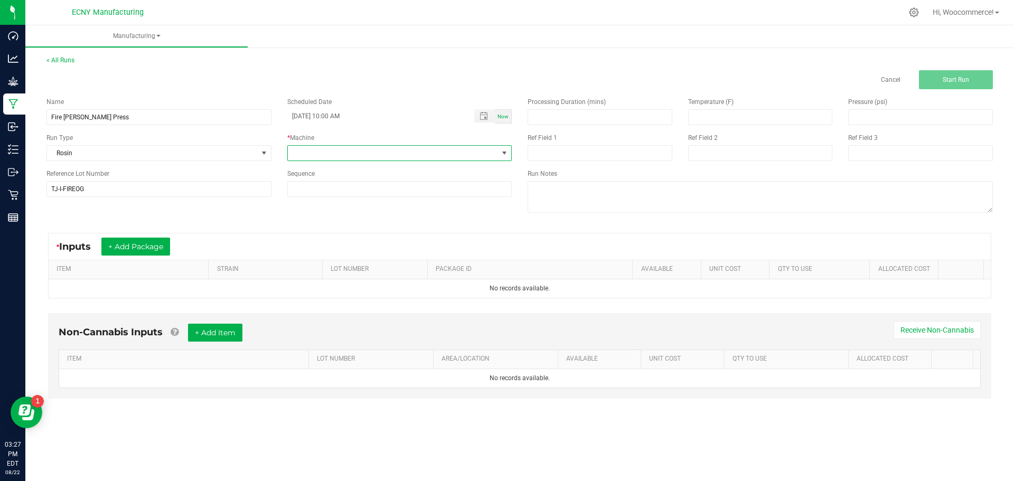
click at [476, 153] on span at bounding box center [393, 153] width 211 height 15
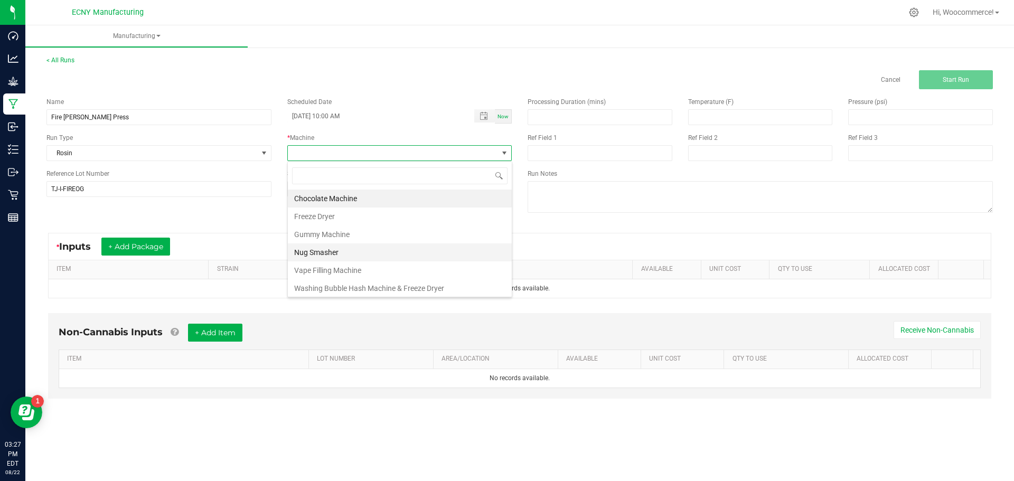
click at [339, 248] on li "Nug Smasher" at bounding box center [400, 252] width 224 height 18
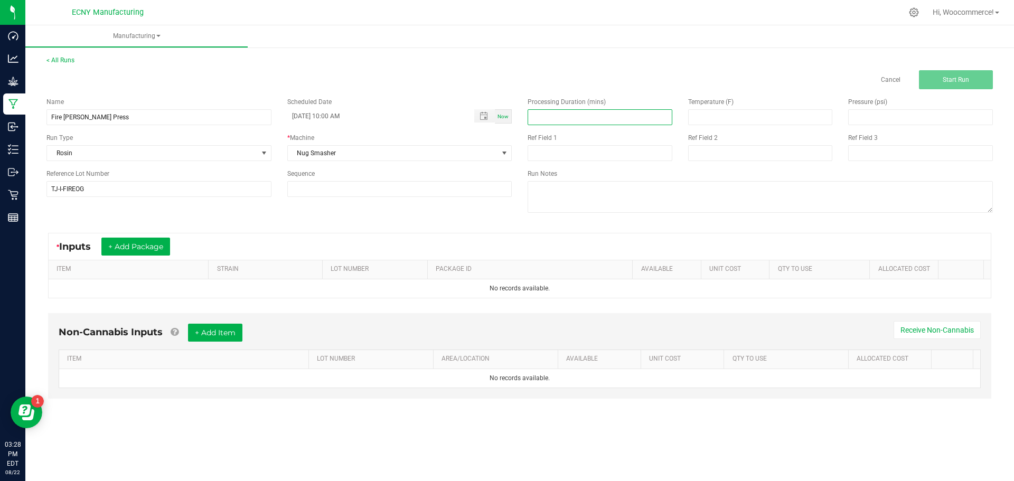
click at [629, 119] on input at bounding box center [600, 117] width 144 height 15
type input "3.00"
type input "210.00"
type input "2"
type input "1,200.00"
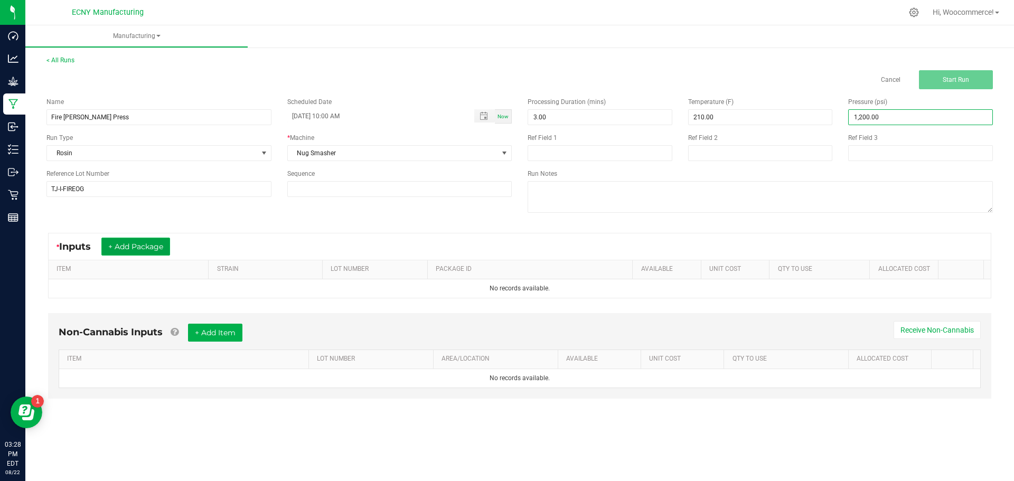
click at [136, 248] on button "+ Add Package" at bounding box center [135, 247] width 69 height 18
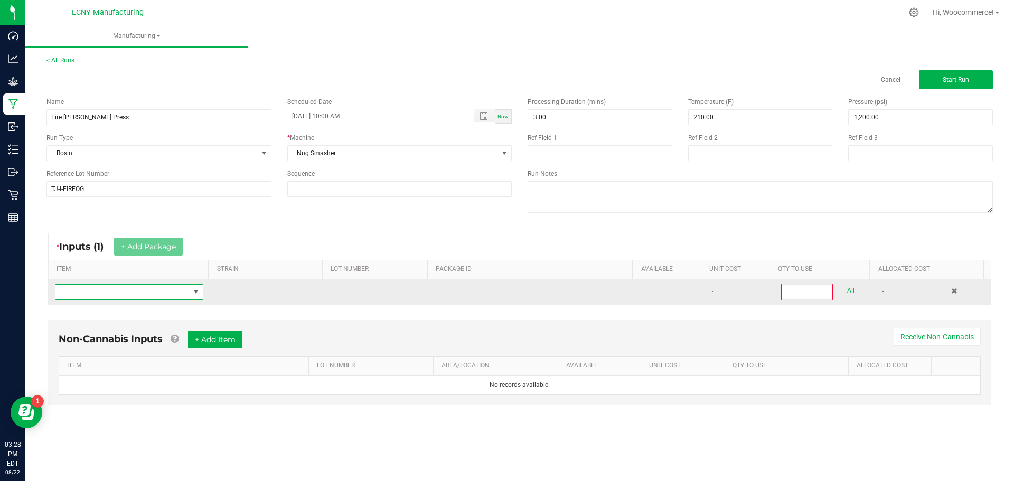
click at [180, 294] on span "NO DATA FOUND" at bounding box center [122, 292] width 134 height 15
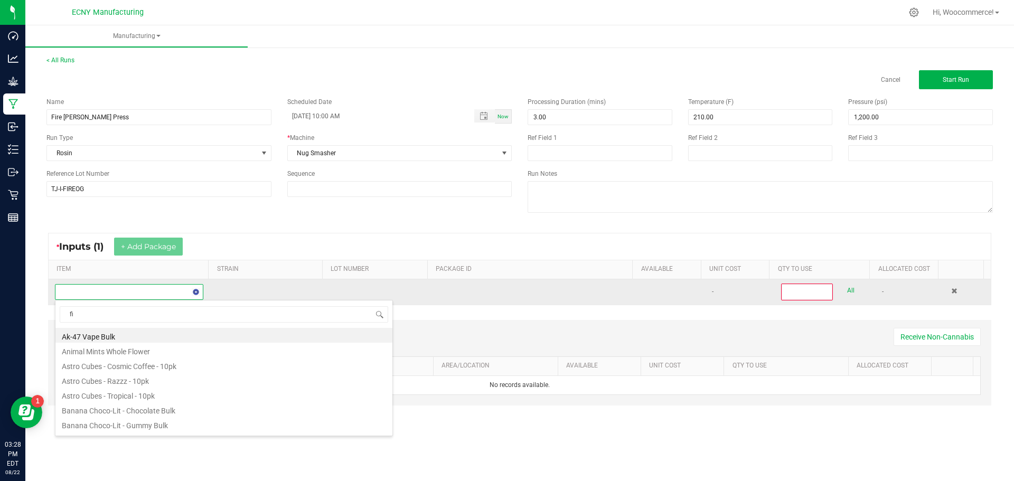
scroll to position [16, 146]
type input "f"
type input "thca"
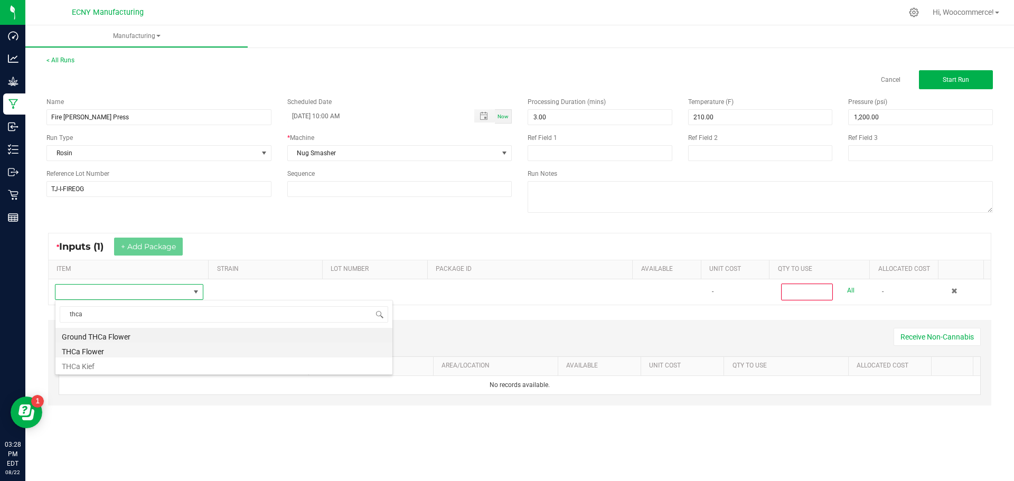
click at [85, 354] on li "THCa Flower" at bounding box center [223, 350] width 337 height 15
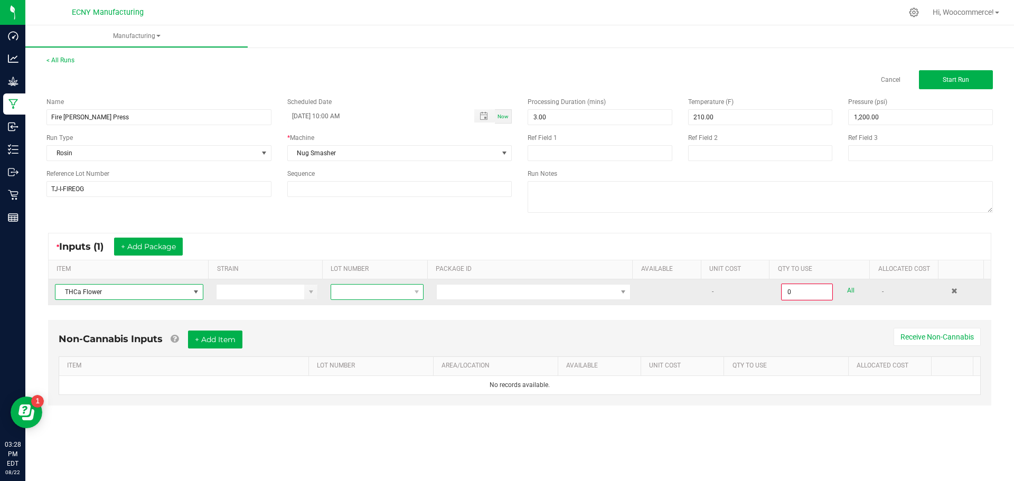
click at [404, 289] on span at bounding box center [370, 292] width 79 height 15
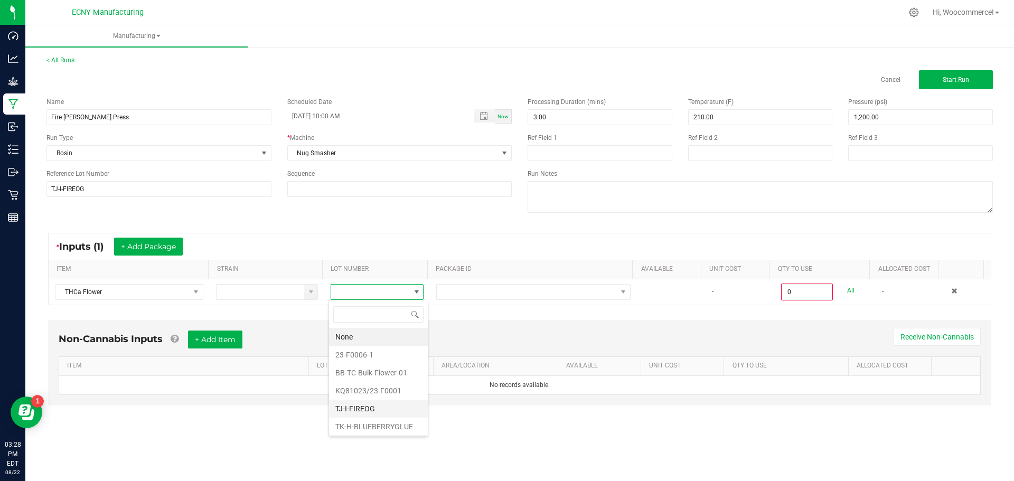
click at [365, 410] on li "TJ-I-FIREOG" at bounding box center [378, 409] width 99 height 18
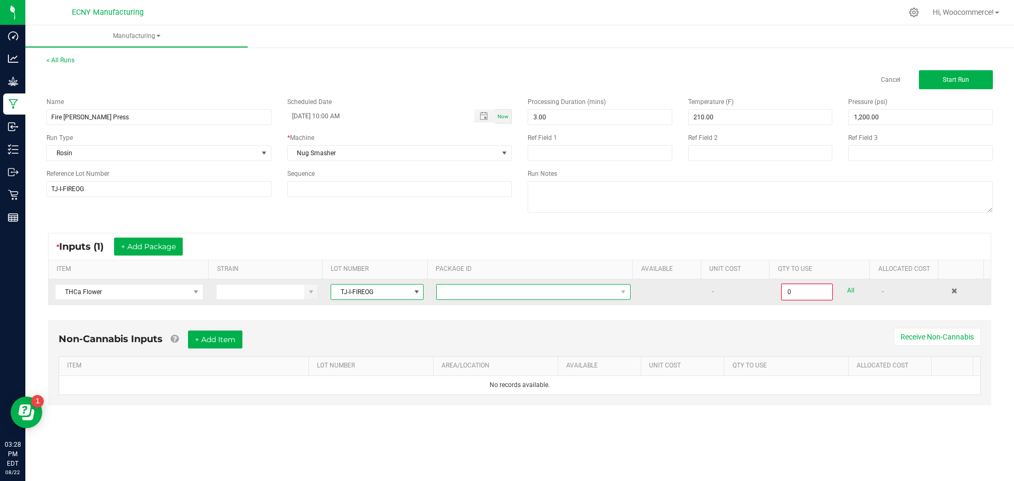
click at [466, 295] on span "NO DATA FOUND" at bounding box center [527, 292] width 180 height 15
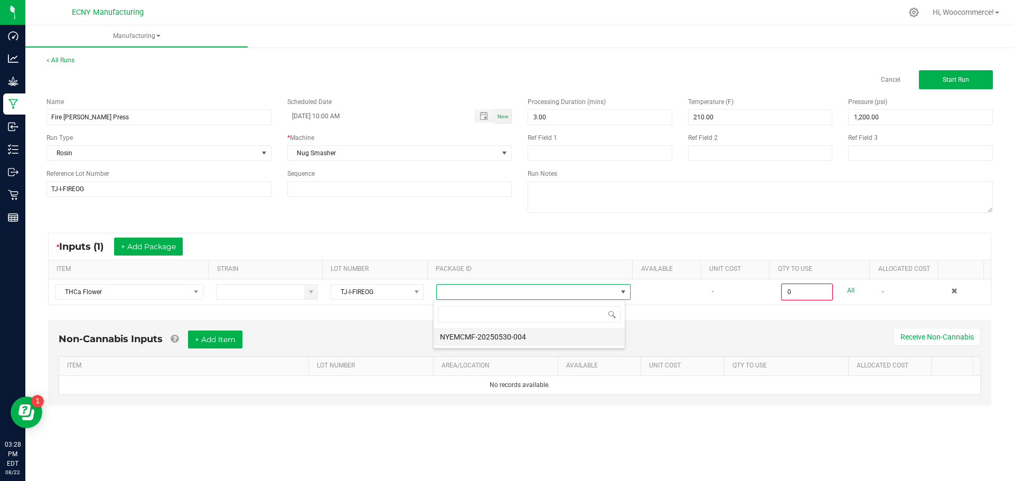
click at [467, 332] on li "NYEMCMF-20250530-004" at bounding box center [529, 337] width 191 height 18
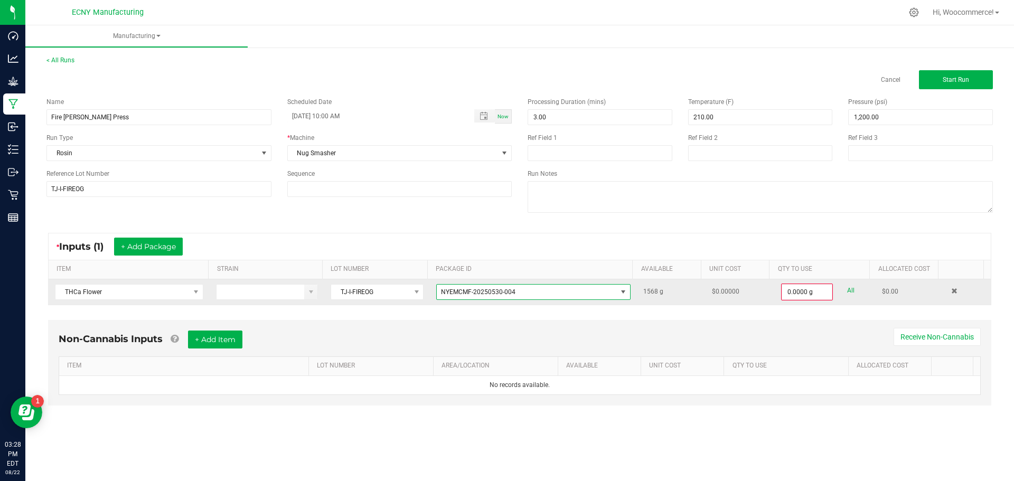
click at [775, 292] on td "0.0000 g All" at bounding box center [825, 291] width 101 height 25
click at [785, 292] on input "0" at bounding box center [807, 292] width 50 height 15
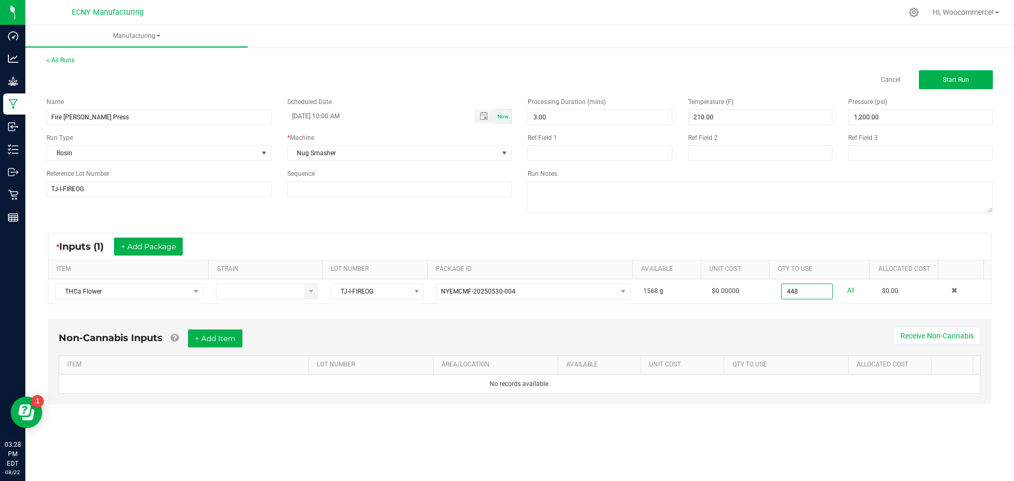
type input "448.0000 g"
click at [714, 332] on div "Non-Cannabis Inputs + Add Item Receive Non-Cannabis" at bounding box center [520, 343] width 922 height 26
click at [935, 80] on button "Start Run" at bounding box center [956, 79] width 74 height 19
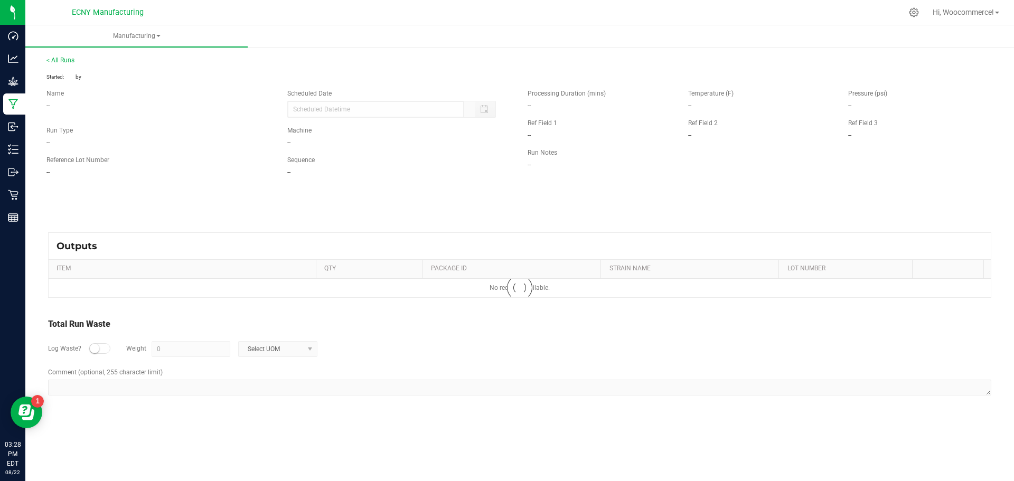
type input "08/21/2025 10:00 AM"
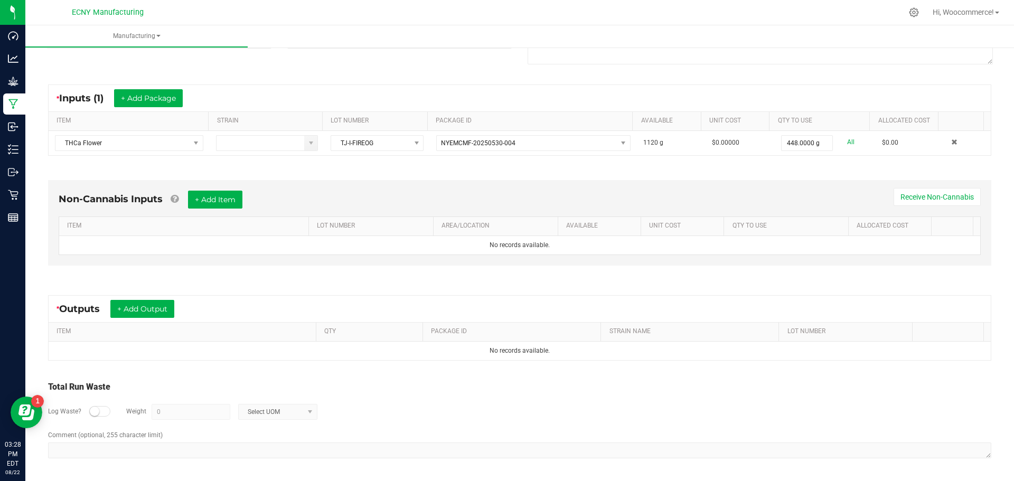
scroll to position [162, 0]
click at [157, 314] on button "+ Add Output" at bounding box center [142, 310] width 64 height 18
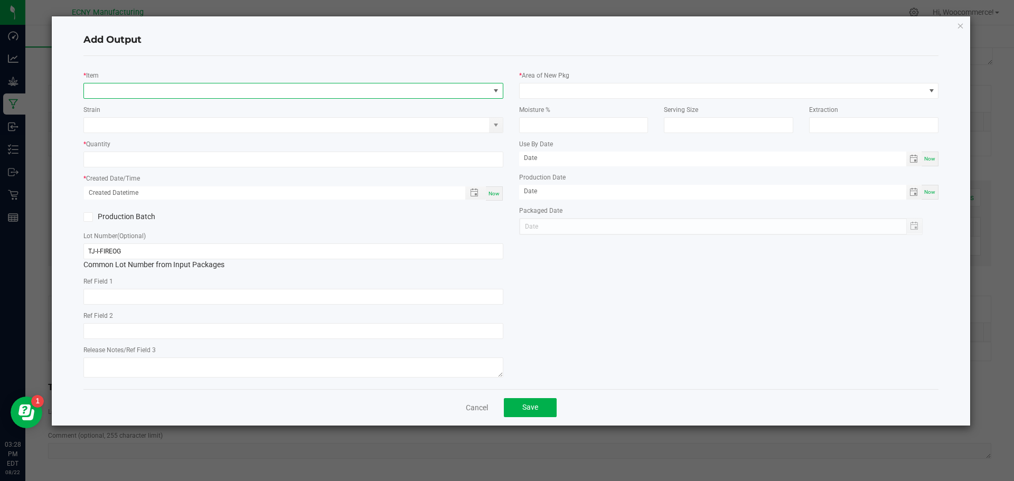
click at [267, 96] on span "NO DATA FOUND" at bounding box center [287, 90] width 406 height 15
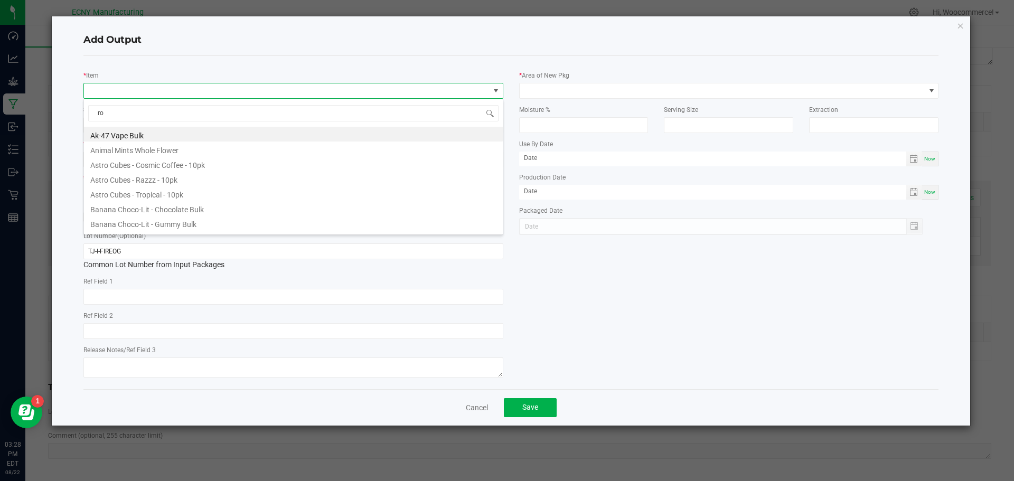
scroll to position [16, 420]
type input "rosin bu"
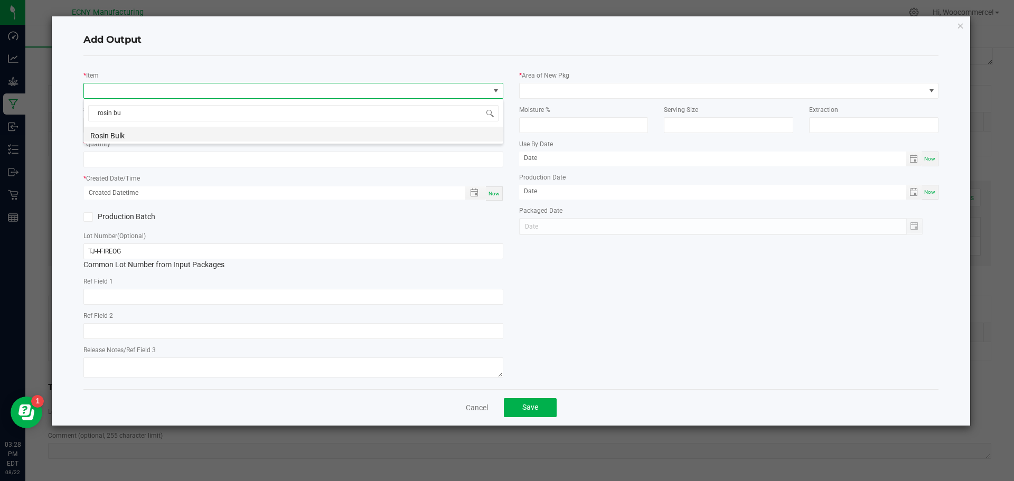
click at [142, 133] on li "Rosin Bulk" at bounding box center [293, 134] width 419 height 15
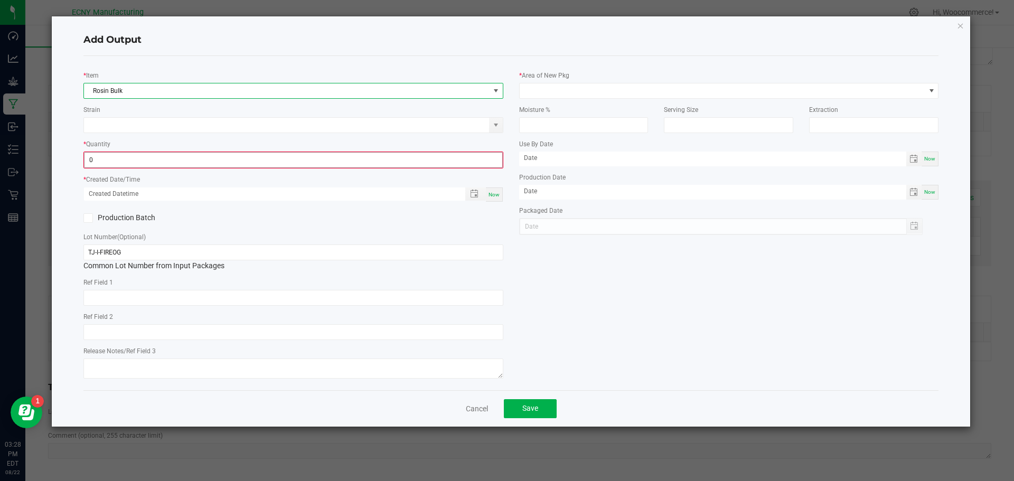
click at [118, 162] on input "0" at bounding box center [294, 160] width 418 height 15
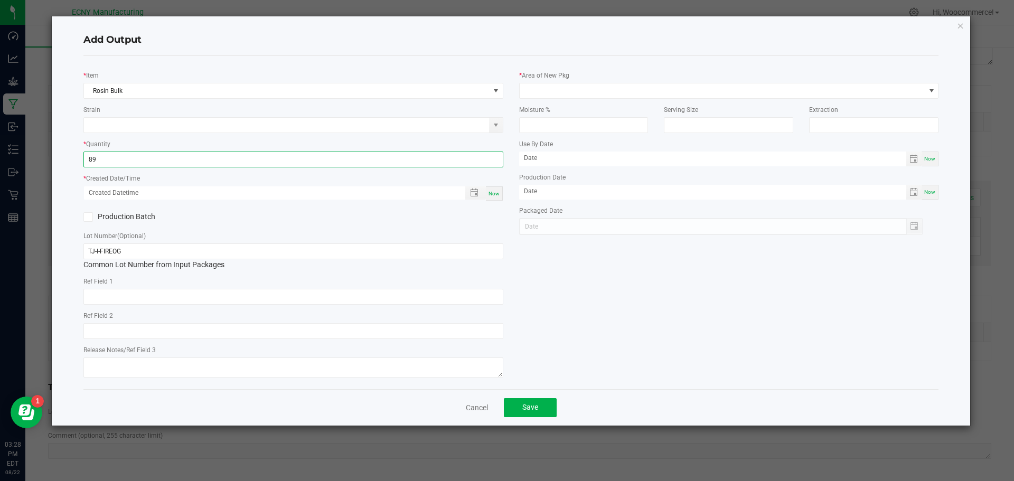
type input "8"
type input "98.9900 g"
click at [468, 200] on div at bounding box center [285, 193] width 402 height 14
click at [470, 200] on div at bounding box center [285, 193] width 402 height 14
click at [472, 195] on span "Toggle popup" at bounding box center [474, 193] width 8 height 8
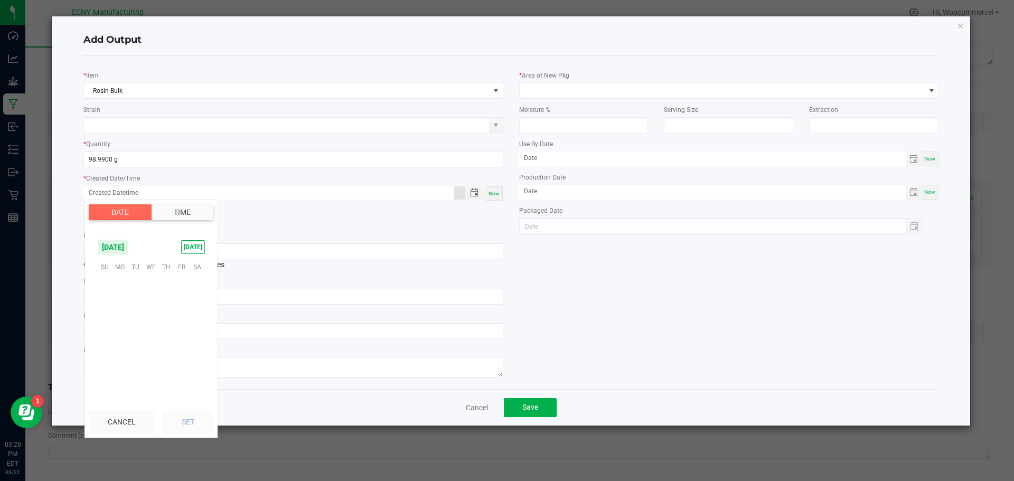
scroll to position [171177, 0]
click at [164, 337] on span "21" at bounding box center [165, 332] width 15 height 16
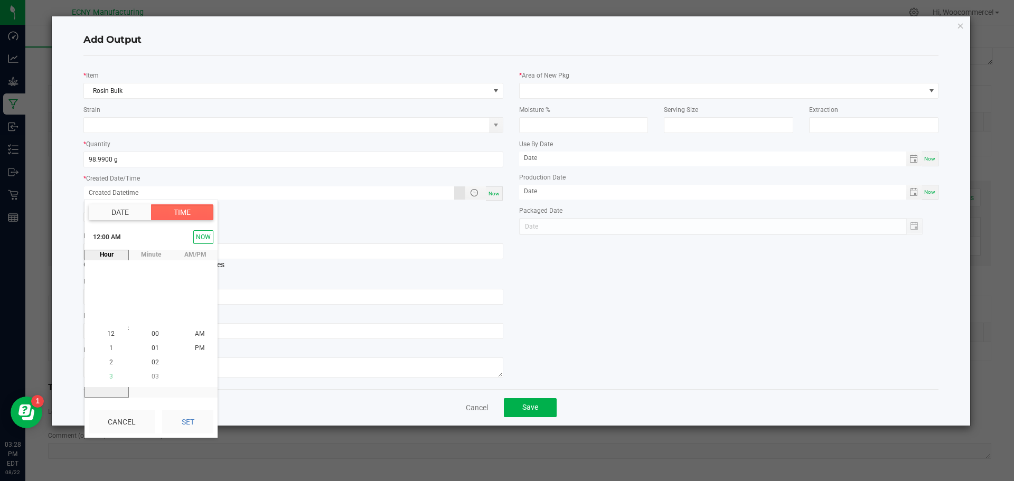
click at [110, 377] on li "3" at bounding box center [110, 377] width 25 height 14
click at [109, 367] on li "5" at bounding box center [110, 363] width 25 height 14
click at [187, 353] on li "PM" at bounding box center [199, 348] width 25 height 14
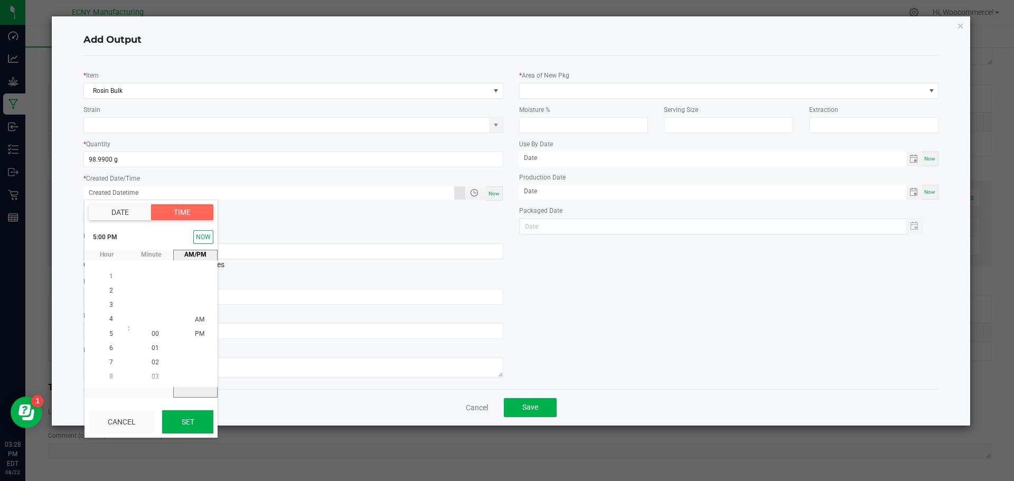
click at [188, 414] on button "Set" at bounding box center [187, 421] width 51 height 23
type input "08/21/2025 5:00 PM"
type input "08/21/2025"
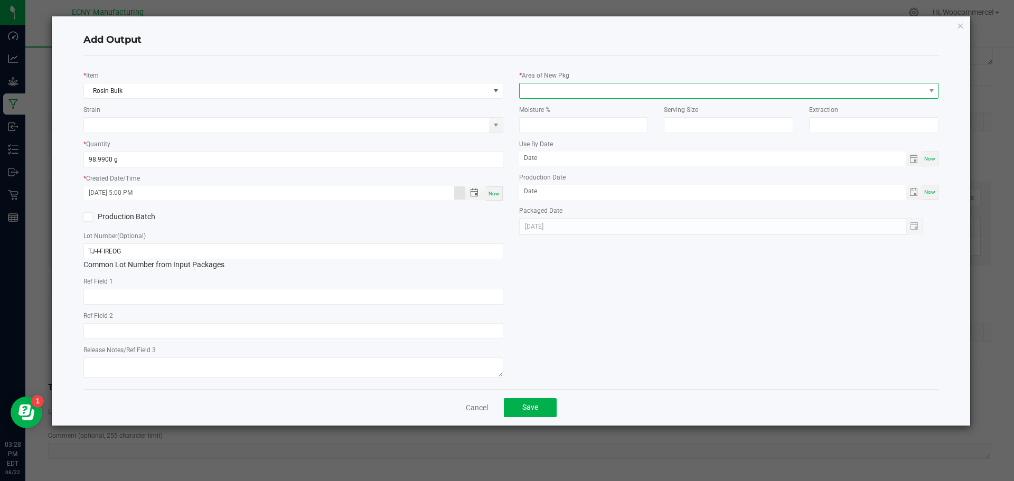
click at [554, 89] on span at bounding box center [723, 90] width 406 height 15
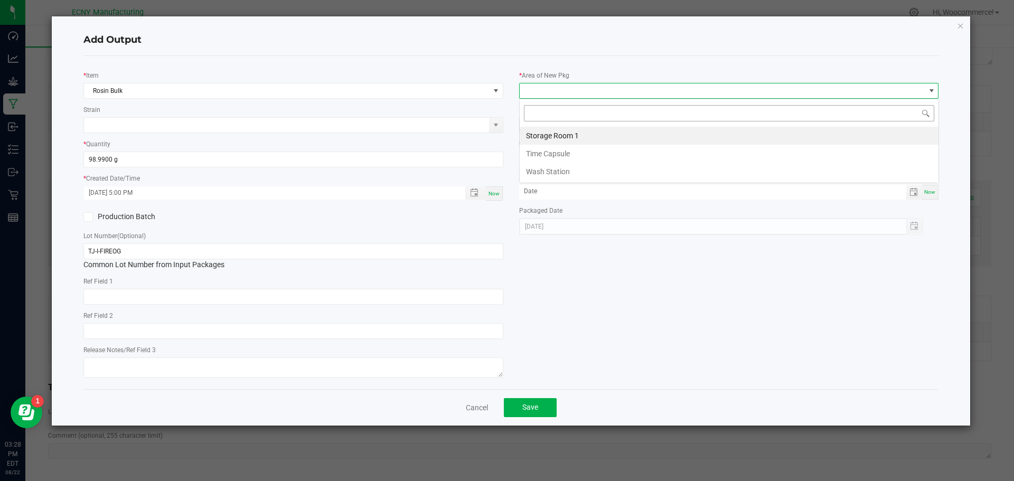
scroll to position [16, 420]
click at [541, 132] on li "Storage Room 1" at bounding box center [729, 136] width 419 height 18
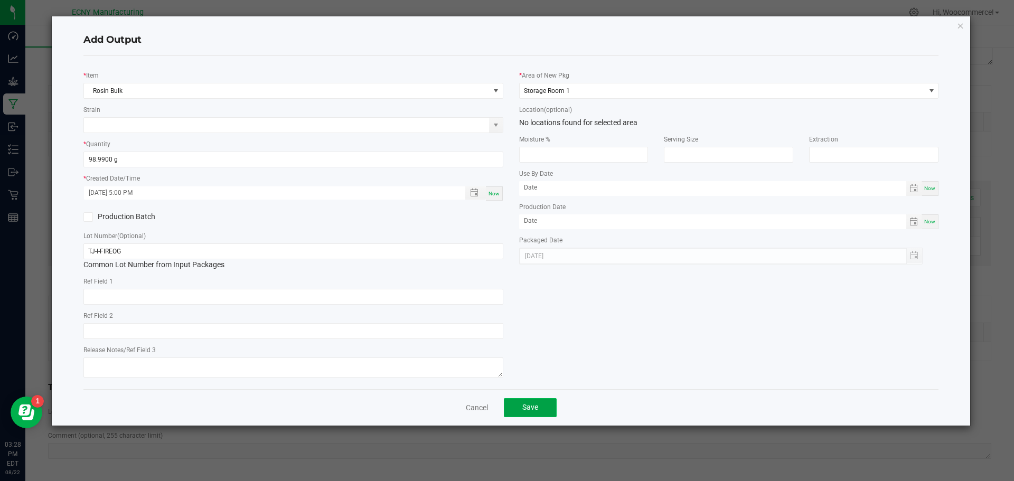
click at [540, 401] on button "Save" at bounding box center [530, 407] width 53 height 19
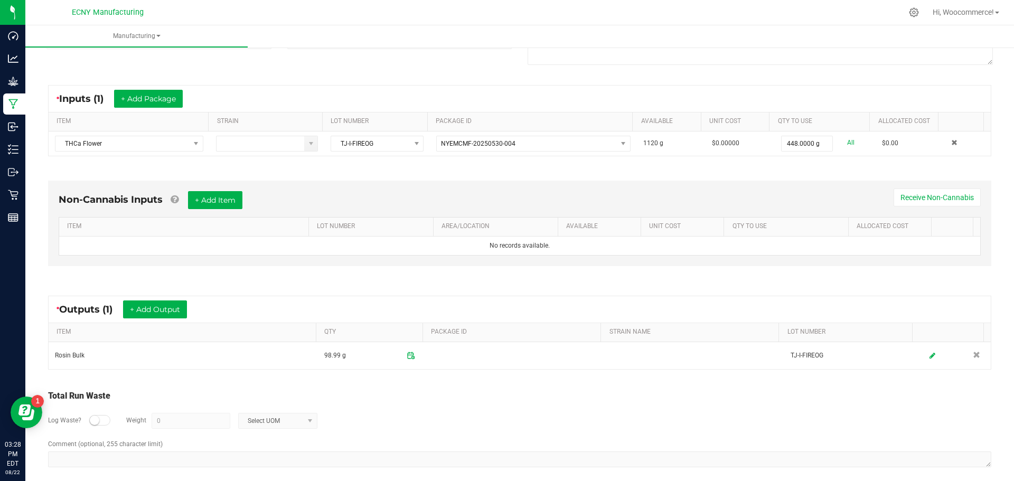
click at [100, 426] on div at bounding box center [99, 420] width 21 height 11
click at [210, 415] on input "0" at bounding box center [191, 421] width 78 height 15
click at [264, 420] on span "Select UOM" at bounding box center [271, 421] width 65 height 15
click at [281, 331] on li "Gram" at bounding box center [277, 329] width 78 height 15
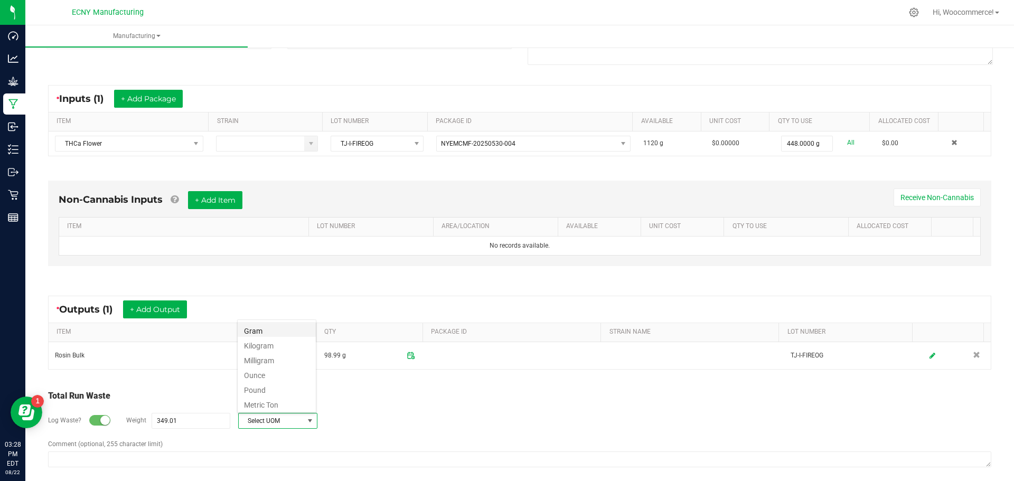
type input "349.01 g"
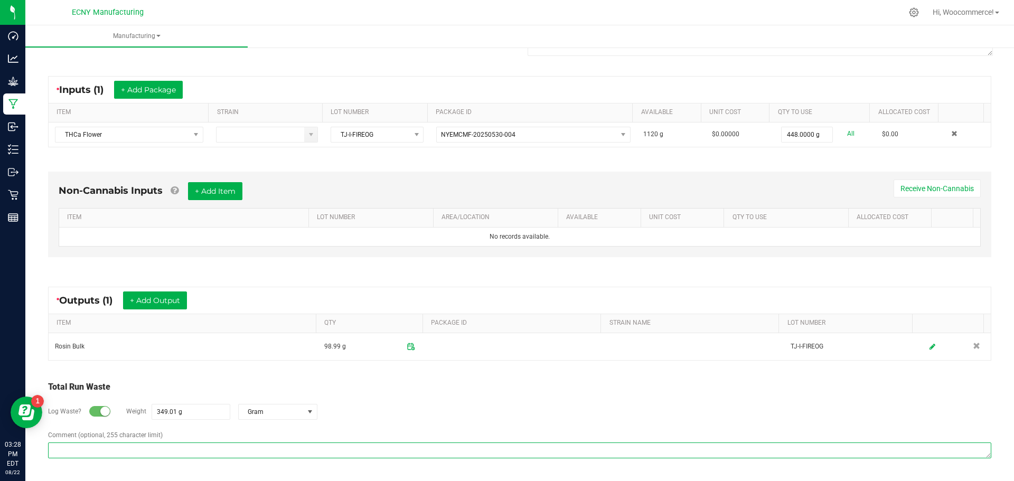
click at [270, 449] on textarea "Comment (optional, 255 character limit)" at bounding box center [519, 451] width 943 height 16
paste textarea "Pucks waste - saved to be mixed into oil"
type textarea "Pucks waste - saved to be mixed into oil"
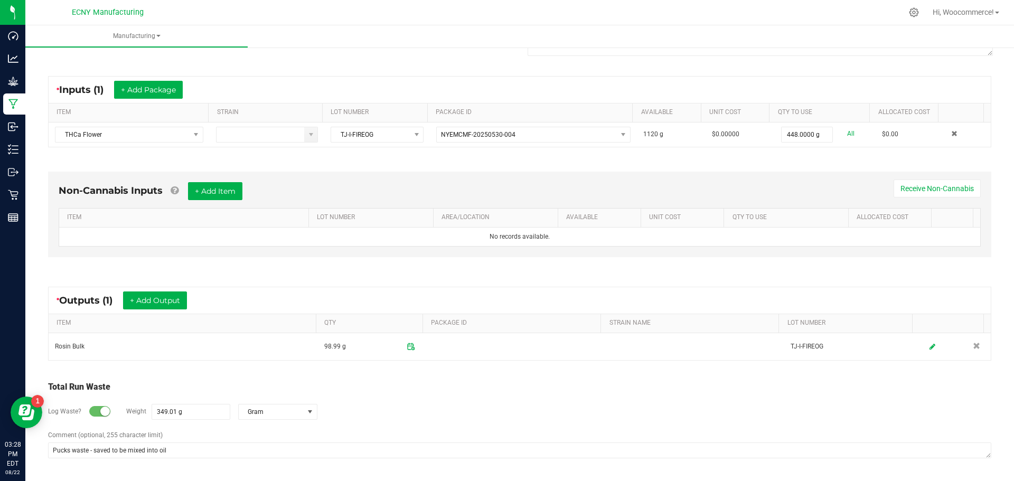
click at [381, 409] on div "Log Waste? Weight 349.01 g Gram" at bounding box center [519, 411] width 943 height 37
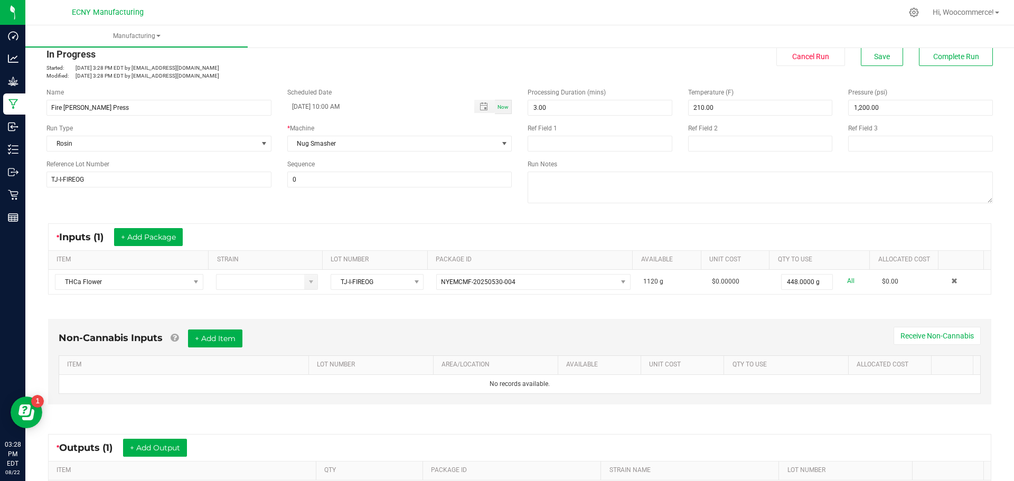
scroll to position [0, 0]
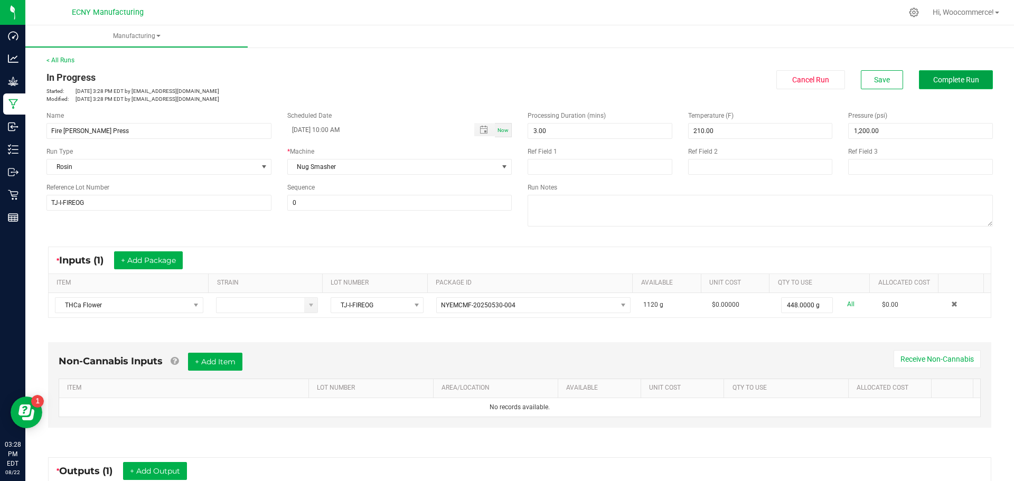
click at [934, 79] on span "Complete Run" at bounding box center [956, 80] width 46 height 8
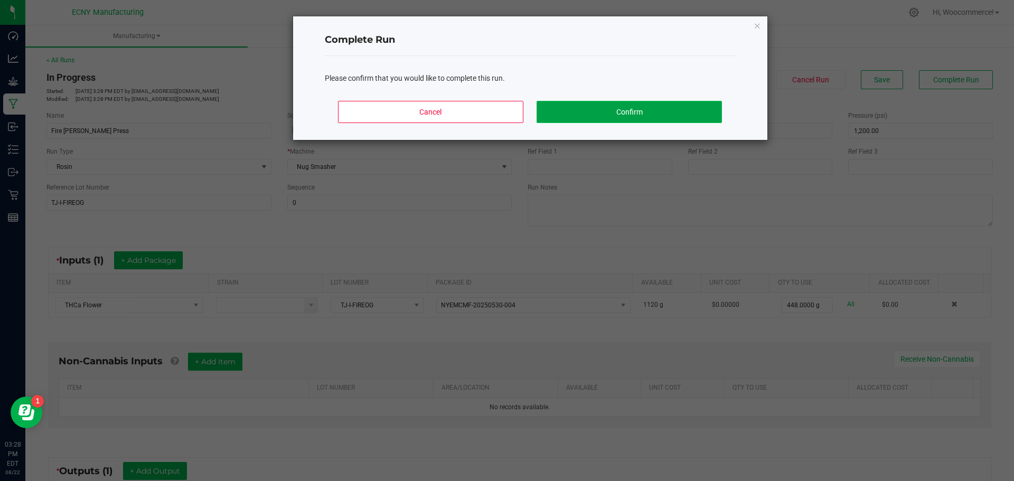
click at [641, 109] on button "Confirm" at bounding box center [629, 112] width 185 height 22
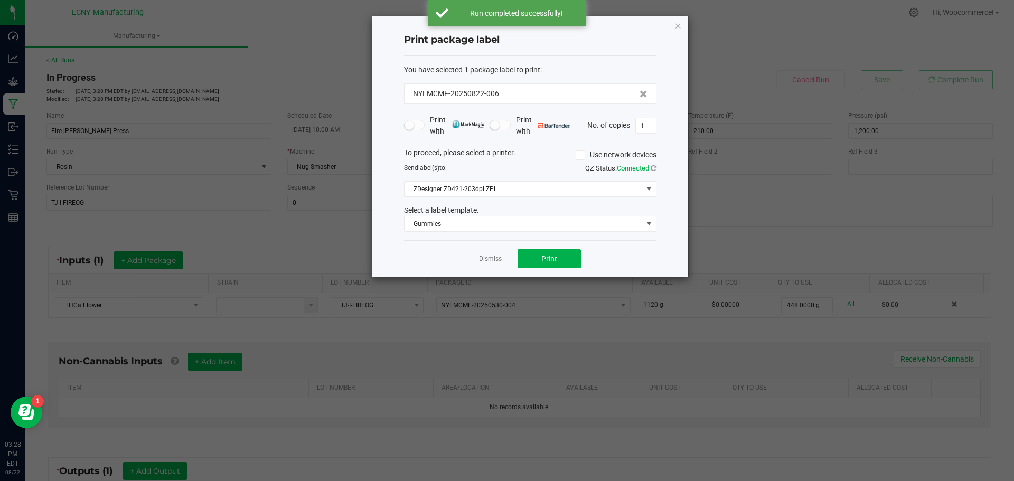
click at [499, 249] on div "Dismiss Print" at bounding box center [530, 258] width 252 height 36
click at [482, 260] on link "Dismiss" at bounding box center [490, 259] width 23 height 9
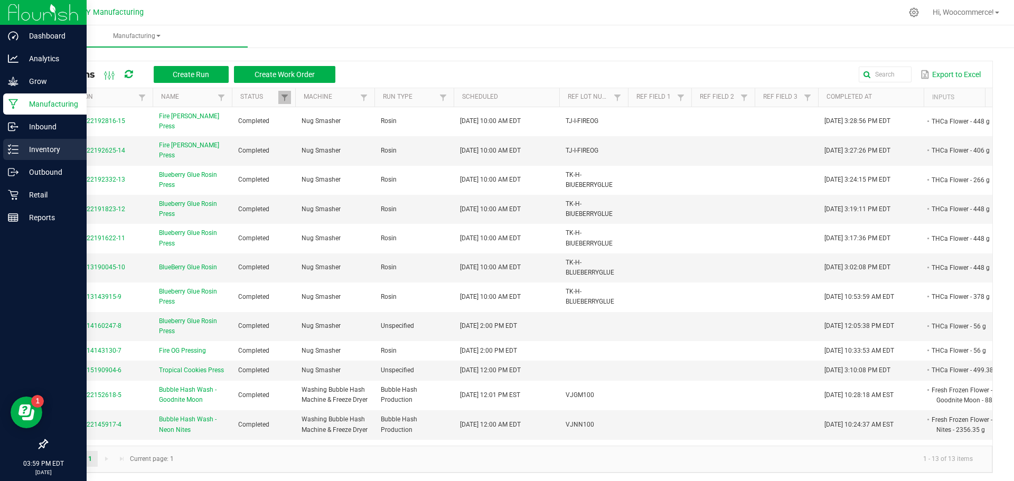
click at [20, 159] on div "Inventory" at bounding box center [44, 149] width 83 height 21
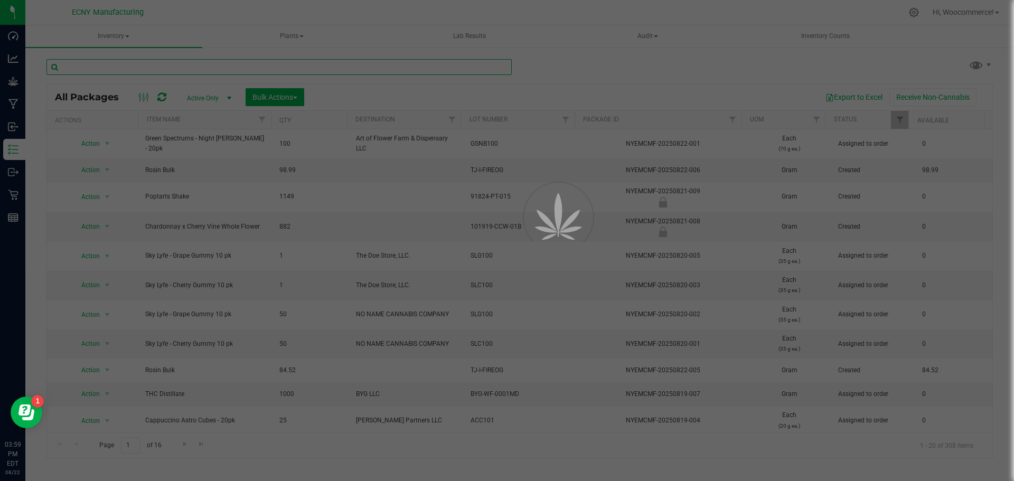
click at [174, 71] on input "text" at bounding box center [278, 67] width 465 height 16
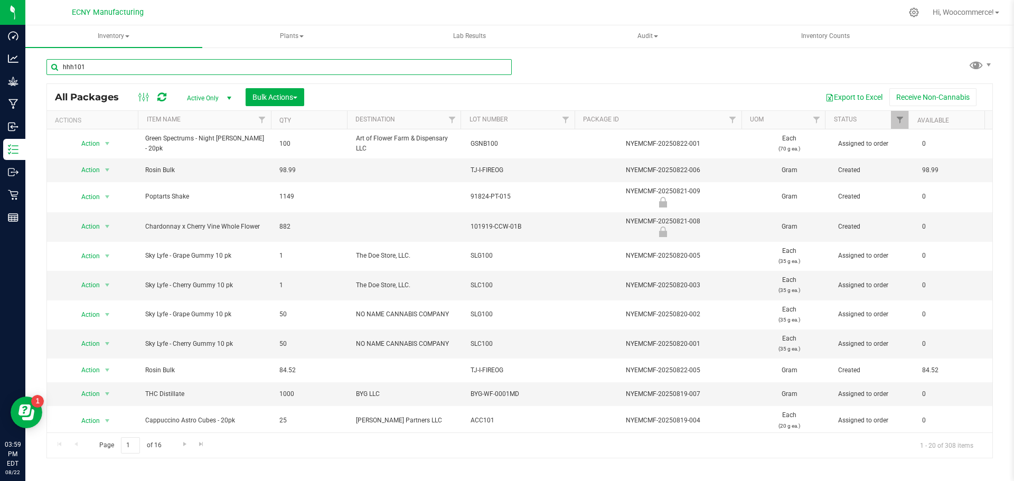
type input "hhh101"
click at [225, 97] on span "select" at bounding box center [229, 98] width 8 height 8
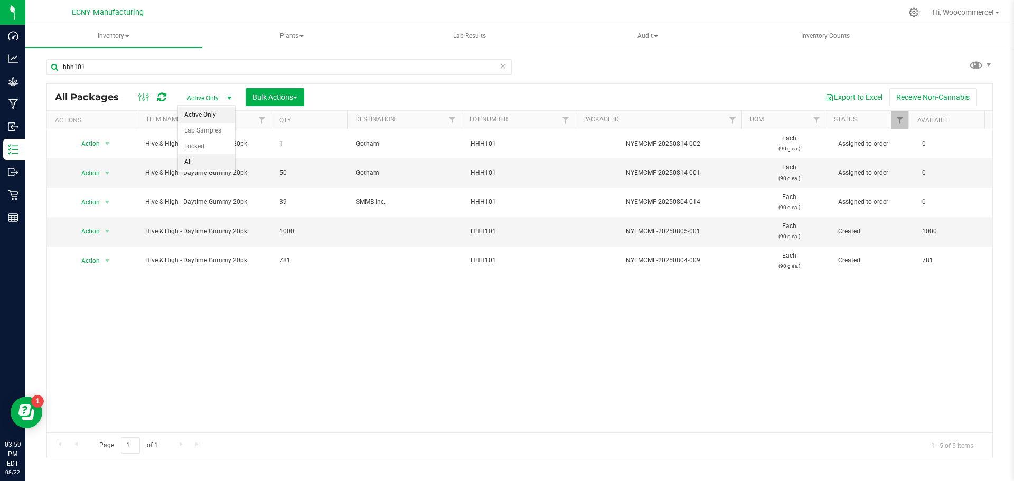
click at [204, 156] on li "All" at bounding box center [206, 162] width 57 height 16
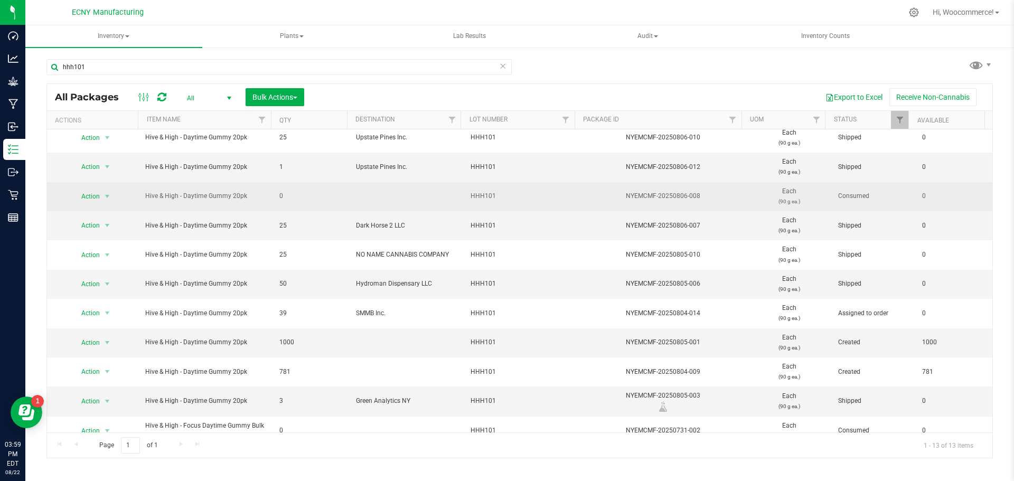
scroll to position [77, 0]
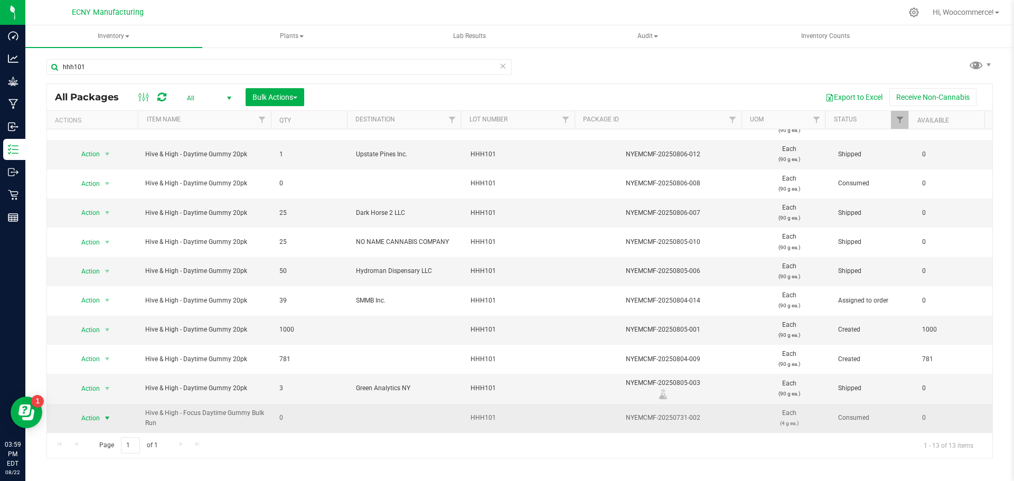
click at [81, 419] on span "Action" at bounding box center [86, 418] width 29 height 15
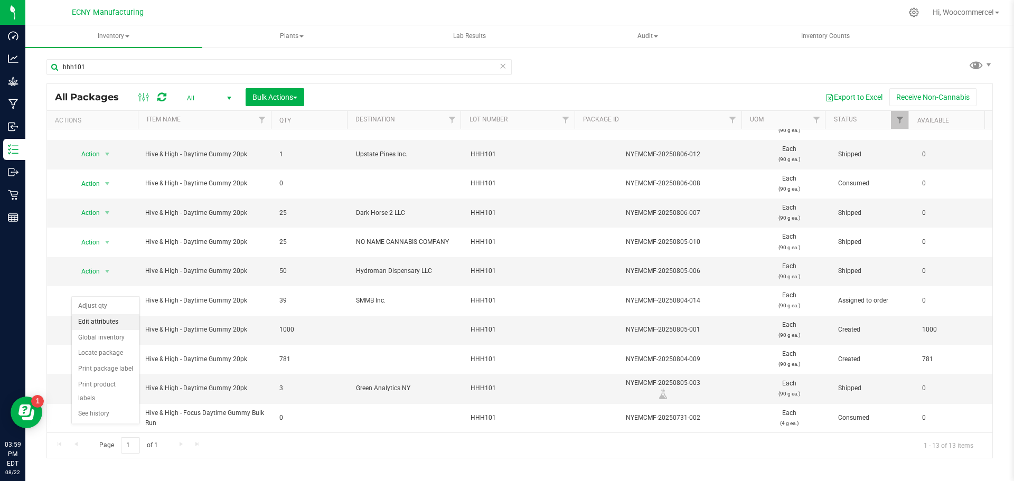
click at [102, 324] on li "Edit attributes" at bounding box center [106, 322] width 68 height 16
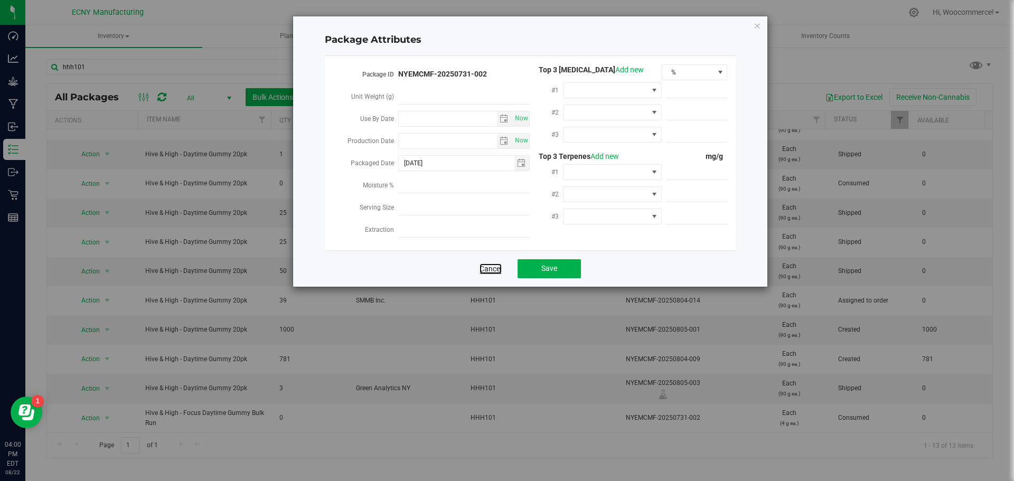
click at [490, 264] on link "Cancel" at bounding box center [491, 269] width 22 height 11
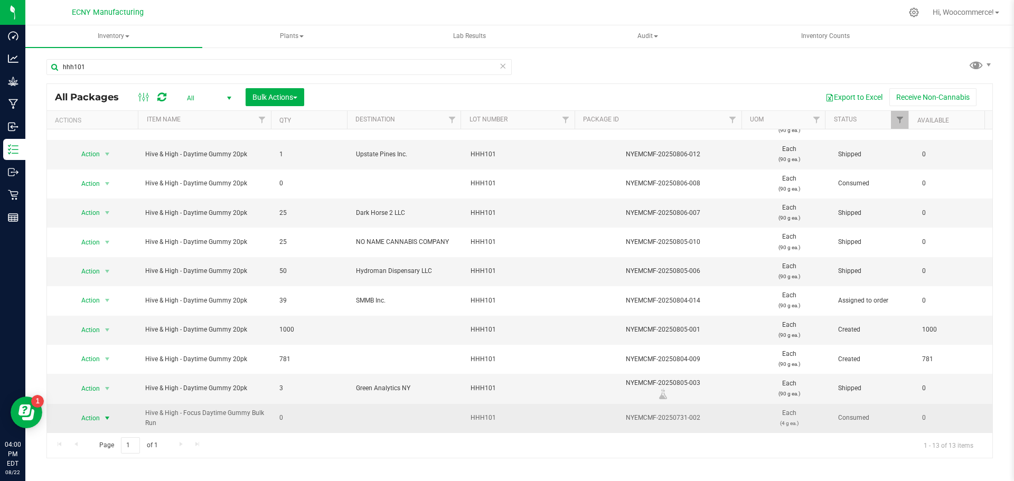
click at [95, 416] on span "Action" at bounding box center [86, 418] width 29 height 15
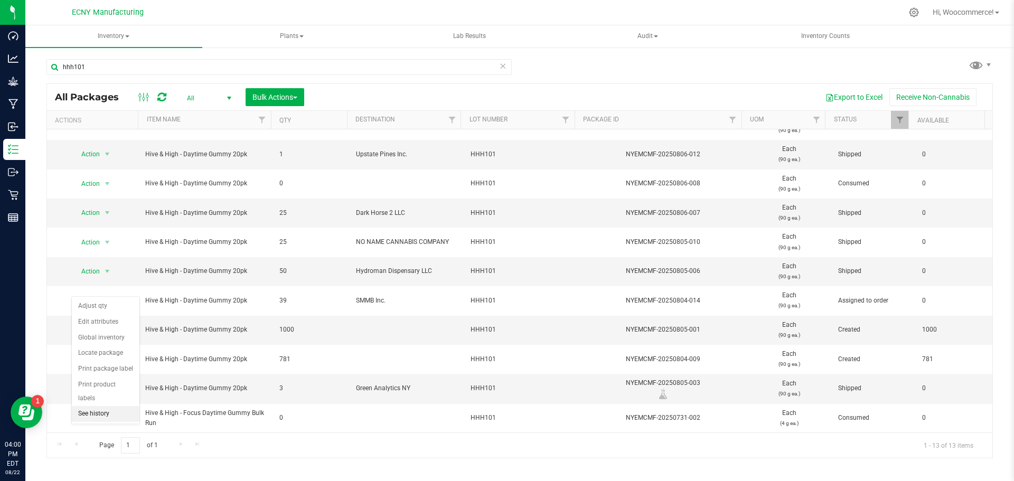
click at [97, 406] on li "See history" at bounding box center [106, 414] width 68 height 16
